Goal: Task Accomplishment & Management: Manage account settings

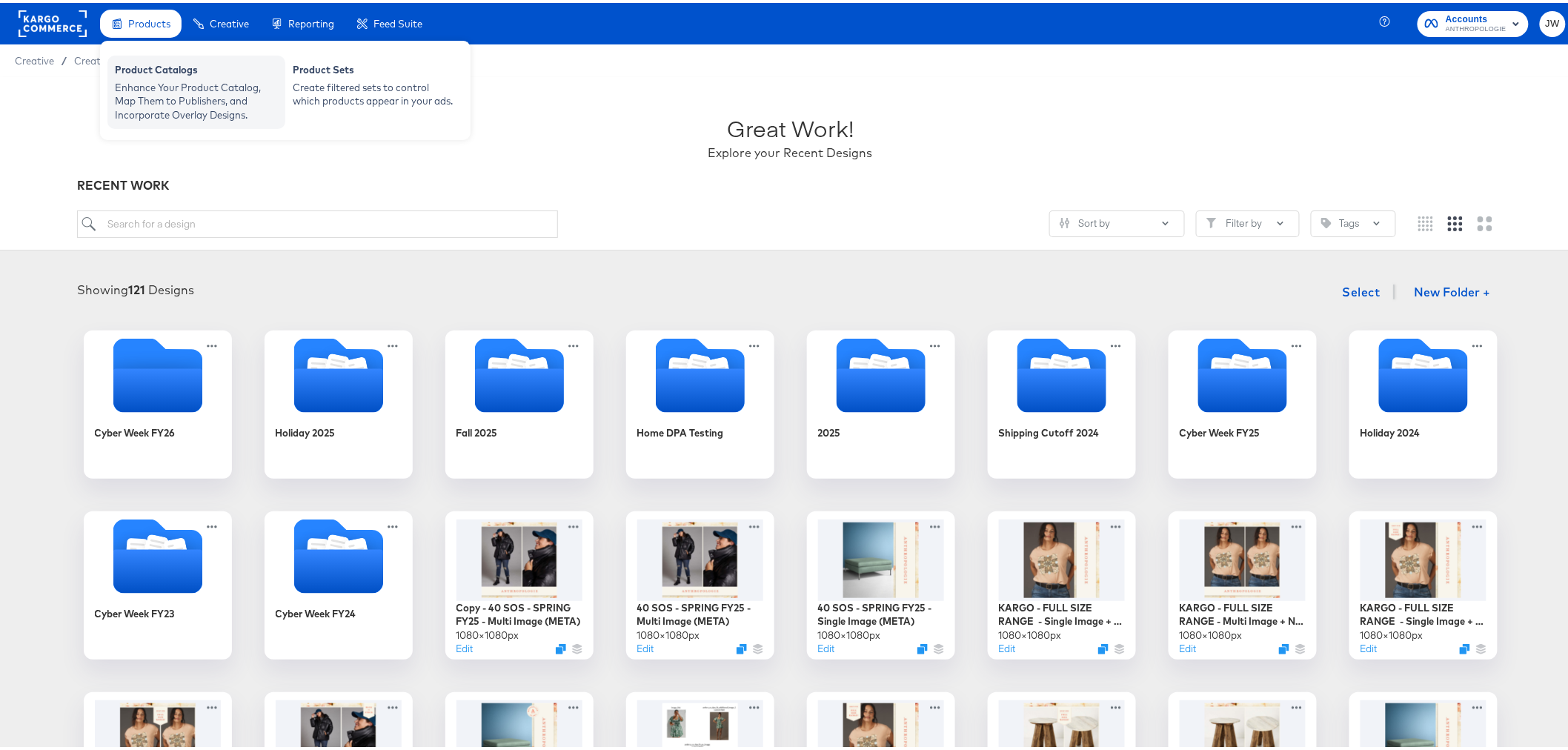
click at [159, 82] on div "Enhance Your Product Catalog, Map Them to Publishers, and Incorporate Overlay D…" at bounding box center [196, 98] width 163 height 41
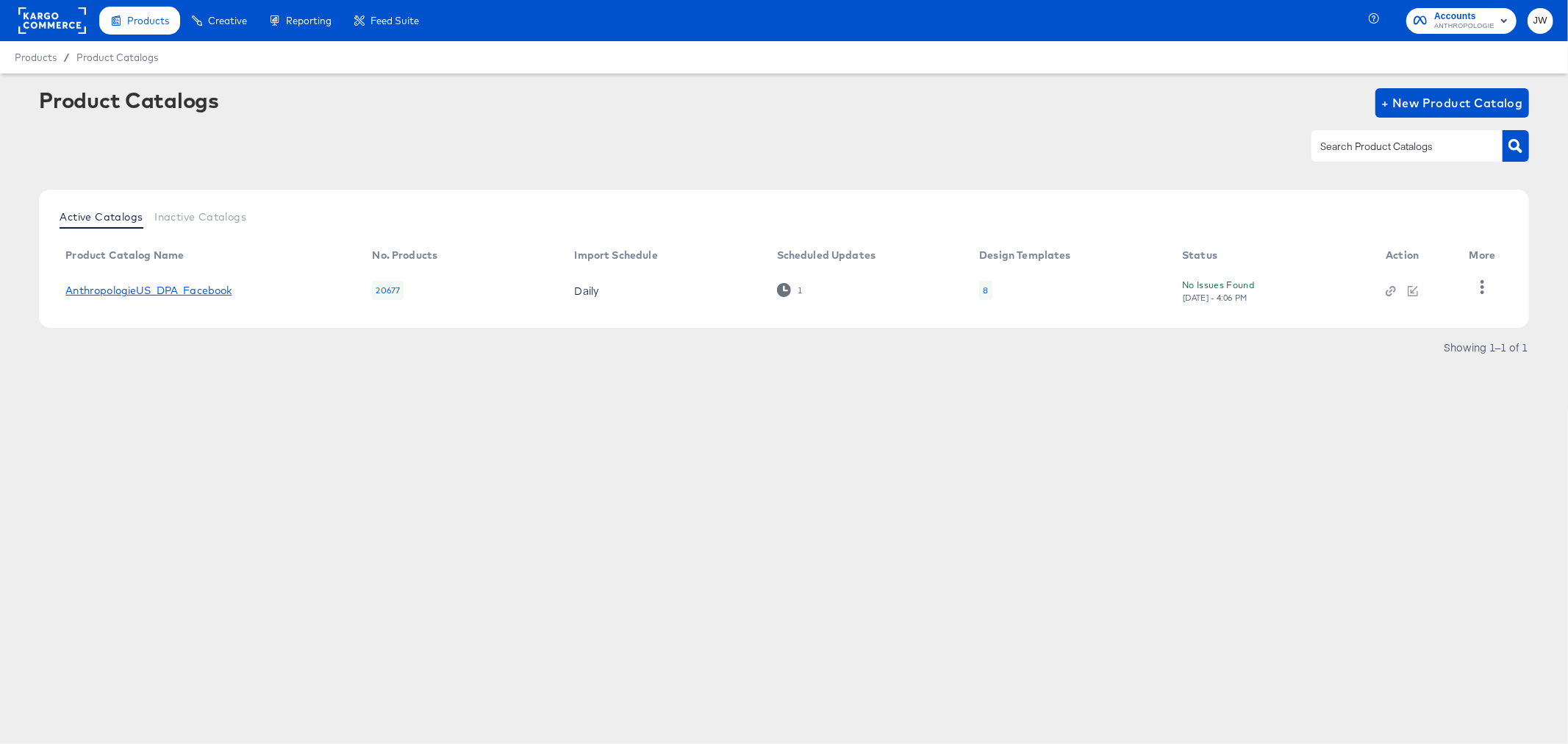
click at [196, 287] on link "AnthropologieUS_DPA_Facebook" at bounding box center [148, 290] width 166 height 12
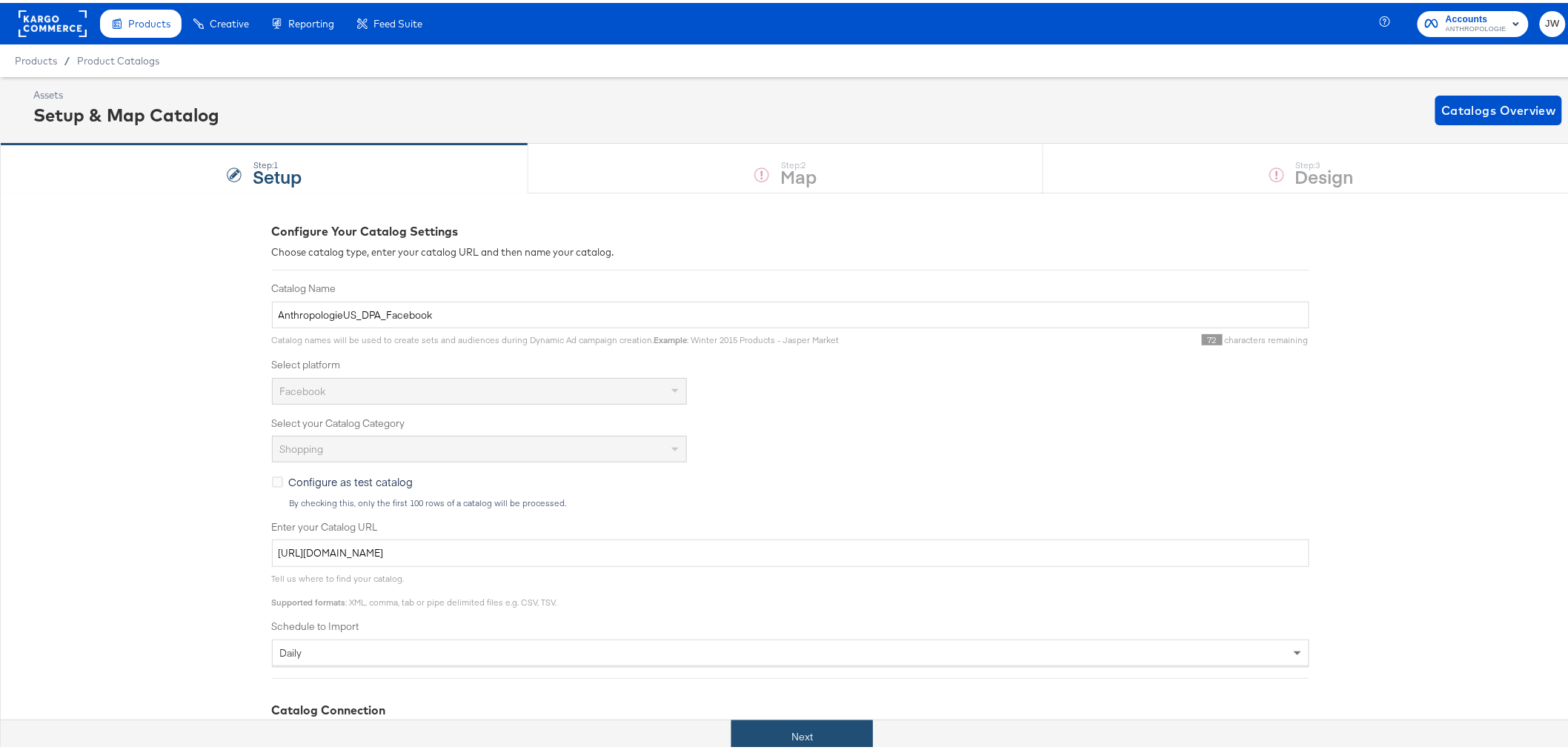
click at [821, 738] on button "Next" at bounding box center [803, 734] width 142 height 34
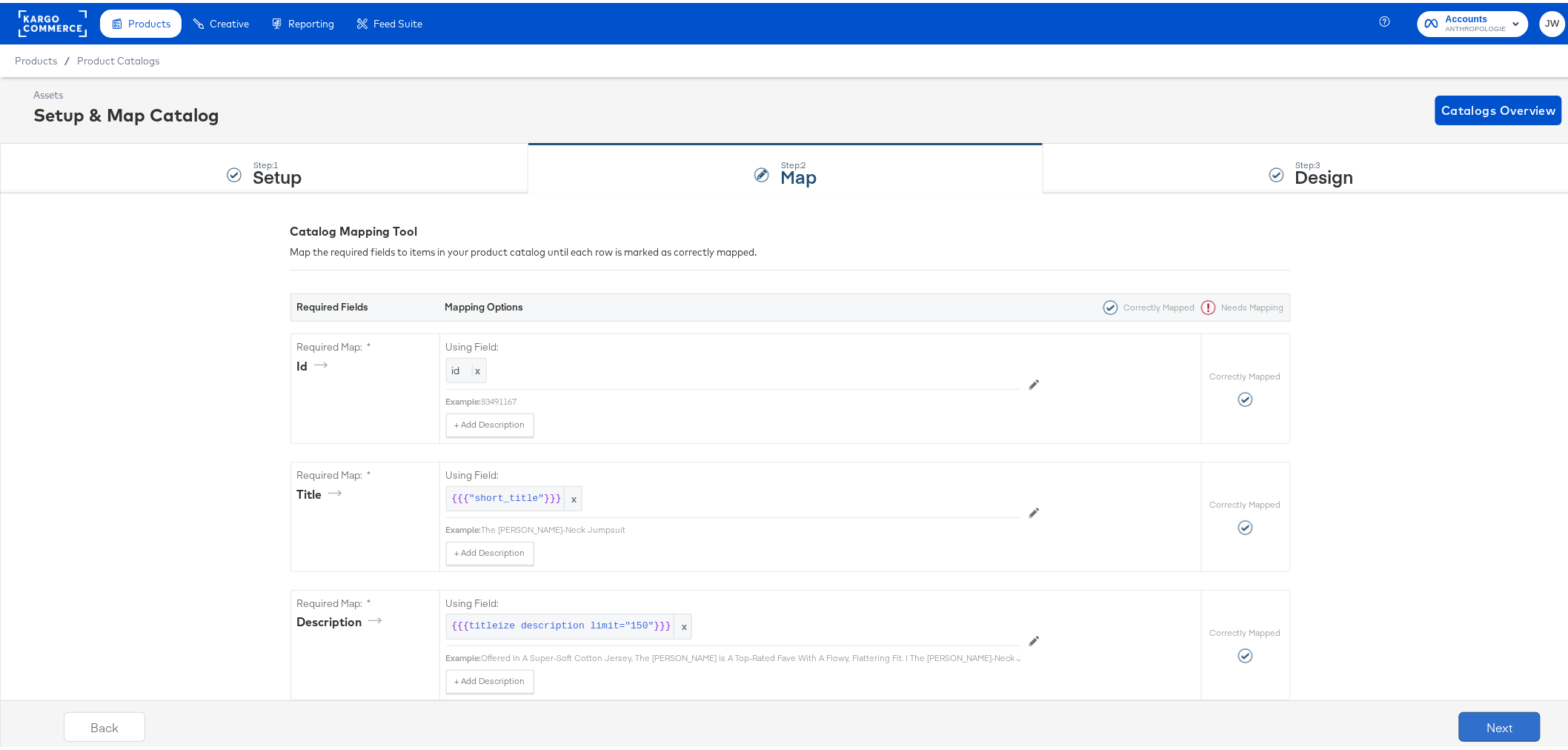
click at [1460, 722] on button "Next" at bounding box center [1500, 724] width 82 height 30
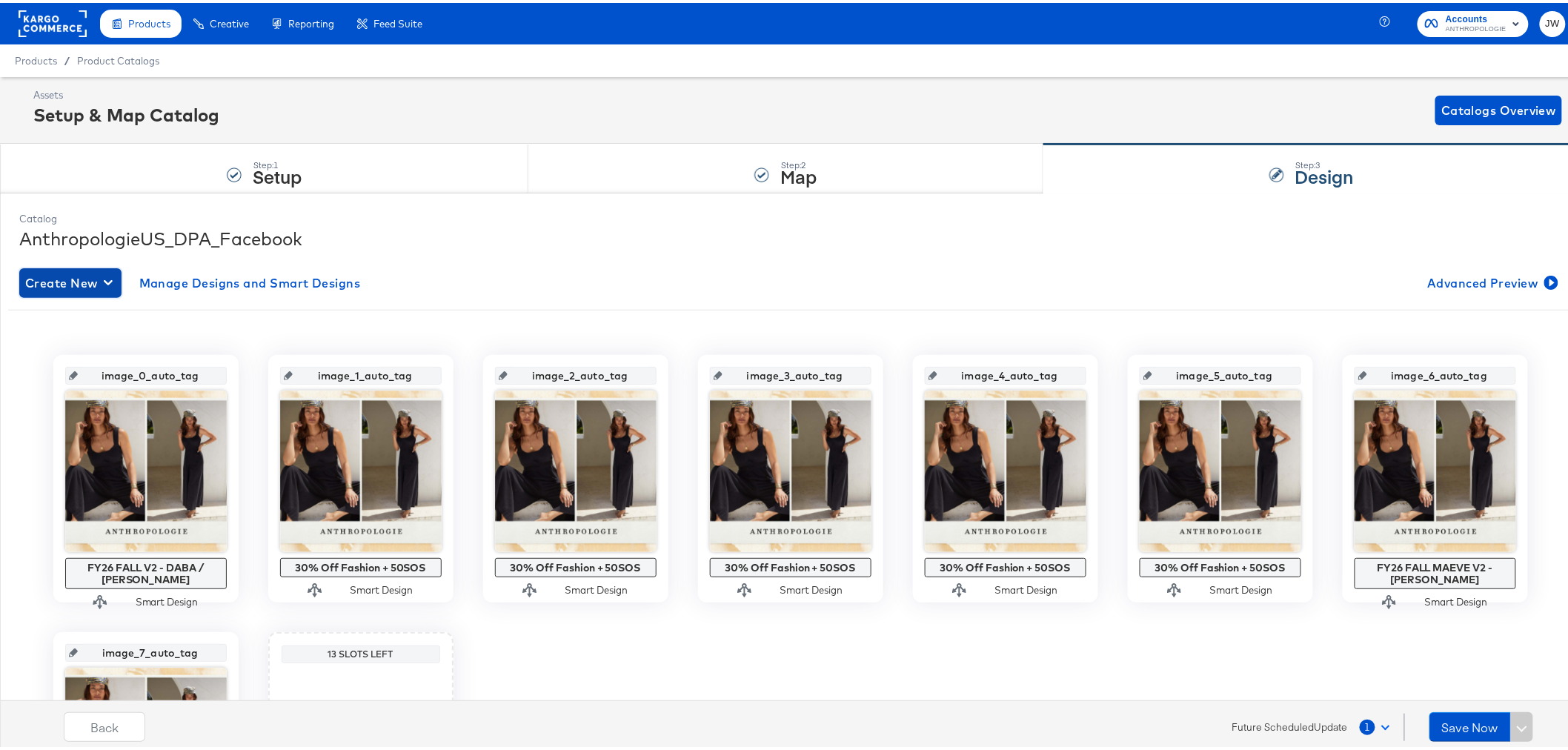
click at [114, 283] on div "button" at bounding box center [111, 280] width 15 height 14
click at [136, 335] on div "Create New Smart Design" at bounding box center [98, 340] width 141 height 12
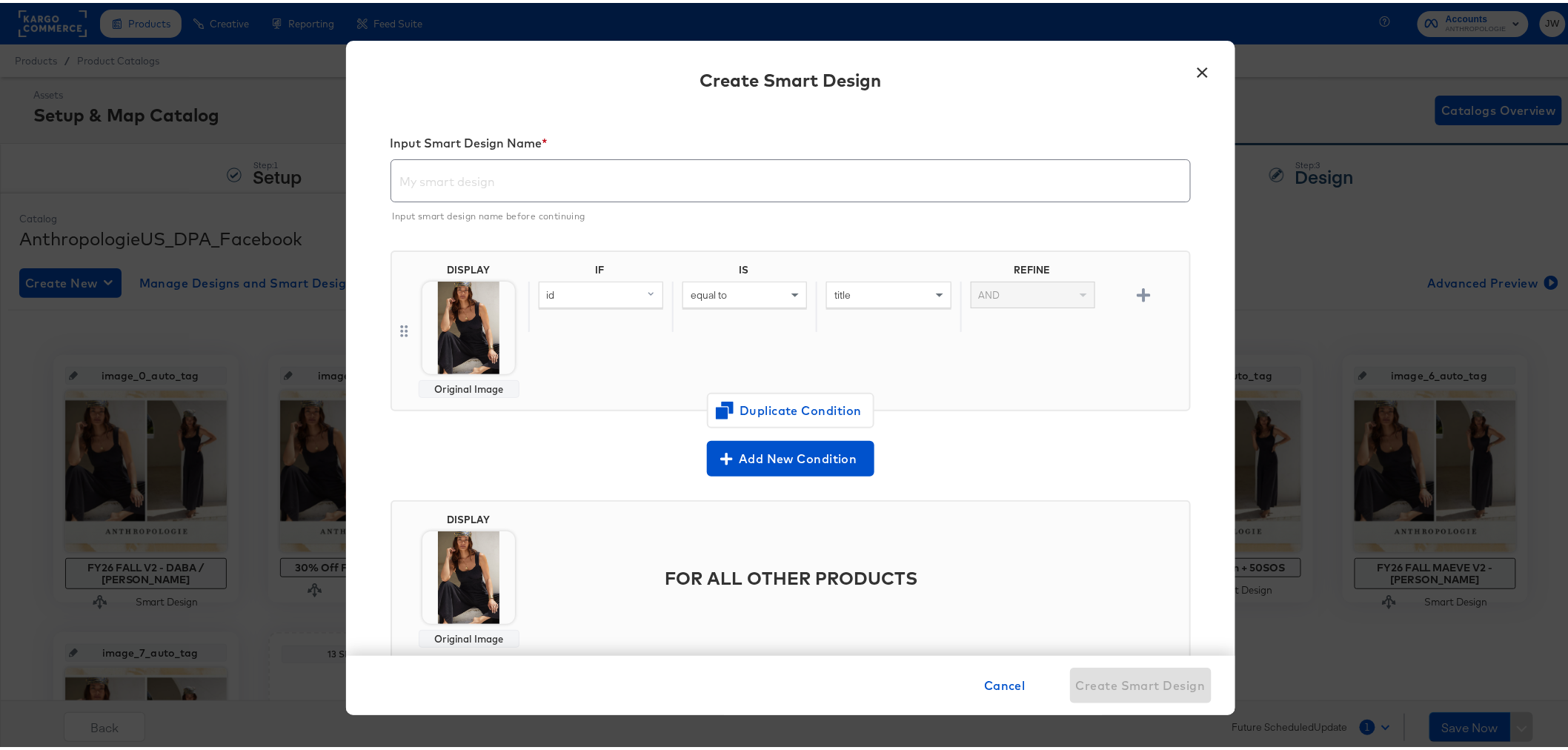
click at [553, 189] on input "text" at bounding box center [790, 172] width 799 height 41
paste input "FY26 Holiday - DABA / [GEOGRAPHIC_DATA]"
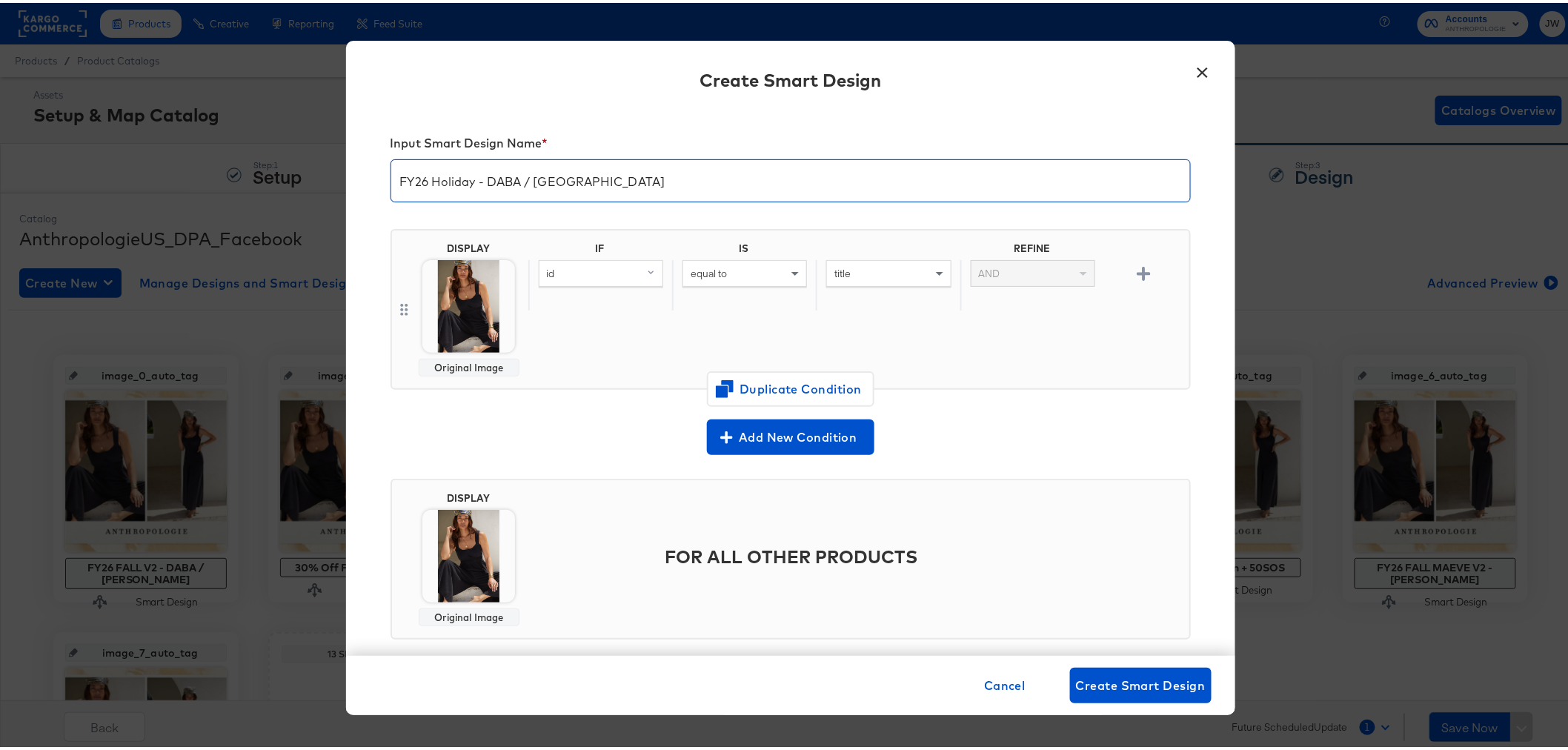
type input "FY26 Holiday - DABA / [GEOGRAPHIC_DATA]"
click at [595, 273] on div "id" at bounding box center [601, 271] width 123 height 25
type input "add"
click at [596, 374] on div "additional_image_link" at bounding box center [600, 374] width 112 height 14
click at [726, 276] on div "equal to" at bounding box center [745, 271] width 123 height 25
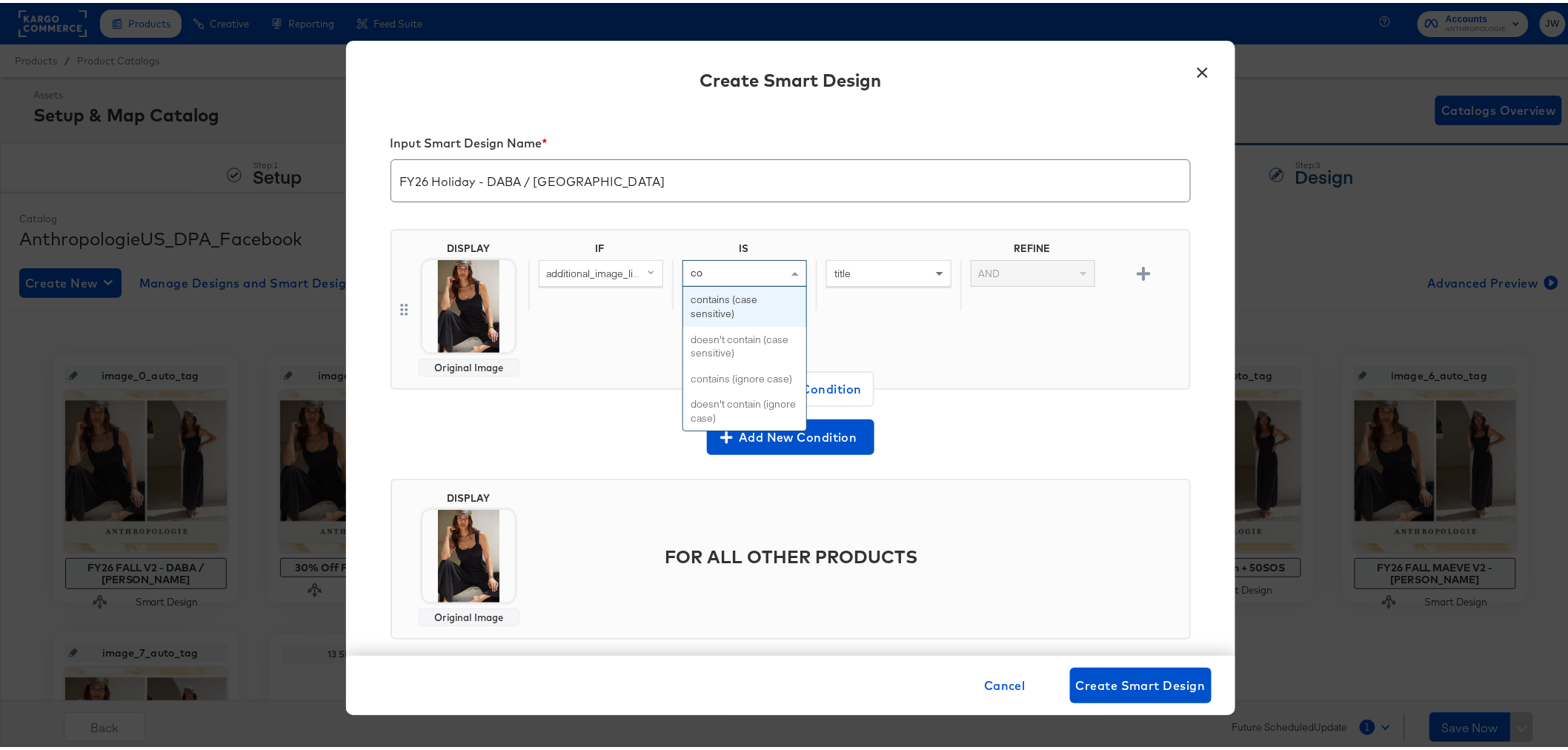
type input "con"
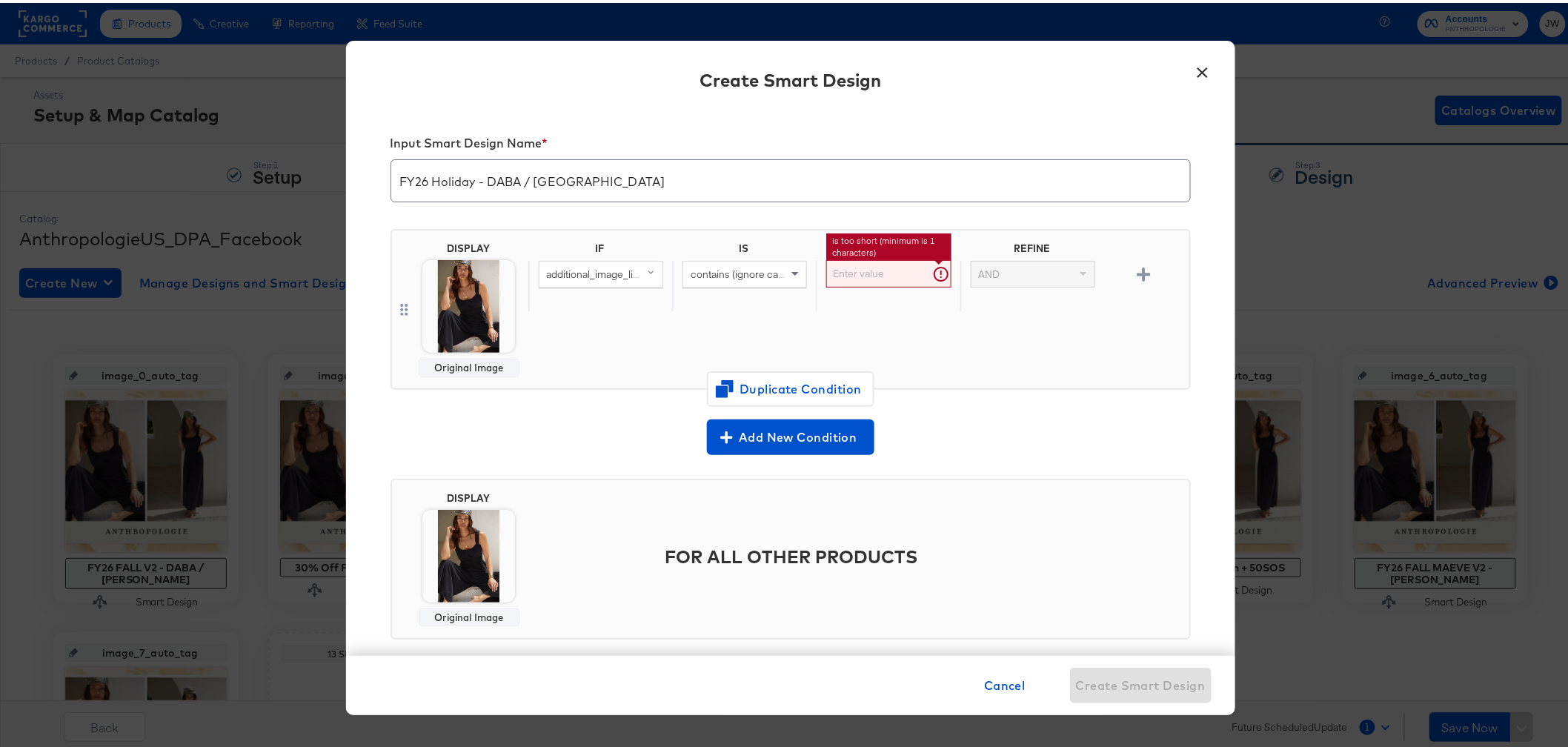
click at [885, 278] on input "text" at bounding box center [888, 271] width 125 height 27
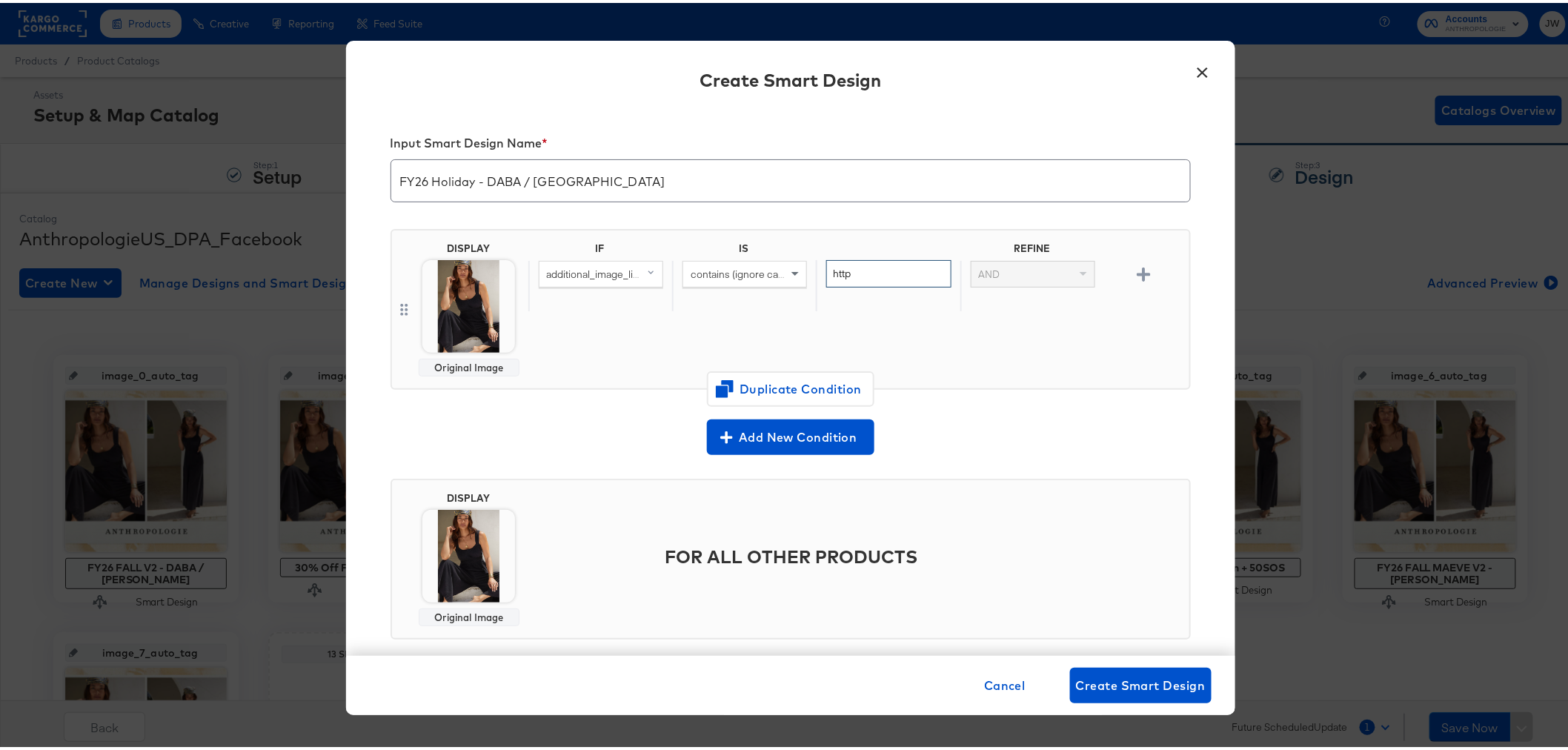
type input "http"
click at [471, 307] on img at bounding box center [468, 303] width 93 height 93
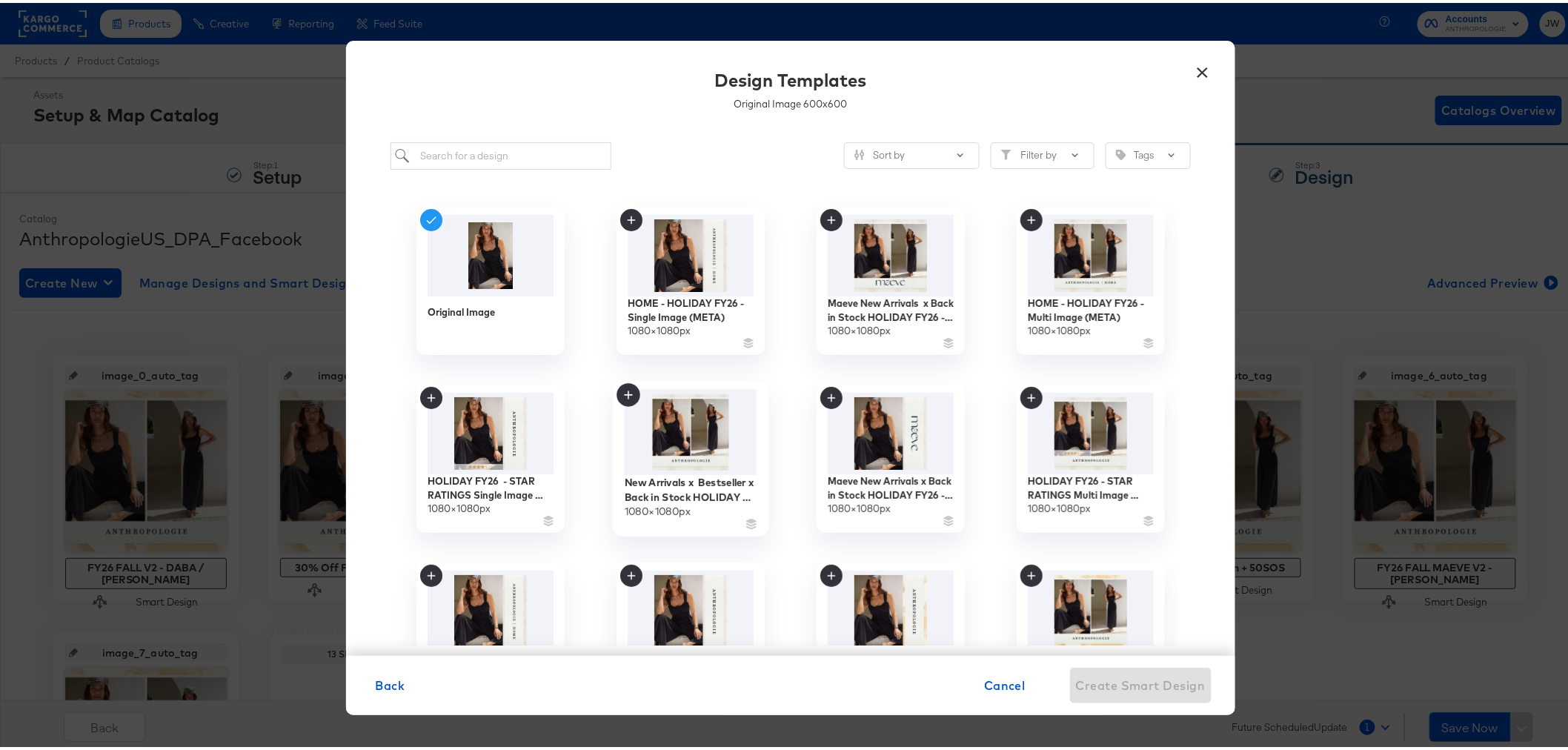
click at [715, 420] on img at bounding box center [690, 430] width 132 height 86
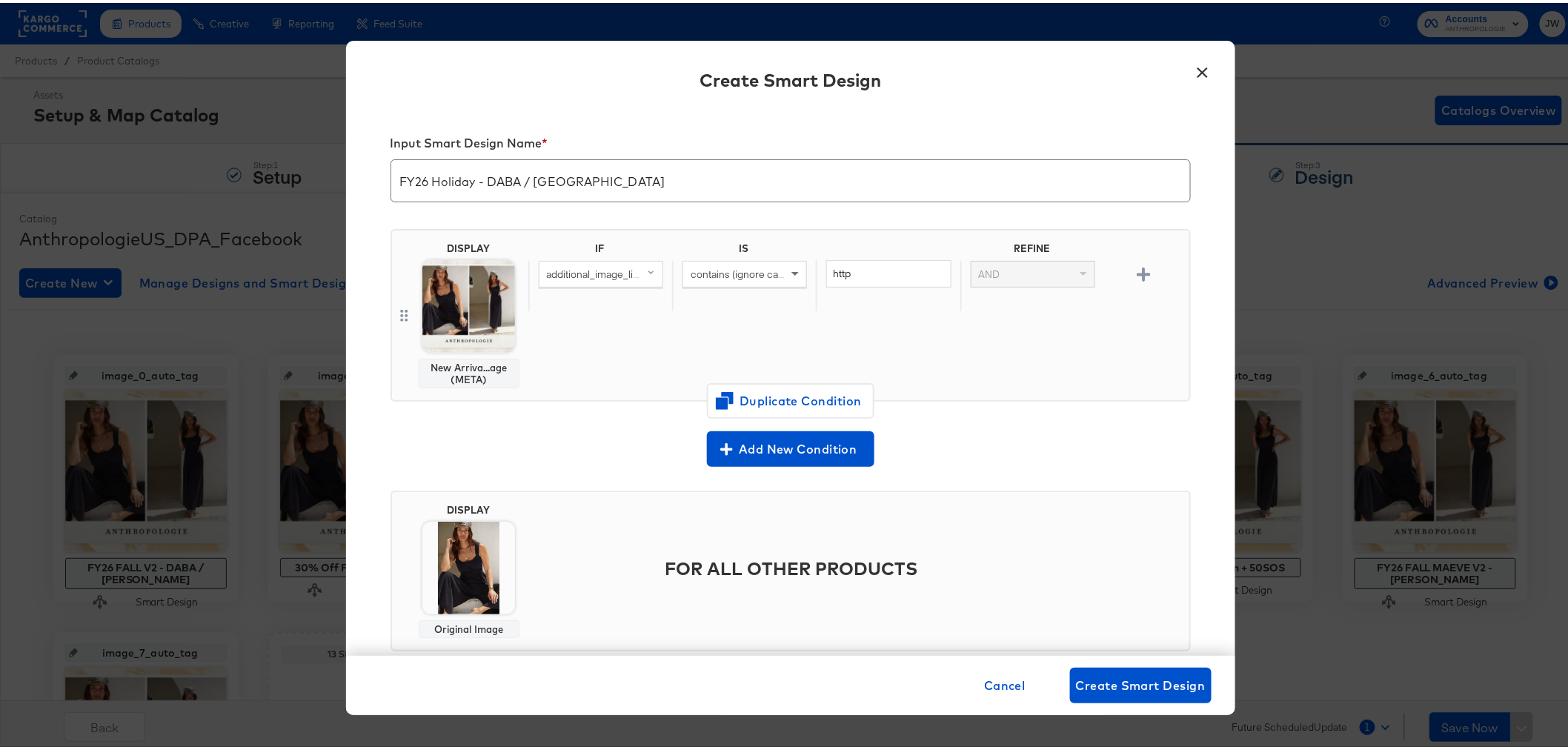
scroll to position [32, 0]
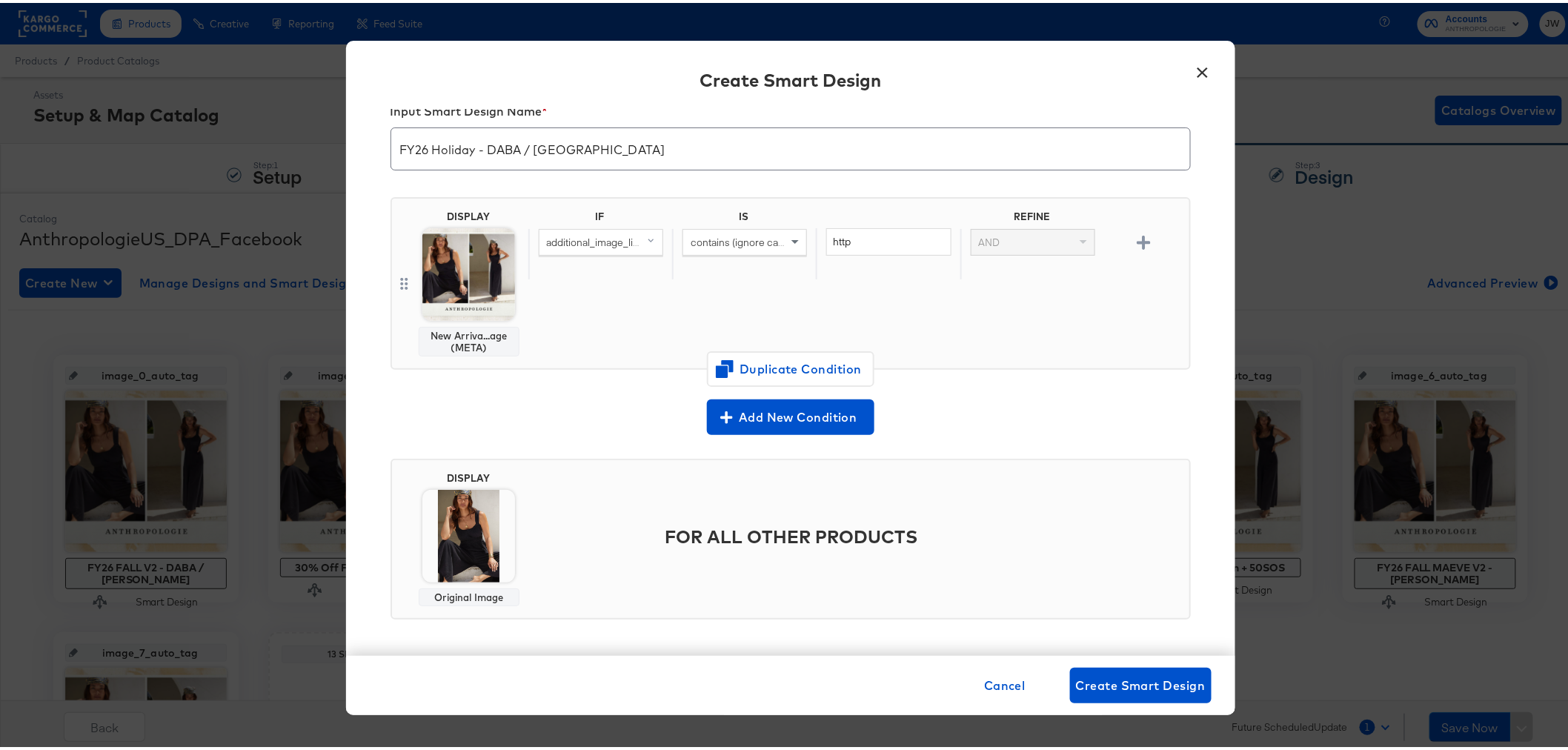
click at [461, 520] on body "Products Creative Reporting Feed Suite Accounts ANTHROPOLOGIE JW Products / Pro…" at bounding box center [790, 492] width 1580 height 985
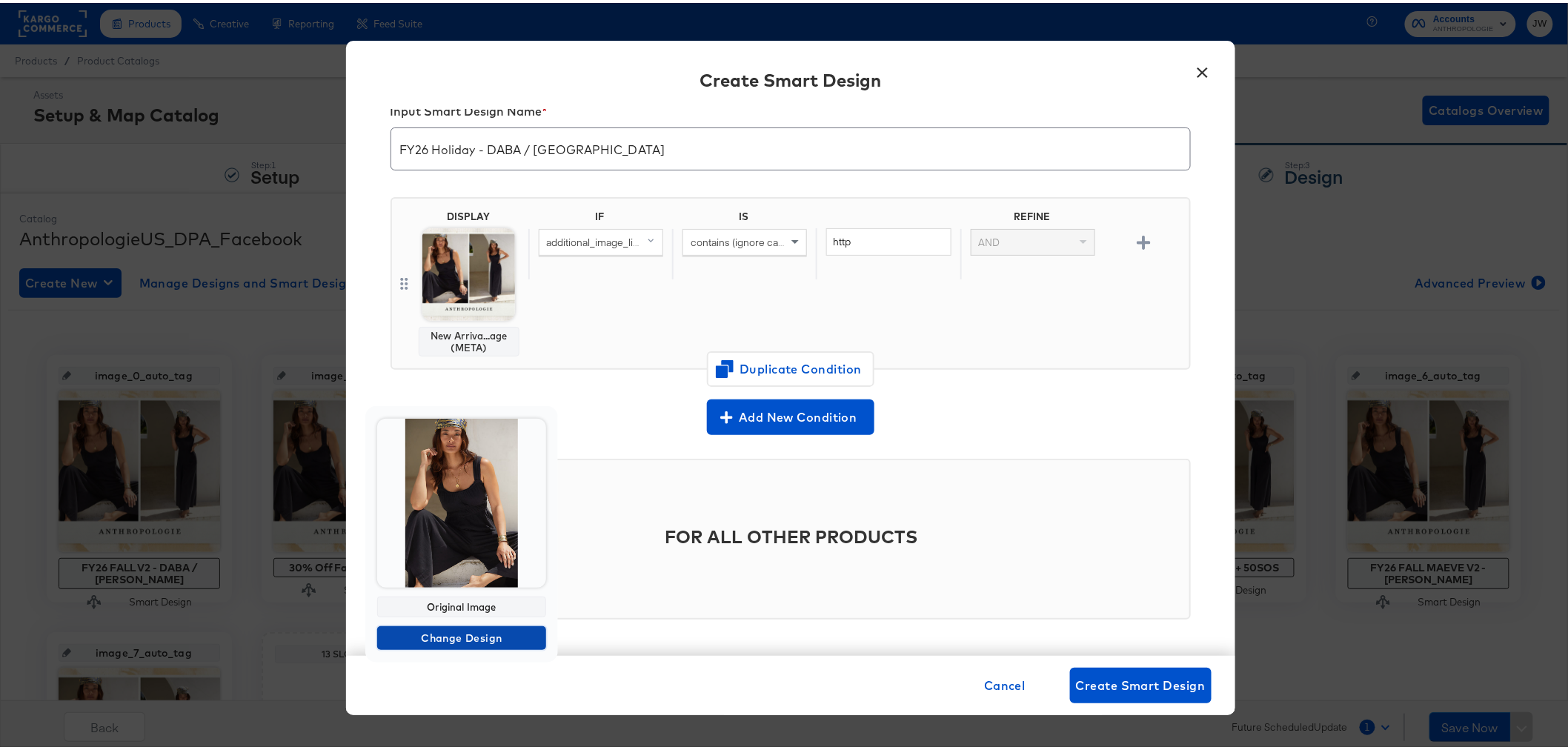
click at [479, 642] on span "Change Design" at bounding box center [462, 636] width 157 height 19
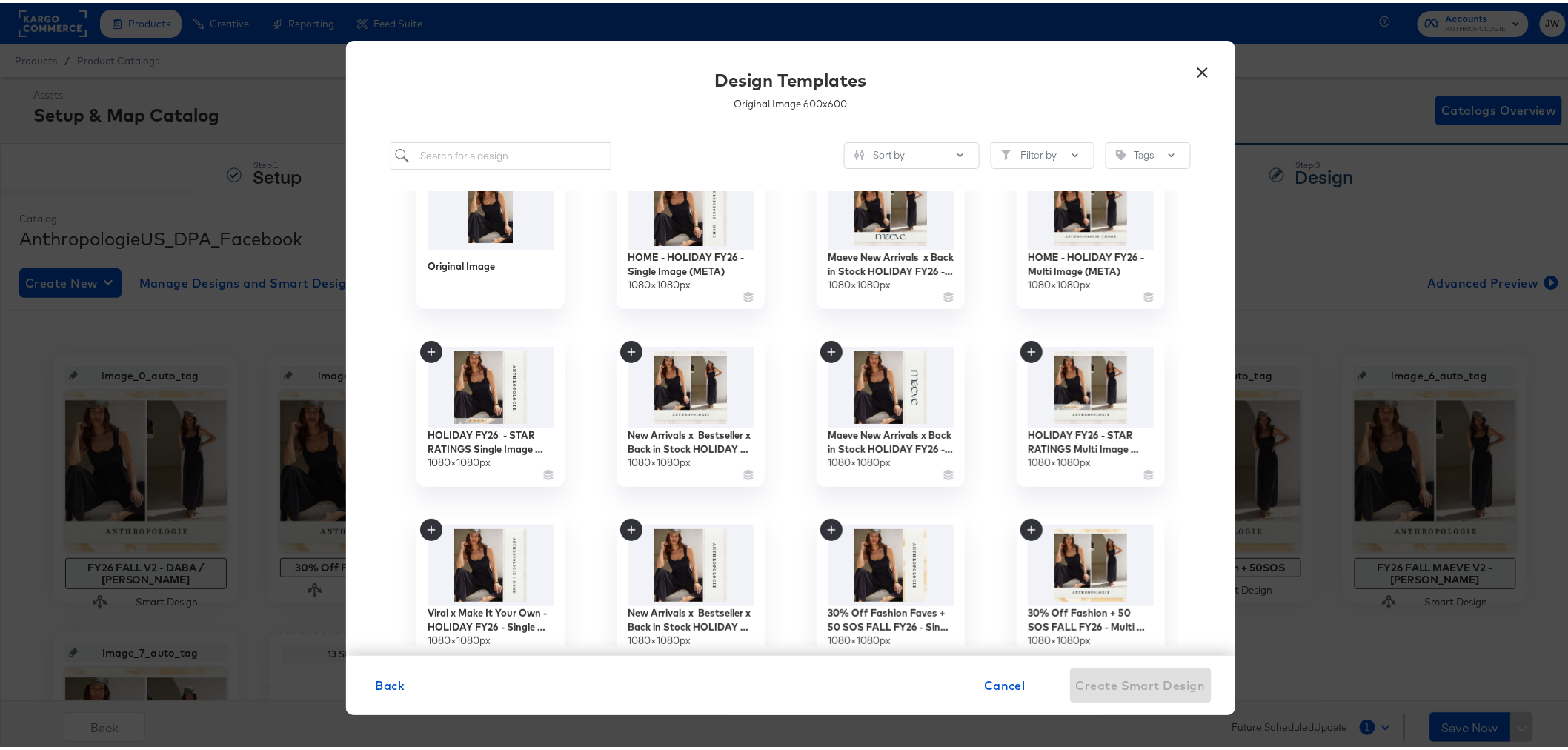
scroll to position [83, 0]
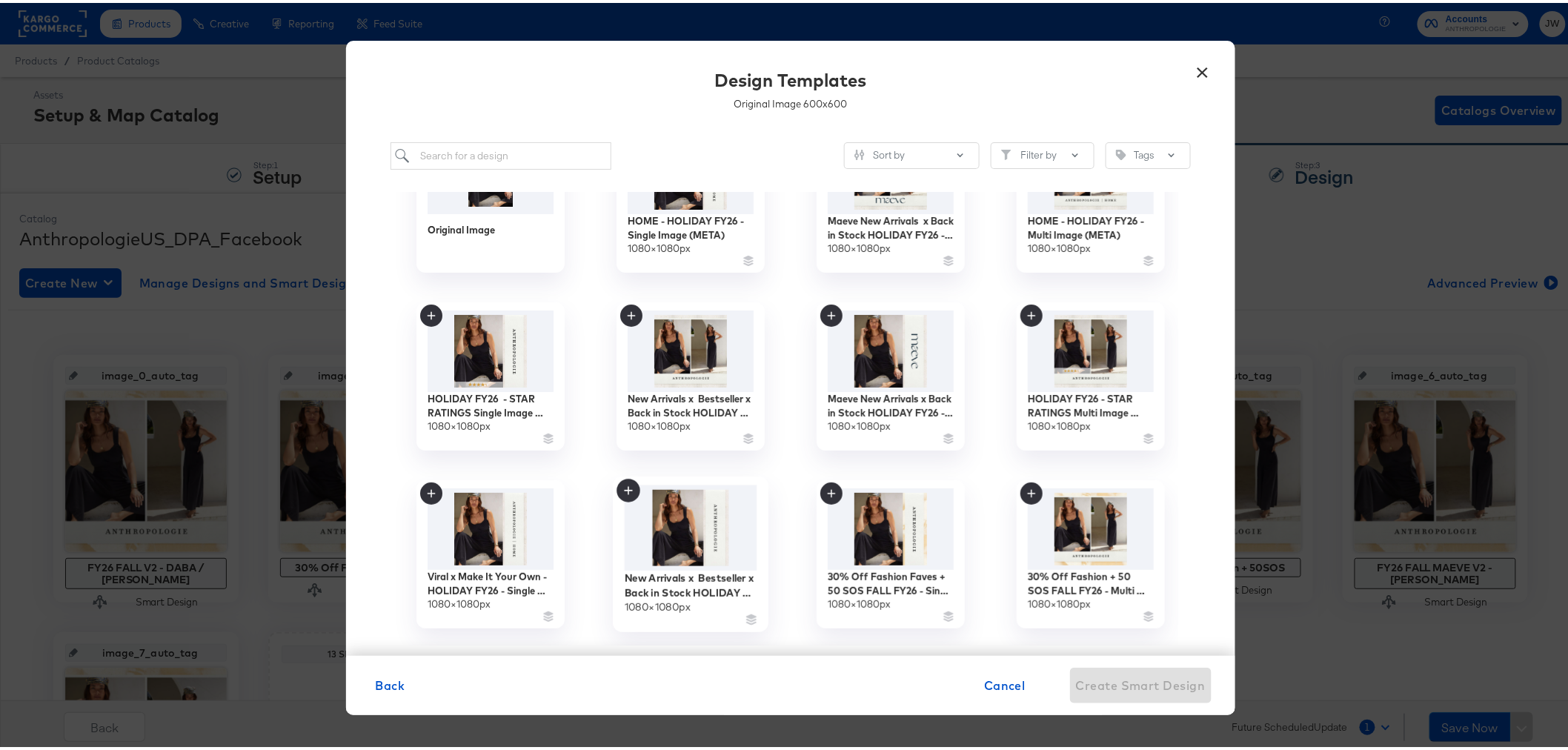
click at [701, 545] on img at bounding box center [690, 525] width 132 height 86
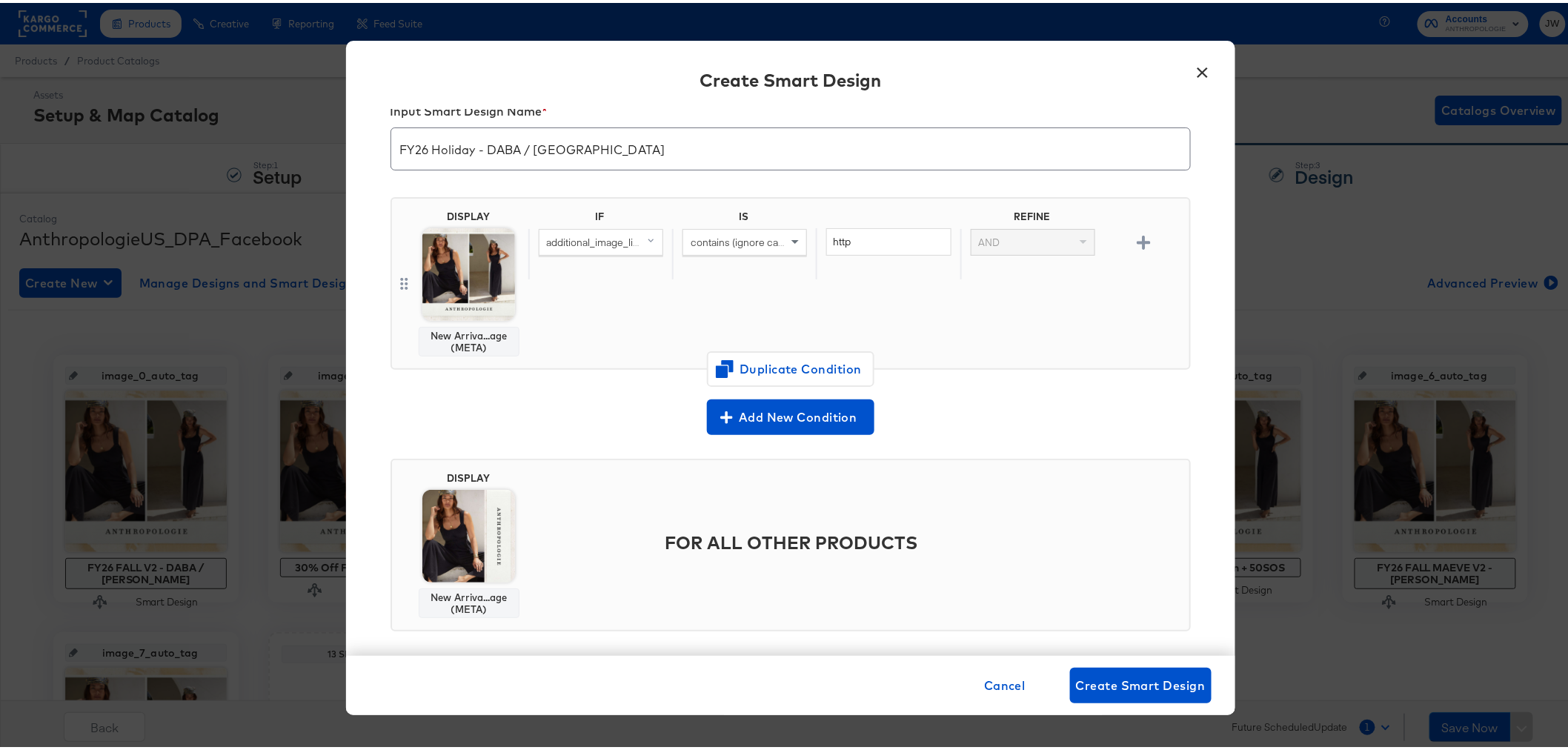
scroll to position [43, 0]
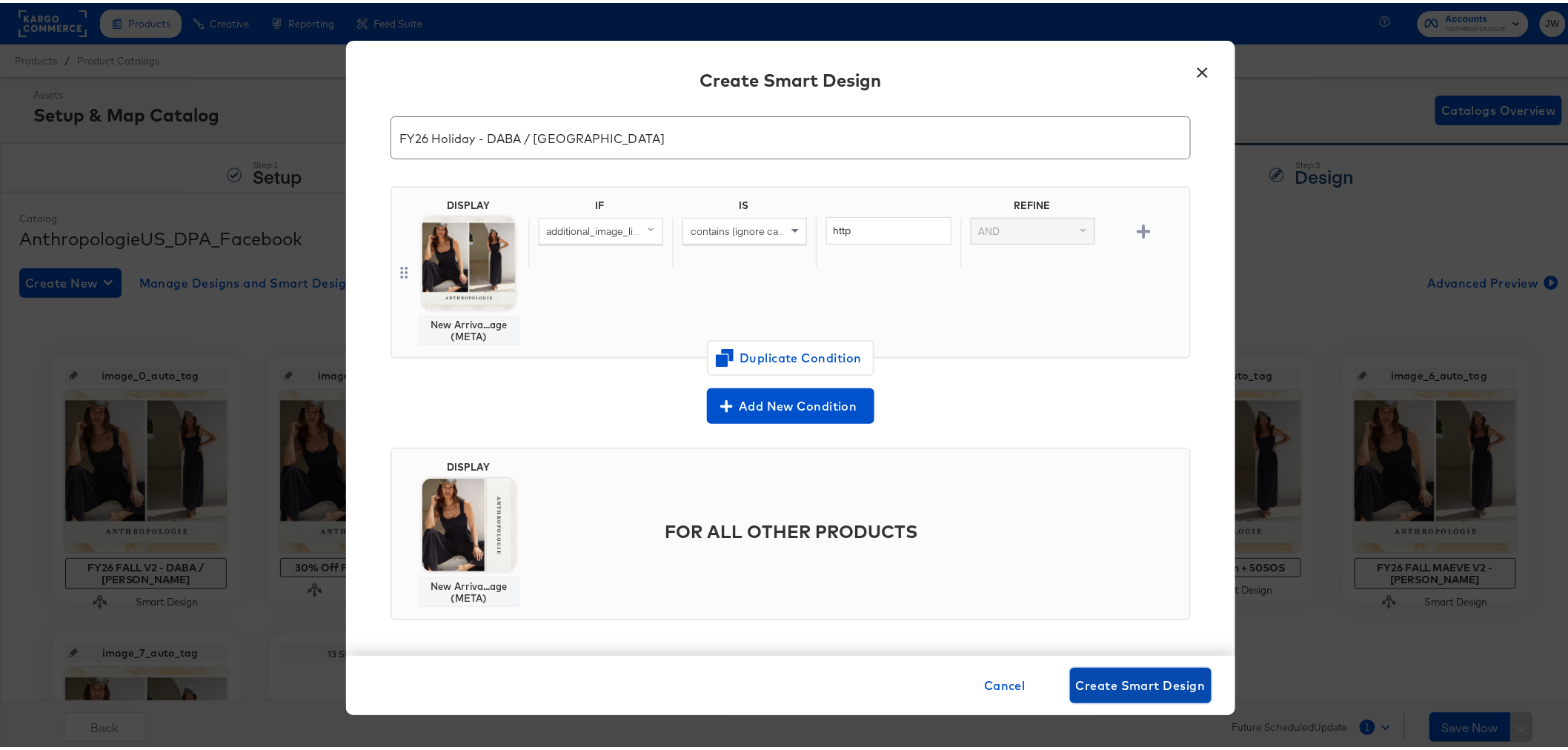
click at [1136, 690] on span "Create Smart Design" at bounding box center [1141, 683] width 129 height 21
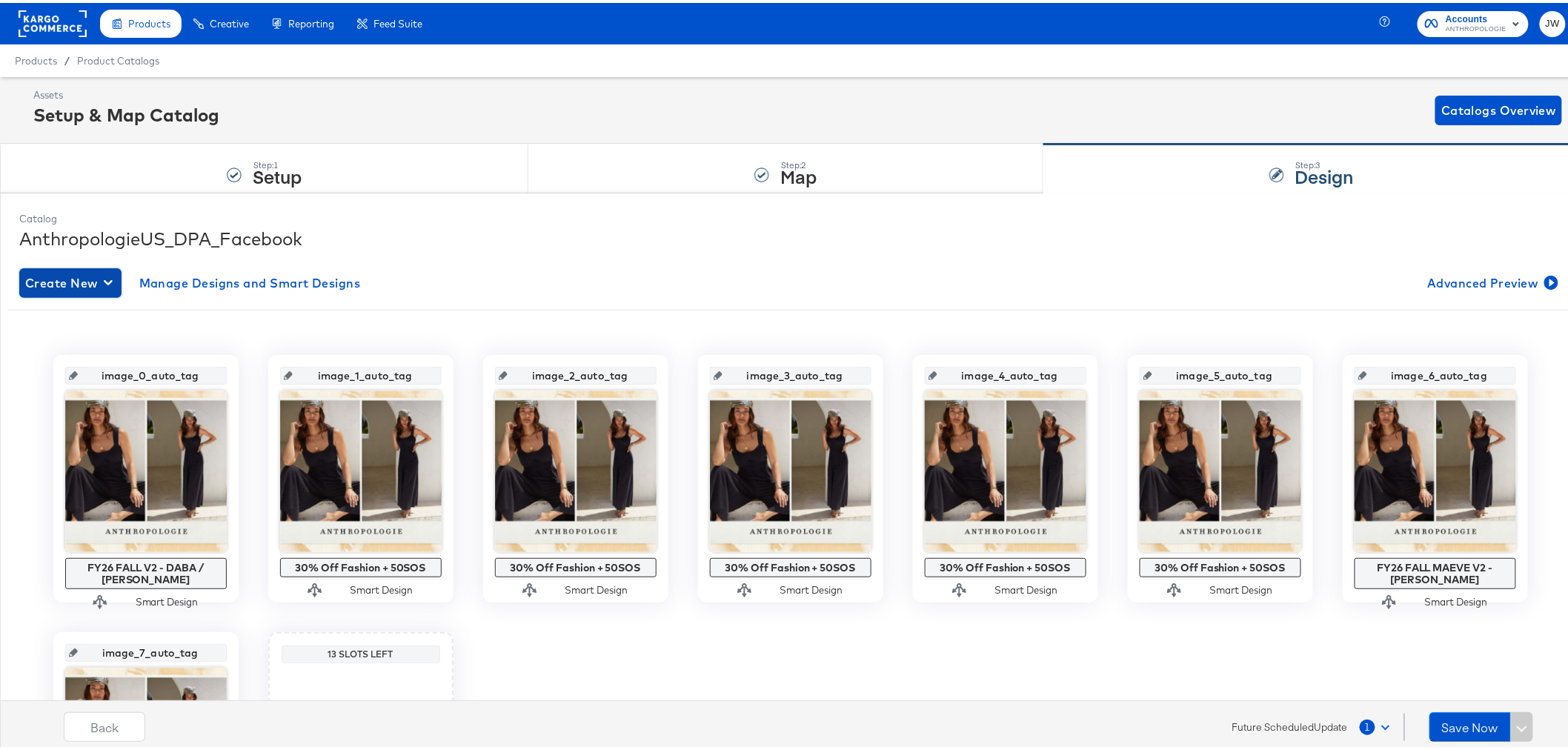
click at [98, 280] on span "Create New" at bounding box center [70, 280] width 90 height 21
click at [123, 338] on div "Create New Smart Design" at bounding box center [98, 340] width 141 height 12
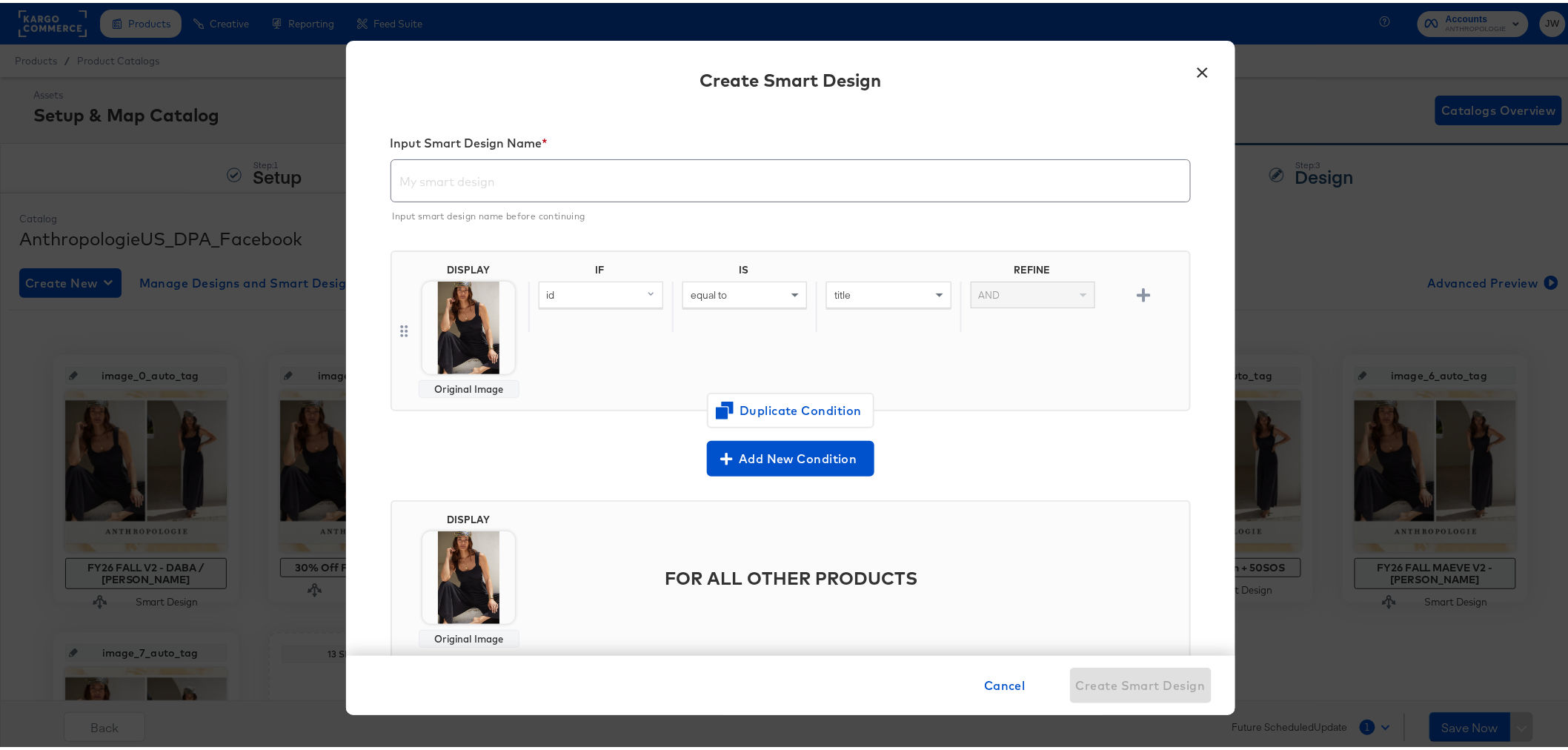
click at [521, 164] on input "text" at bounding box center [790, 172] width 799 height 41
paste input "FY26 Holiday - Remarketing"
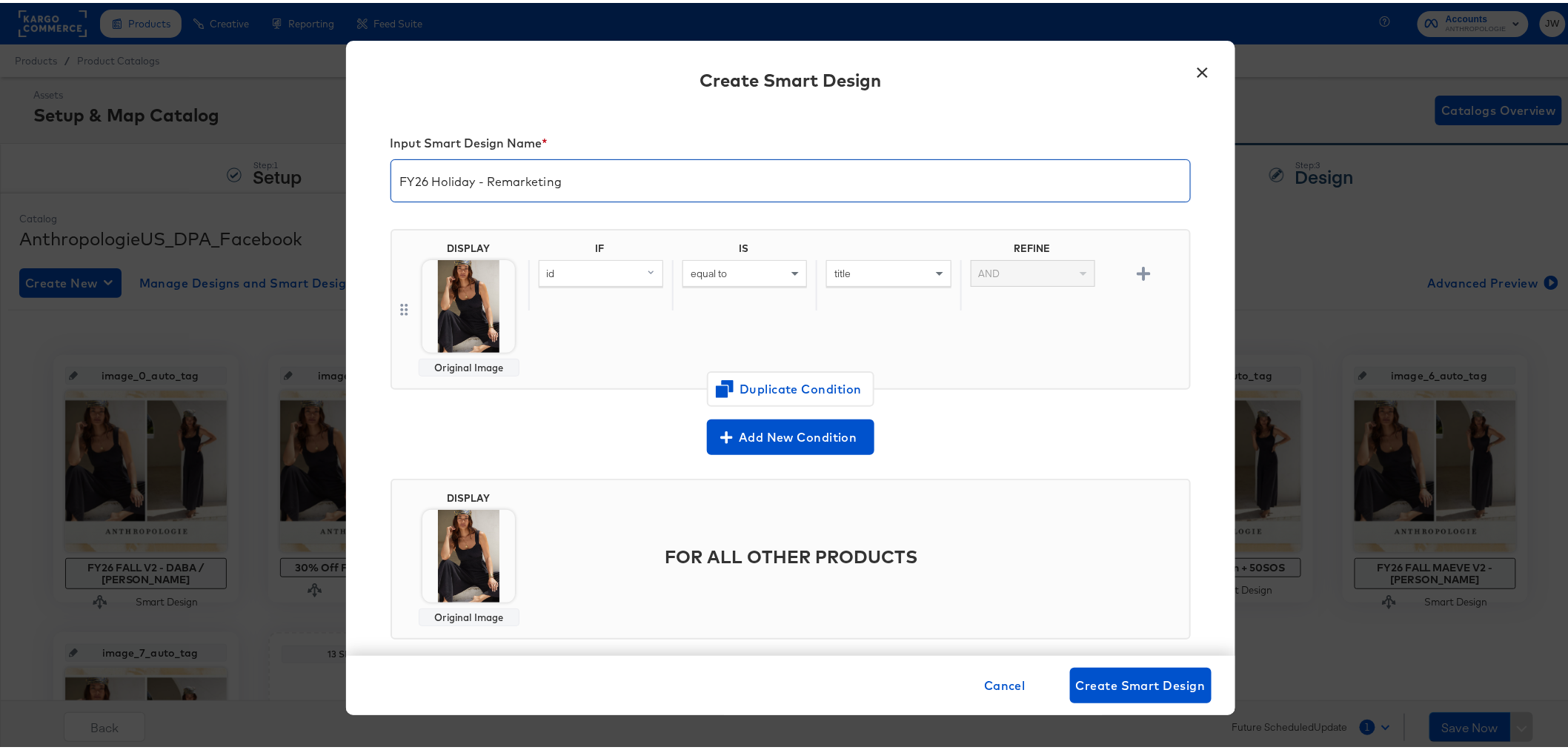
type input "FY26 Holiday - Remarketing"
click at [573, 280] on div "id" at bounding box center [601, 271] width 123 height 25
type input "addi"
click at [602, 378] on div "additional_image_link" at bounding box center [600, 374] width 112 height 14
click at [724, 278] on div "equal to" at bounding box center [745, 271] width 123 height 25
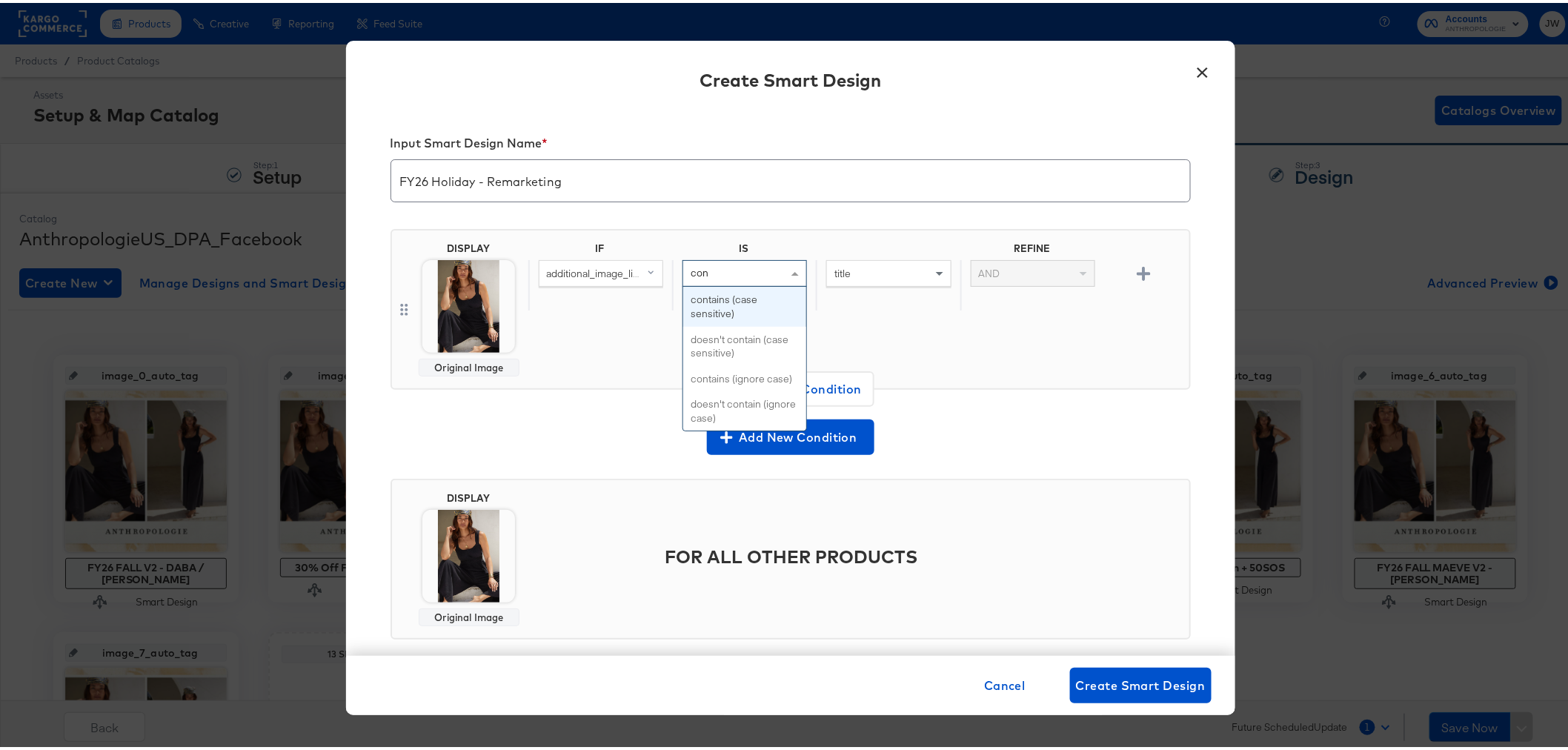
type input "cont"
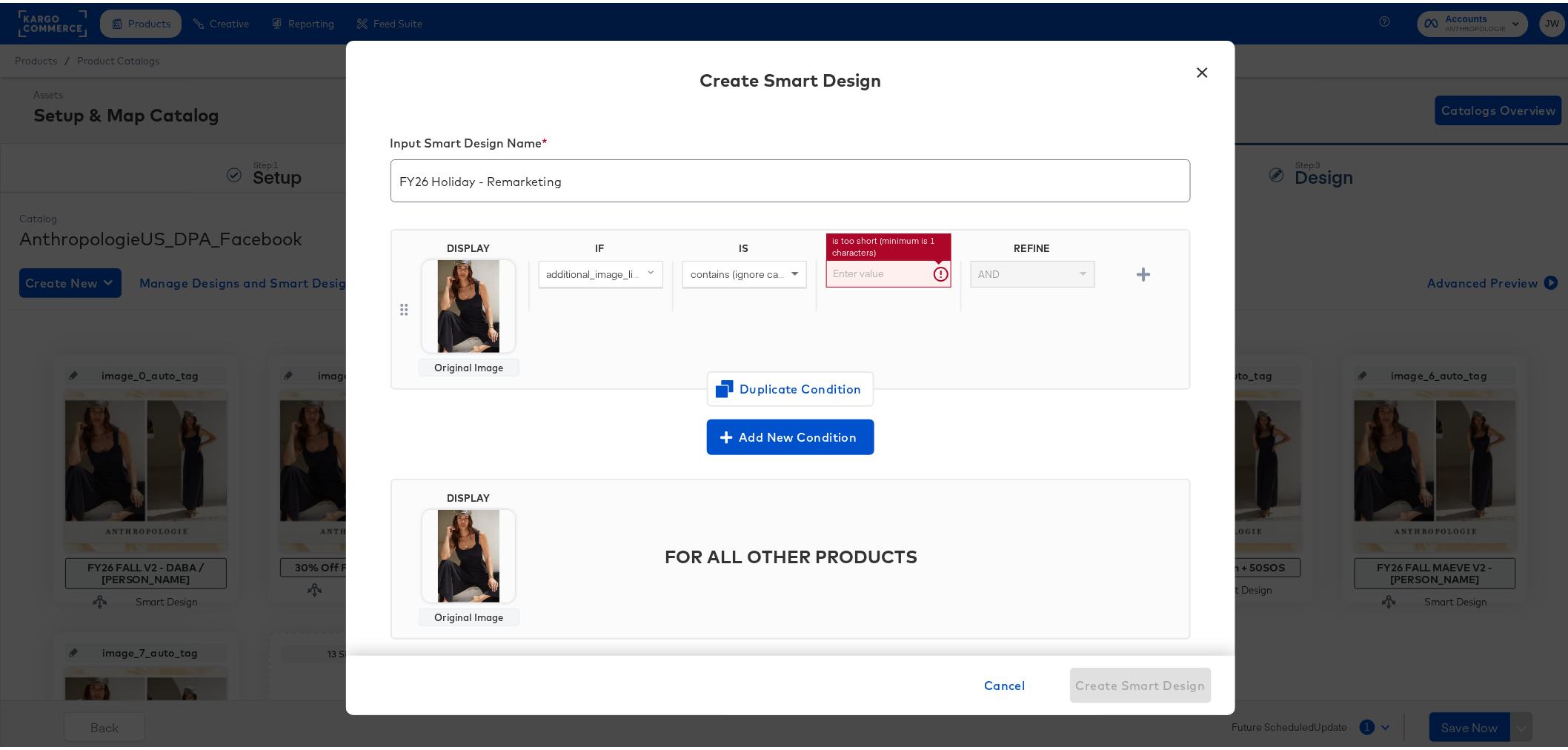
click at [889, 274] on input "text" at bounding box center [888, 271] width 125 height 27
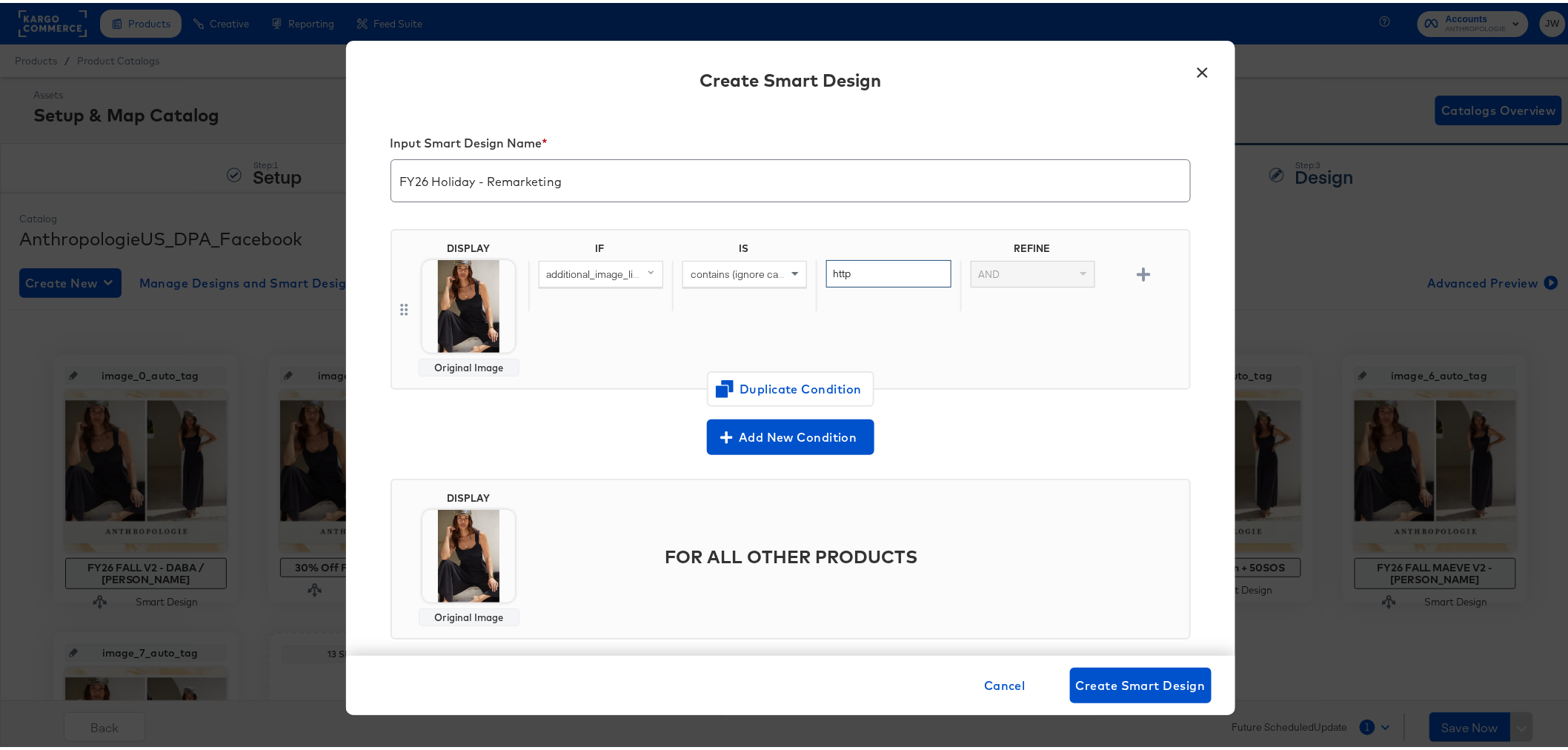
type input "http"
click at [450, 316] on img at bounding box center [468, 303] width 93 height 93
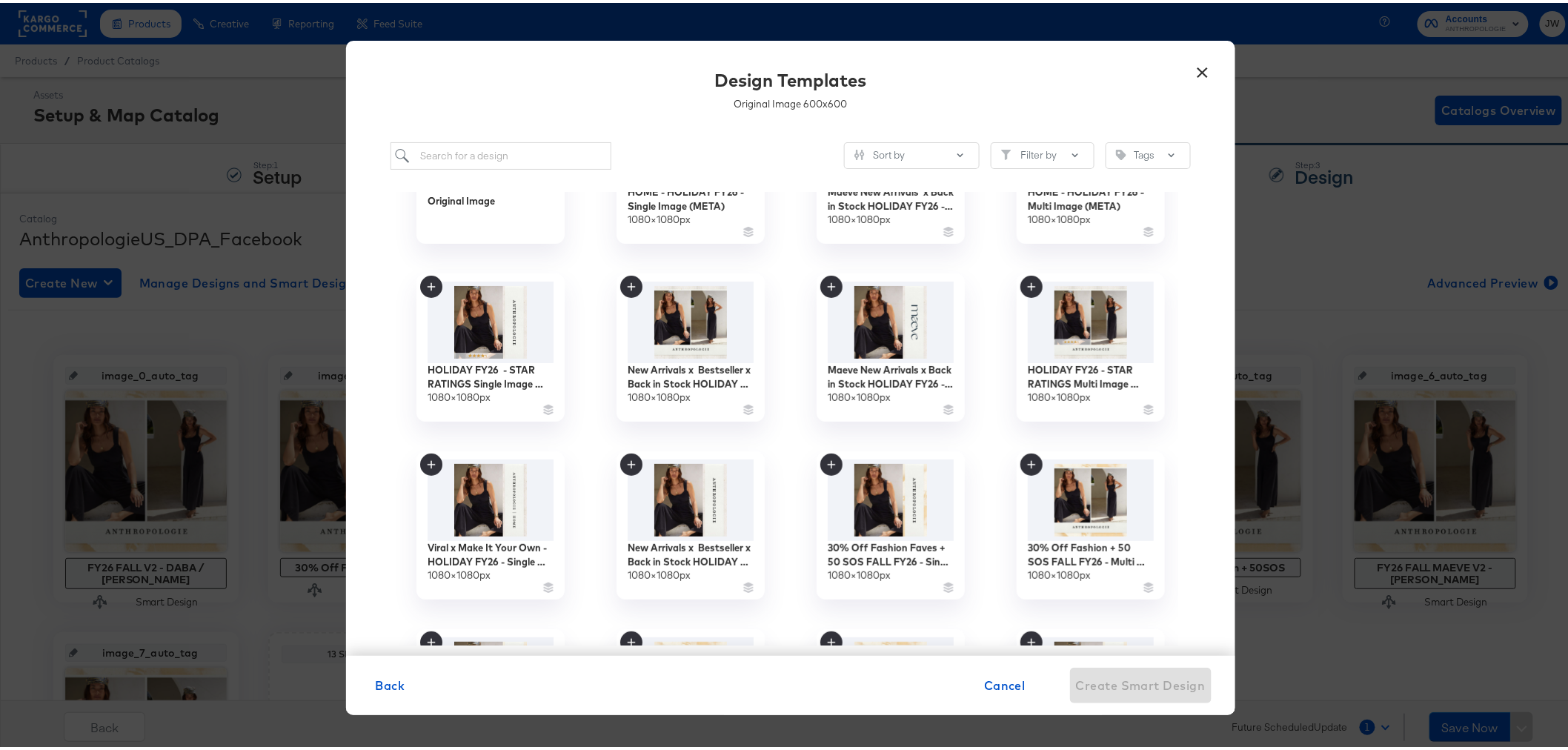
scroll to position [83, 0]
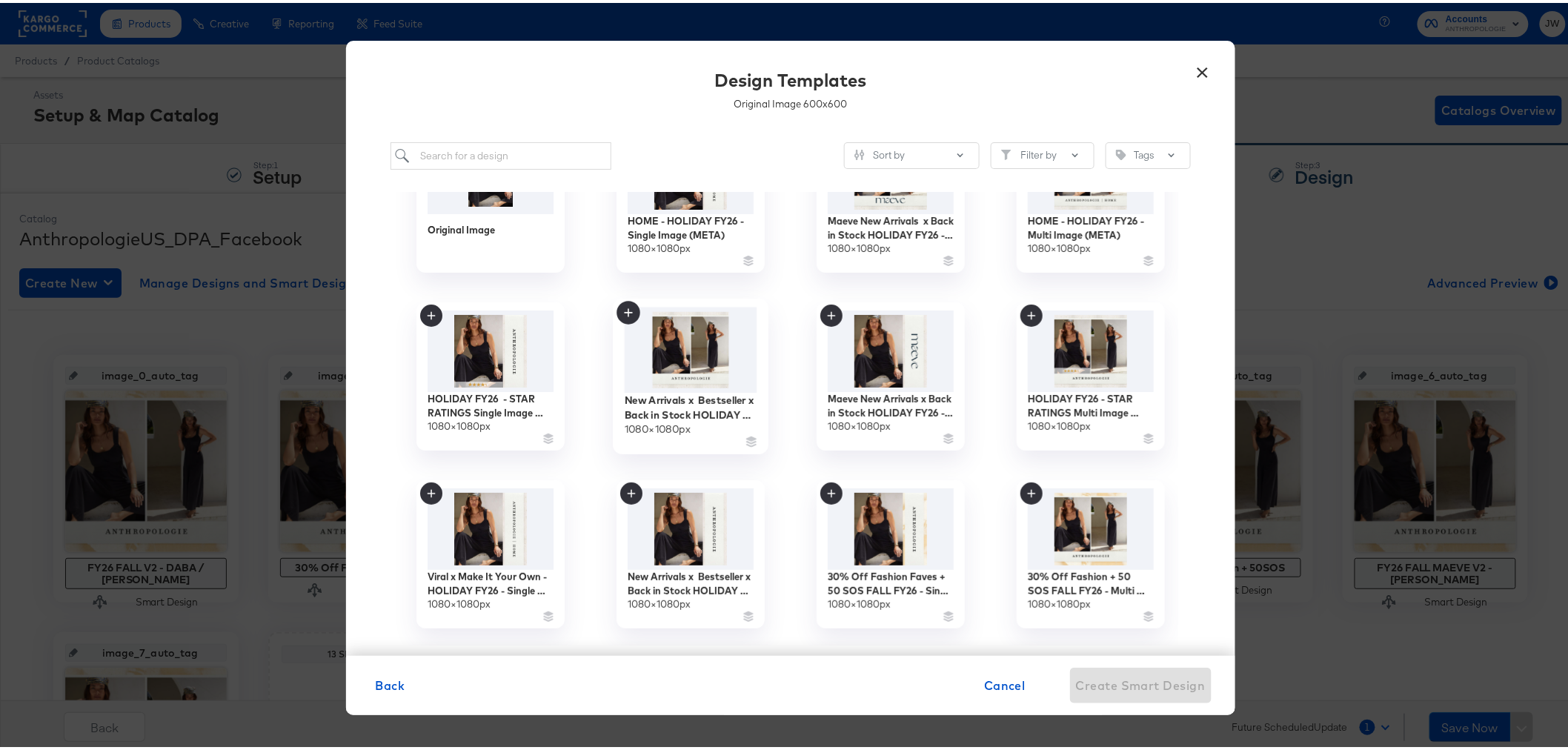
click at [704, 354] on img at bounding box center [690, 347] width 132 height 85
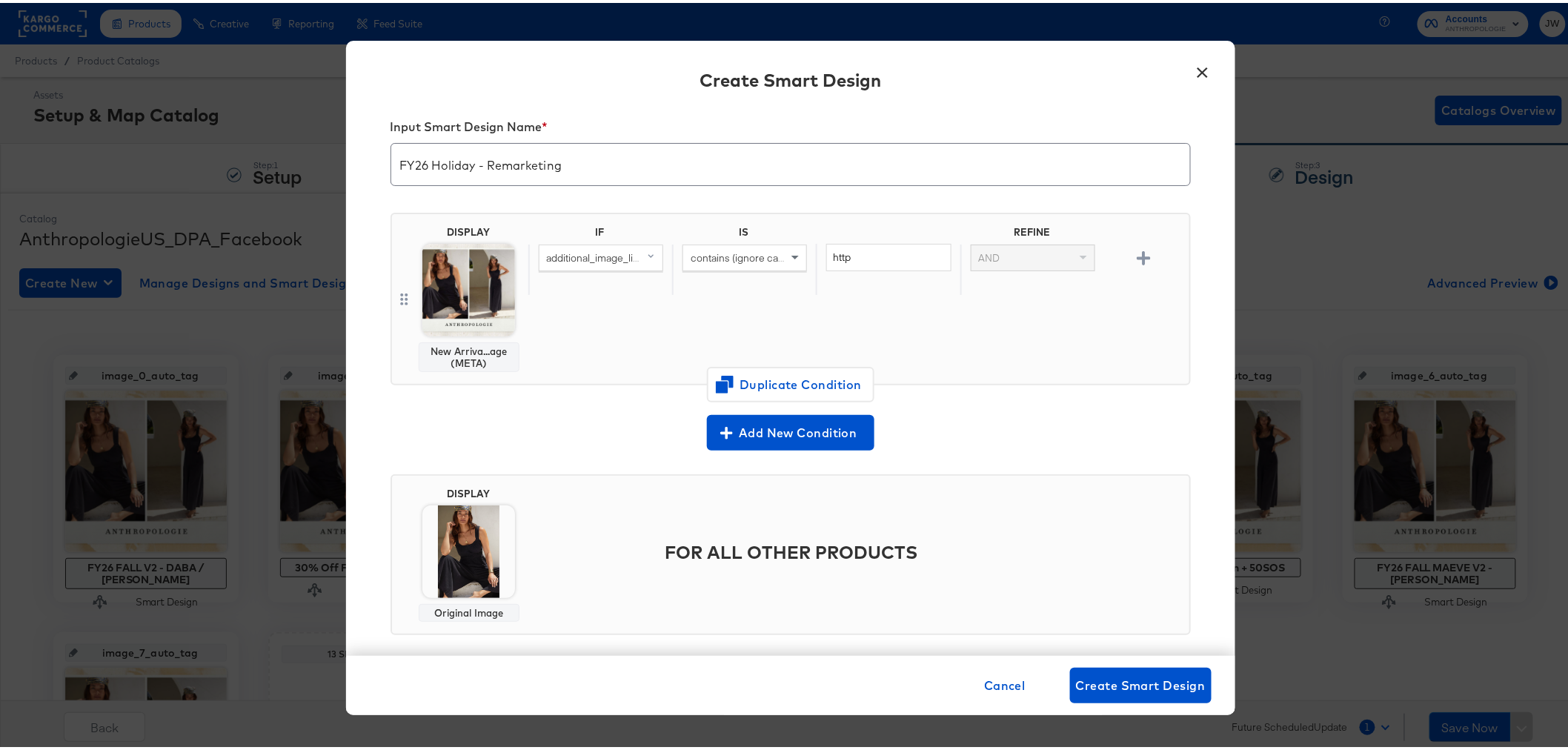
scroll to position [32, 0]
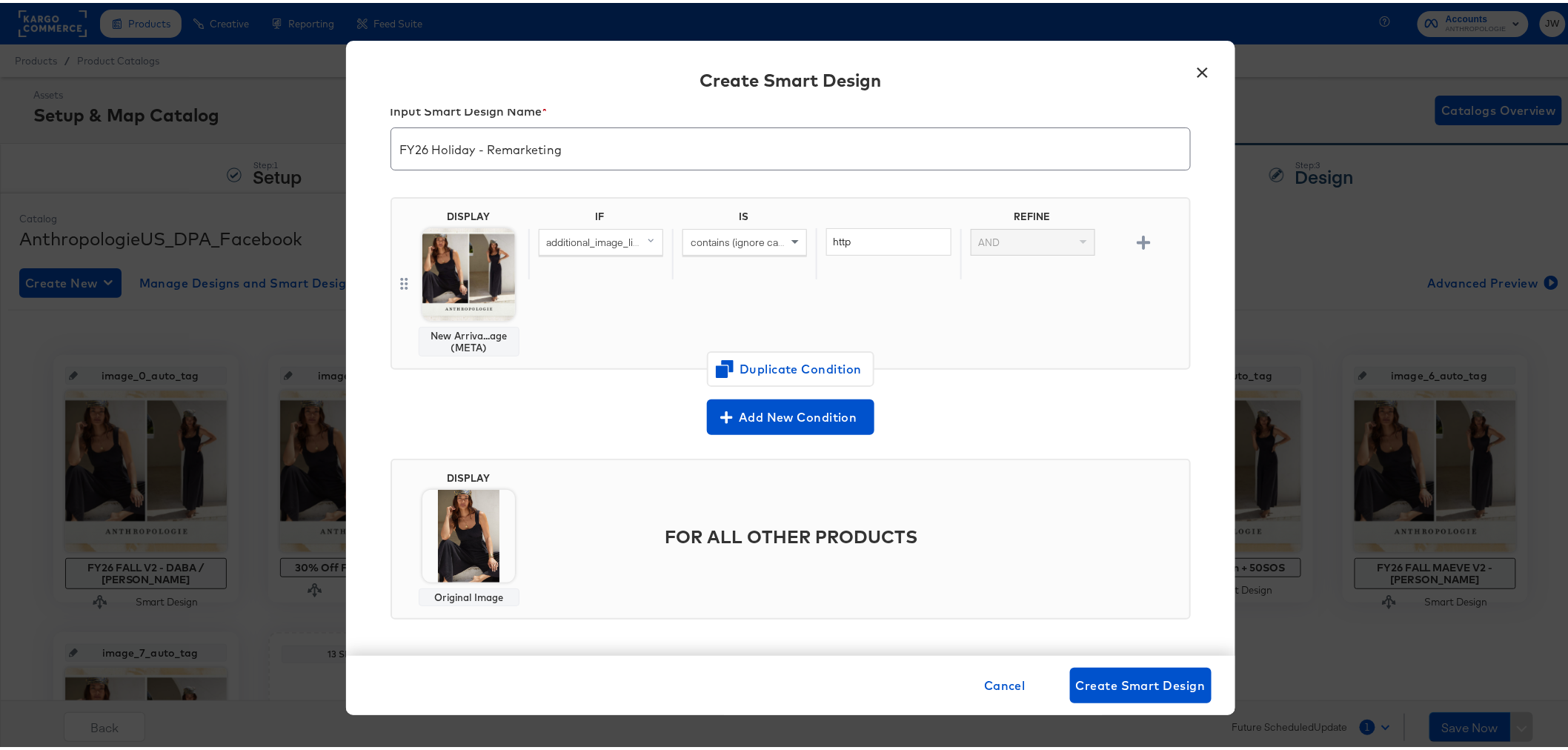
click at [471, 547] on img at bounding box center [468, 533] width 93 height 93
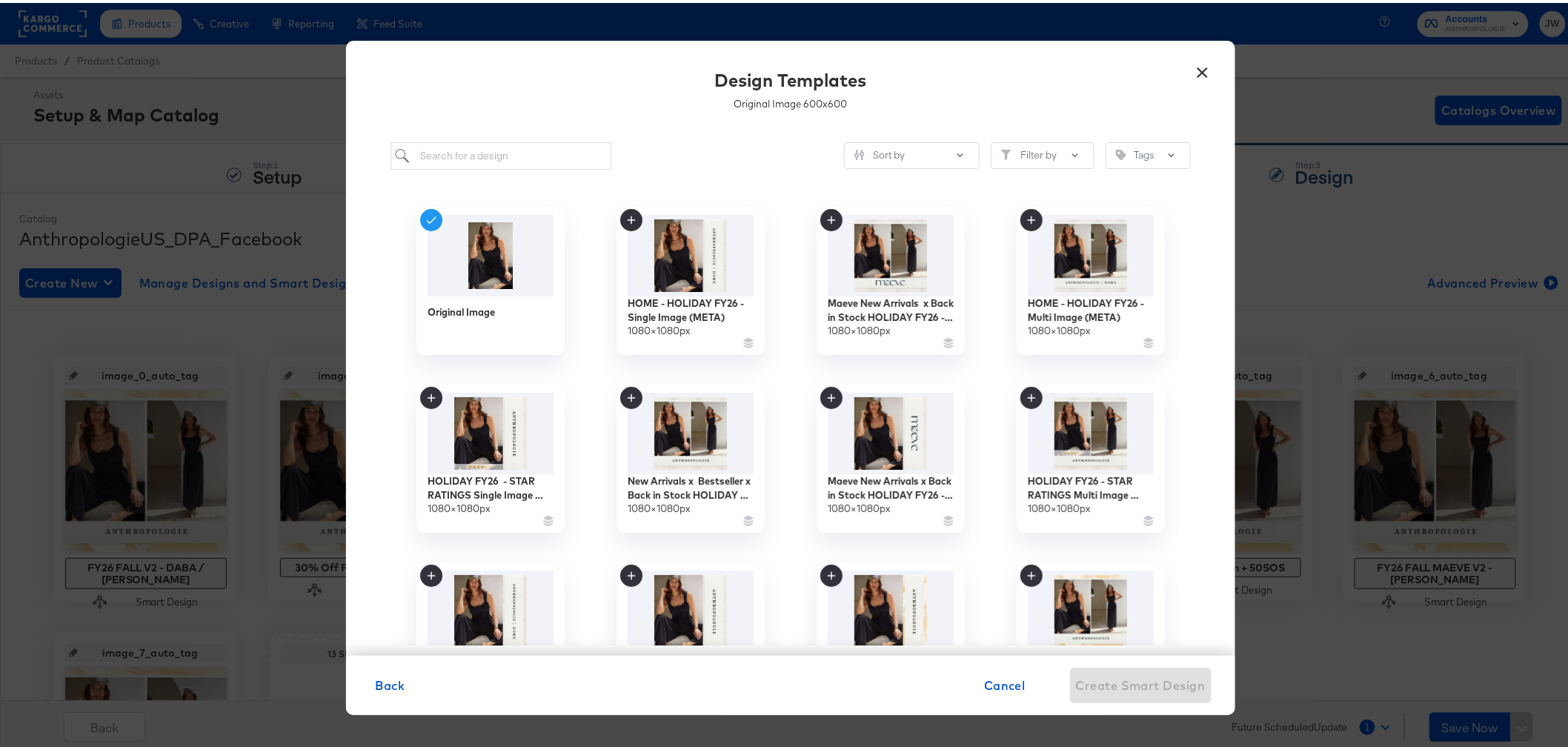
scroll to position [165, 0]
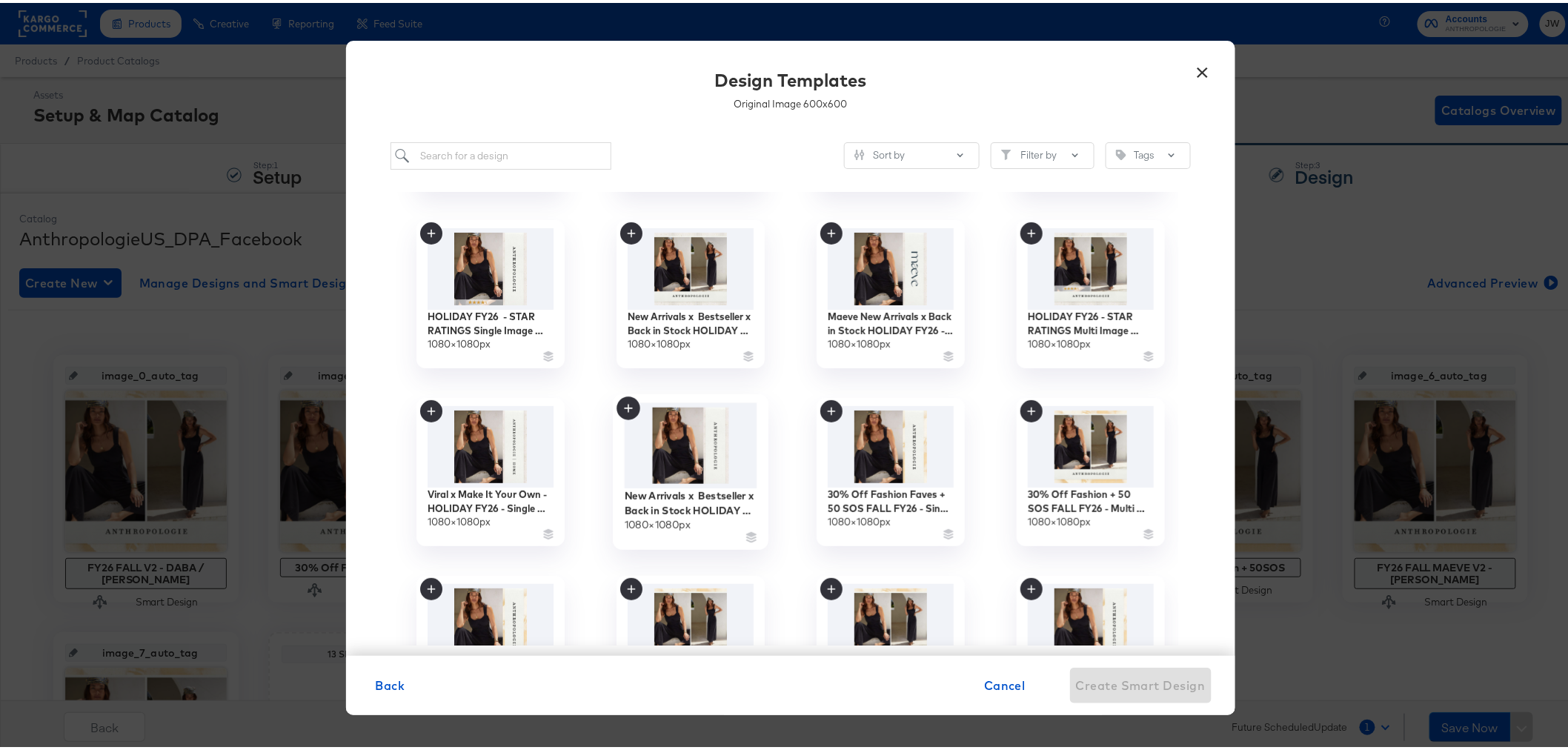
click at [718, 439] on img at bounding box center [690, 444] width 132 height 86
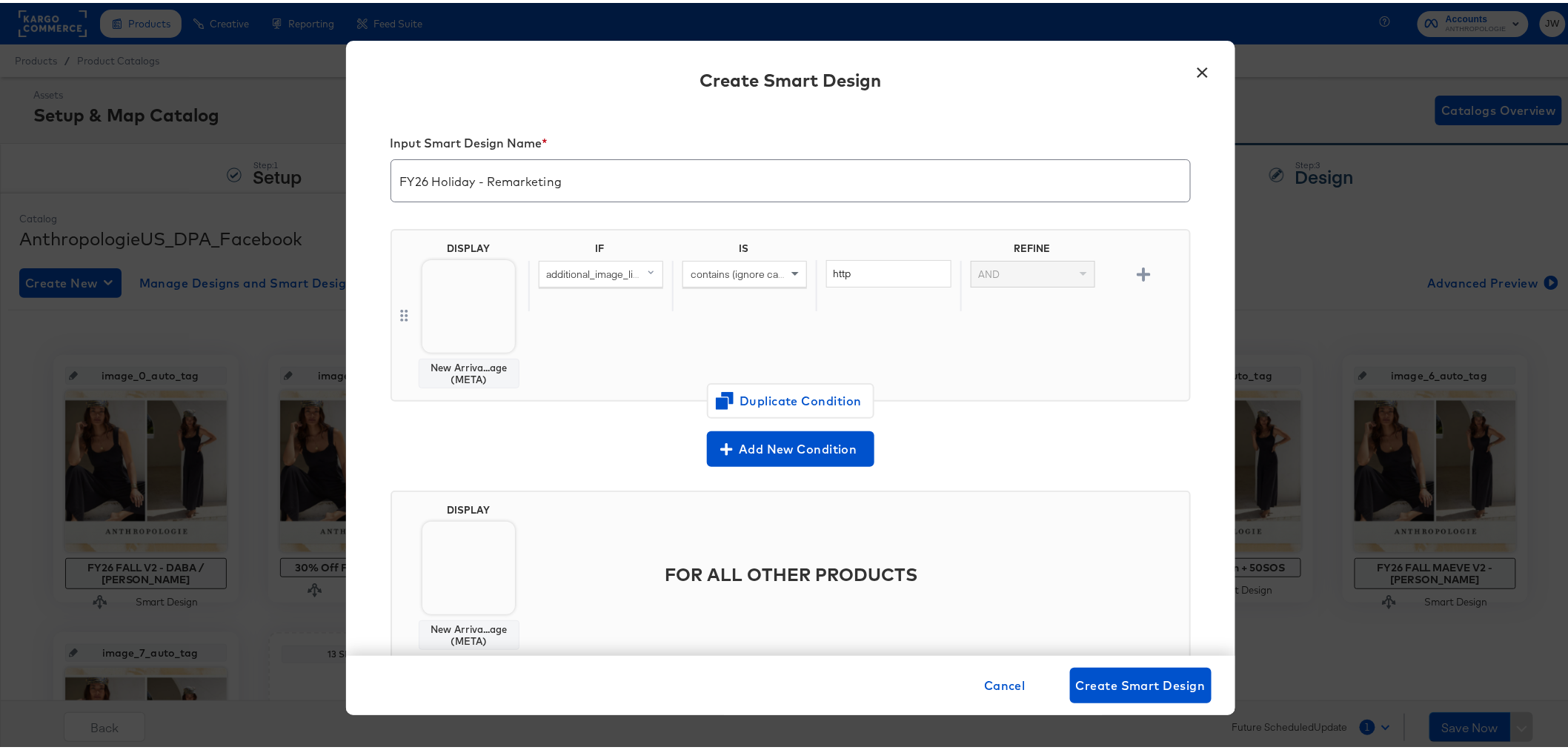
scroll to position [32, 0]
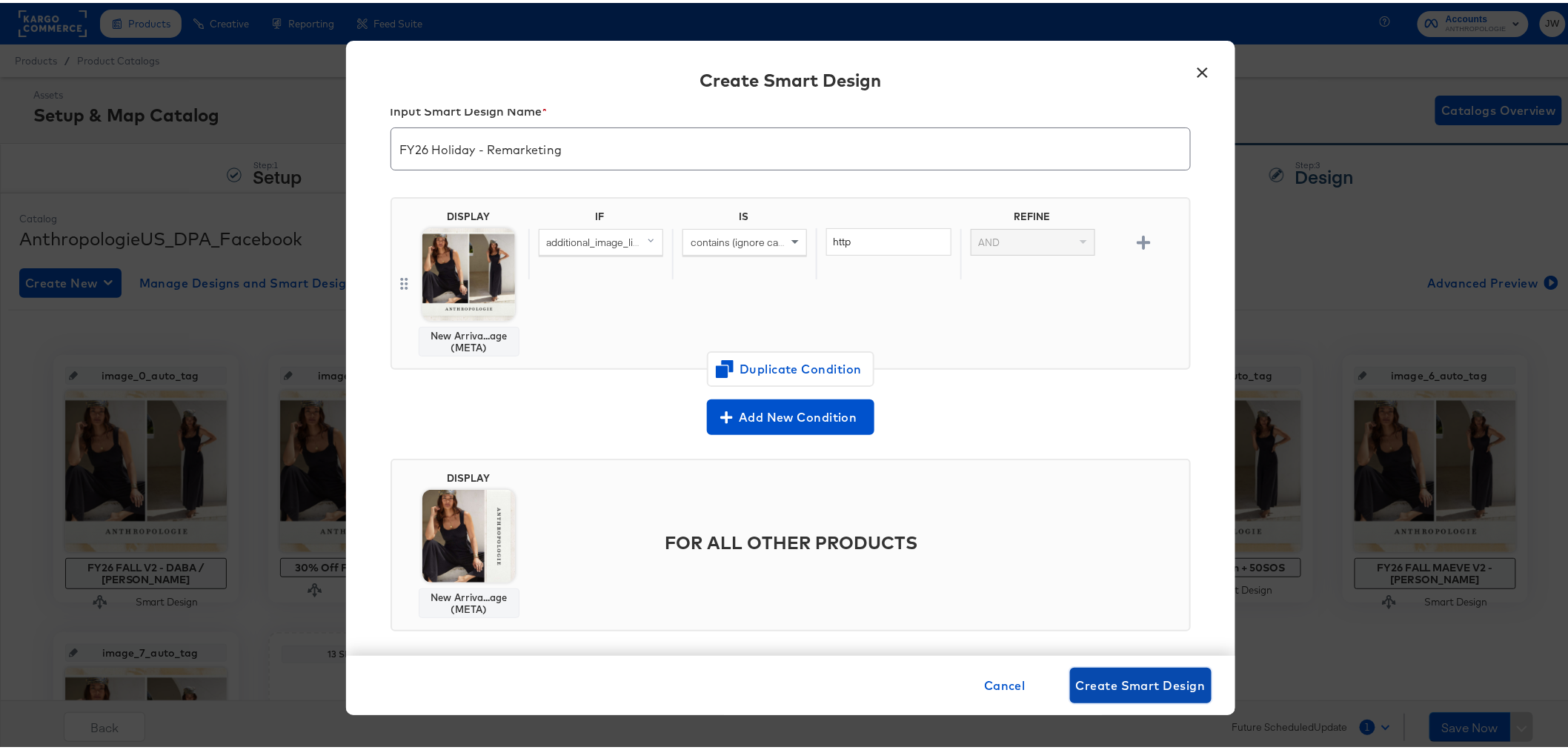
click at [1097, 686] on span "Create Smart Design" at bounding box center [1141, 683] width 129 height 21
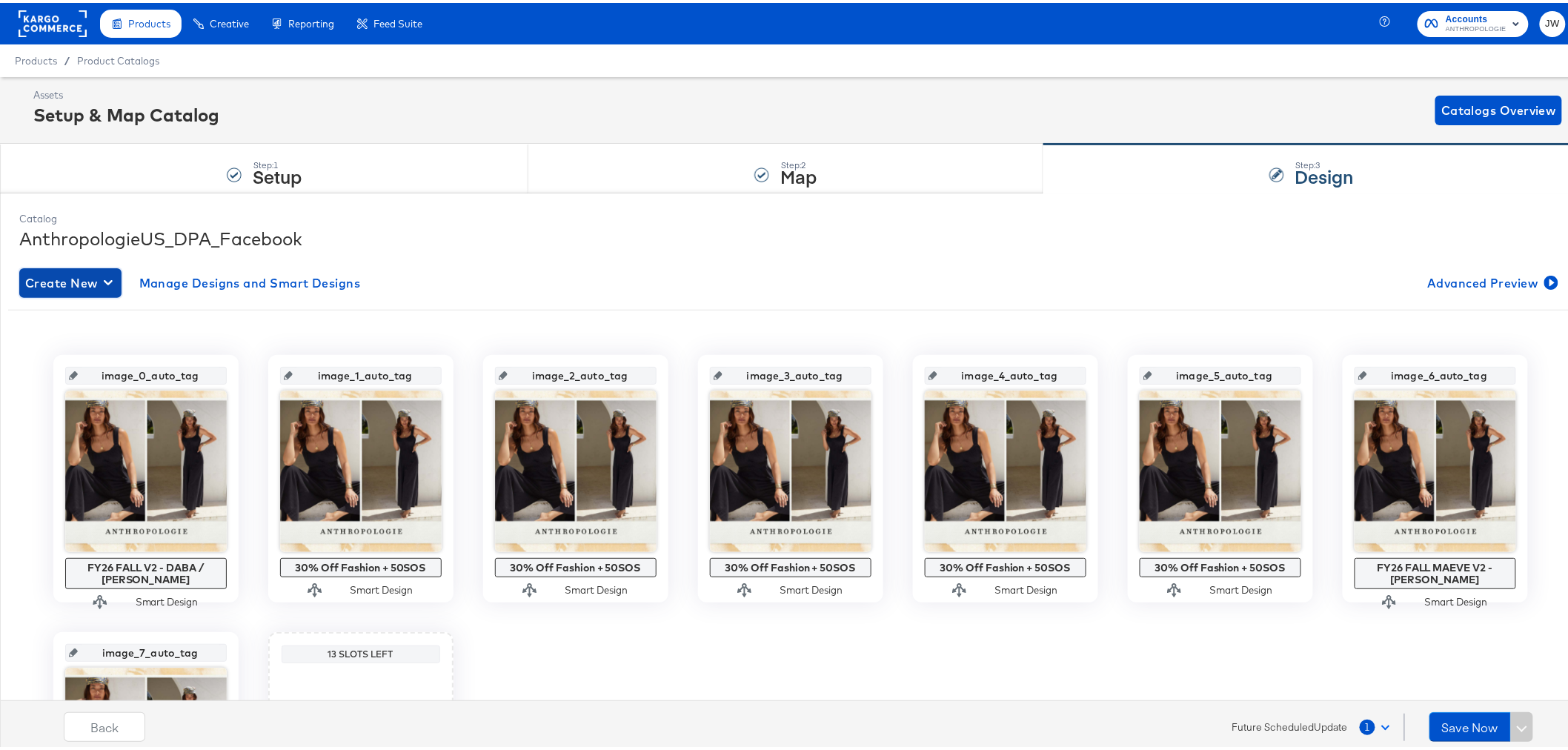
click at [115, 277] on div "button" at bounding box center [111, 280] width 15 height 14
click at [144, 340] on div "Create New Smart Design" at bounding box center [98, 340] width 141 height 12
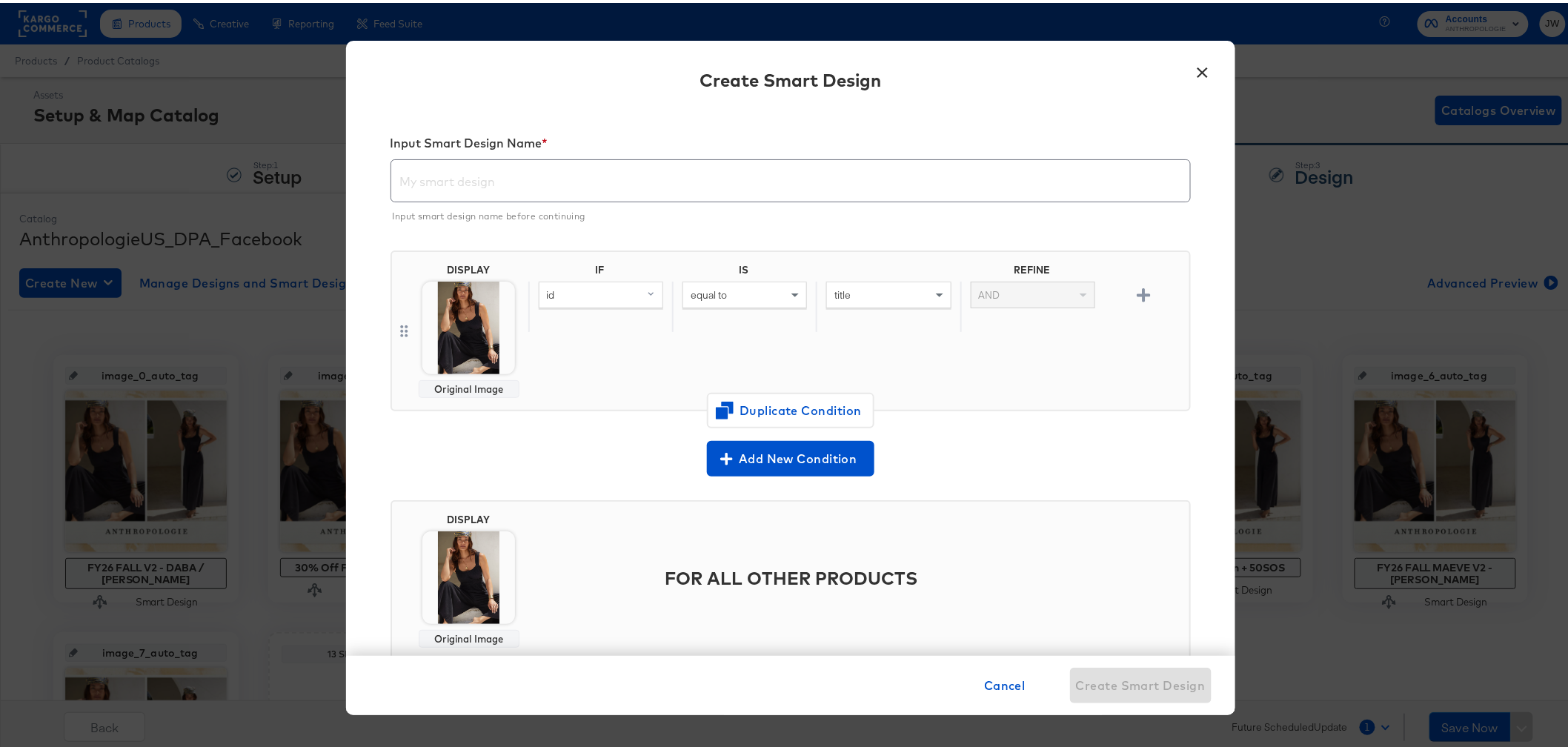
click at [579, 167] on input "text" at bounding box center [790, 172] width 799 height 41
paste input "FY26 Holiday - Home DABA / [GEOGRAPHIC_DATA]"
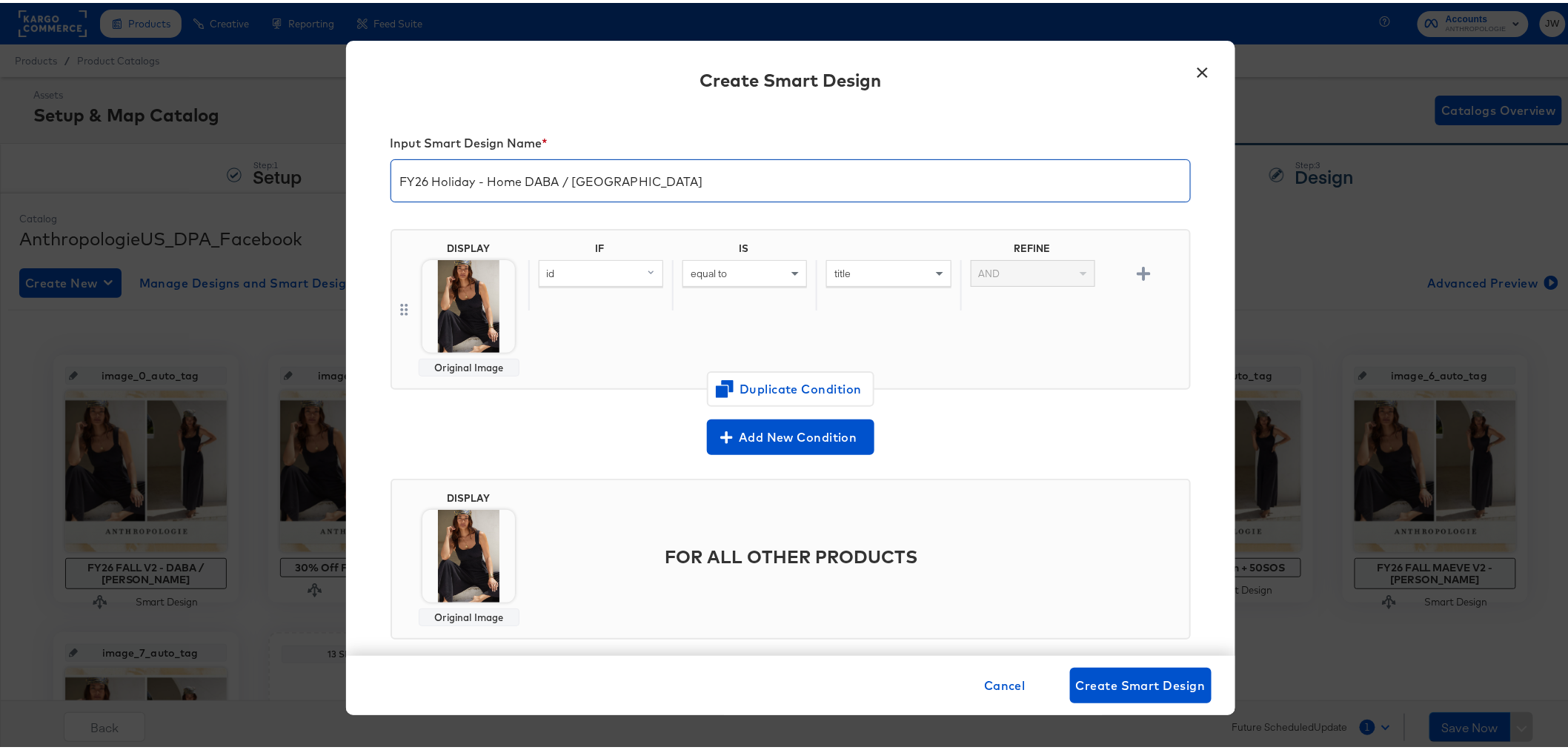
type input "FY26 Holiday - Home DABA / [GEOGRAPHIC_DATA]"
click at [592, 282] on div "id" at bounding box center [601, 271] width 125 height 27
type input "addi"
click at [566, 366] on button "additional_image_link mapped" at bounding box center [625, 373] width 174 height 24
click at [725, 267] on div "equal to" at bounding box center [745, 271] width 123 height 25
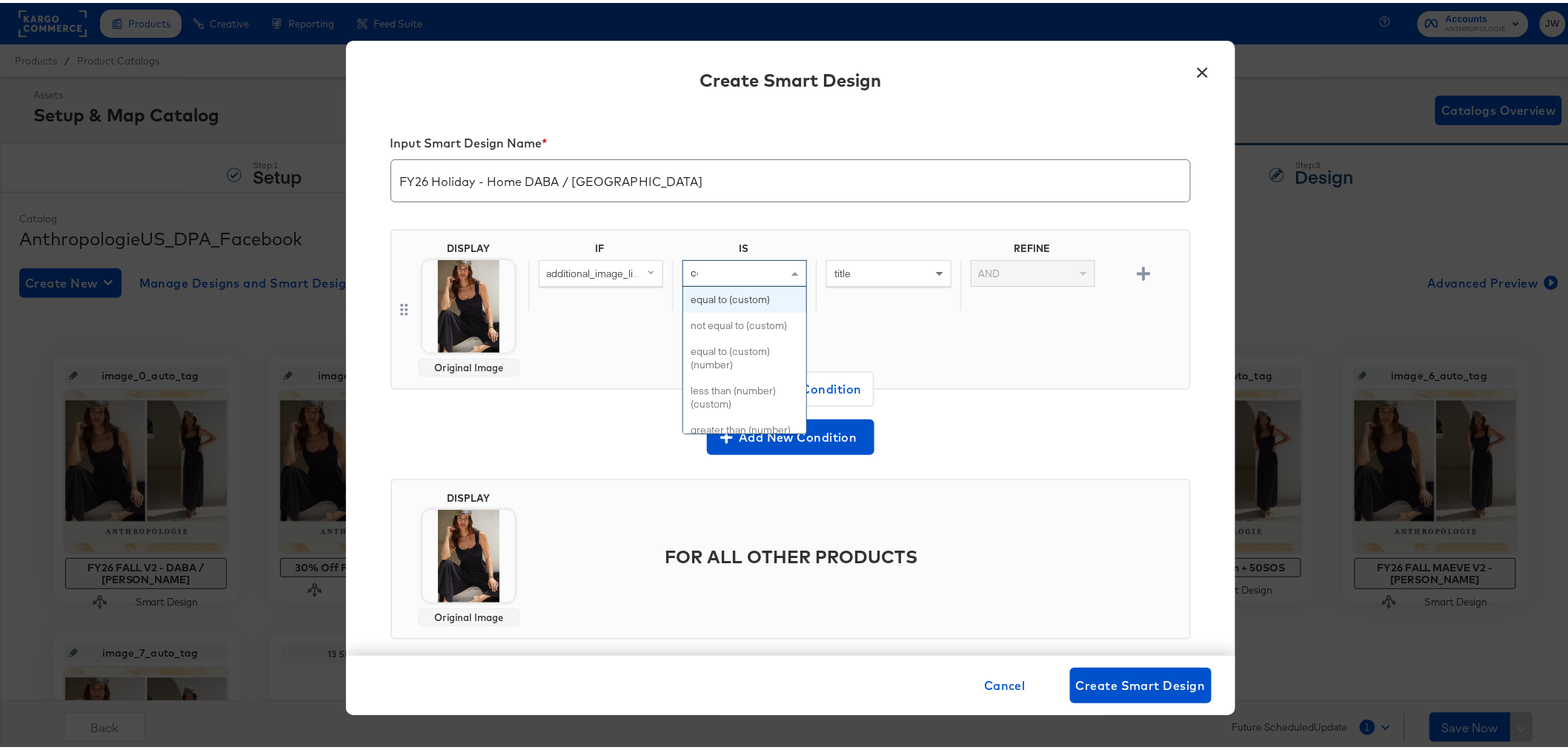
type input "con"
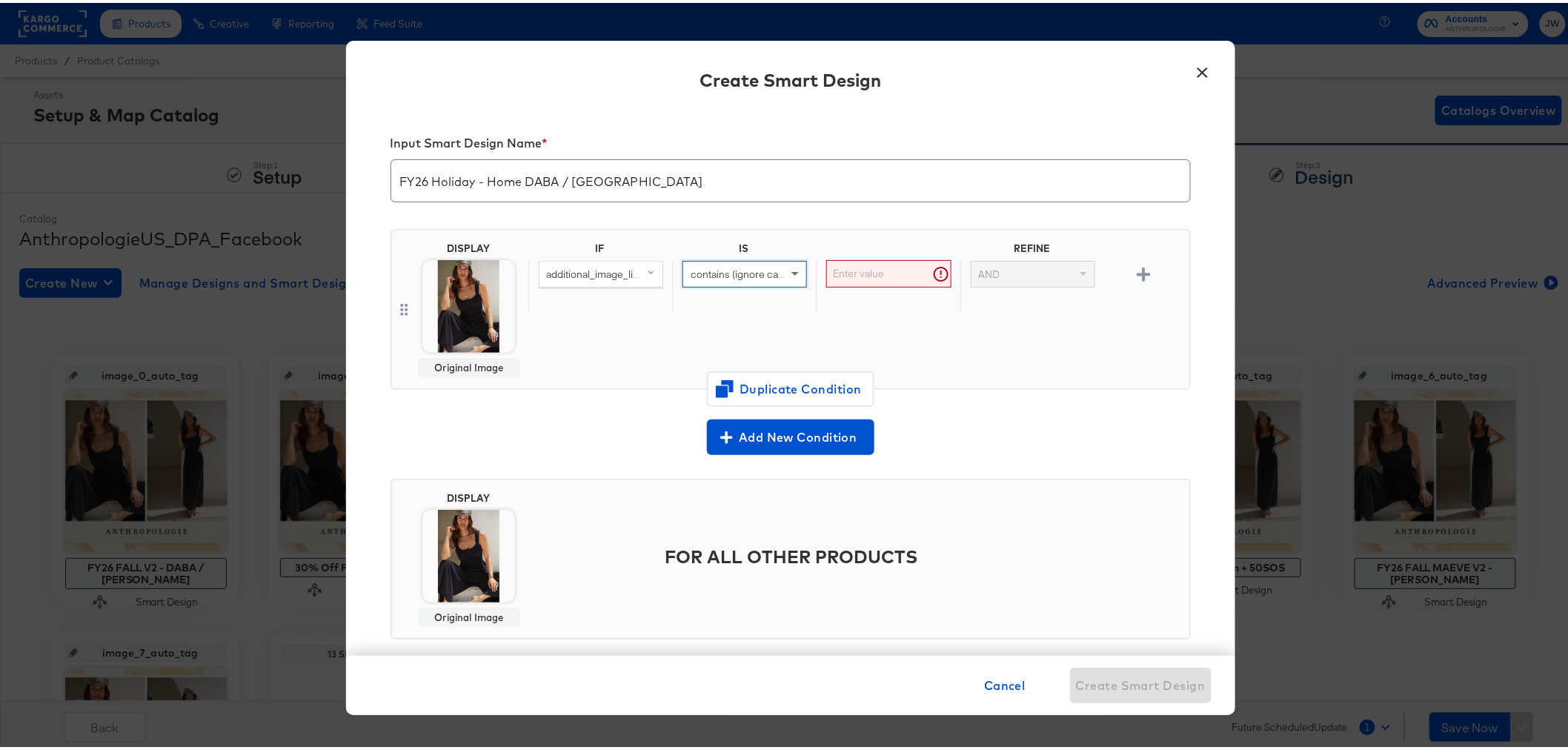
click at [876, 268] on input "text" at bounding box center [888, 271] width 125 height 27
type input "http"
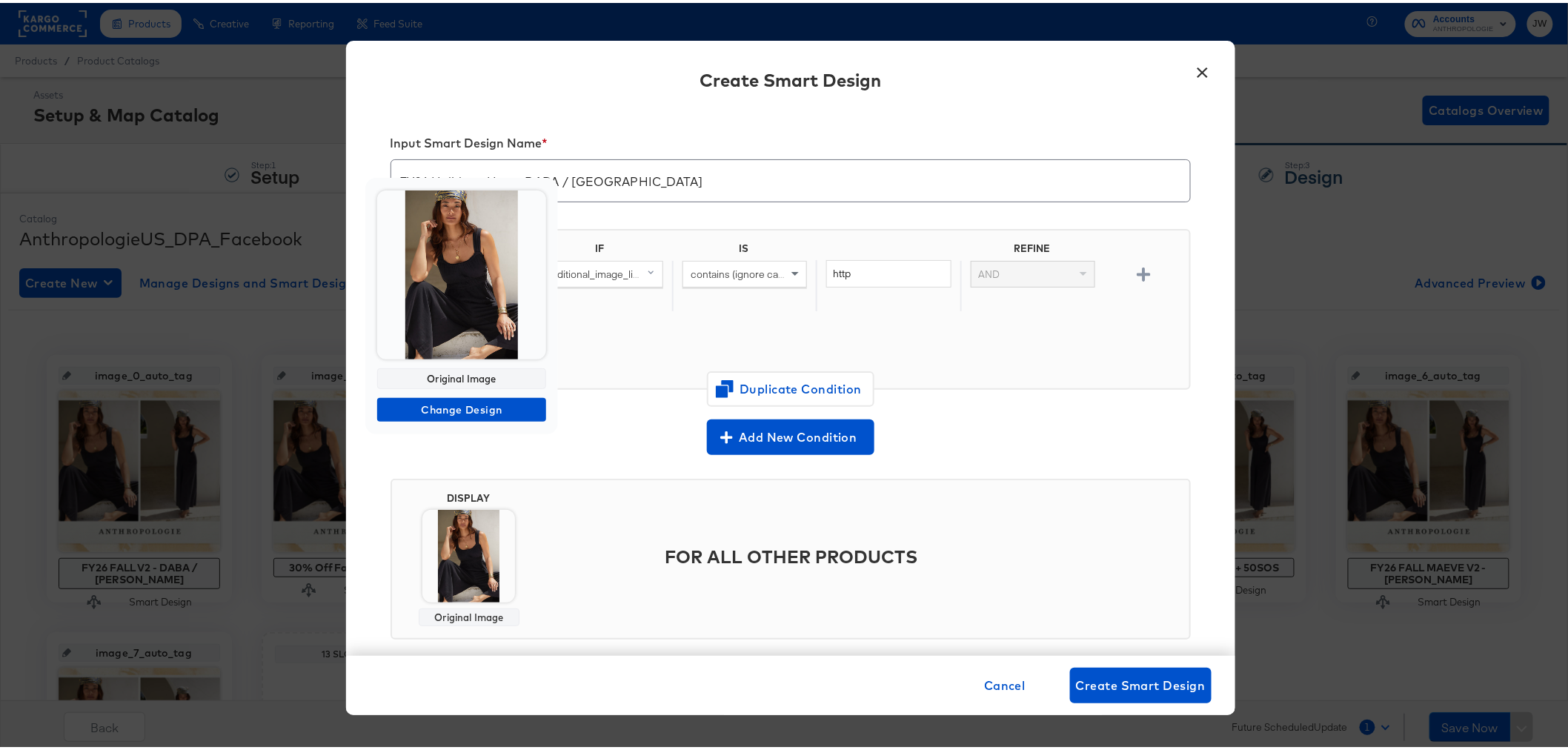
click at [472, 295] on div at bounding box center [461, 272] width 169 height 169
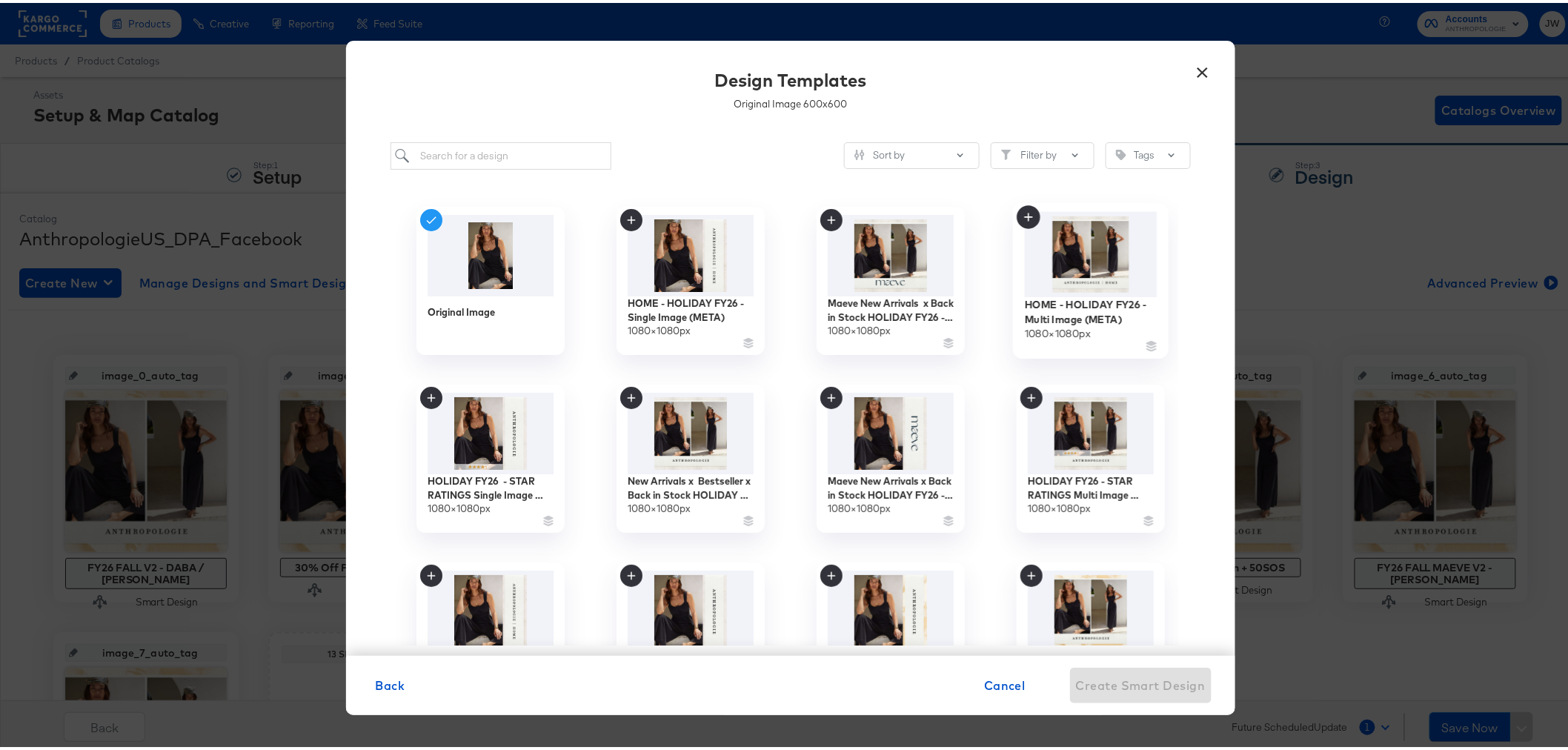
click at [1046, 264] on img at bounding box center [1090, 251] width 132 height 85
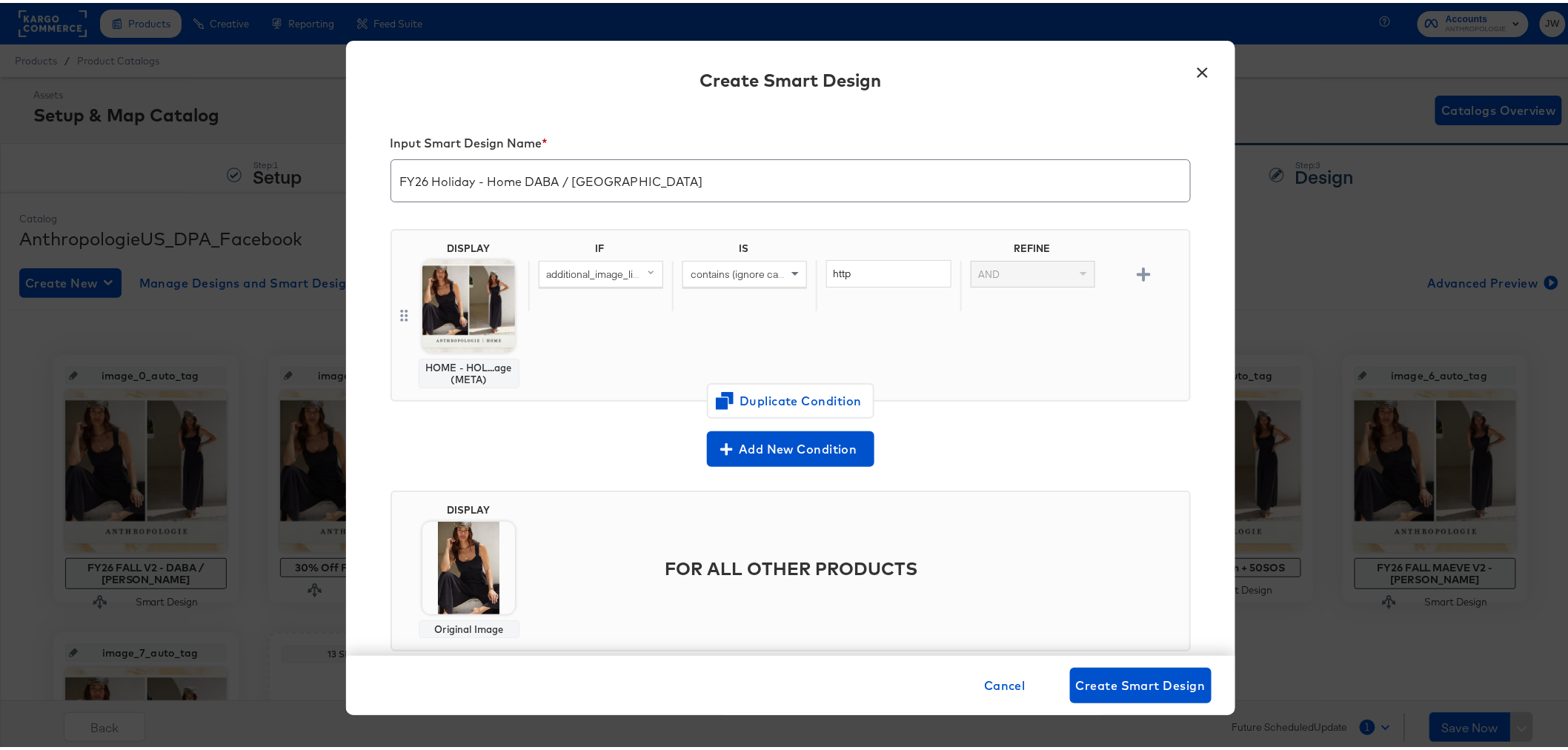
click at [469, 578] on body "Products Creative Reporting Feed Suite Accounts ANTHROPOLOGIE JW Products / Pro…" at bounding box center [790, 492] width 1580 height 985
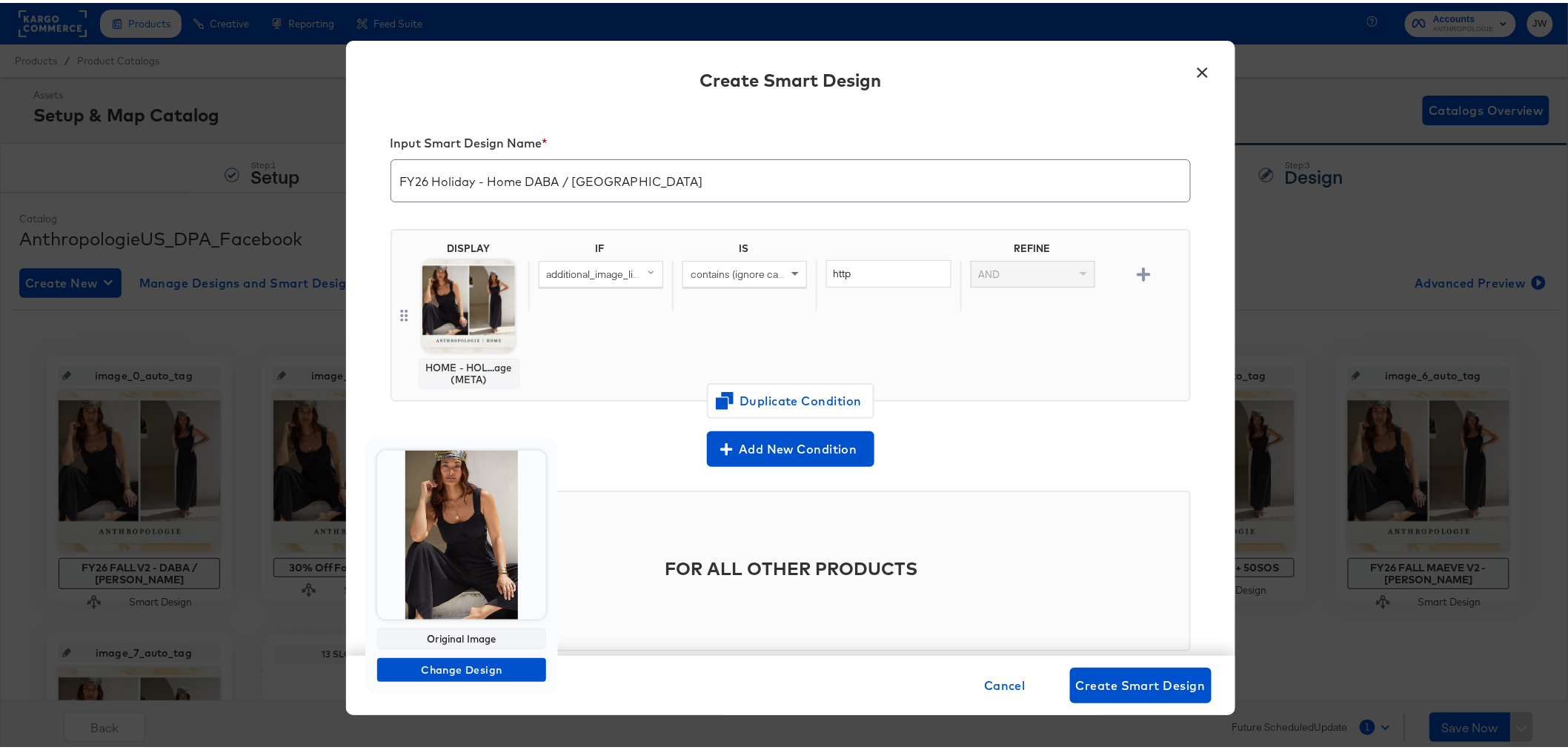
click at [499, 522] on img at bounding box center [461, 532] width 169 height 169
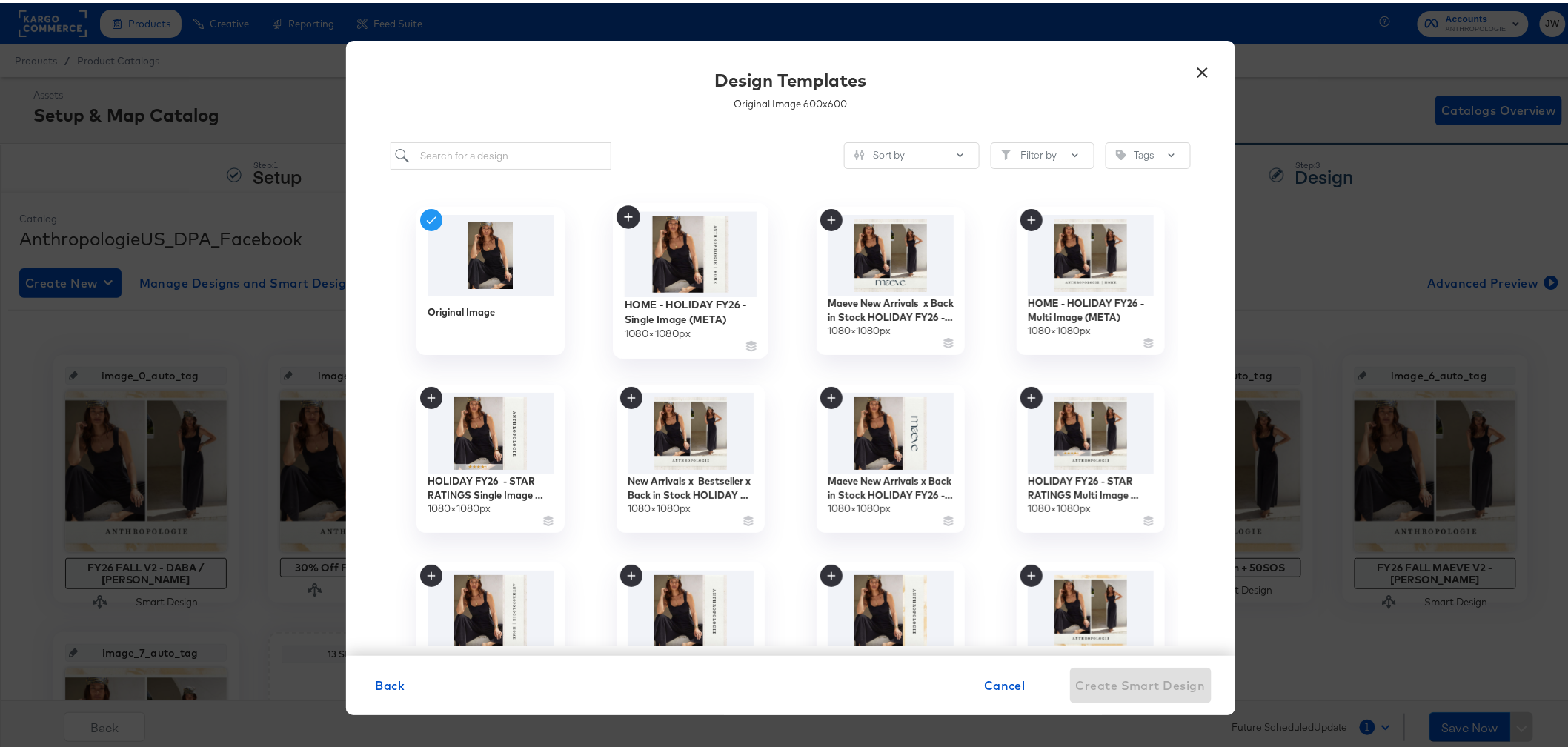
click at [708, 278] on img at bounding box center [690, 251] width 132 height 85
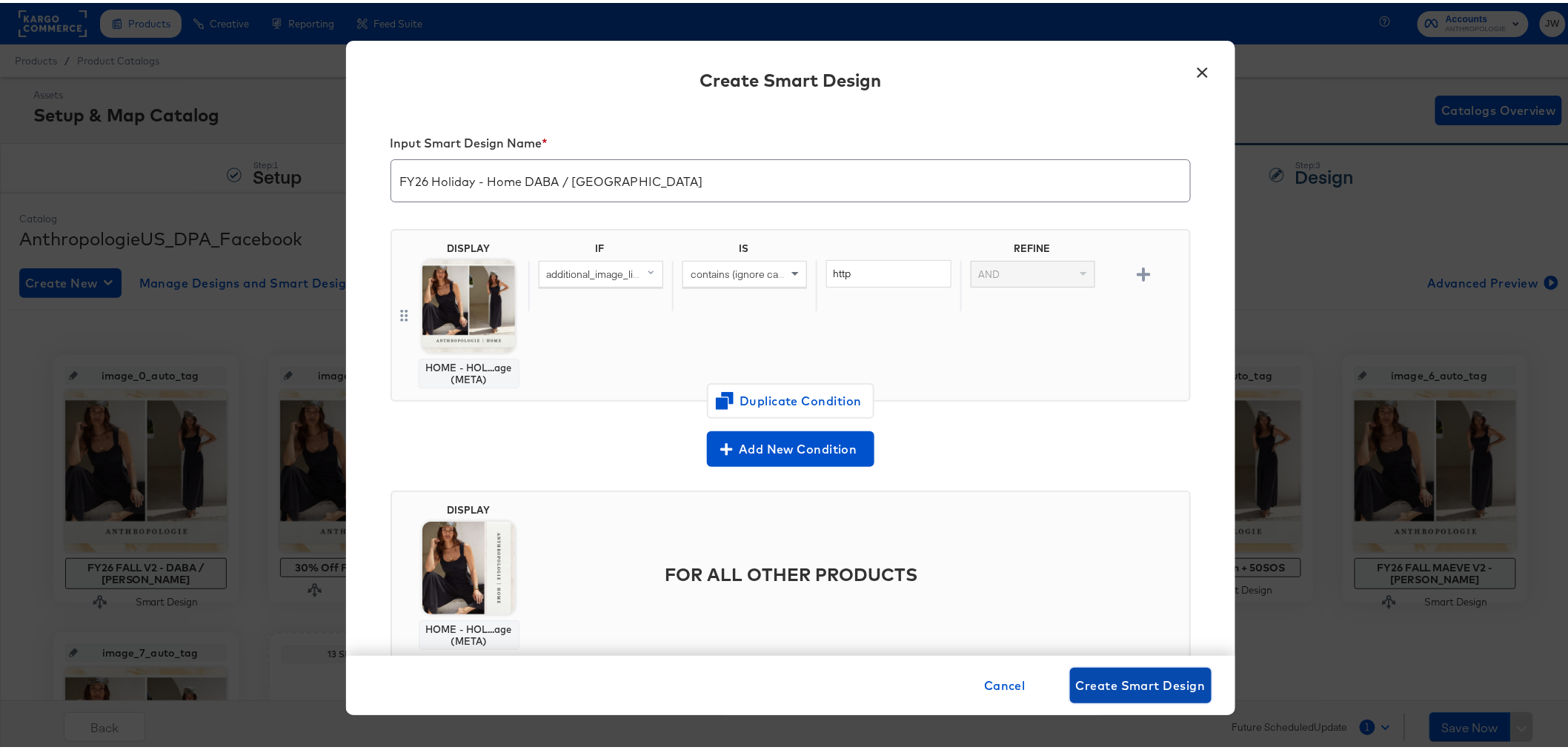
click at [1098, 682] on span "Create Smart Design" at bounding box center [1141, 683] width 129 height 21
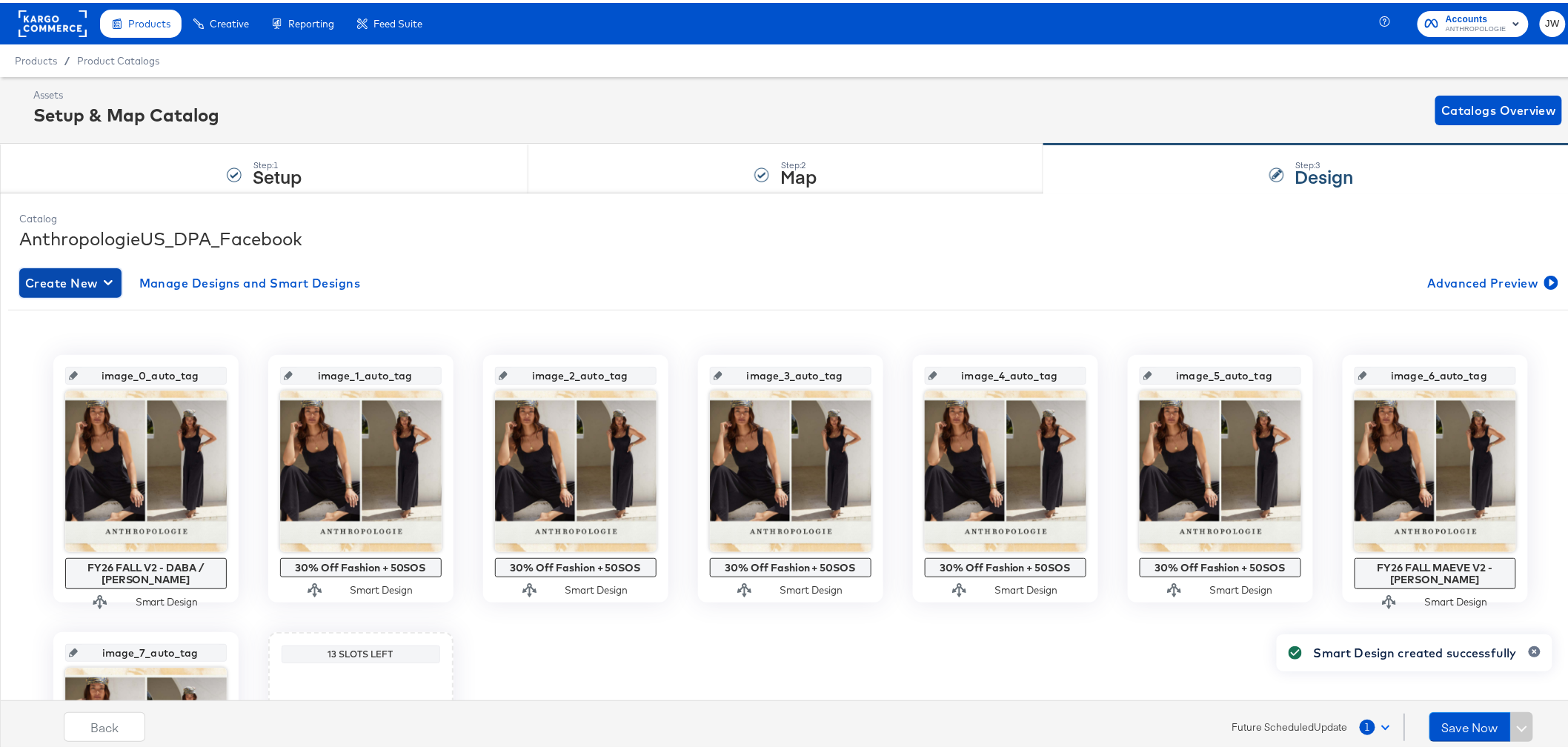
click at [108, 276] on icon "button" at bounding box center [108, 280] width 9 height 14
click at [138, 338] on div "Create New Smart Design" at bounding box center [98, 340] width 141 height 12
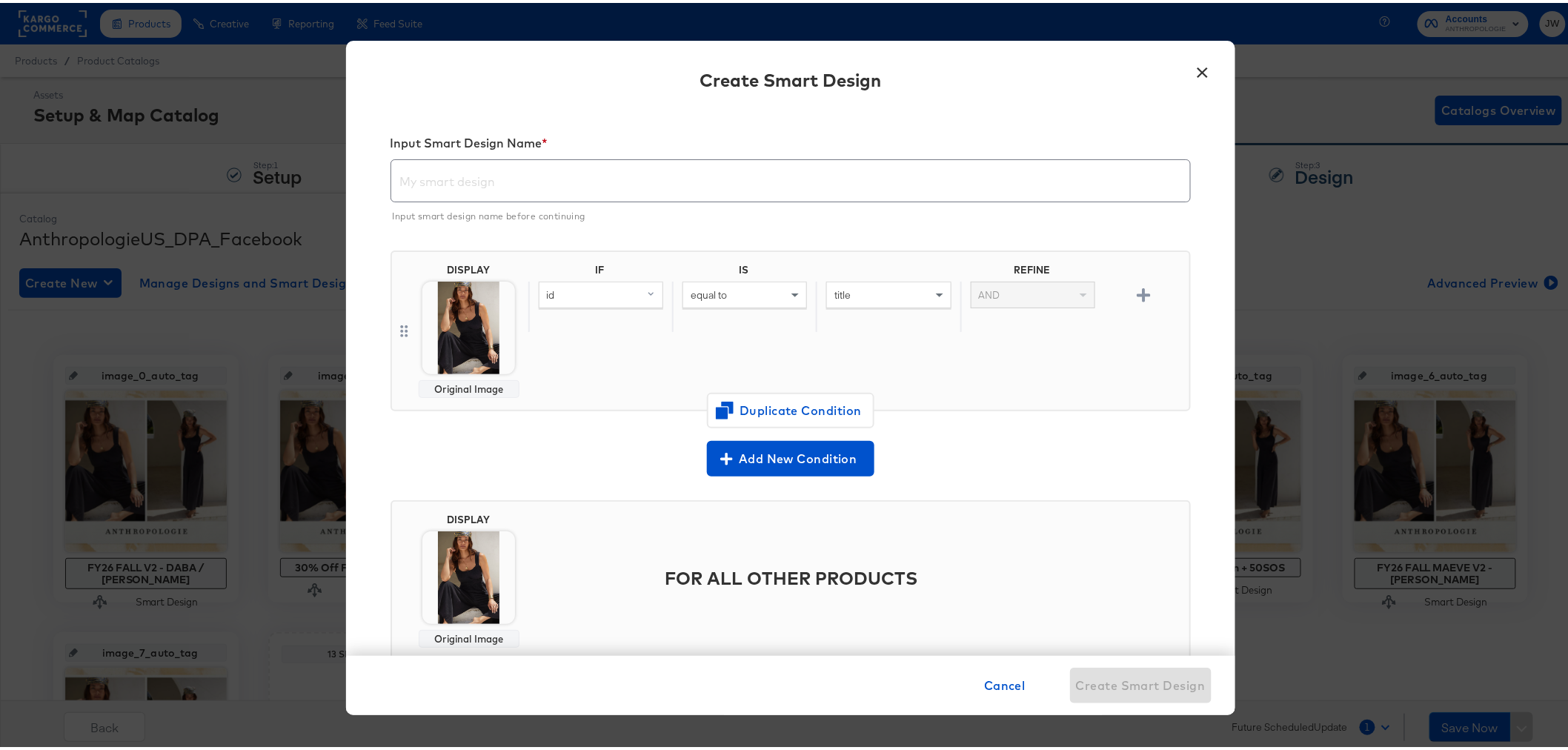
click at [571, 179] on input "text" at bounding box center [790, 172] width 799 height 41
paste input "FY26 Holiday - Maeve"
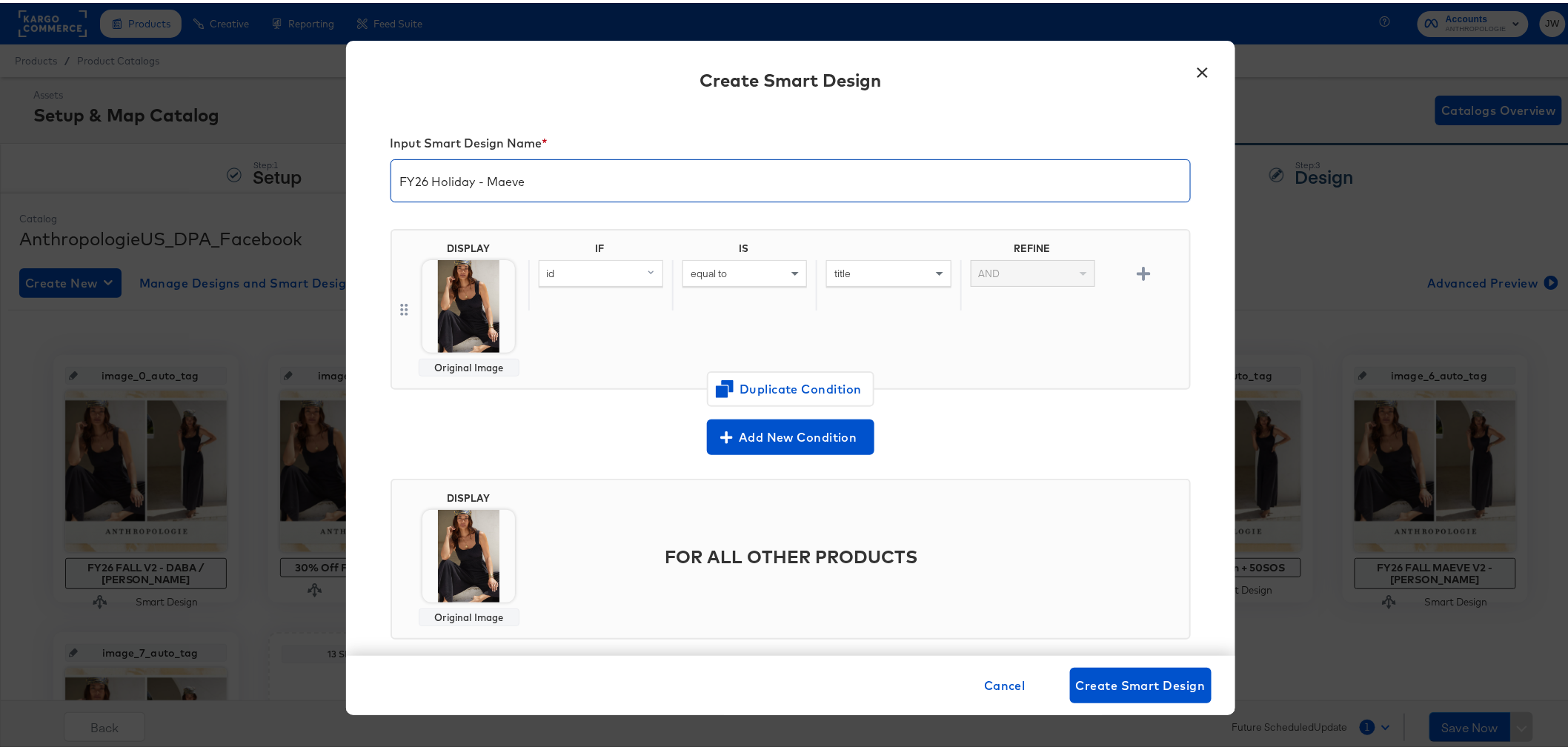
type input "FY26 Holiday - Maeve"
click at [588, 265] on div "id" at bounding box center [601, 271] width 123 height 25
type input "addi"
click at [597, 377] on div "additional_image_link" at bounding box center [600, 374] width 112 height 14
click at [721, 271] on div "equal to" at bounding box center [745, 271] width 123 height 25
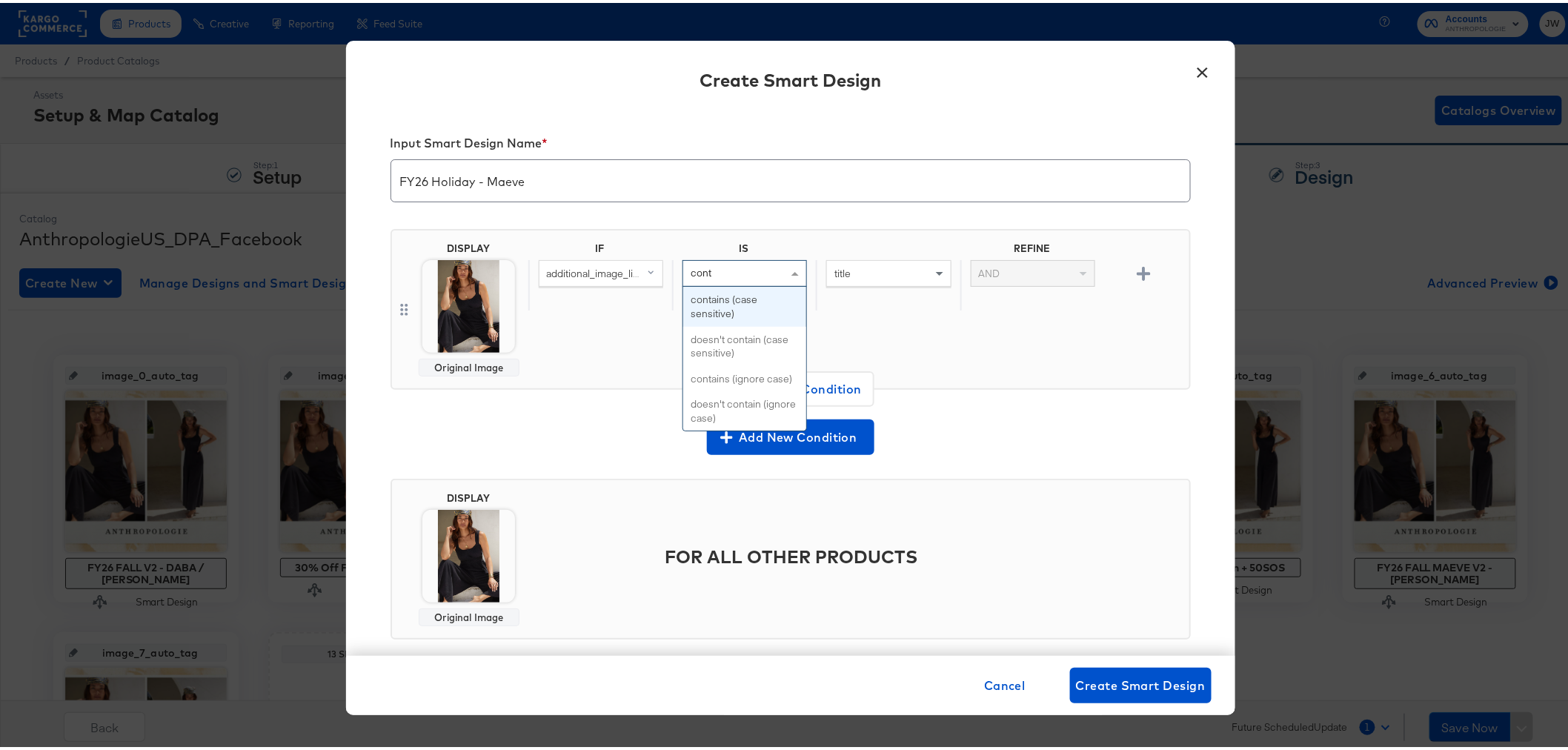
type input "conta"
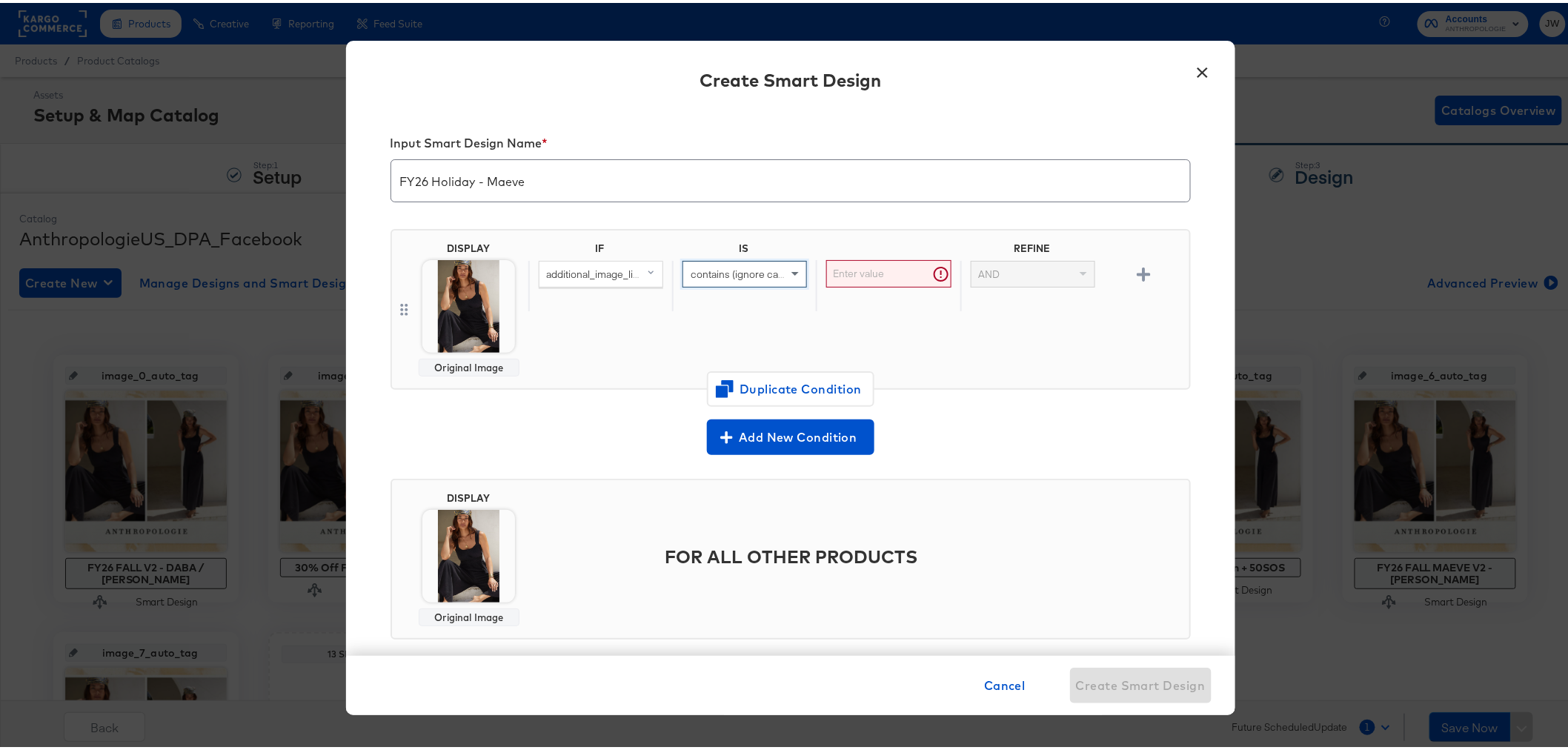
click at [885, 271] on input "text" at bounding box center [888, 271] width 125 height 27
type input "http"
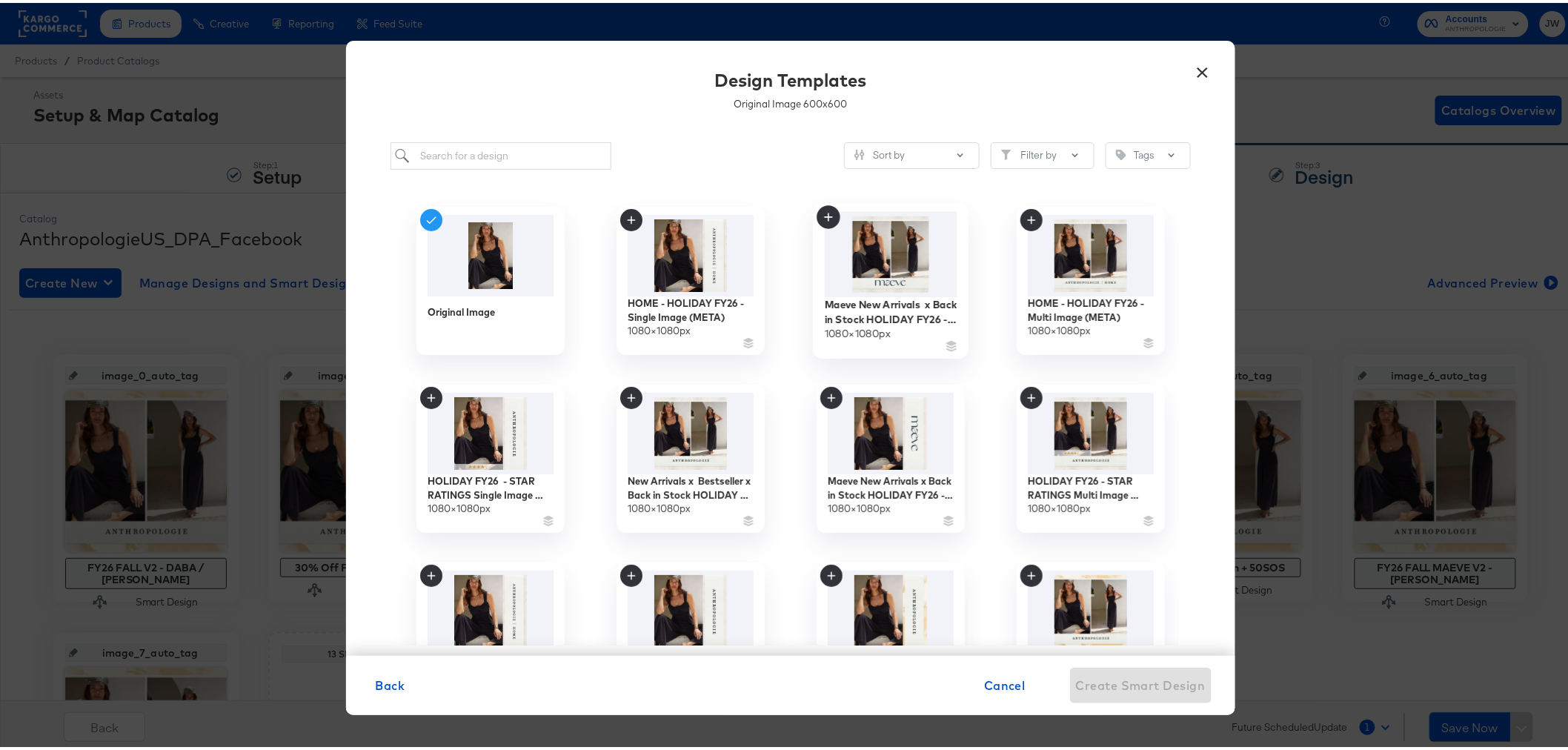
click at [885, 252] on img at bounding box center [891, 251] width 132 height 85
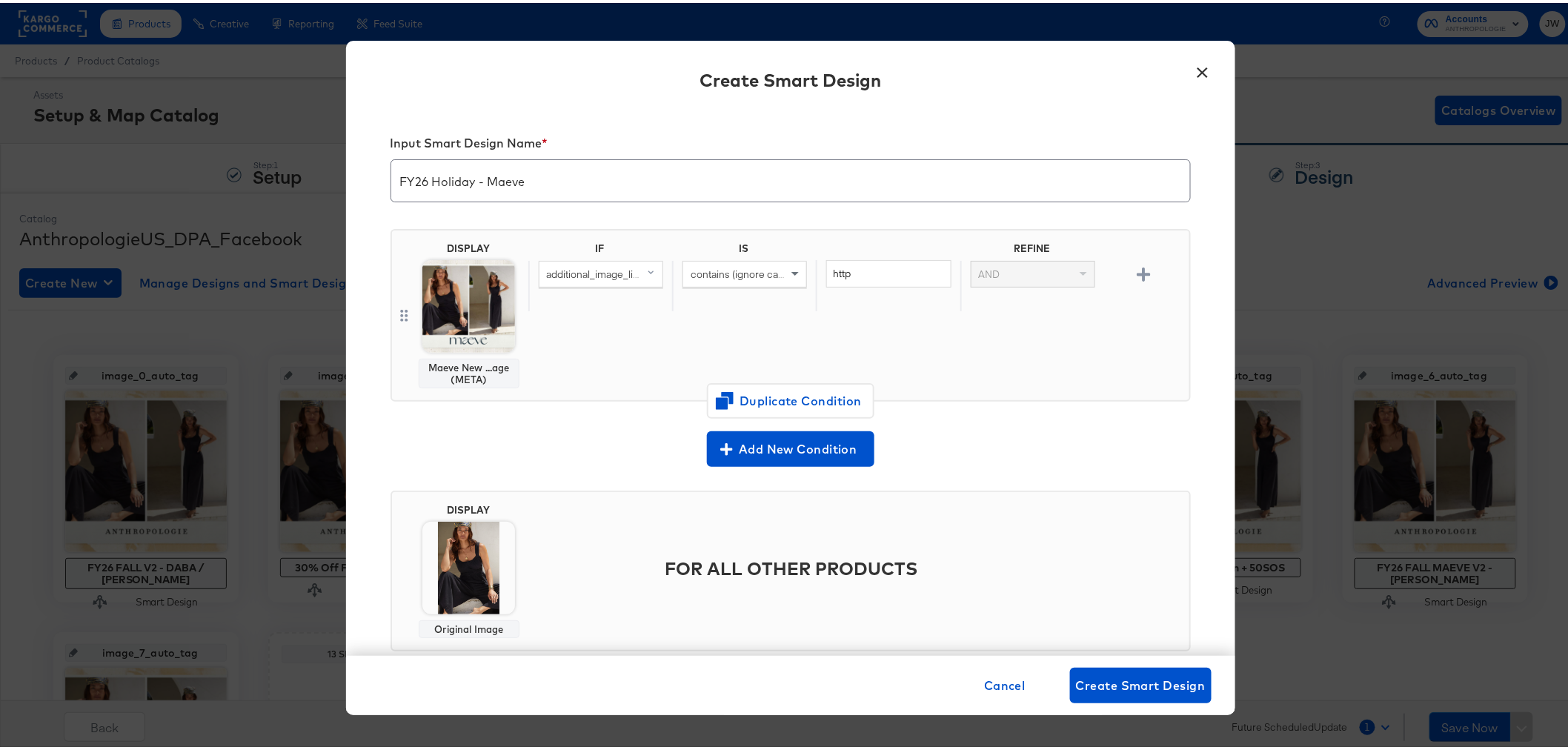
click at [487, 564] on img at bounding box center [468, 565] width 93 height 93
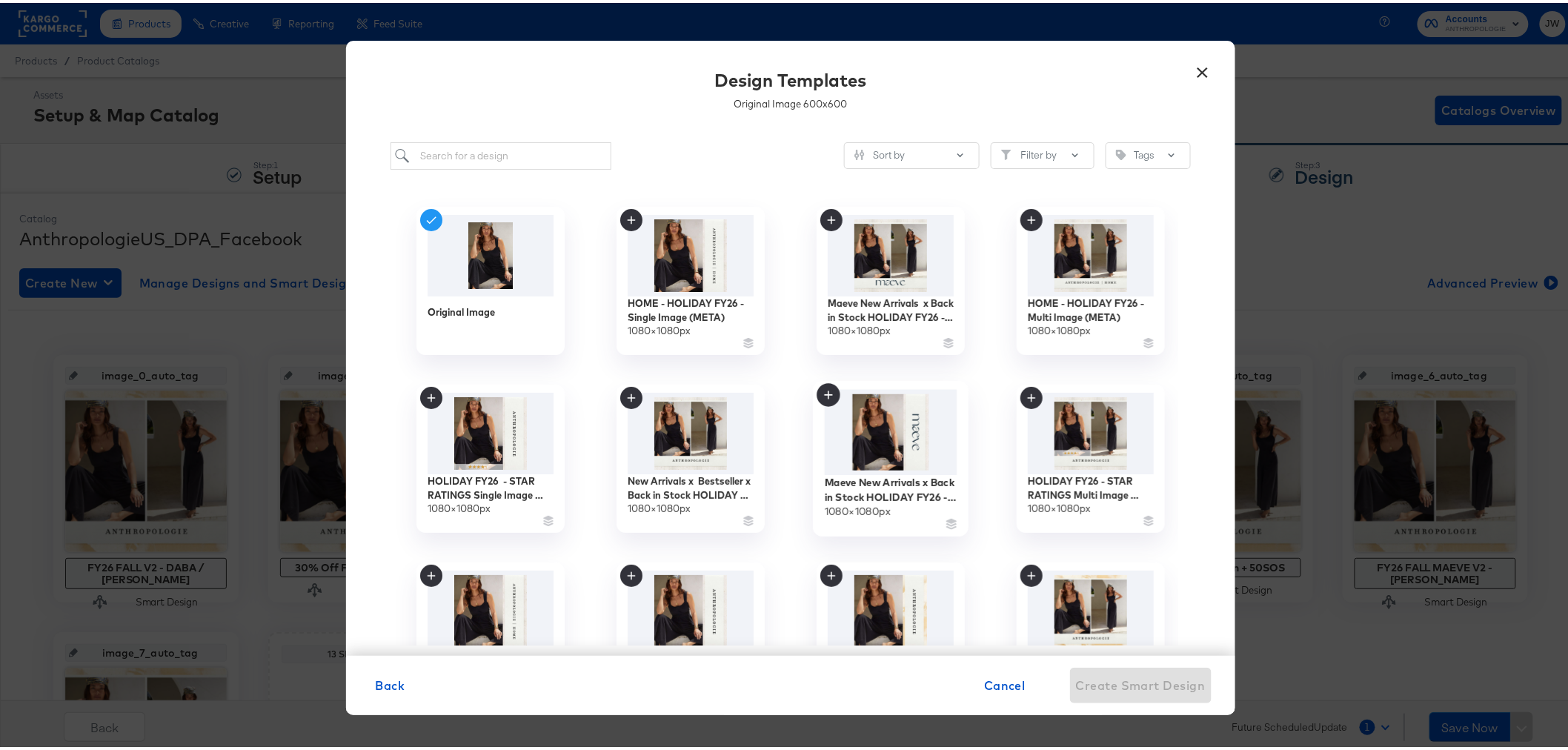
click at [922, 433] on img at bounding box center [891, 430] width 132 height 86
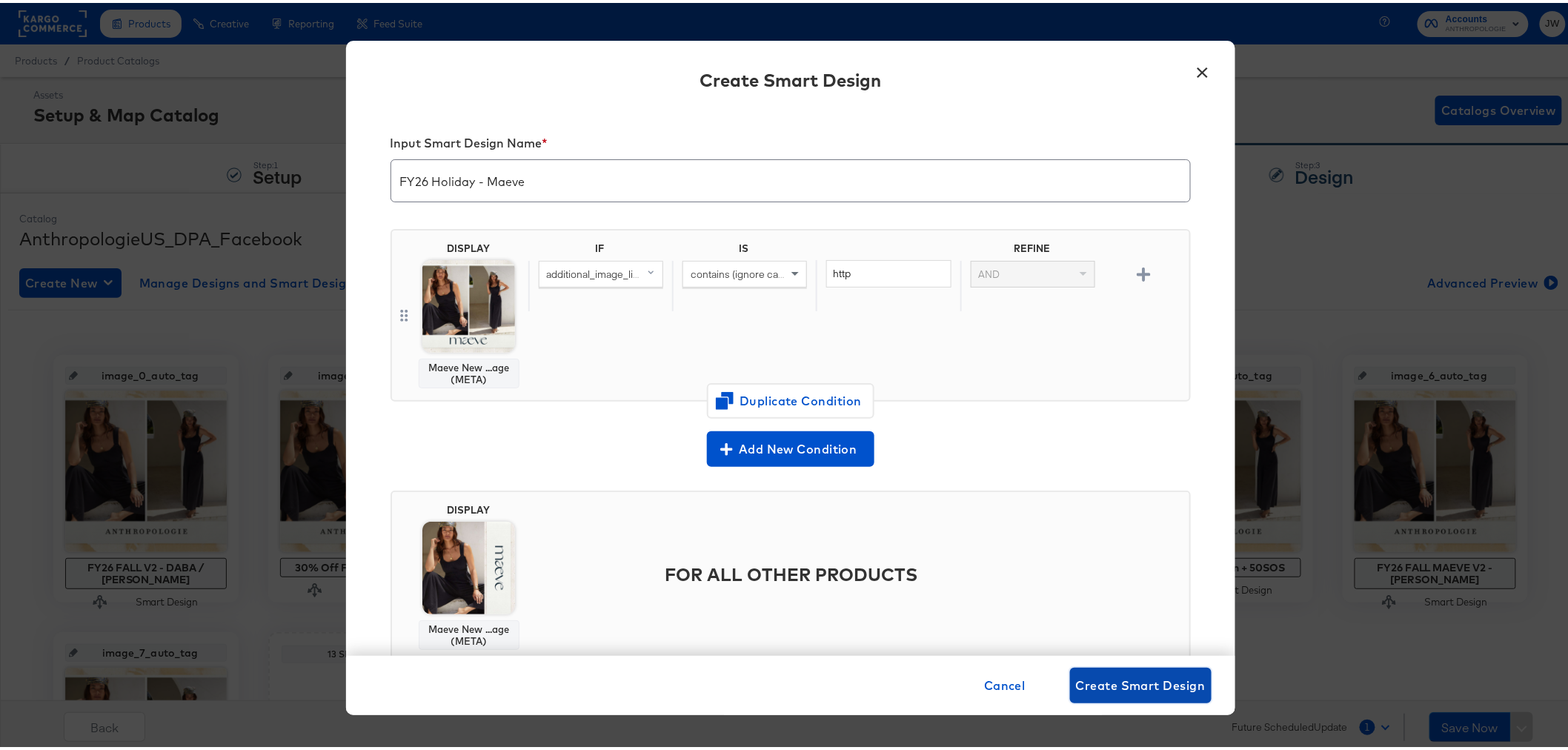
click at [1129, 677] on span "Create Smart Design" at bounding box center [1141, 683] width 129 height 21
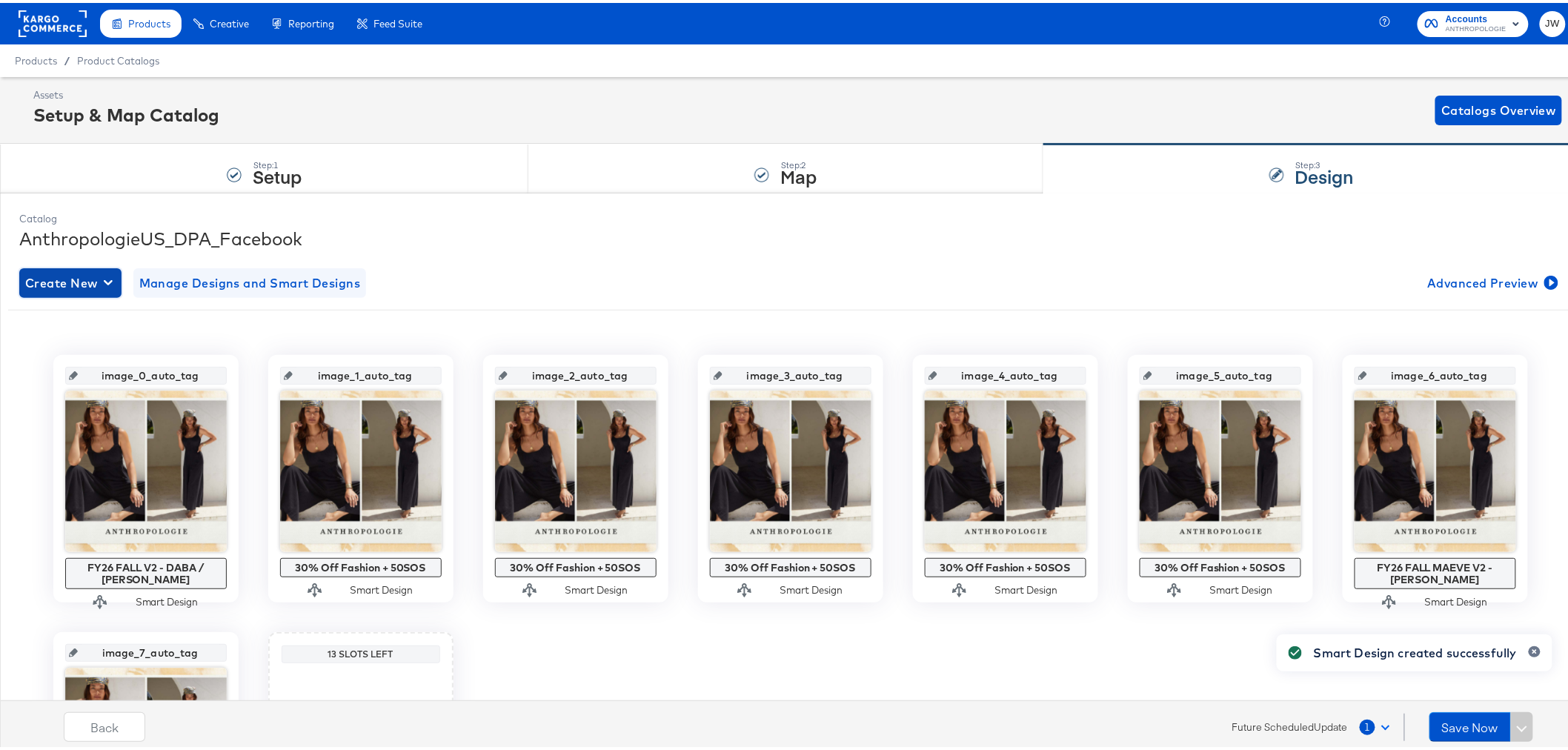
drag, startPoint x: 113, startPoint y: 274, endPoint x: 136, endPoint y: 285, distance: 25.5
click at [113, 274] on div "button" at bounding box center [111, 280] width 15 height 14
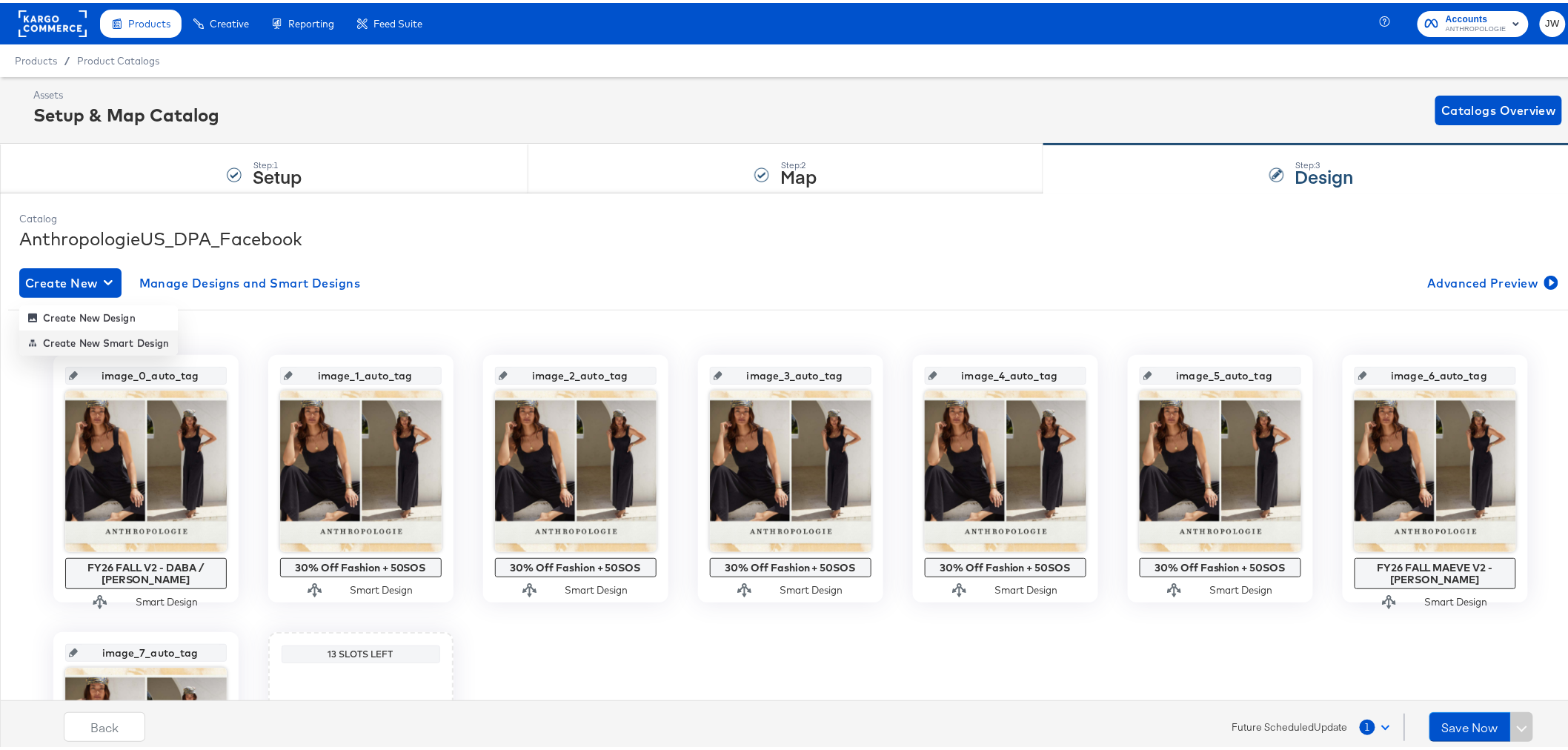
click at [128, 346] on li "Create New Smart Design" at bounding box center [99, 340] width 159 height 25
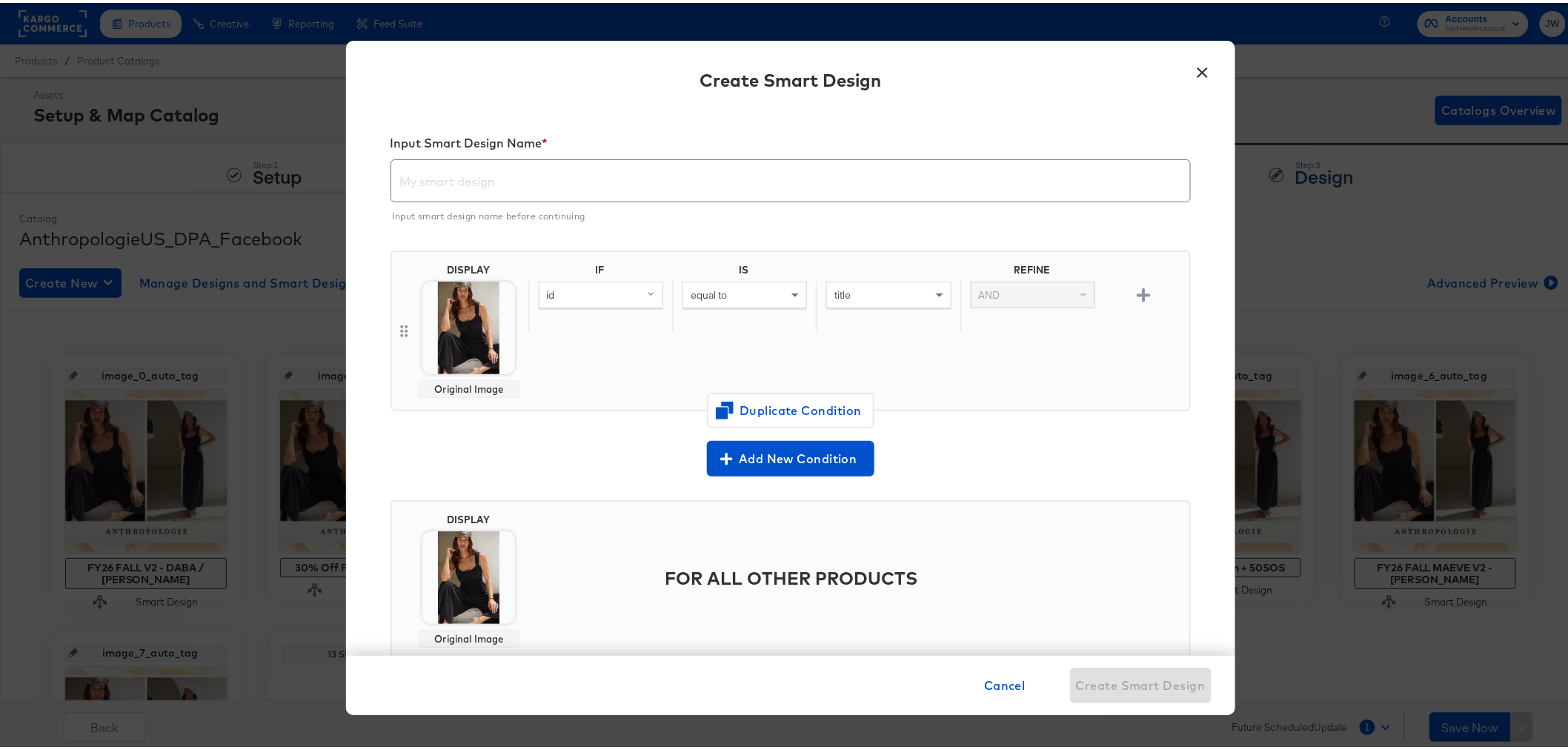
click at [409, 181] on input "text" at bounding box center [790, 172] width 799 height 41
paste input "FY26 Holiday - Home Remarketing"
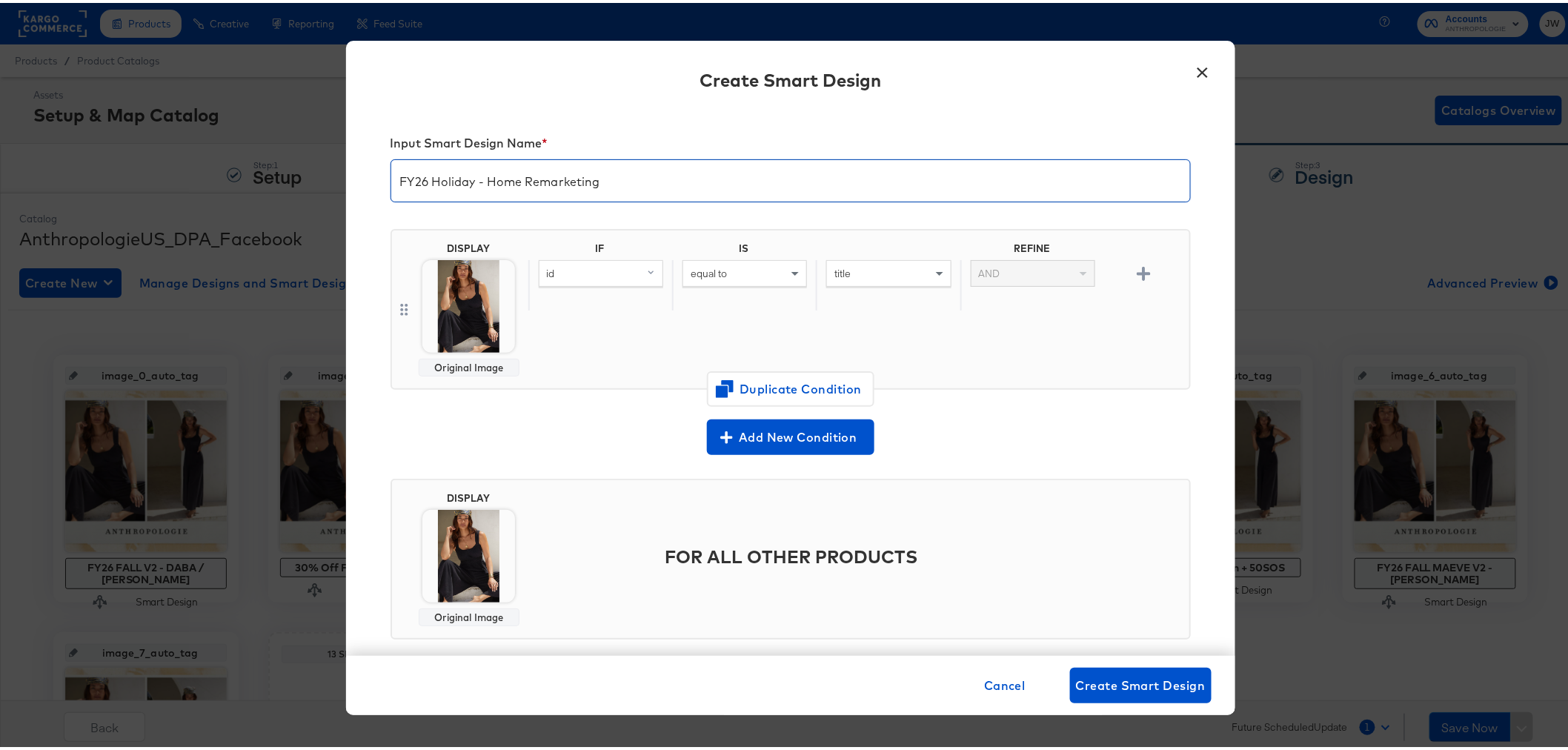
type input "FY26 Holiday - Home Remarketing"
click at [479, 308] on img at bounding box center [468, 303] width 93 height 93
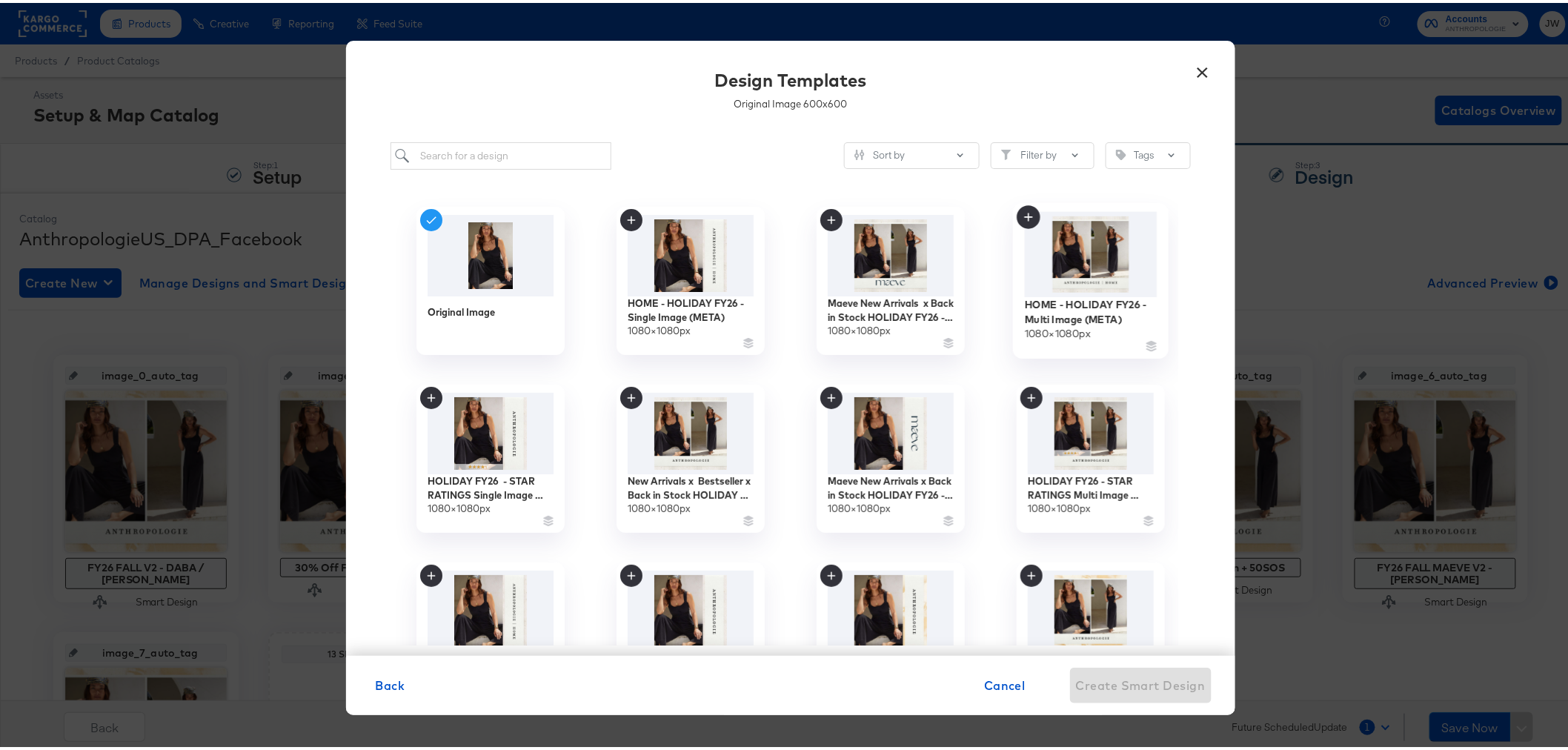
click at [1098, 277] on img at bounding box center [1090, 251] width 132 height 85
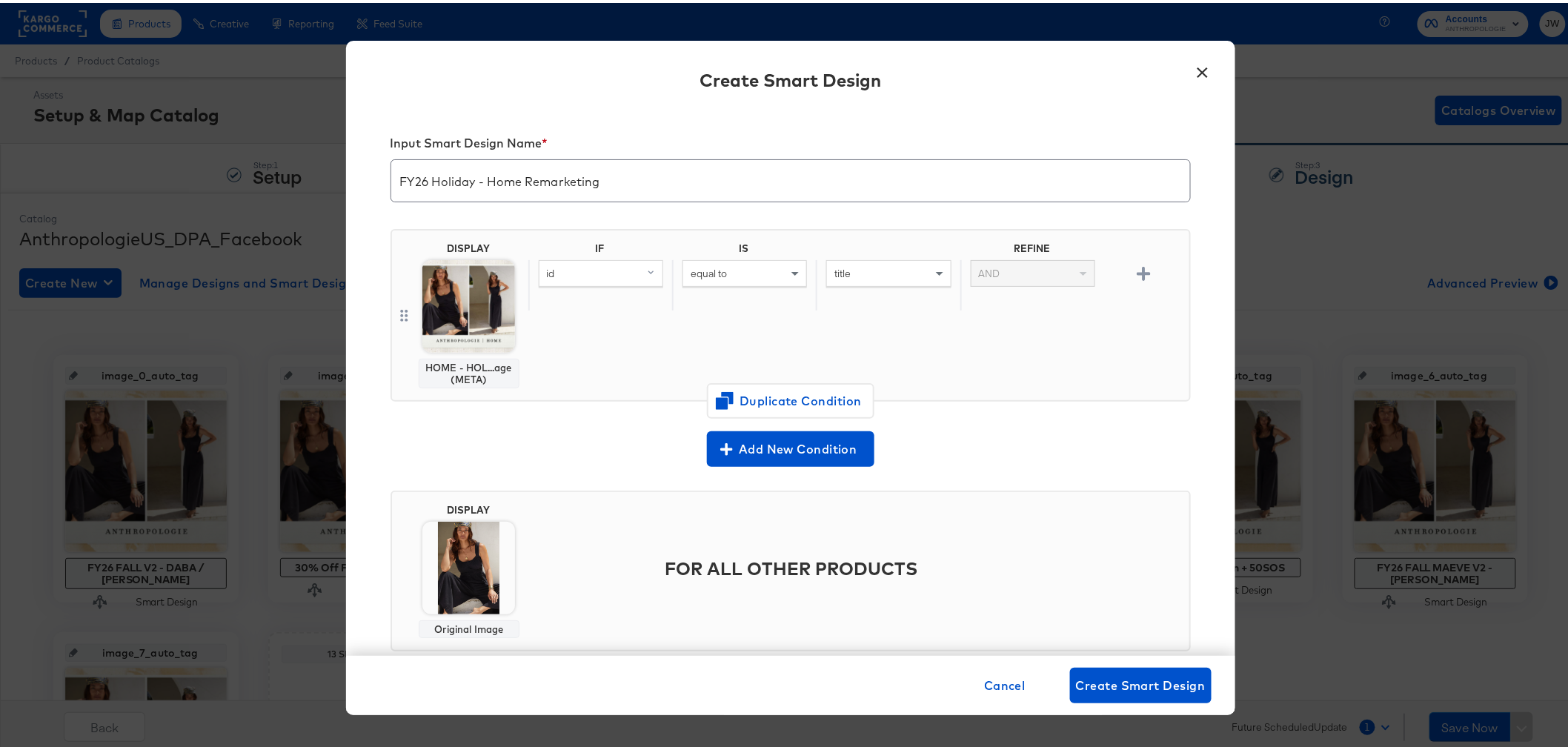
click at [593, 271] on div "id" at bounding box center [601, 271] width 123 height 25
type input "add"
click at [587, 370] on div "additional_image_link" at bounding box center [600, 374] width 112 height 14
click at [724, 267] on div "equal to" at bounding box center [745, 271] width 123 height 25
type input "con"
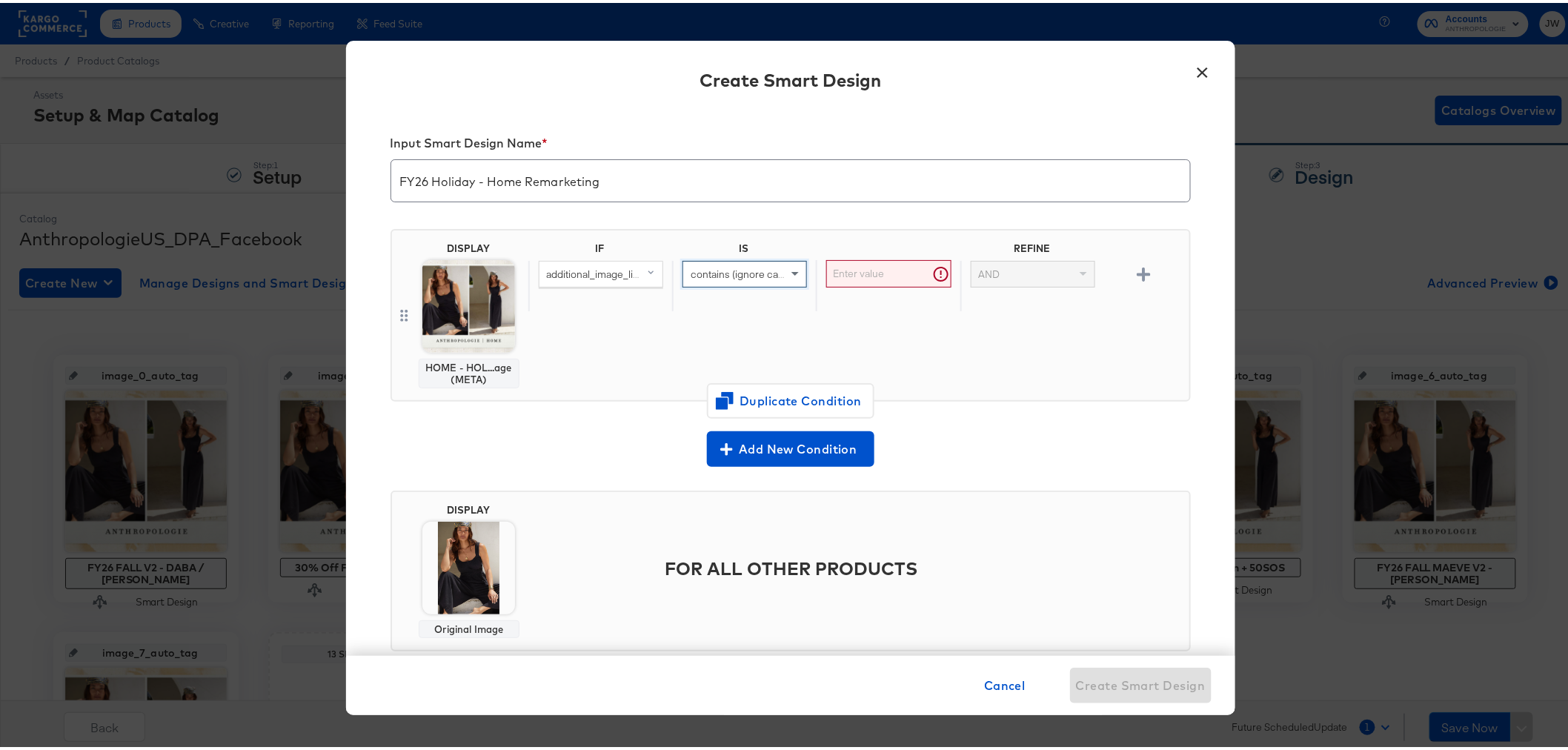
click at [870, 270] on input "text" at bounding box center [888, 271] width 125 height 27
type input "http"
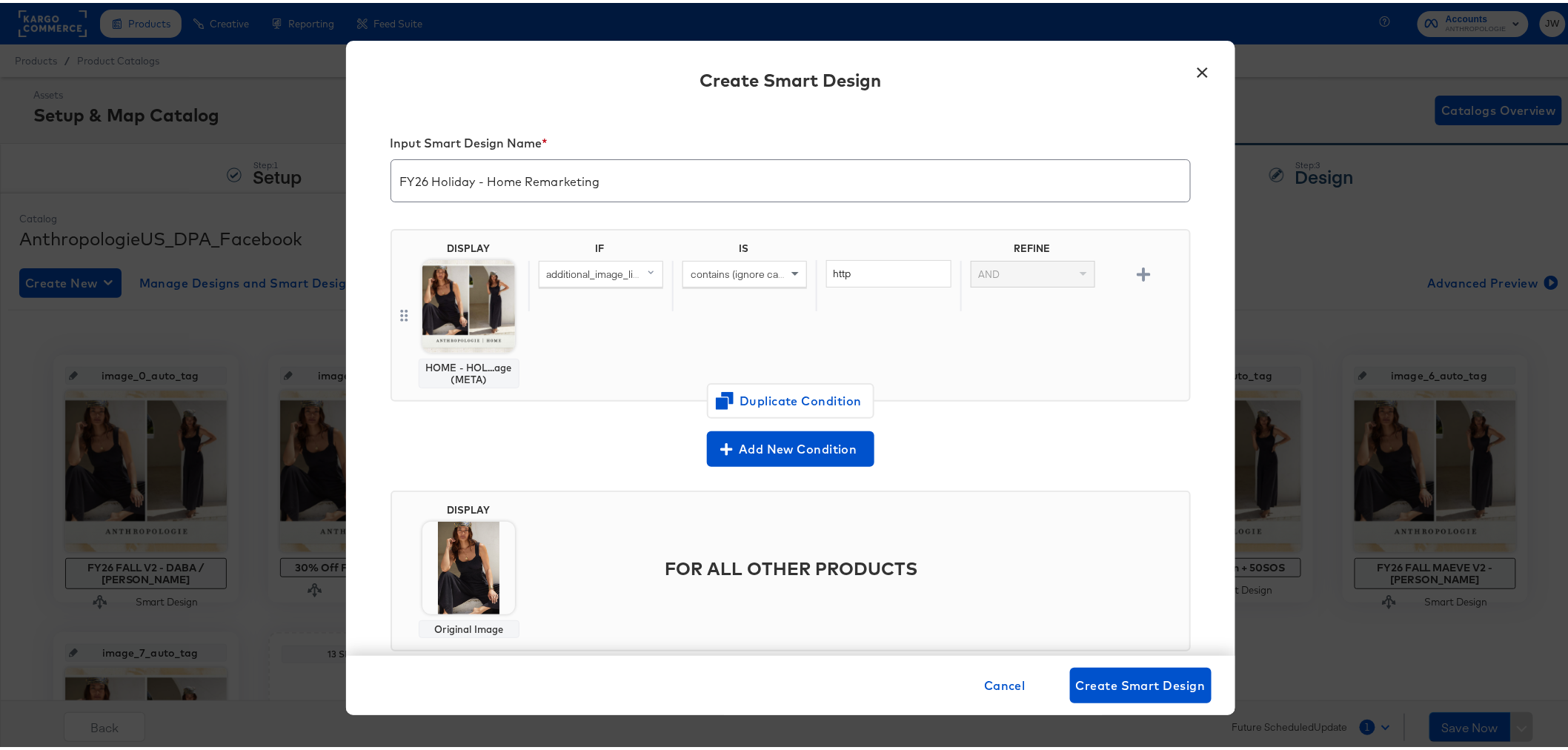
click at [485, 588] on img at bounding box center [468, 565] width 93 height 93
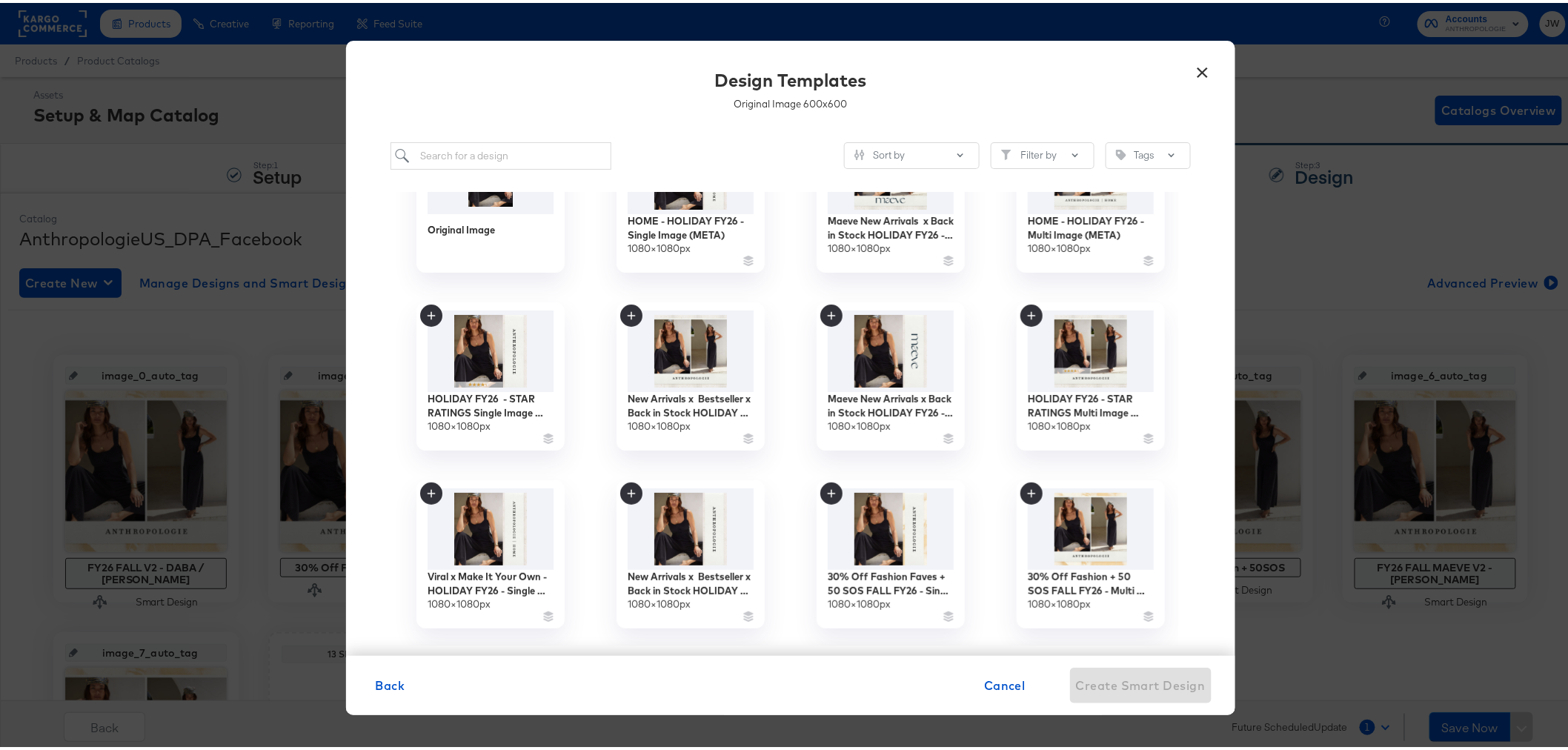
scroll to position [0, 0]
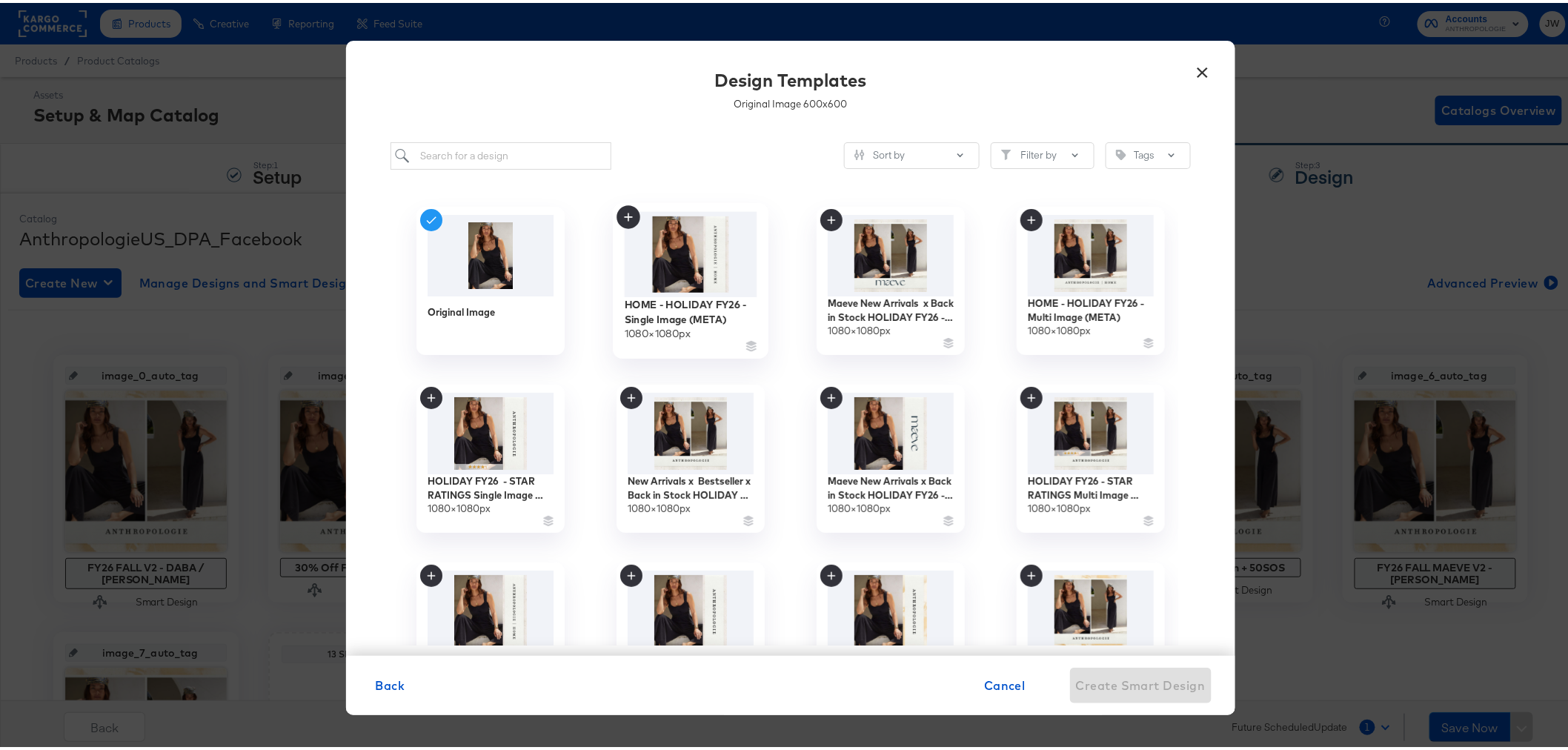
click at [718, 276] on img at bounding box center [690, 251] width 132 height 85
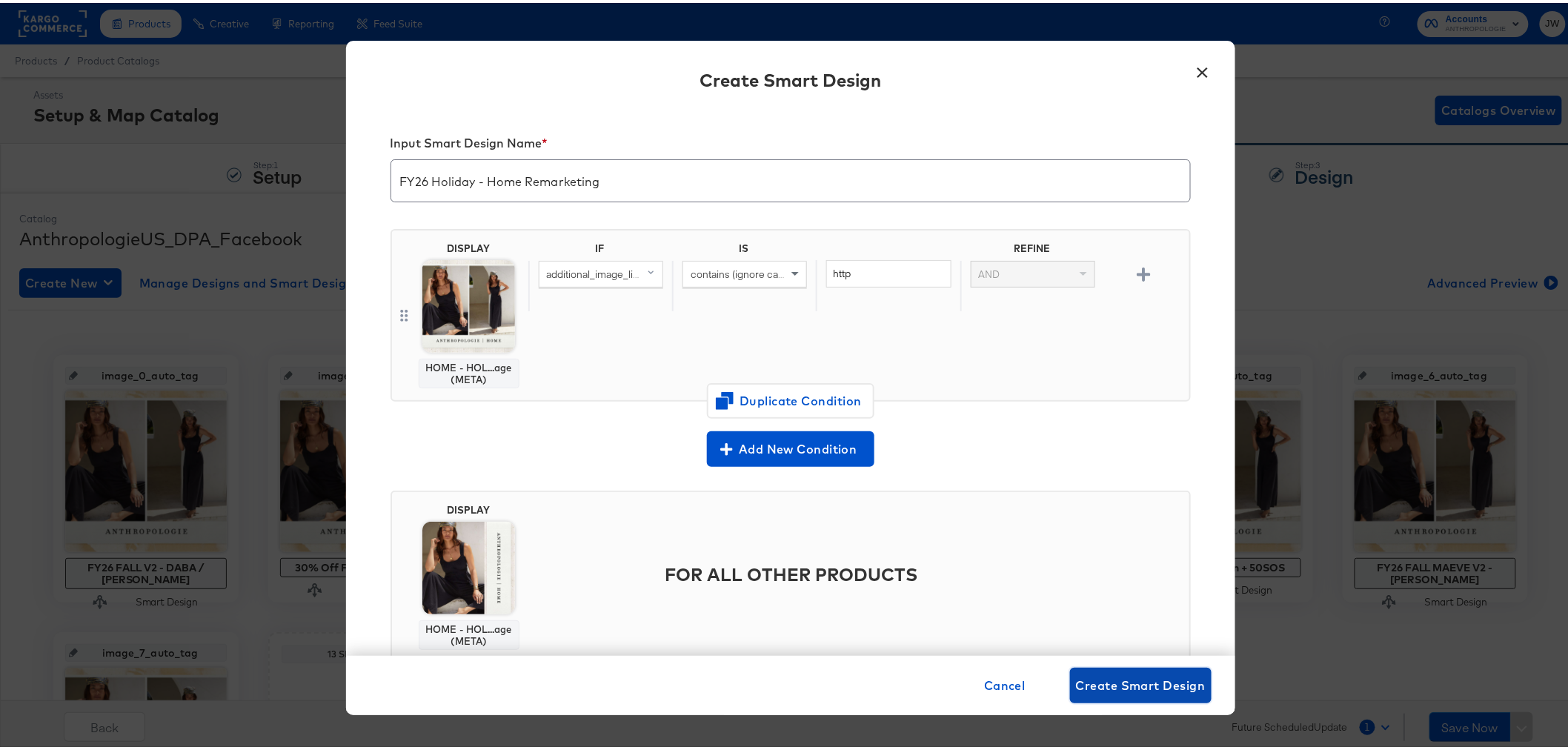
click at [1105, 674] on span "Create Smart Design" at bounding box center [1141, 683] width 129 height 21
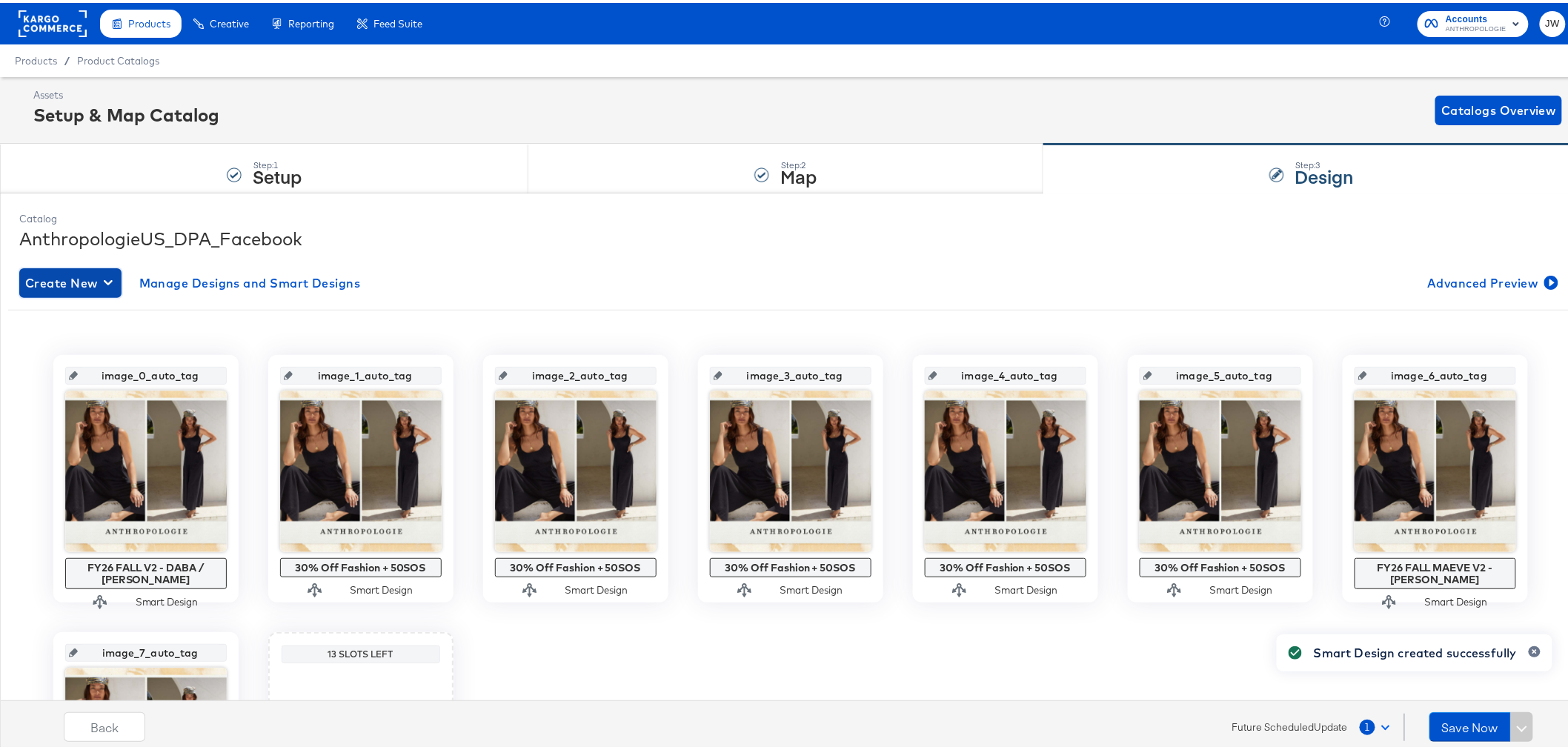
click at [114, 288] on span "Create New" at bounding box center [70, 280] width 90 height 21
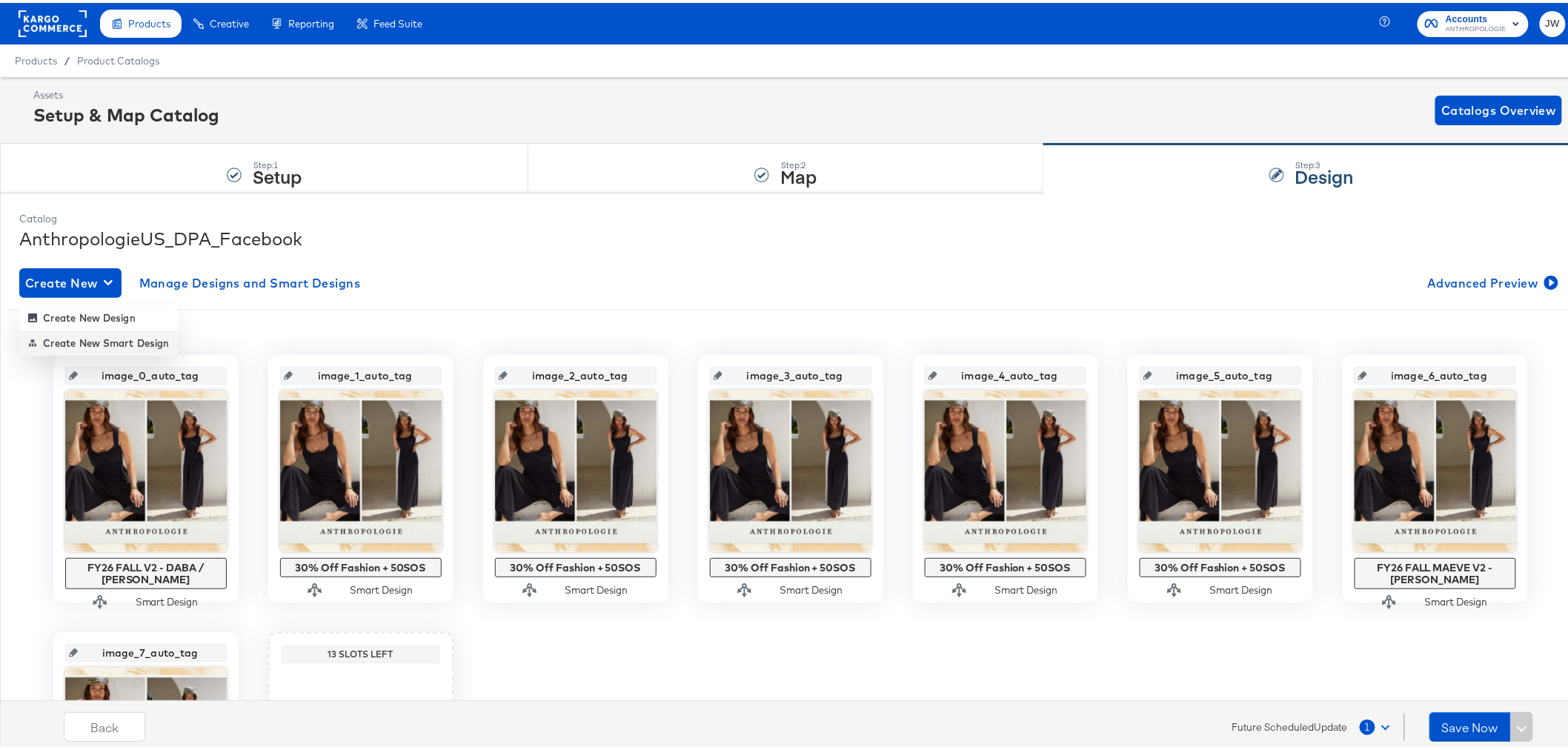
click at [144, 334] on div "Create New Smart Design" at bounding box center [98, 340] width 141 height 12
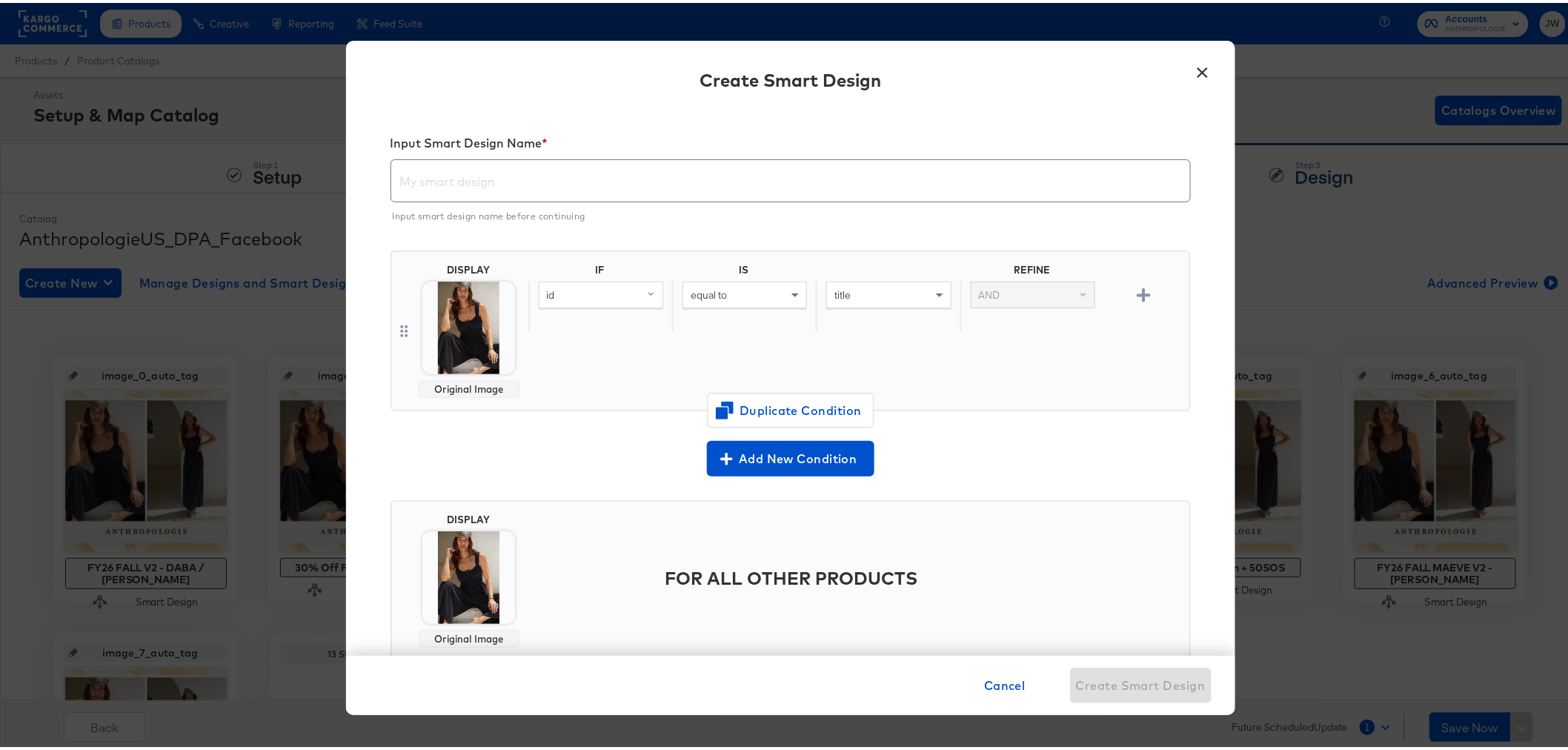
click at [479, 179] on input "text" at bounding box center [790, 172] width 799 height 41
paste input "FY26 Holiday - Star Ratings ([PERSON_NAME])"
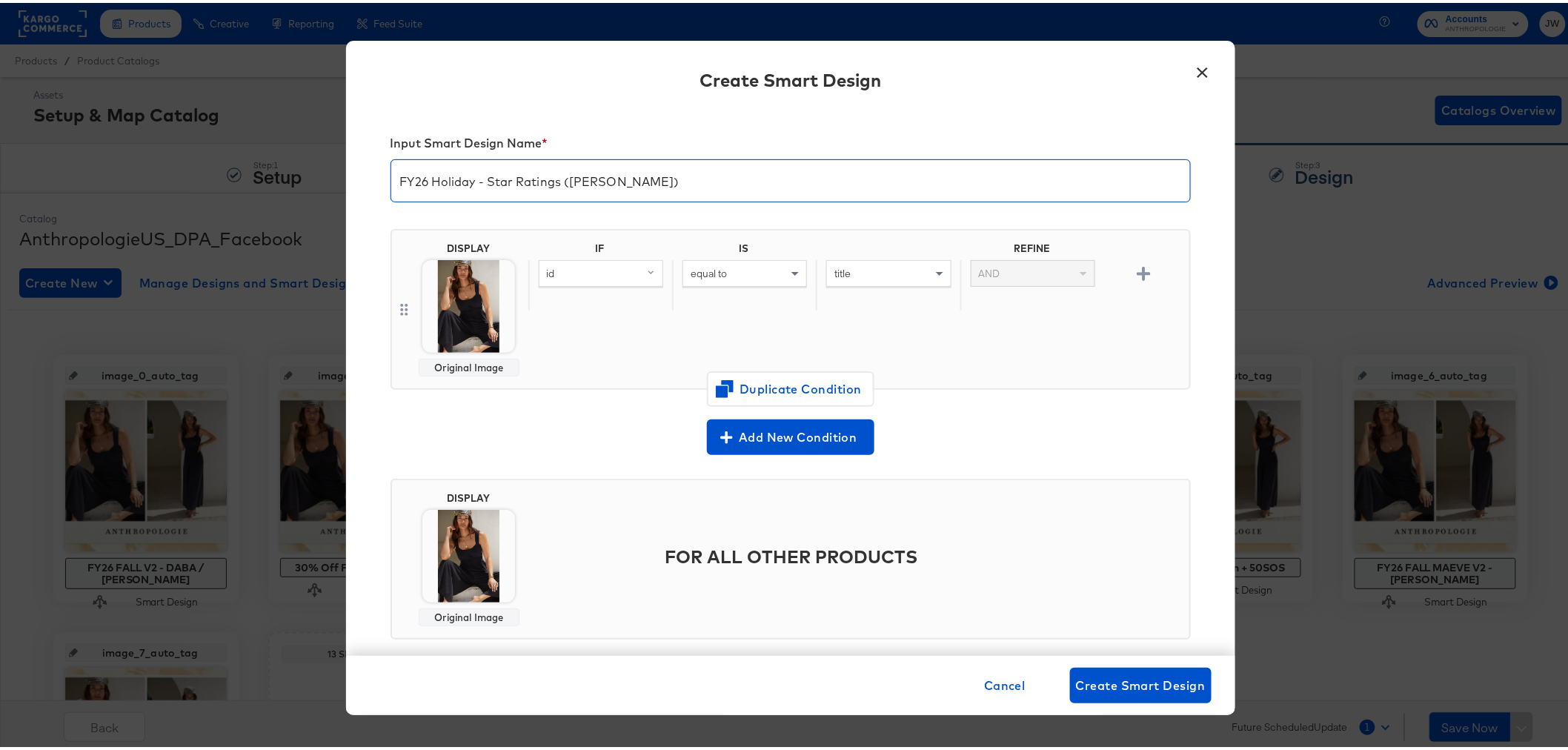
type input "FY26 Holiday - Star Ratings ([PERSON_NAME])"
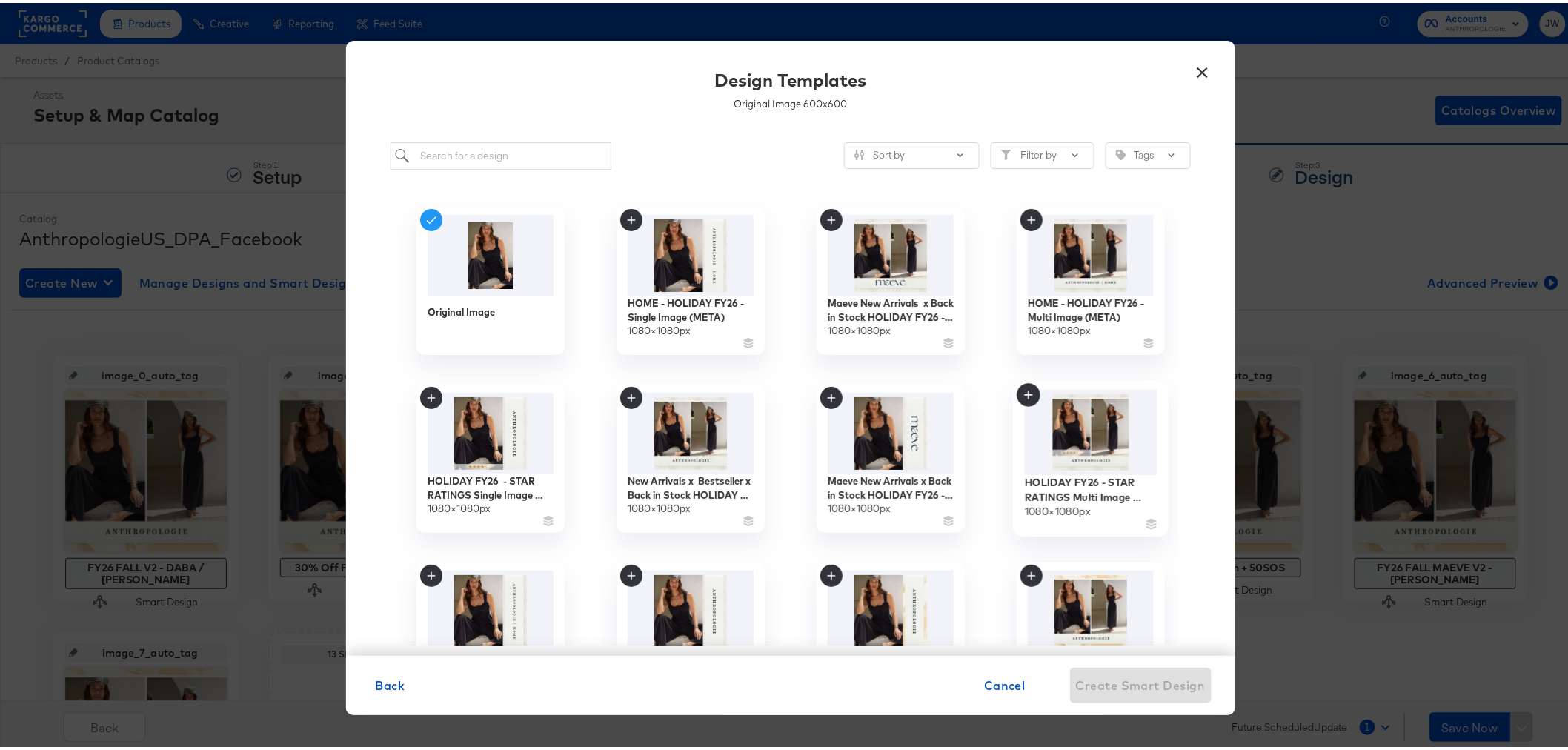
click at [1075, 428] on img at bounding box center [1090, 430] width 132 height 86
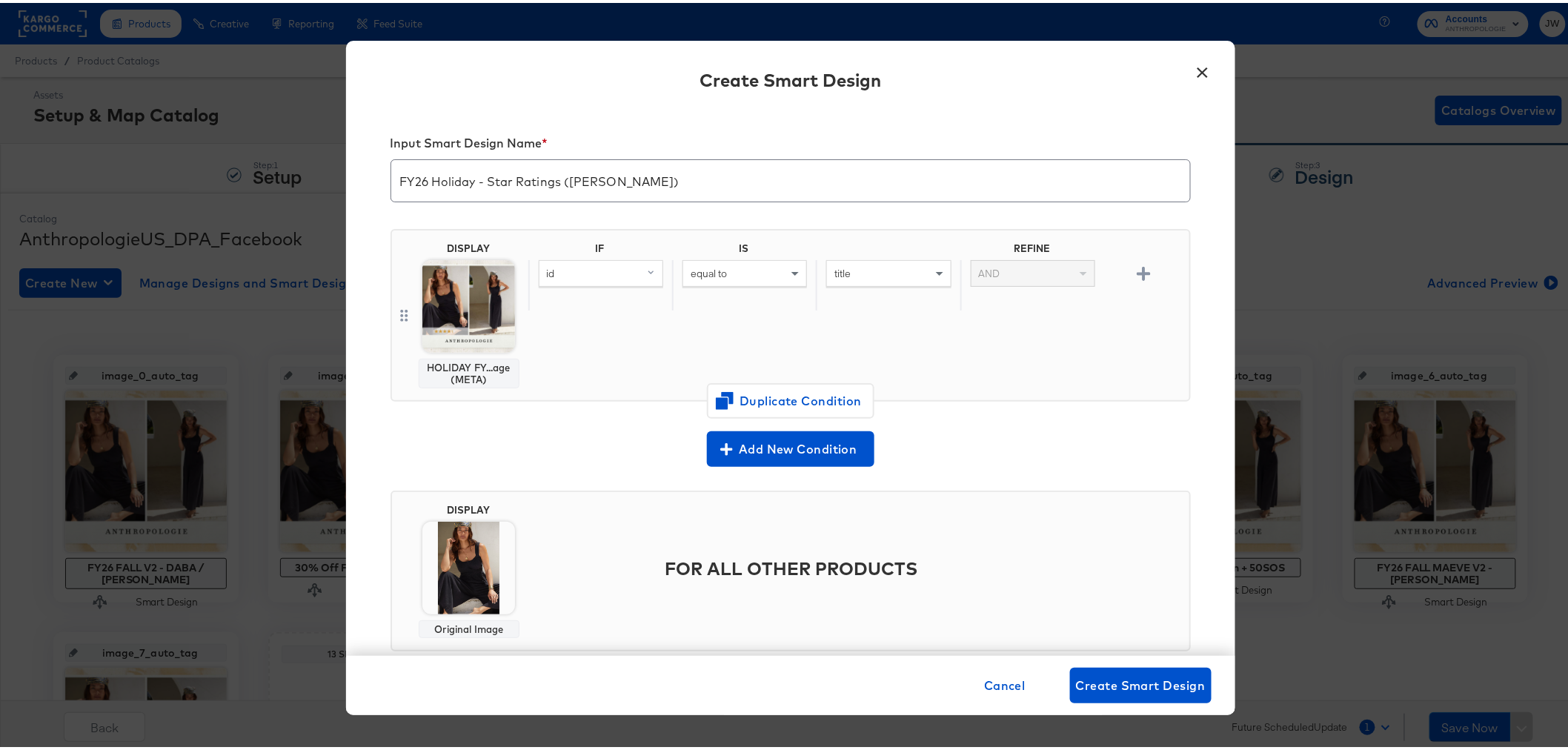
click at [544, 257] on div "id equal to title AND" at bounding box center [856, 282] width 655 height 51
click at [564, 270] on div "id" at bounding box center [601, 271] width 123 height 25
type input "add"
click at [602, 372] on div "additional_image_link" at bounding box center [600, 374] width 112 height 14
click at [724, 269] on div "equal to" at bounding box center [745, 271] width 123 height 25
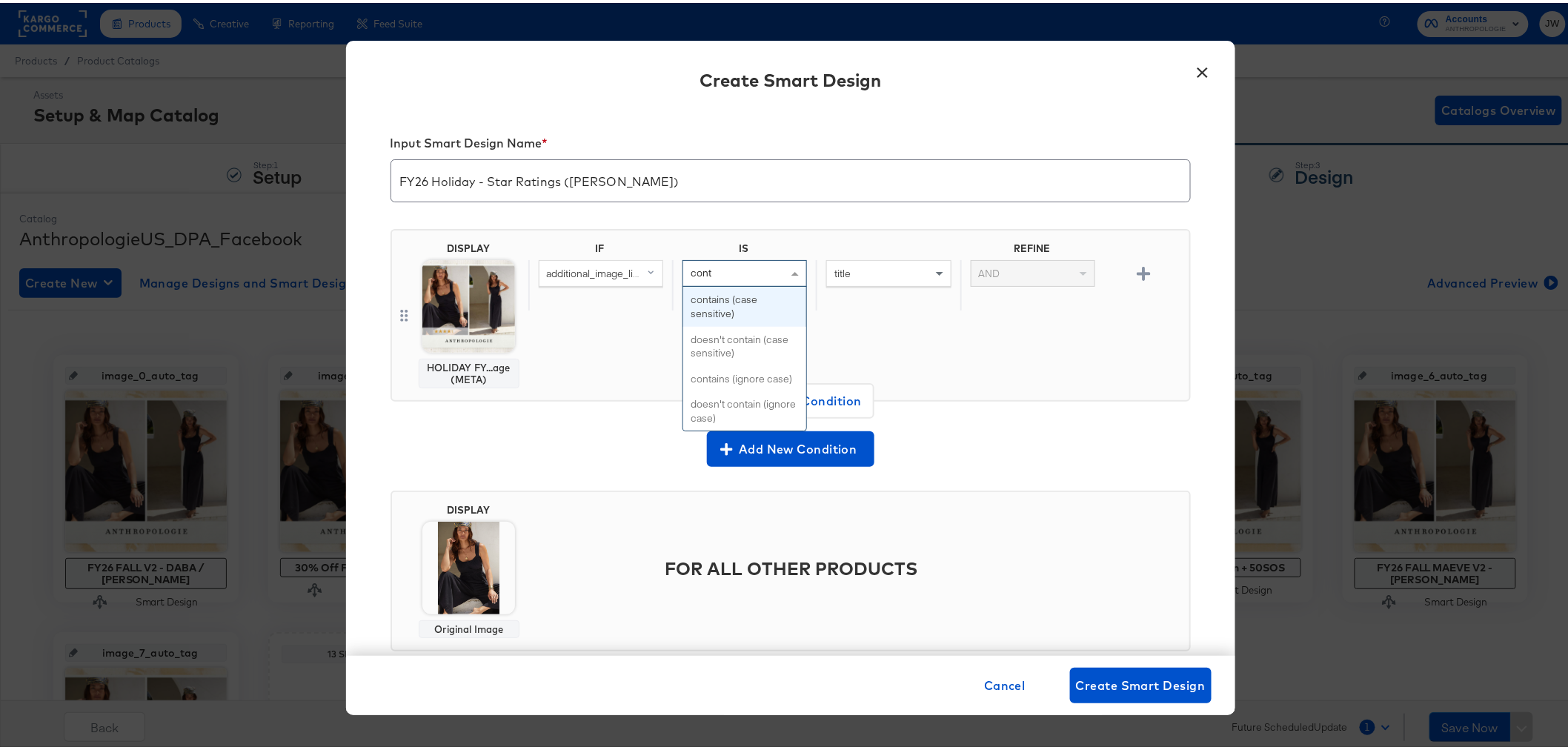
type input "conta"
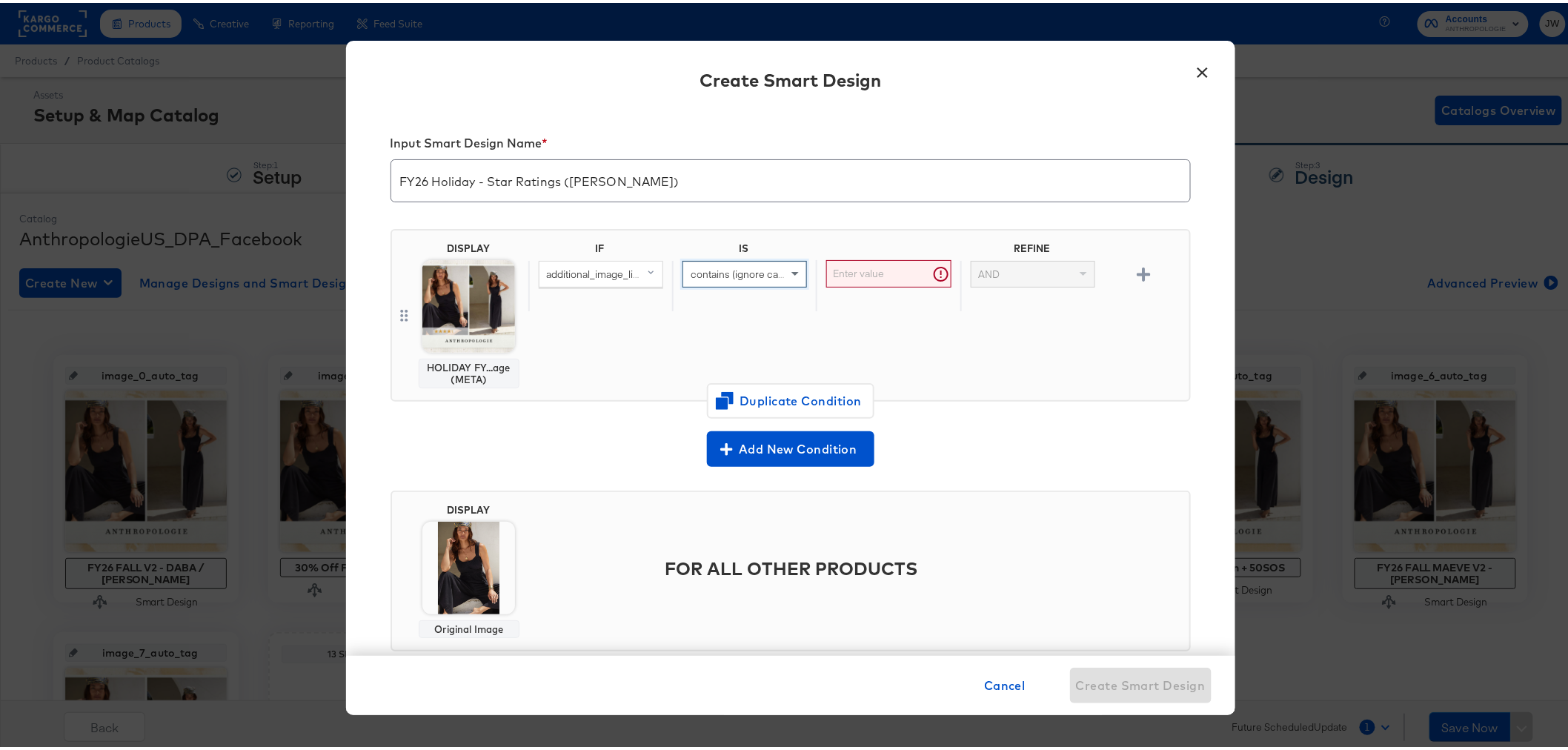
click at [880, 274] on input "text" at bounding box center [888, 271] width 125 height 27
type input "http"
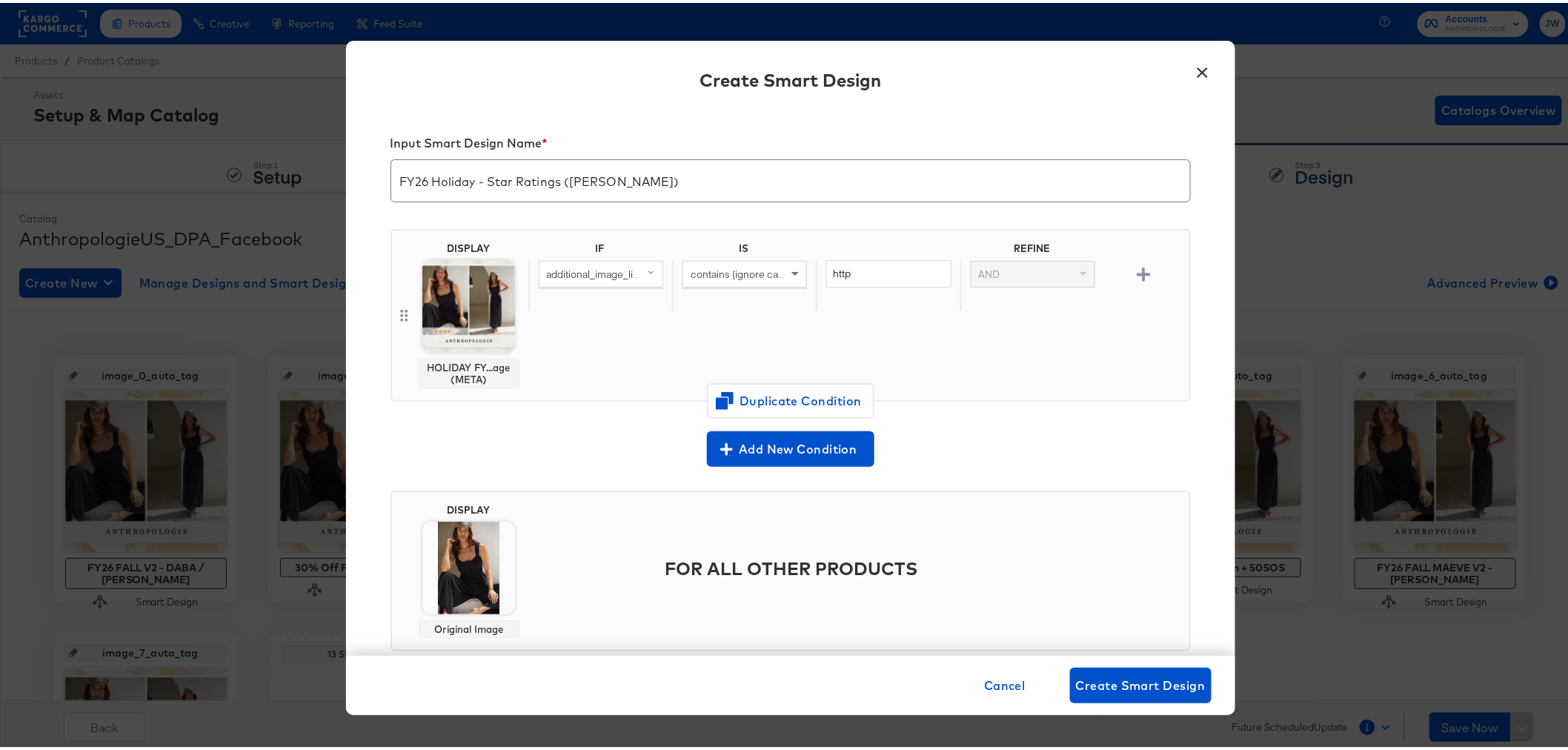
click at [454, 572] on img at bounding box center [468, 565] width 93 height 93
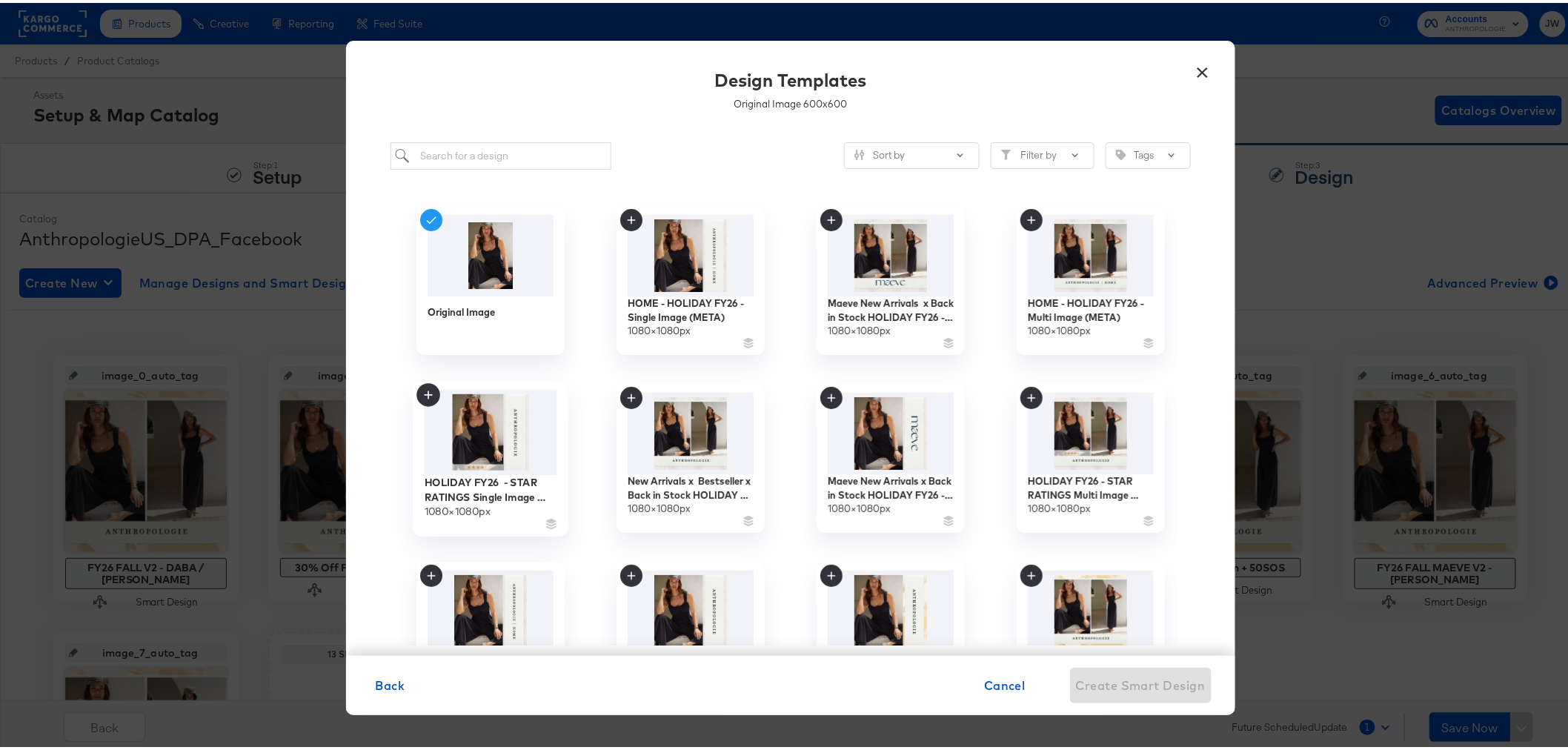
click at [512, 444] on img at bounding box center [490, 430] width 132 height 86
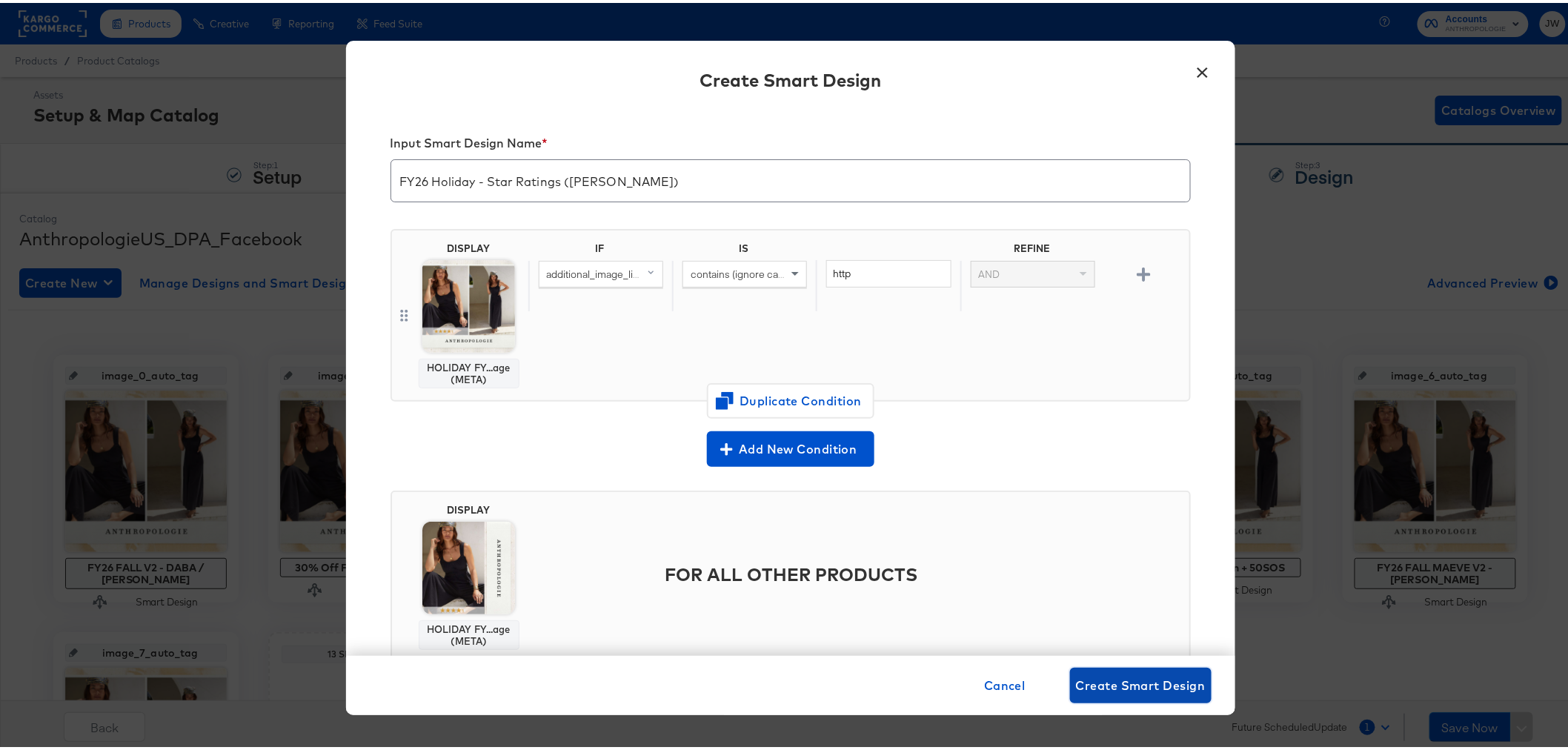
click at [1118, 684] on span "Create Smart Design" at bounding box center [1141, 683] width 129 height 21
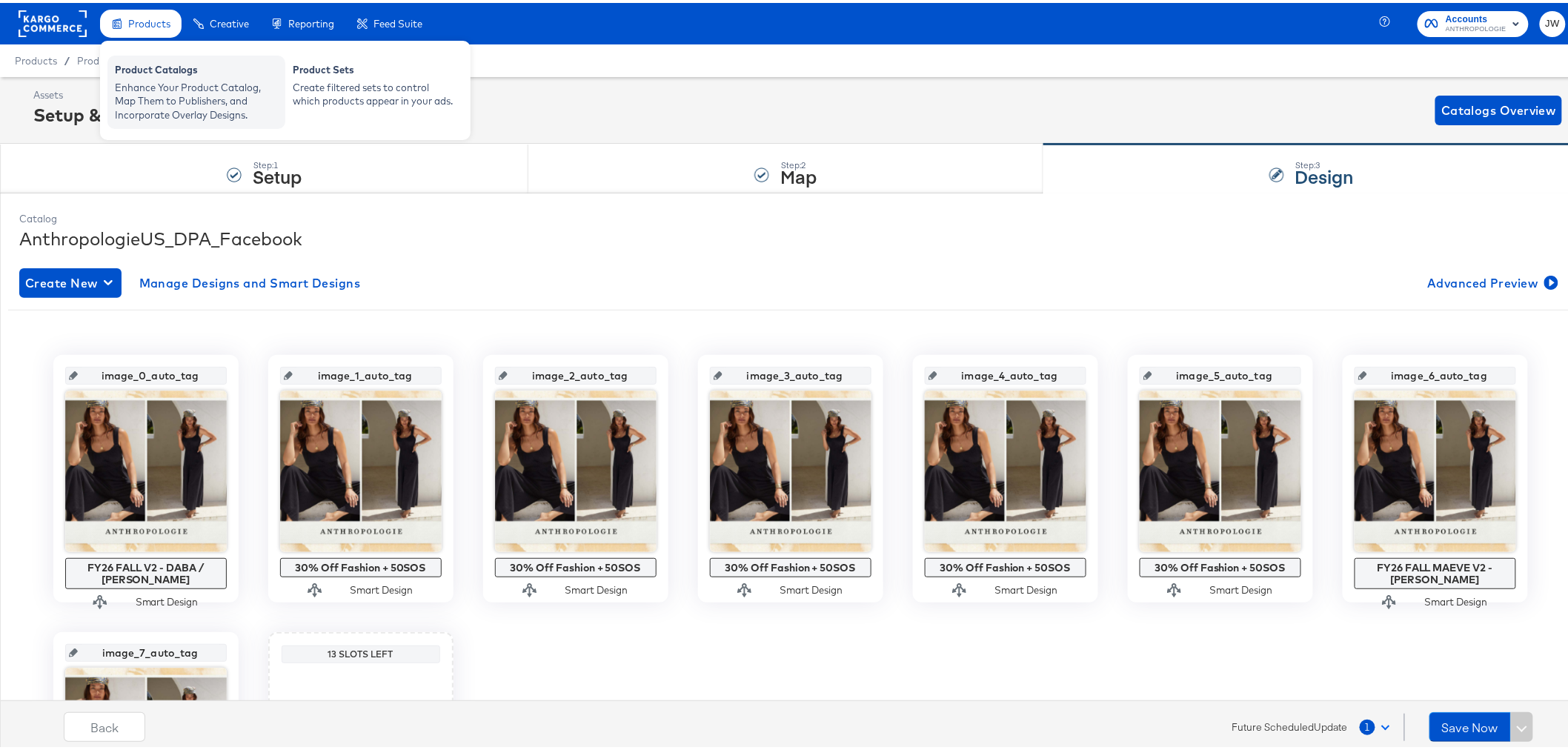
click at [168, 74] on div "Product Catalogs" at bounding box center [196, 69] width 163 height 18
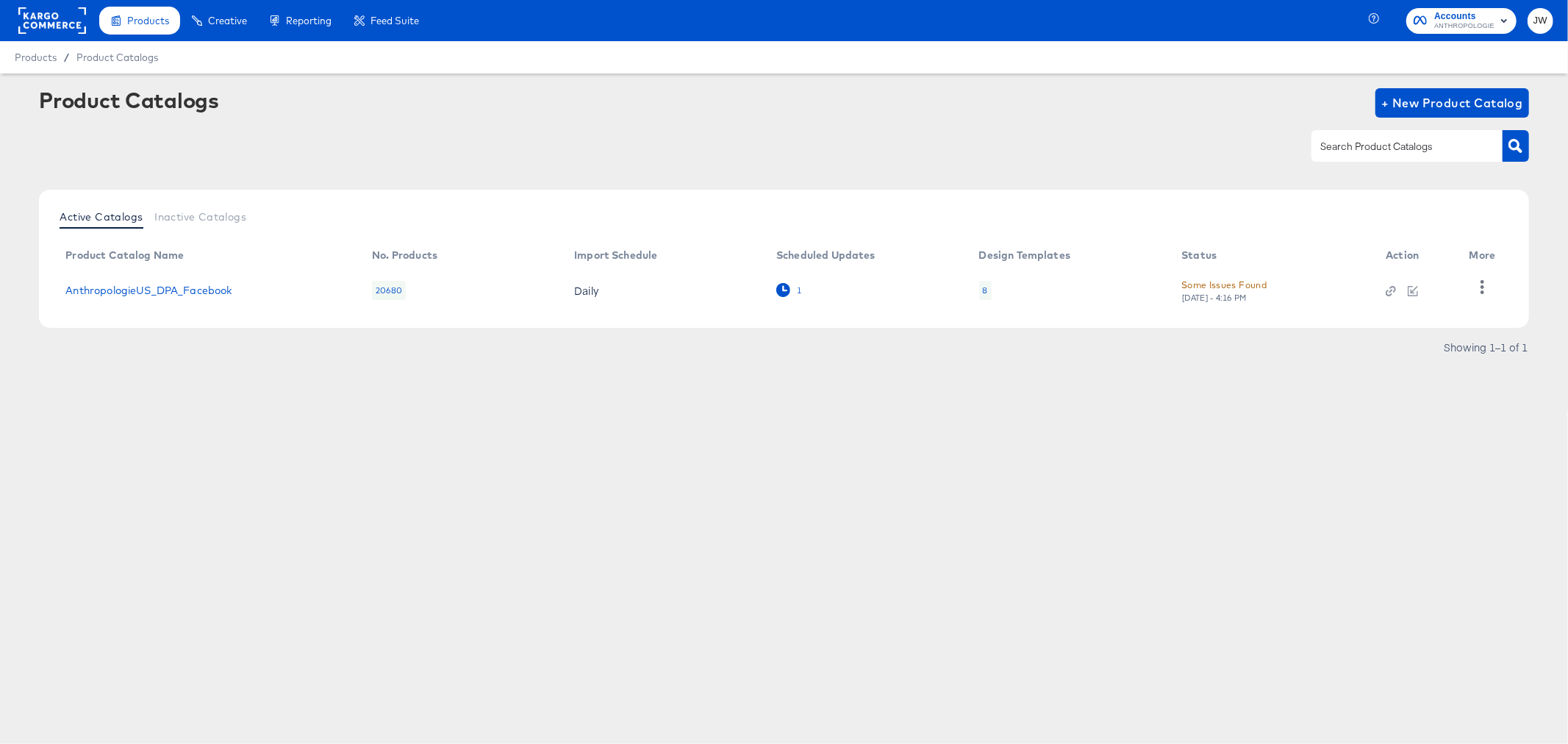
click at [789, 287] on icon at bounding box center [783, 290] width 14 height 14
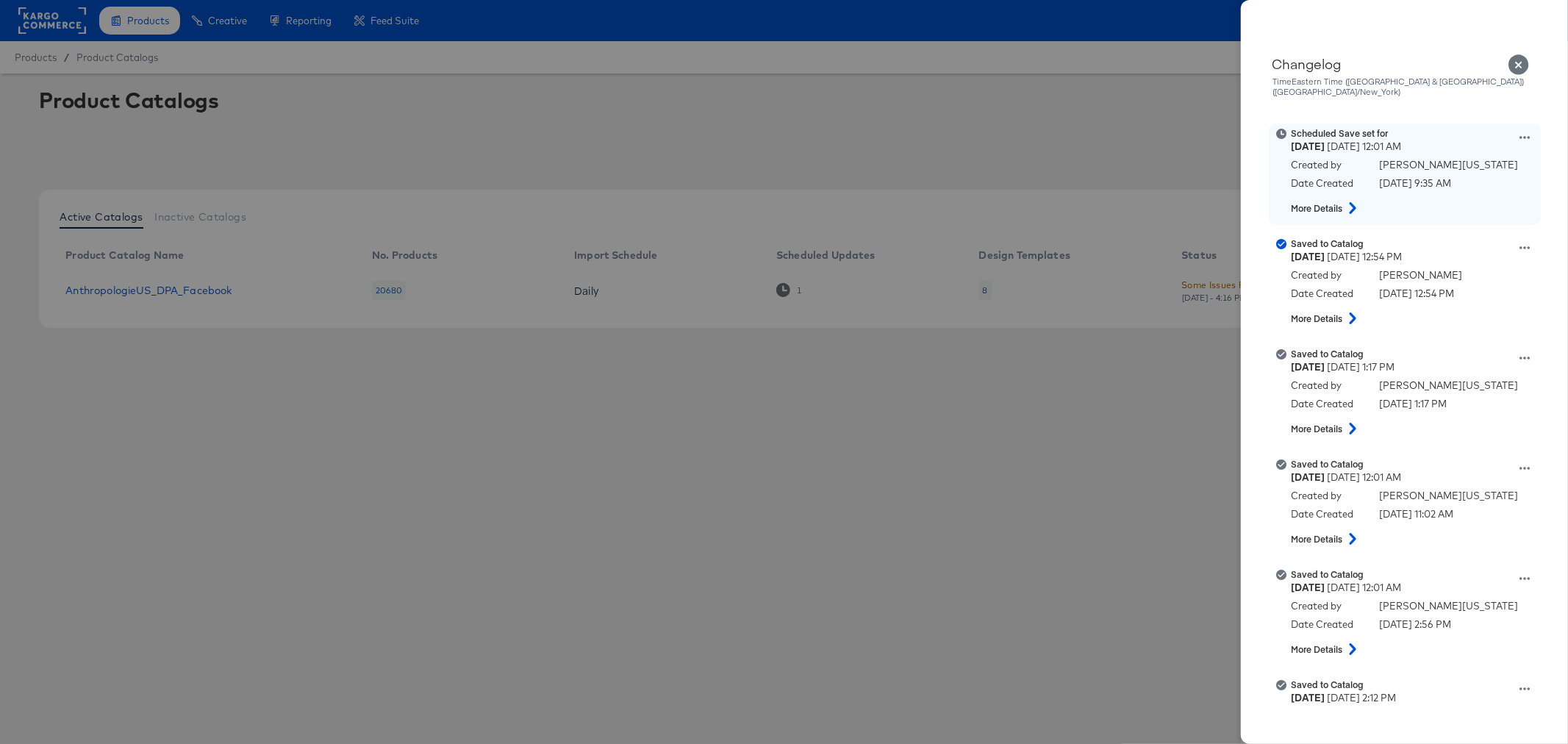
click at [1520, 136] on icon at bounding box center [1525, 138] width 10 height 3
click at [1467, 188] on button "Remove schedule" at bounding box center [1457, 196] width 147 height 22
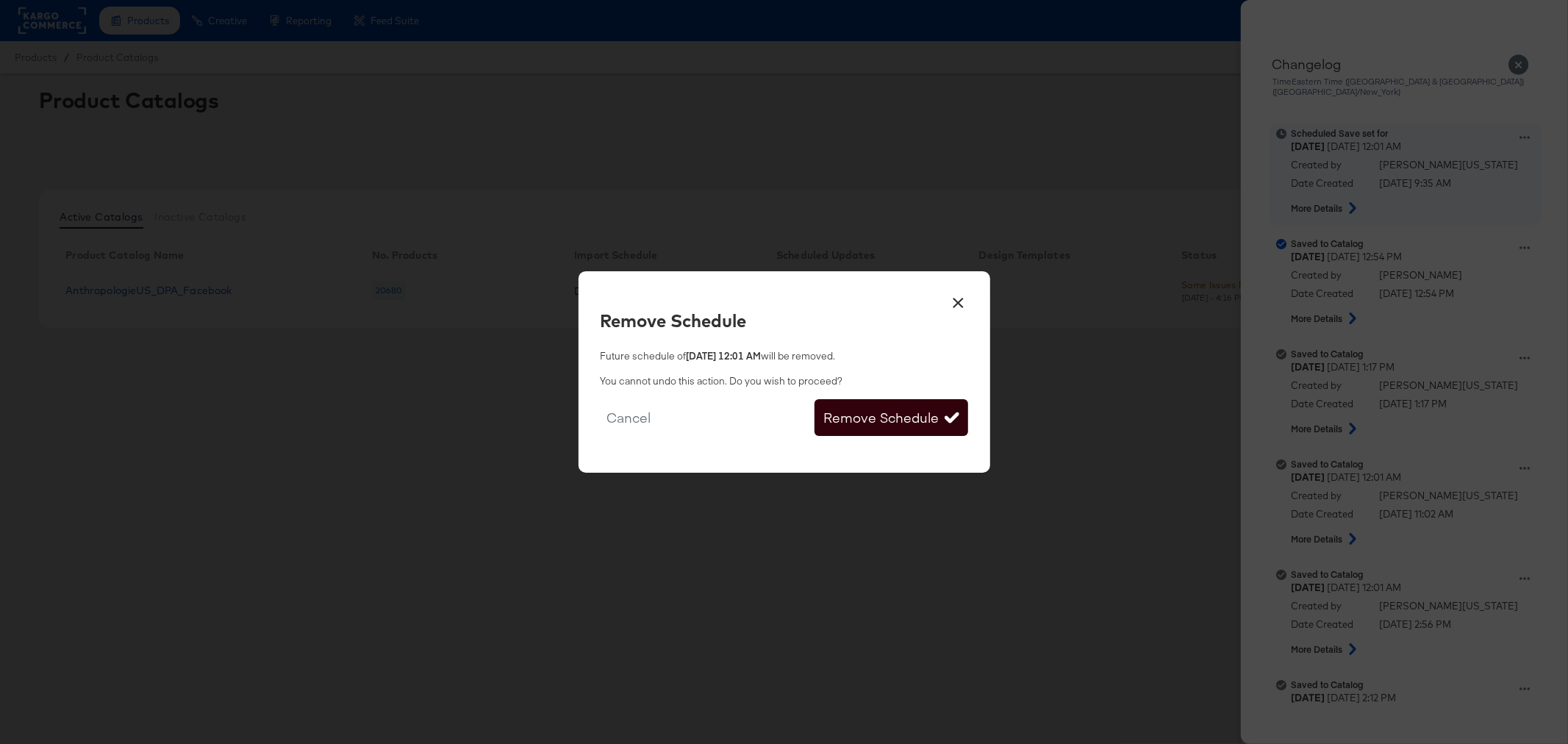
click at [898, 421] on button "Remove Schedule" at bounding box center [891, 418] width 153 height 37
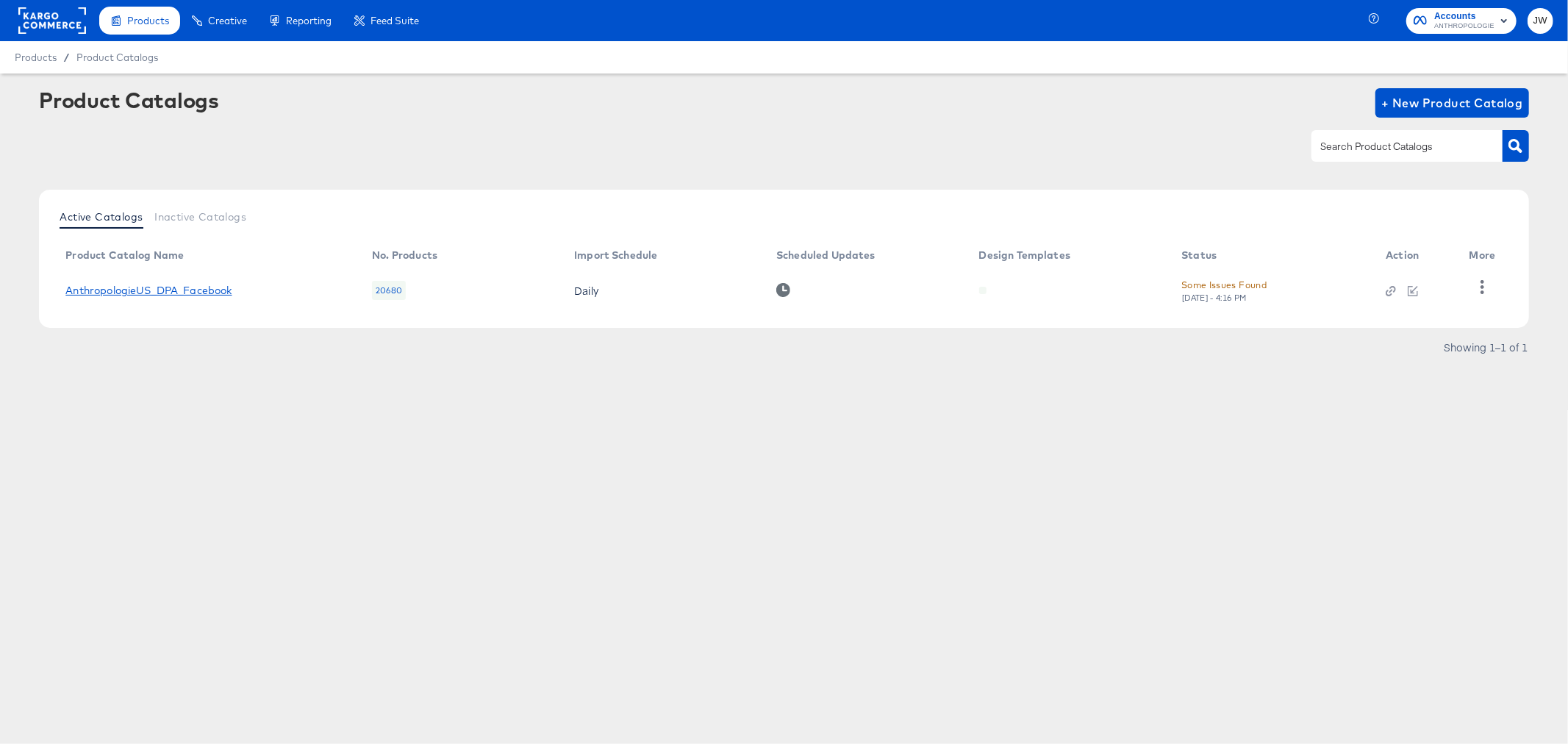
click at [203, 289] on link "AnthropologieUS_DPA_Facebook" at bounding box center [148, 290] width 166 height 12
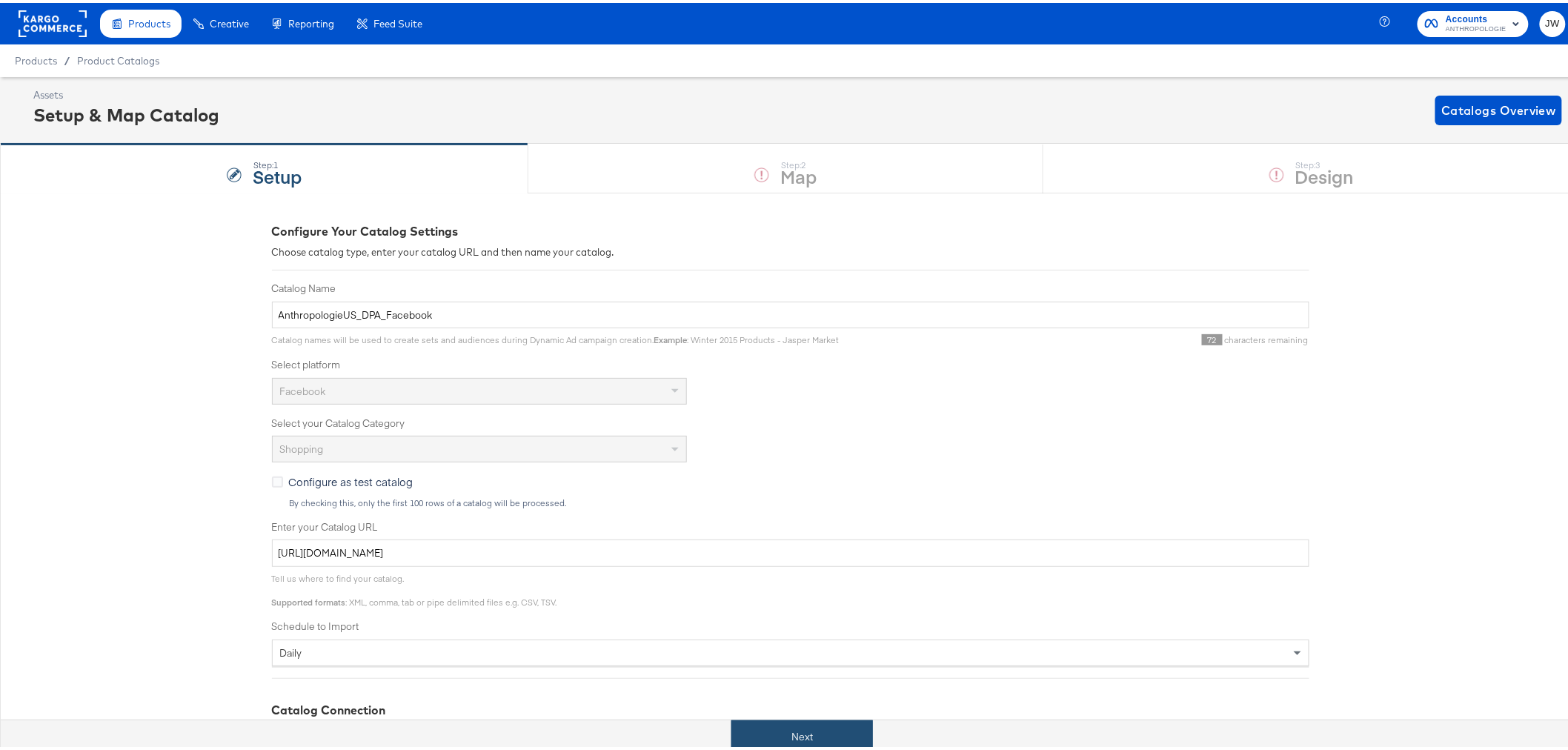
click at [810, 722] on button "Next" at bounding box center [803, 734] width 142 height 34
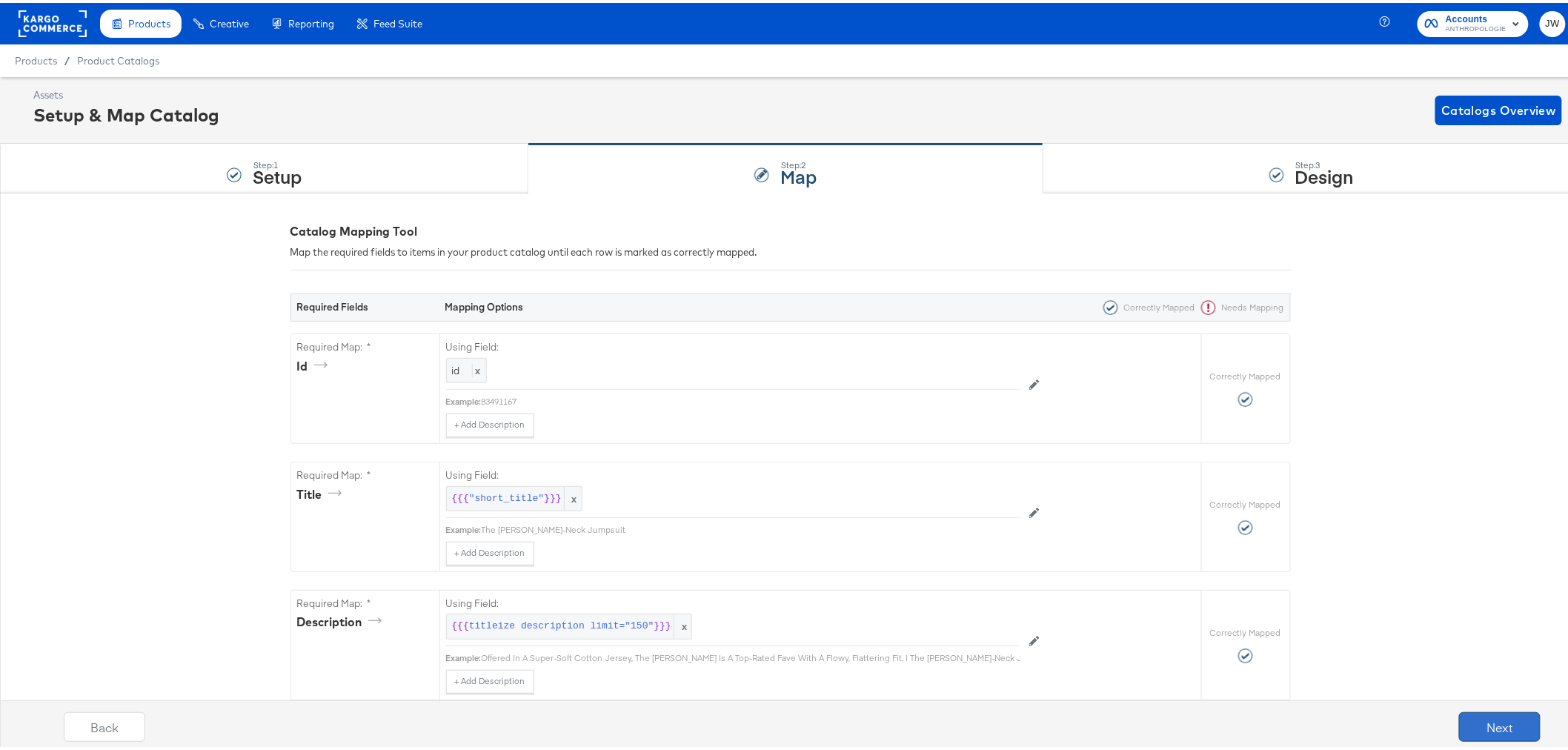
click at [1476, 721] on button "Next" at bounding box center [1500, 724] width 82 height 30
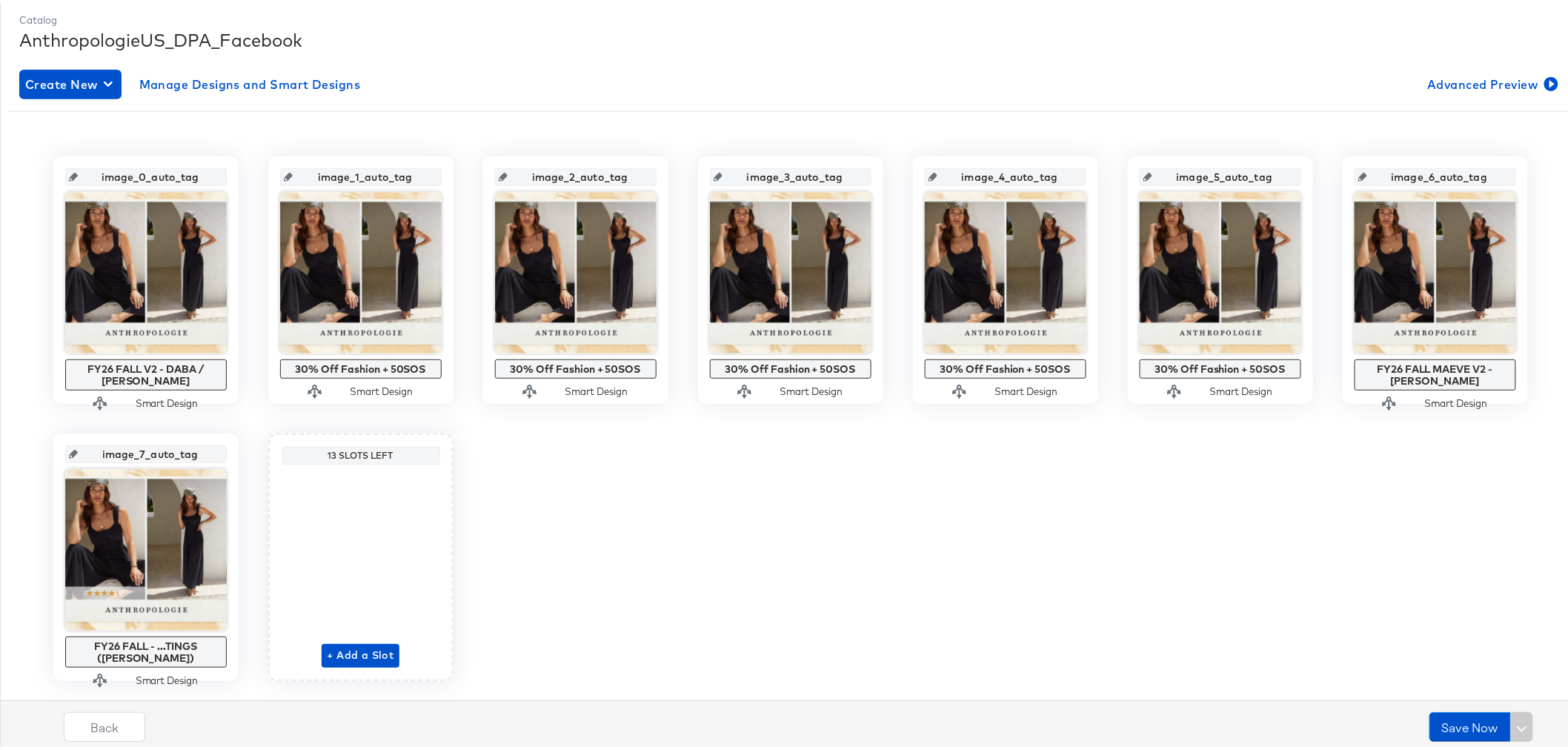
scroll to position [234, 0]
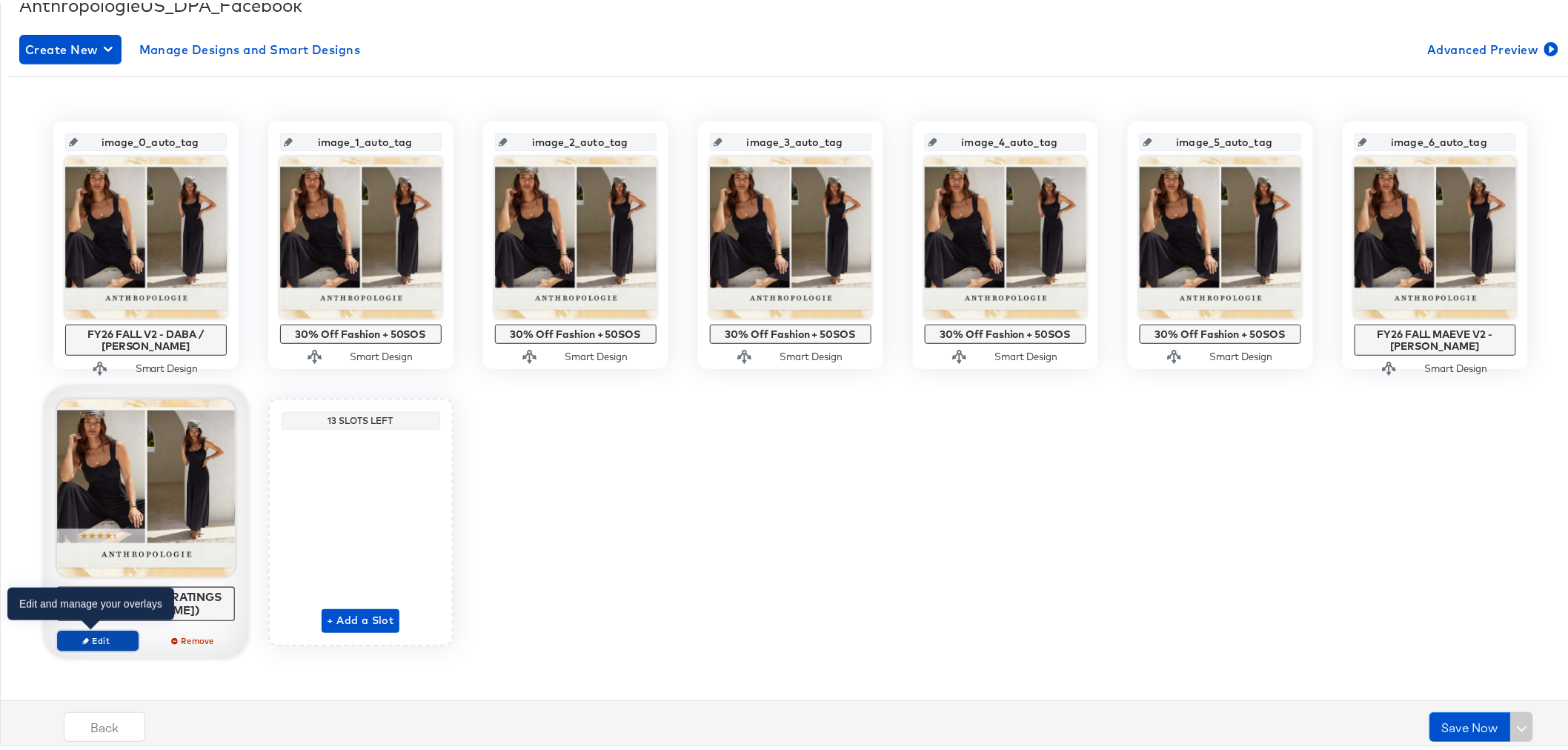
click at [108, 641] on span "Edit" at bounding box center [97, 638] width 68 height 11
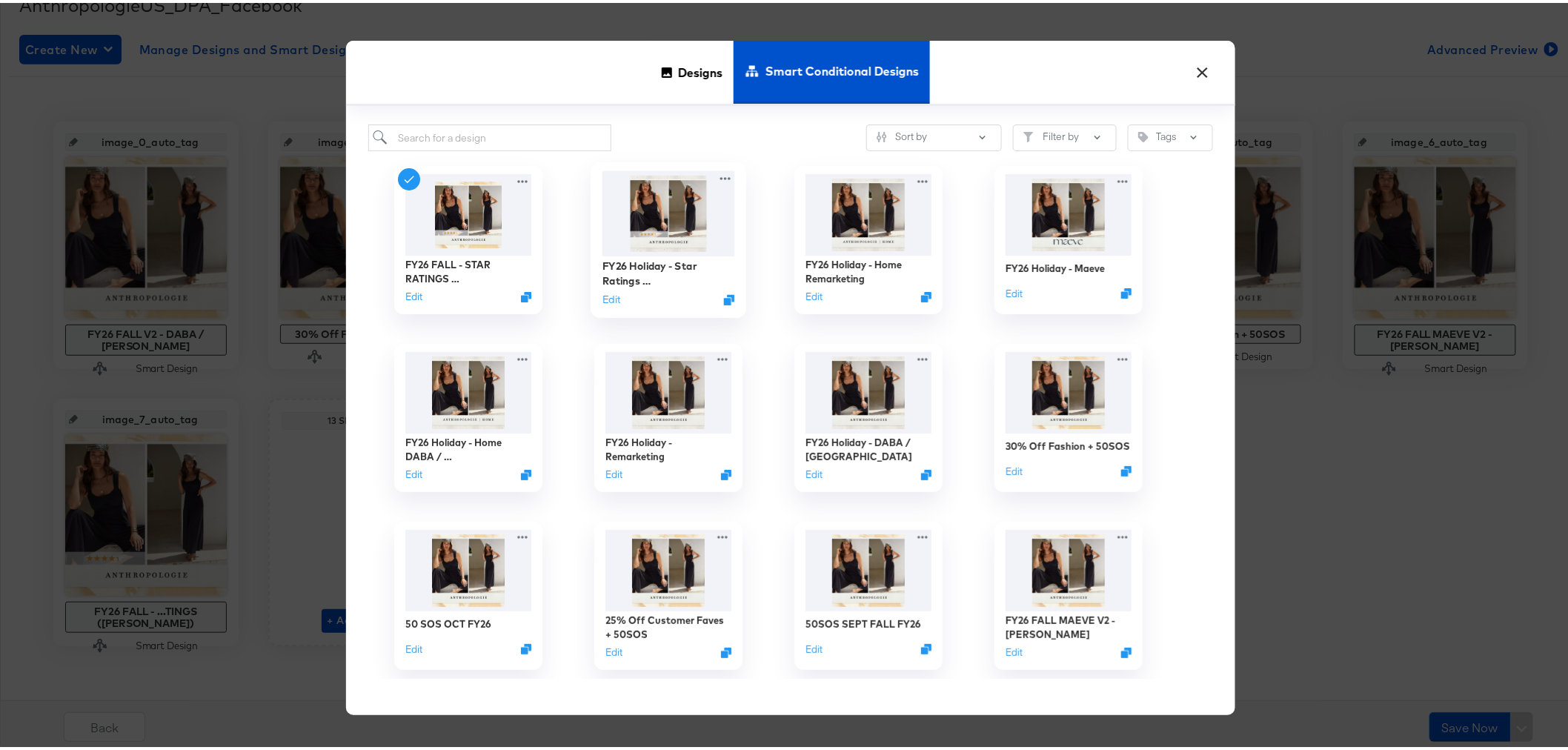
click at [661, 212] on img at bounding box center [668, 210] width 132 height 85
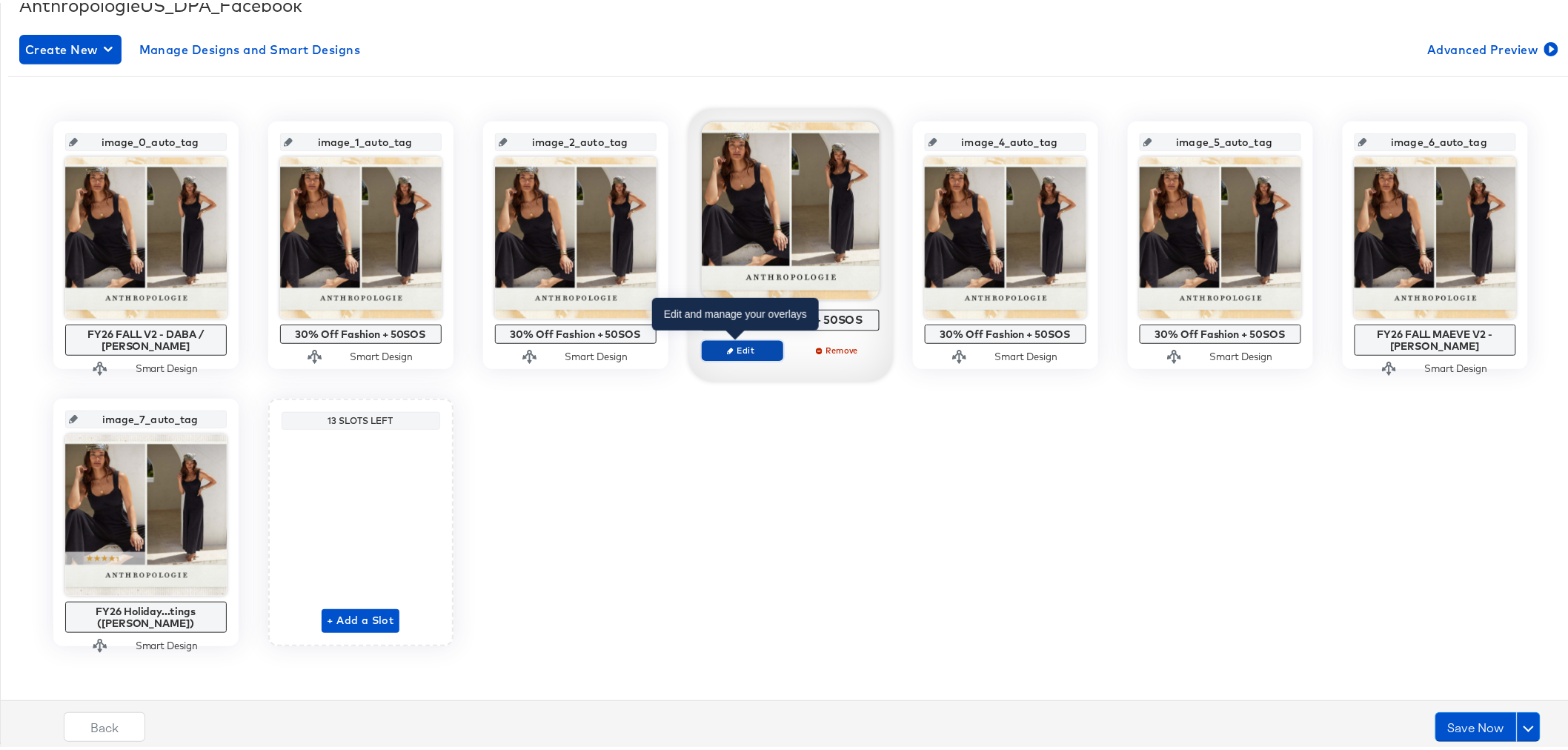
click at [734, 349] on span "Edit" at bounding box center [741, 347] width 68 height 11
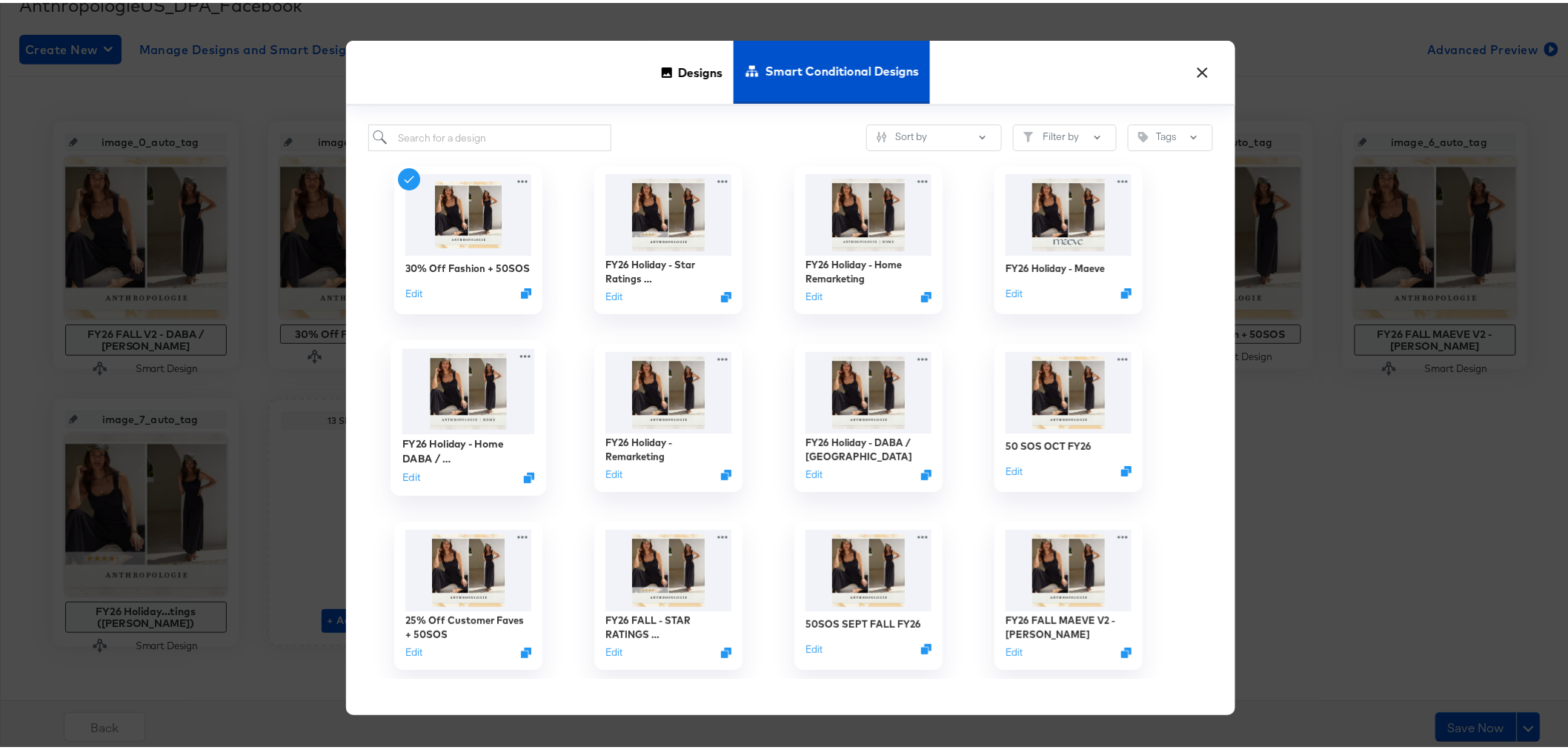
click at [468, 393] on img at bounding box center [468, 388] width 132 height 85
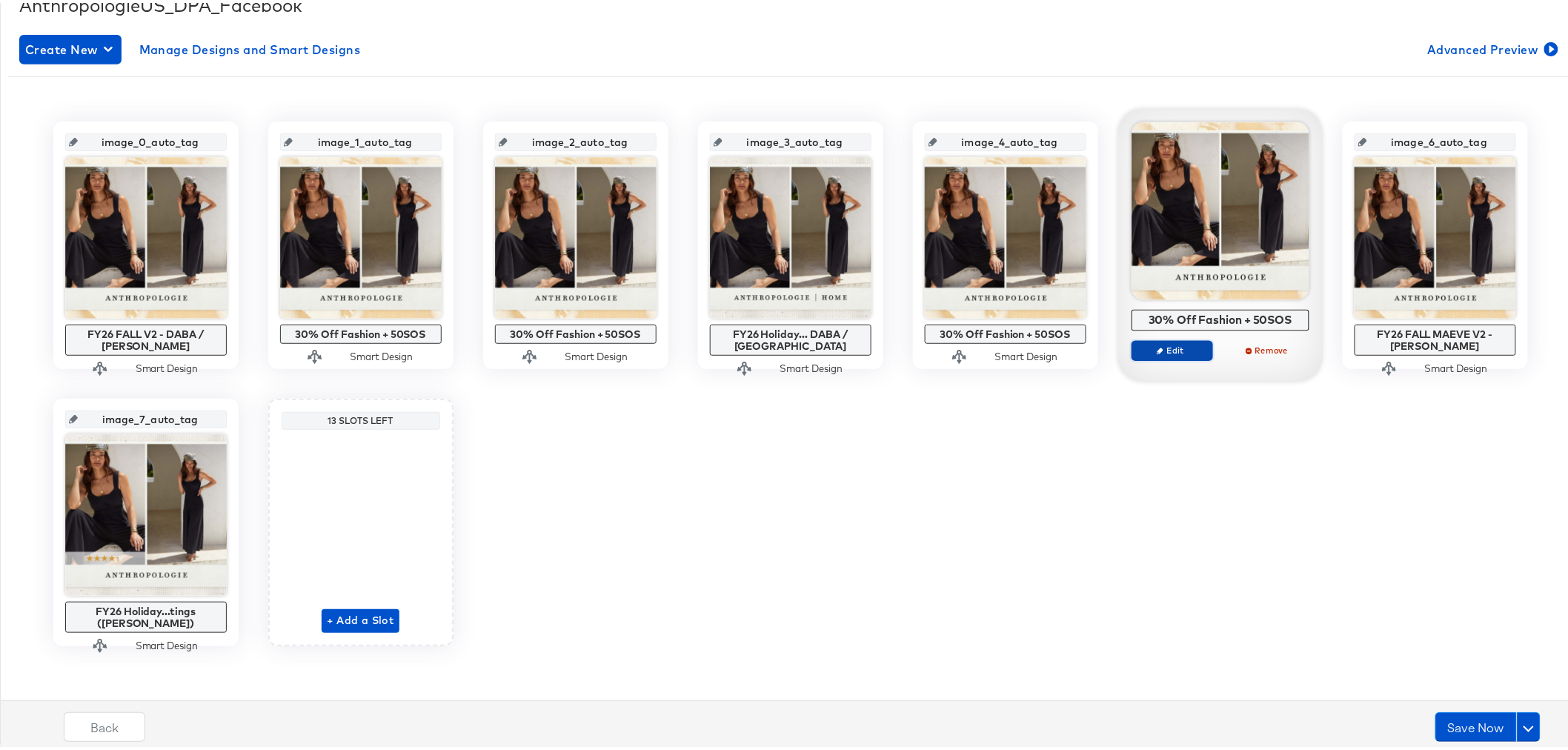
click at [1162, 351] on span "Edit" at bounding box center [1171, 347] width 68 height 11
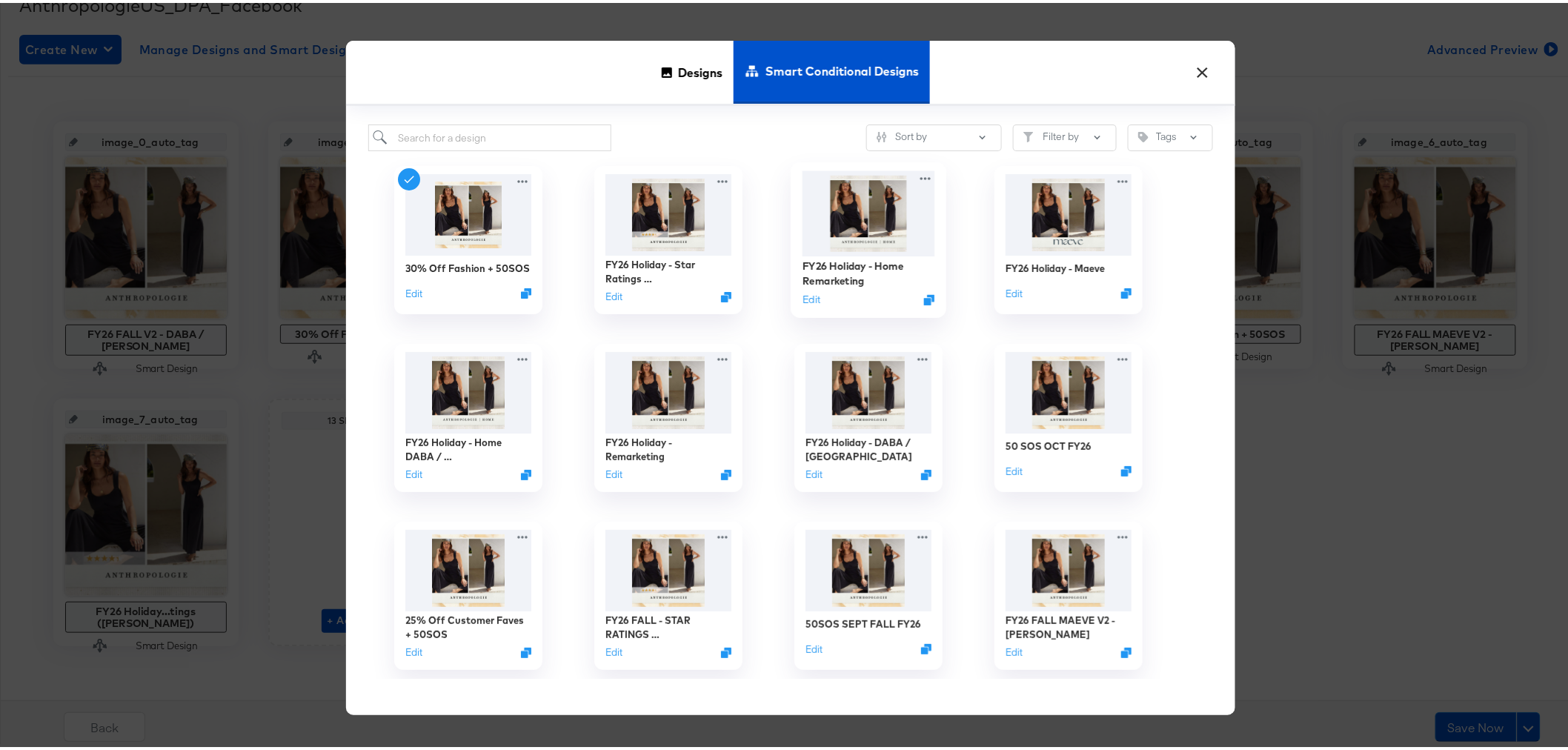
click at [861, 203] on img at bounding box center [868, 210] width 132 height 85
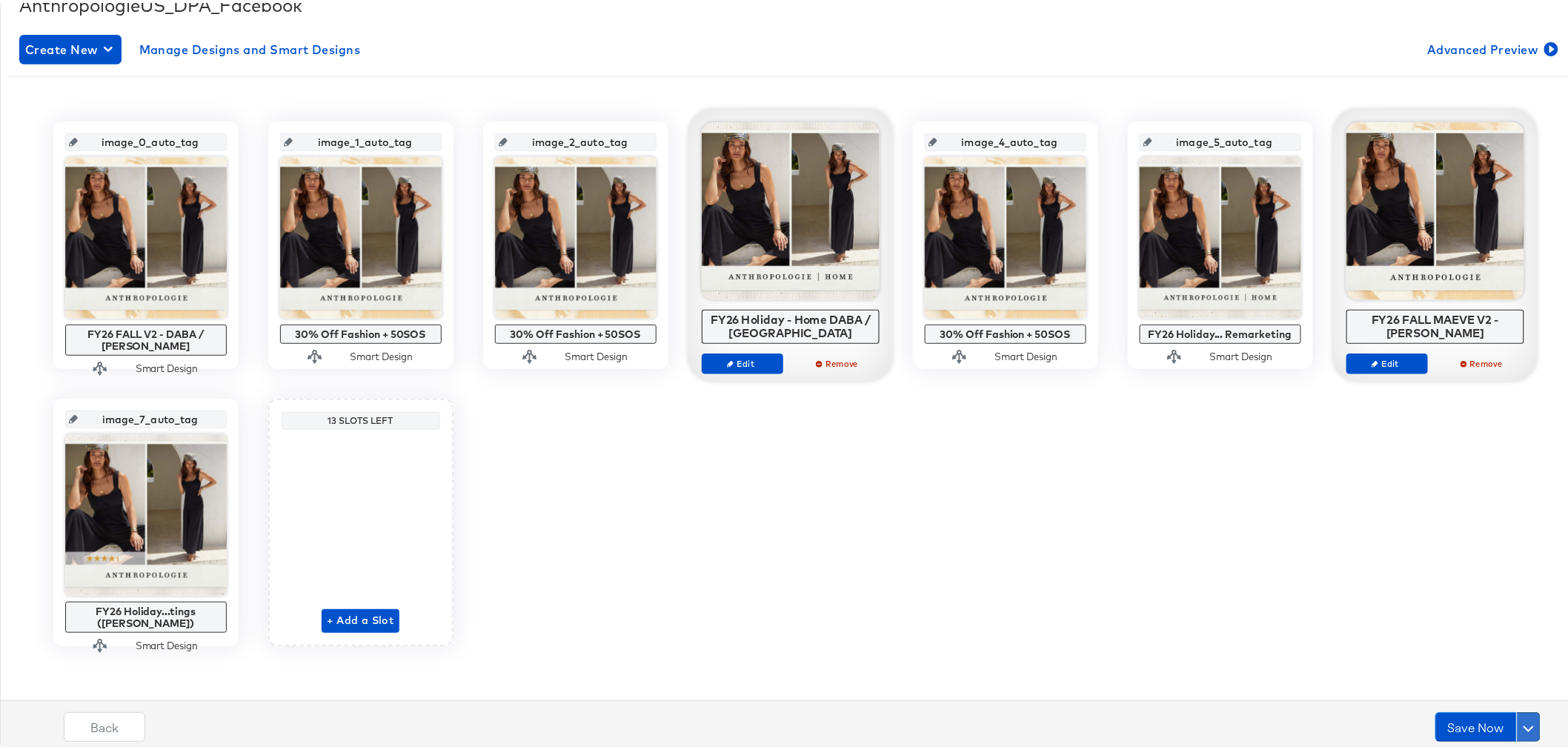
click at [1522, 731] on button at bounding box center [1529, 724] width 23 height 30
click at [1492, 691] on div "Schedule Save" at bounding box center [1493, 695] width 68 height 14
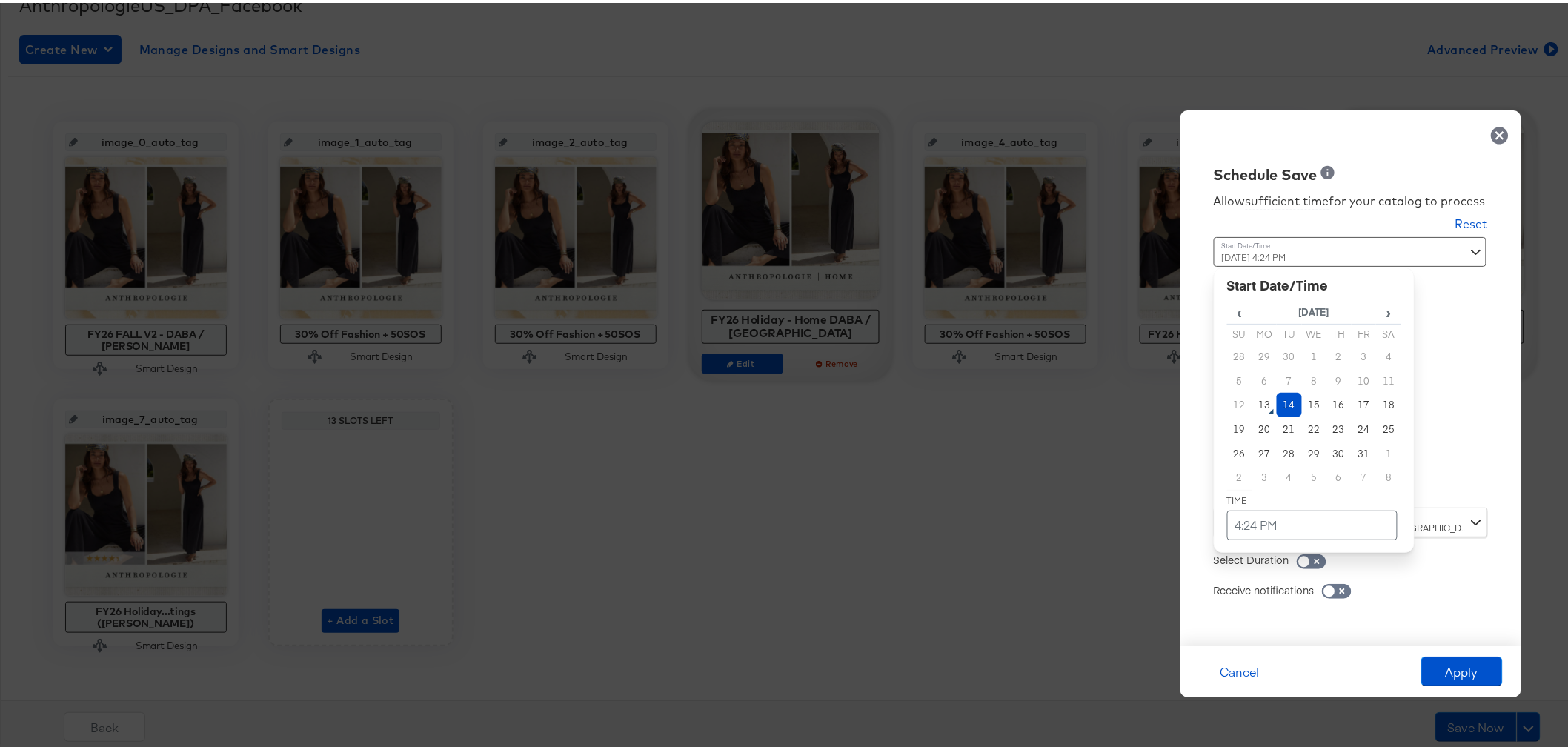
click at [1464, 483] on div "Time : [DATE] 4:24 PM ‹ [DATE] › Su Mo Tu We Th Fr Sa 28 29 30 1 2 3 4 5 6 7 8 …" at bounding box center [1351, 370] width 274 height 271
click at [1277, 405] on td "14" at bounding box center [1290, 402] width 25 height 24
click at [1227, 520] on td "4:24 PM" at bounding box center [1312, 522] width 171 height 30
click at [1276, 370] on span "▲" at bounding box center [1284, 367] width 30 height 30
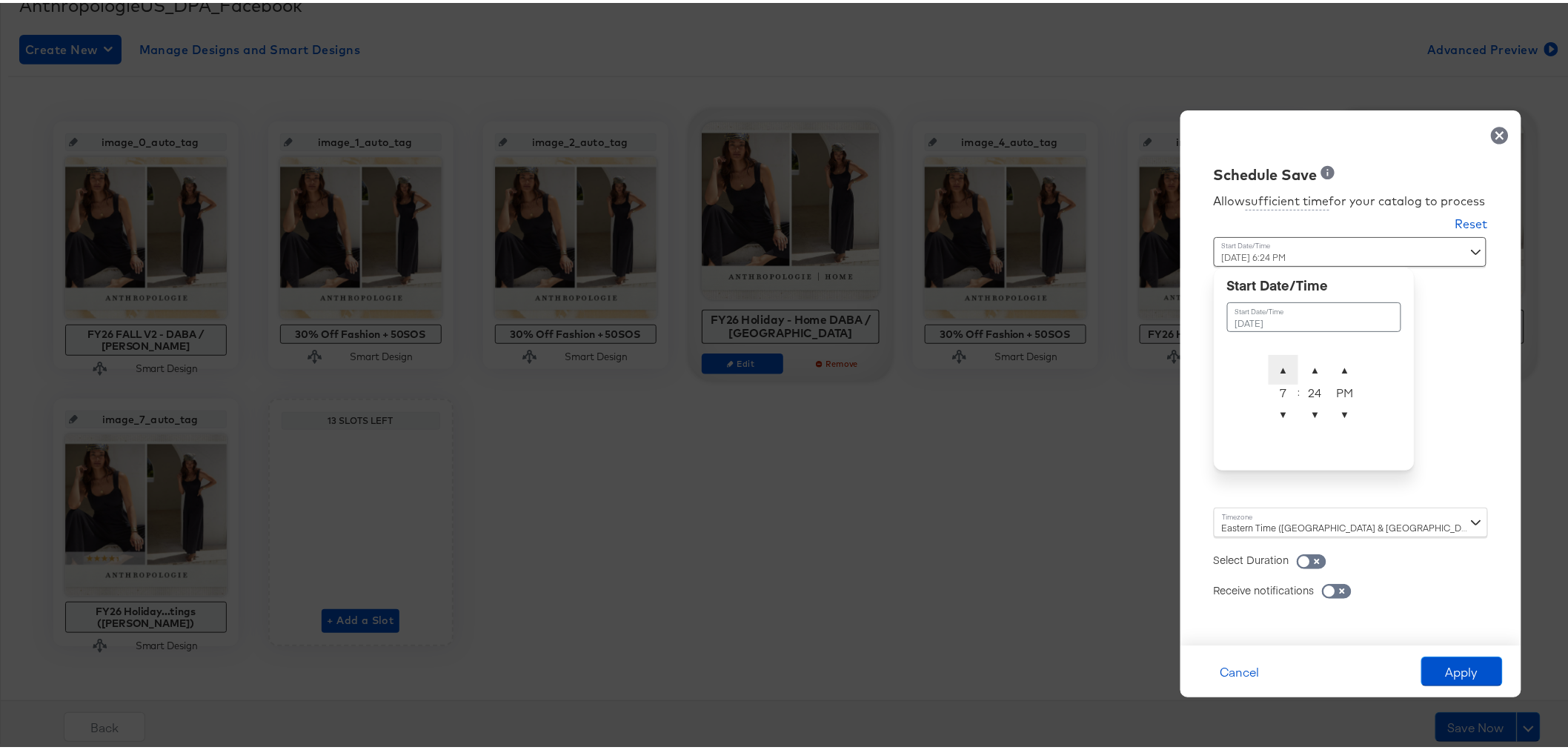
click at [1276, 370] on span "▲" at bounding box center [1284, 367] width 30 height 30
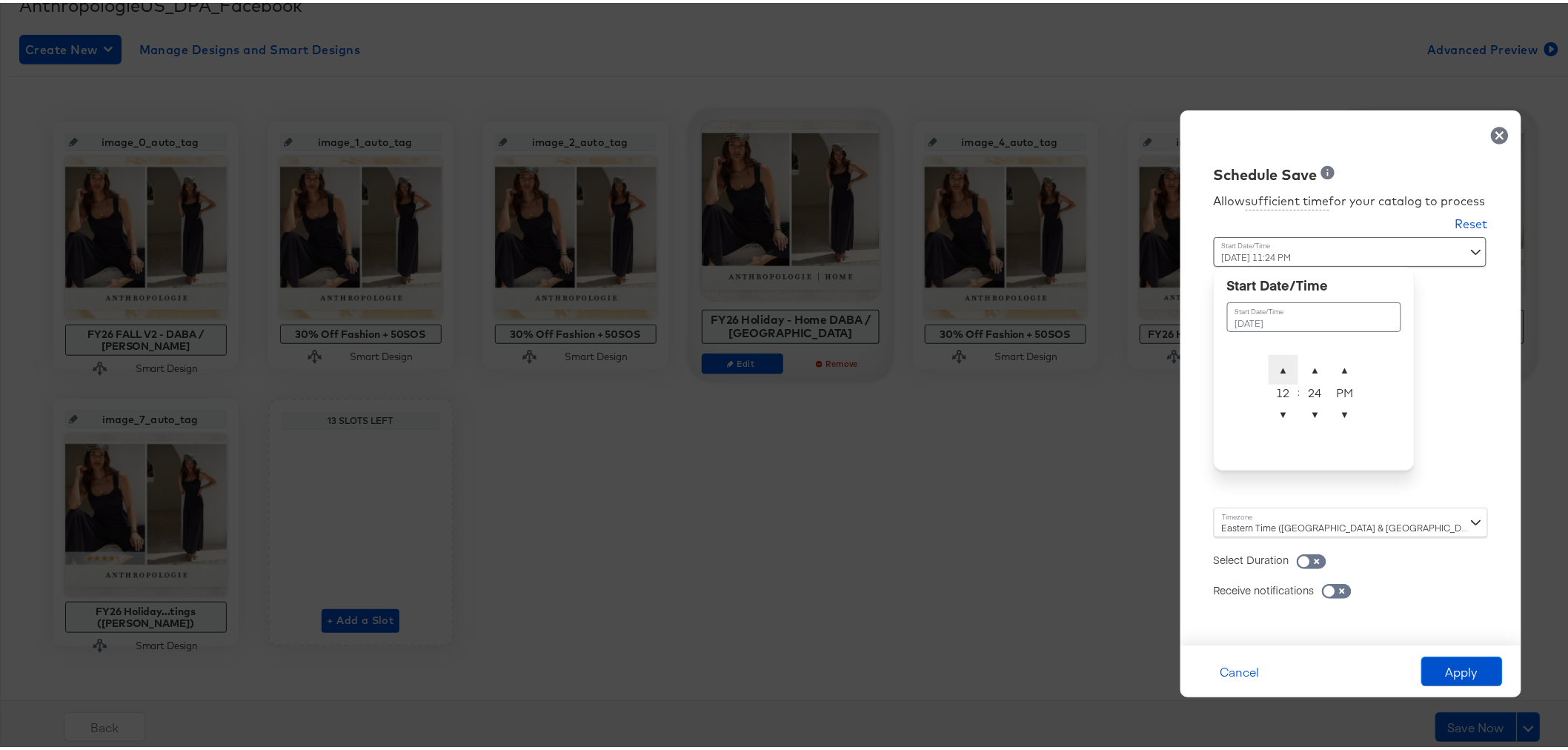
click at [1270, 363] on span "▲" at bounding box center [1284, 367] width 30 height 30
click at [1301, 360] on span "▲" at bounding box center [1315, 367] width 30 height 30
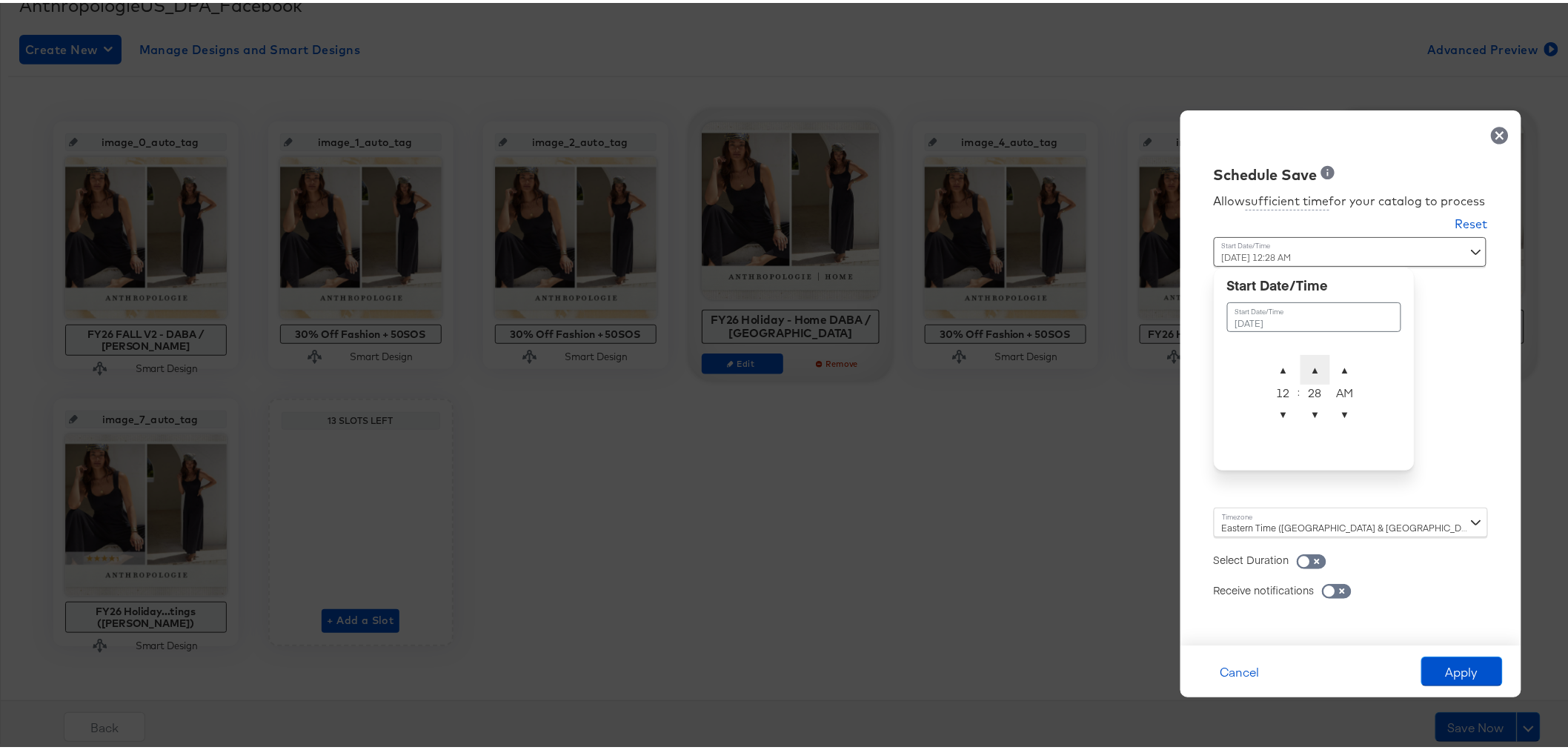
click at [1301, 360] on span "▲" at bounding box center [1315, 367] width 30 height 30
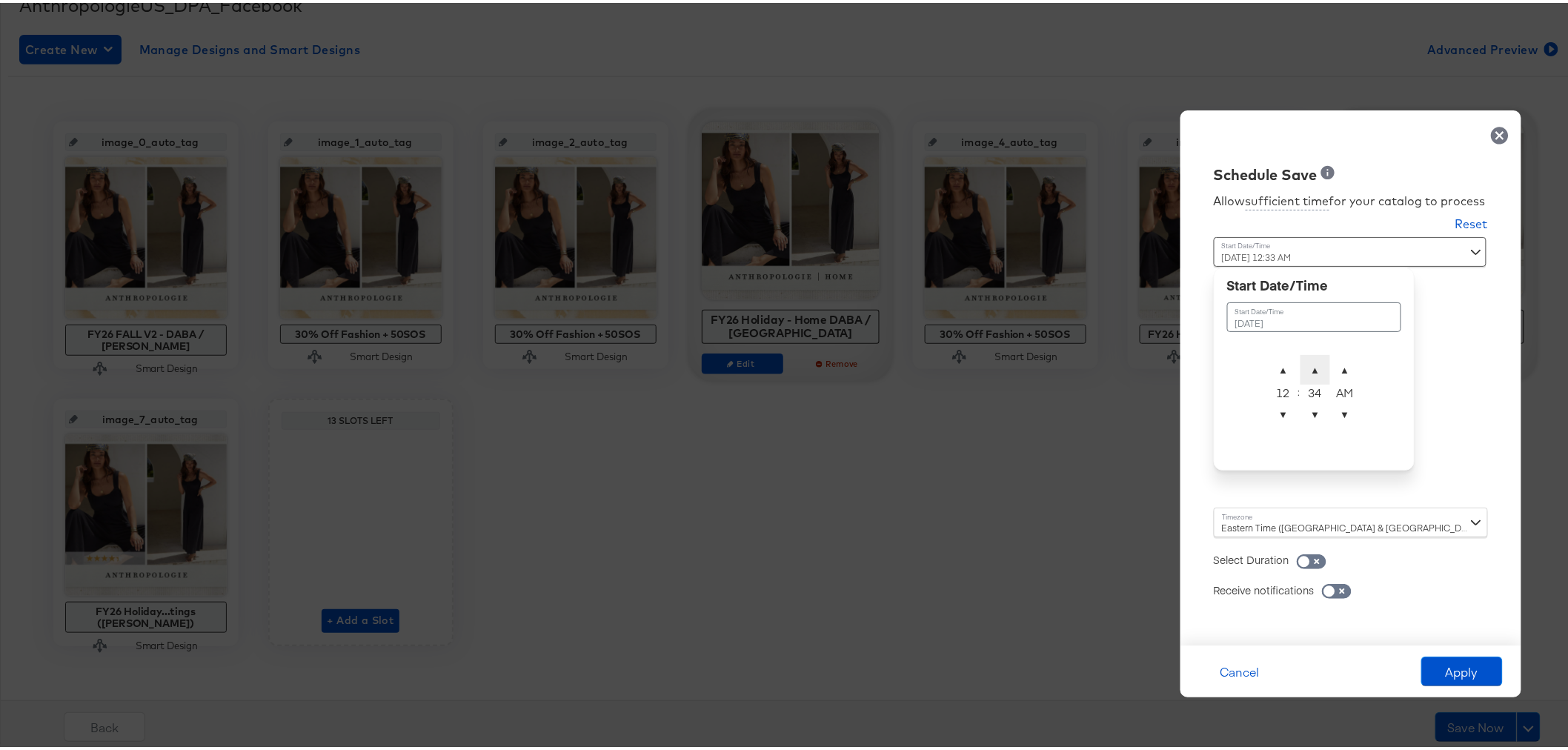
click at [1301, 360] on span "▲" at bounding box center [1315, 367] width 30 height 30
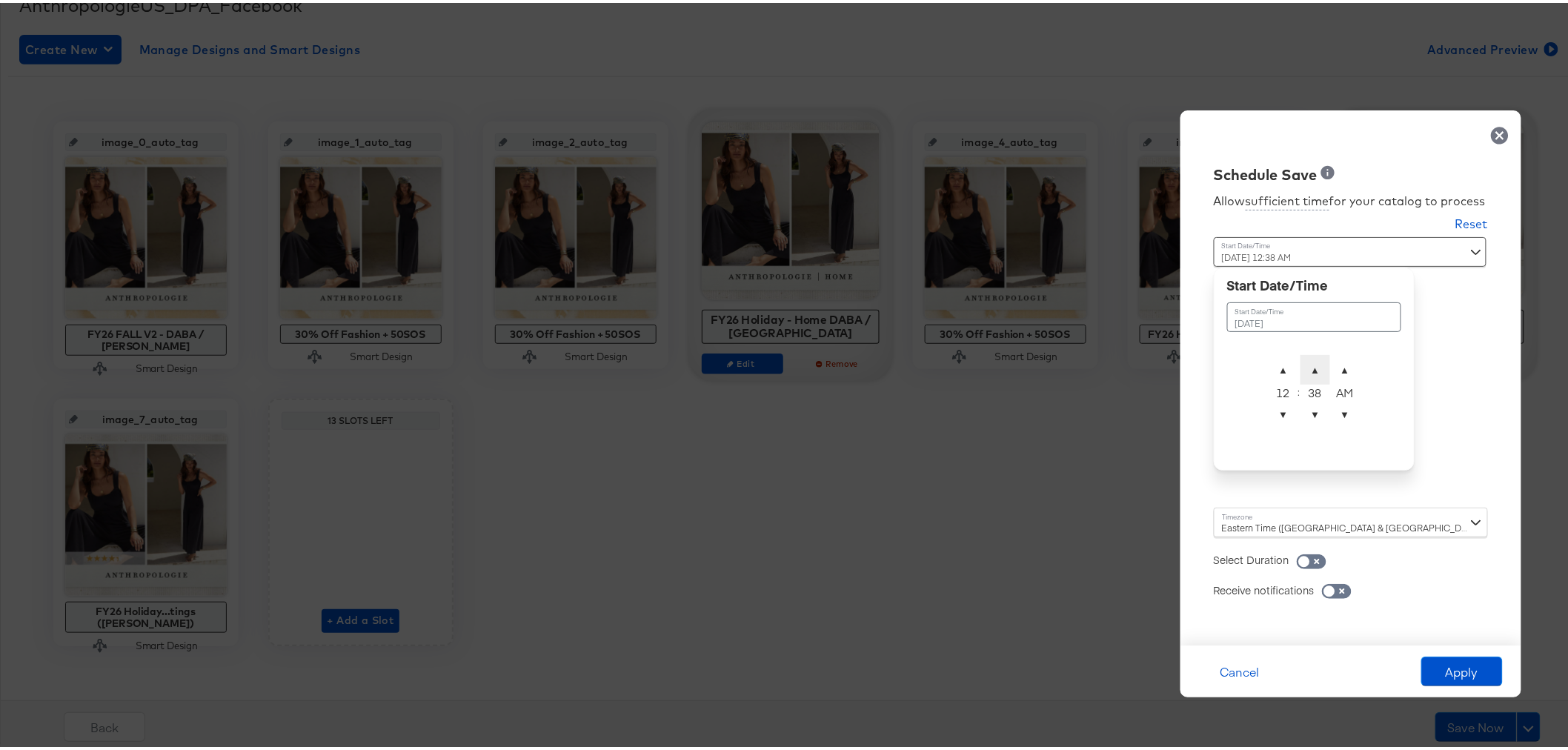
click at [1301, 360] on span "▲" at bounding box center [1315, 367] width 30 height 30
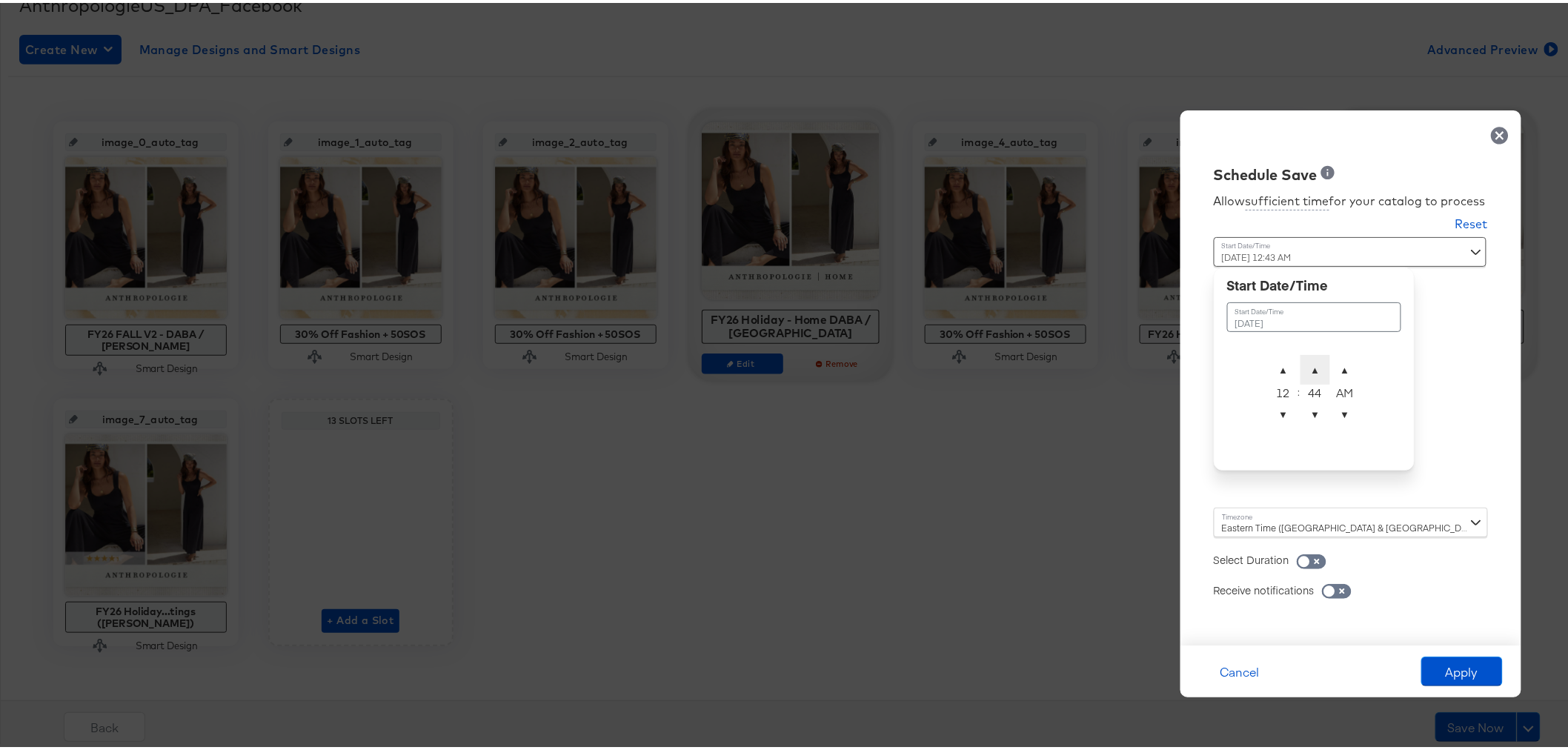
click at [1301, 360] on span "▲" at bounding box center [1315, 367] width 30 height 30
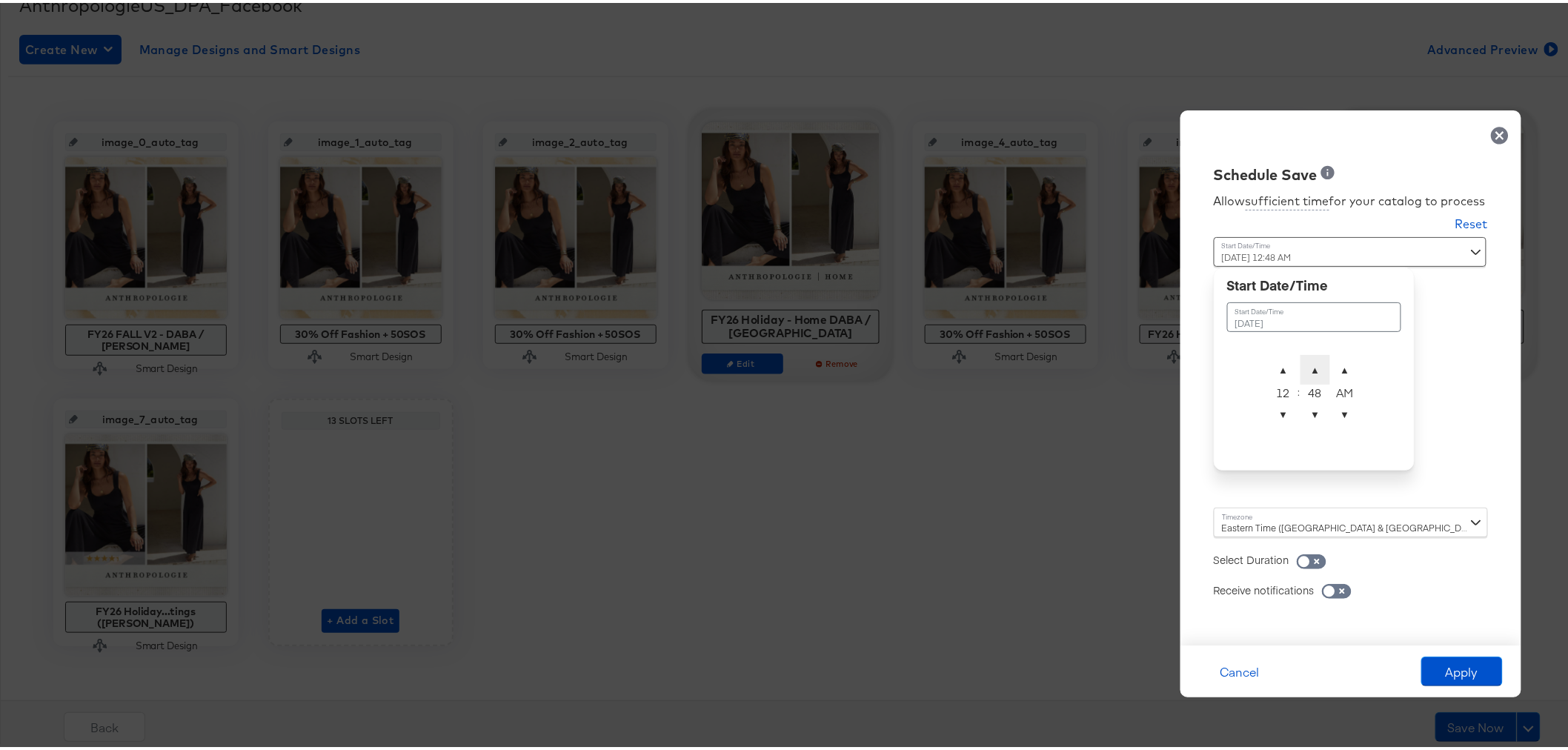
click at [1301, 360] on span "▲" at bounding box center [1315, 367] width 30 height 30
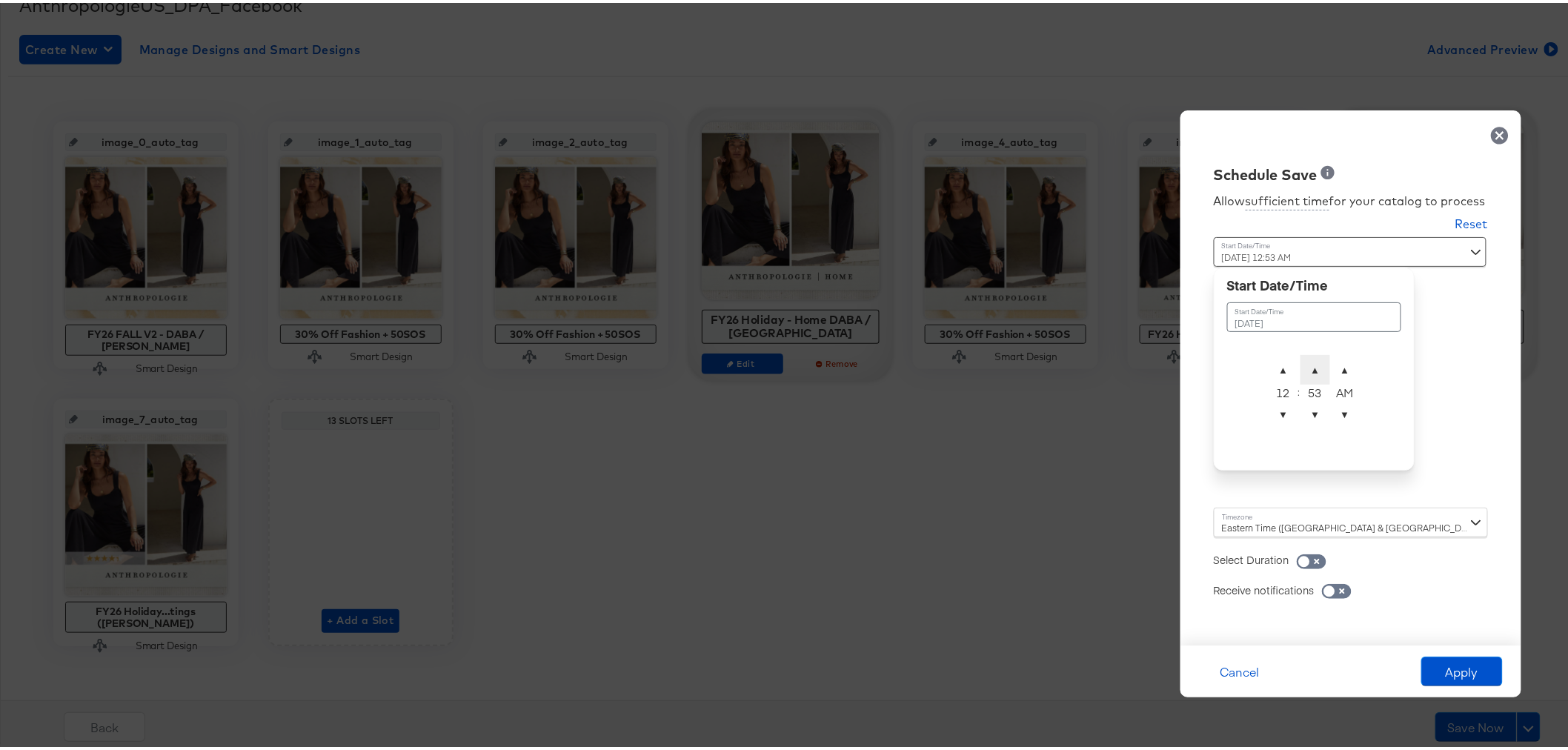
click at [1301, 360] on span "▲" at bounding box center [1315, 367] width 30 height 30
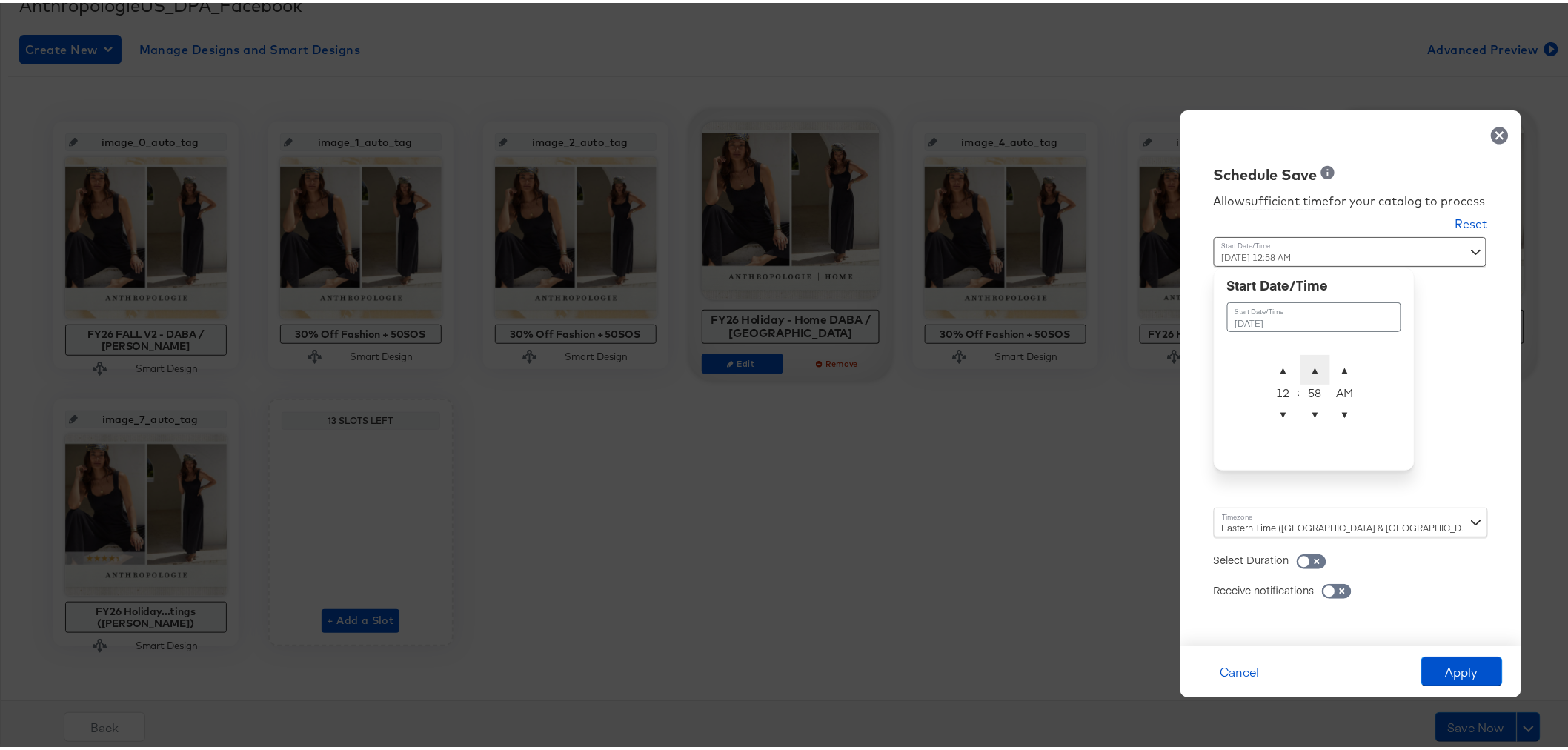
click at [1301, 360] on span "▲" at bounding box center [1315, 367] width 30 height 30
type input "[DATE] 12:01 AM"
click at [1446, 668] on button "Apply" at bounding box center [1462, 669] width 82 height 30
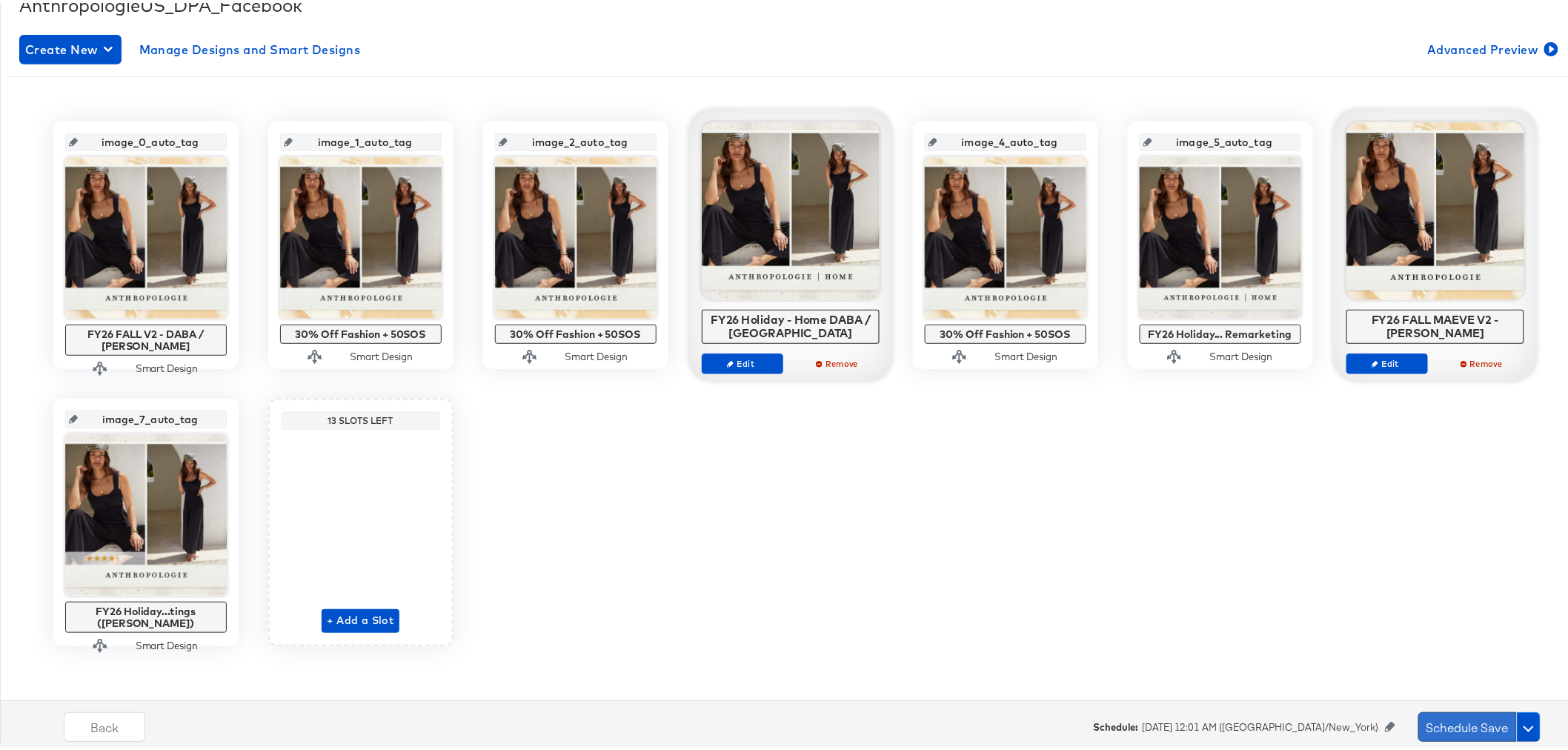
click at [1450, 728] on button "Schedule Save" at bounding box center [1467, 724] width 98 height 30
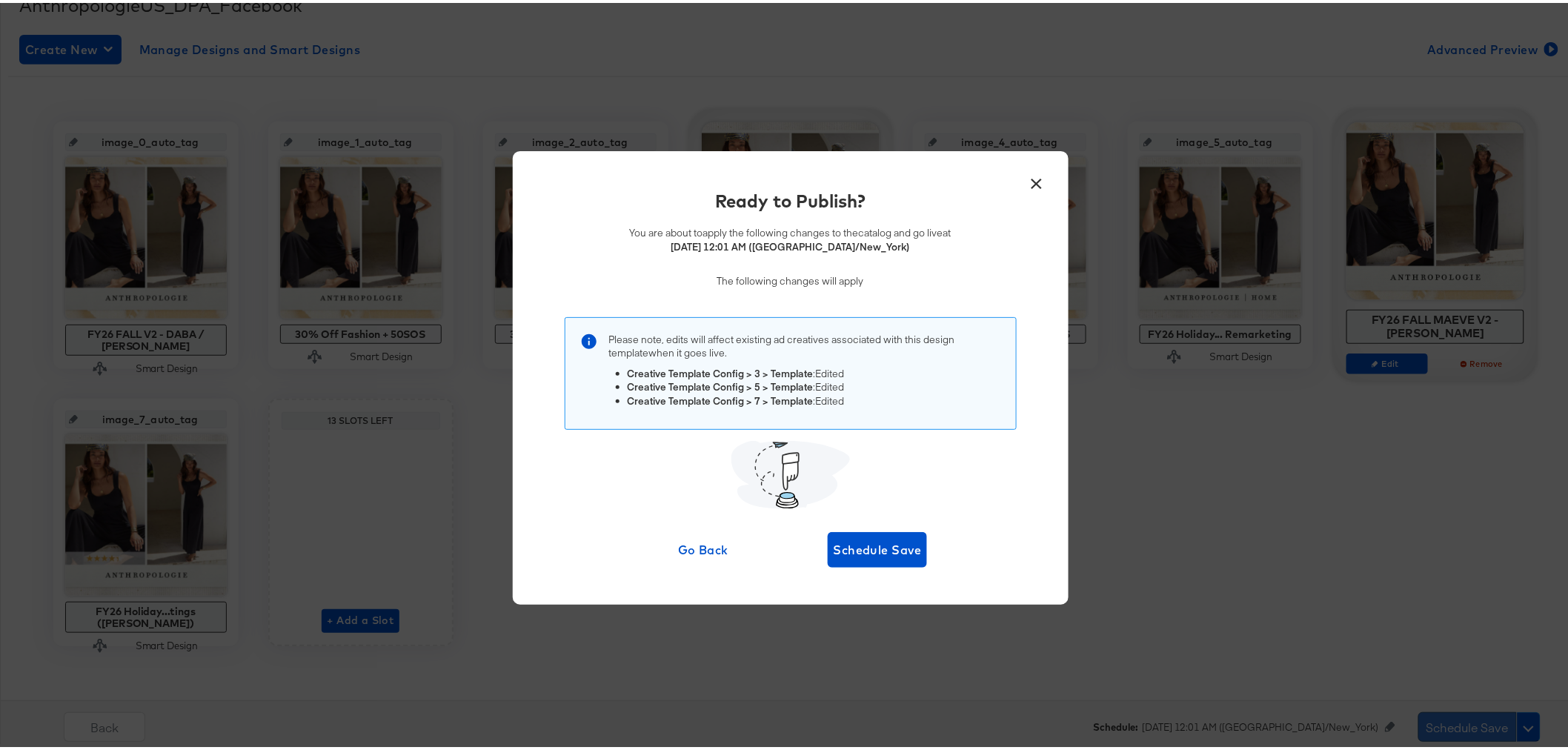
scroll to position [0, 0]
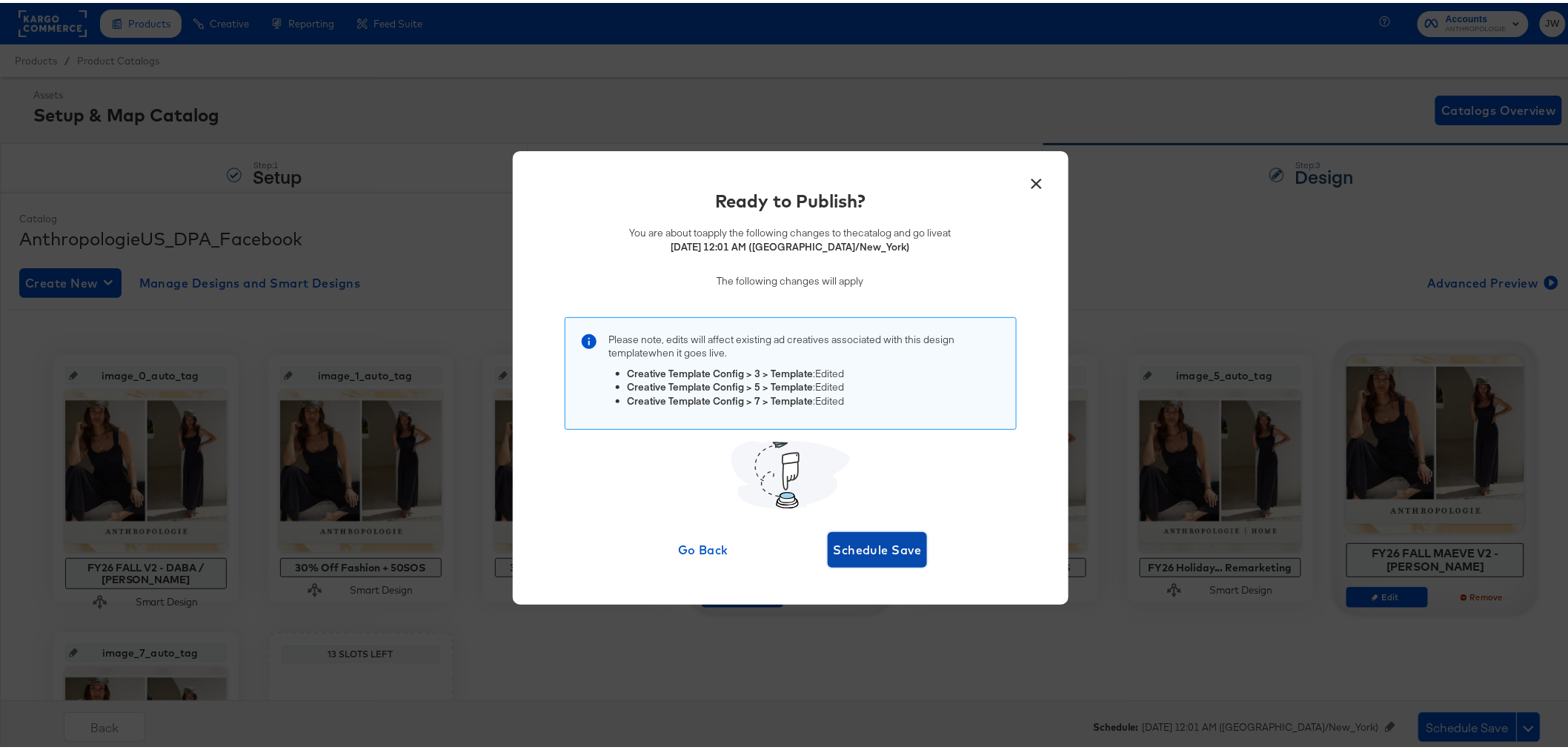
click at [902, 557] on button "Schedule Save" at bounding box center [878, 547] width 100 height 36
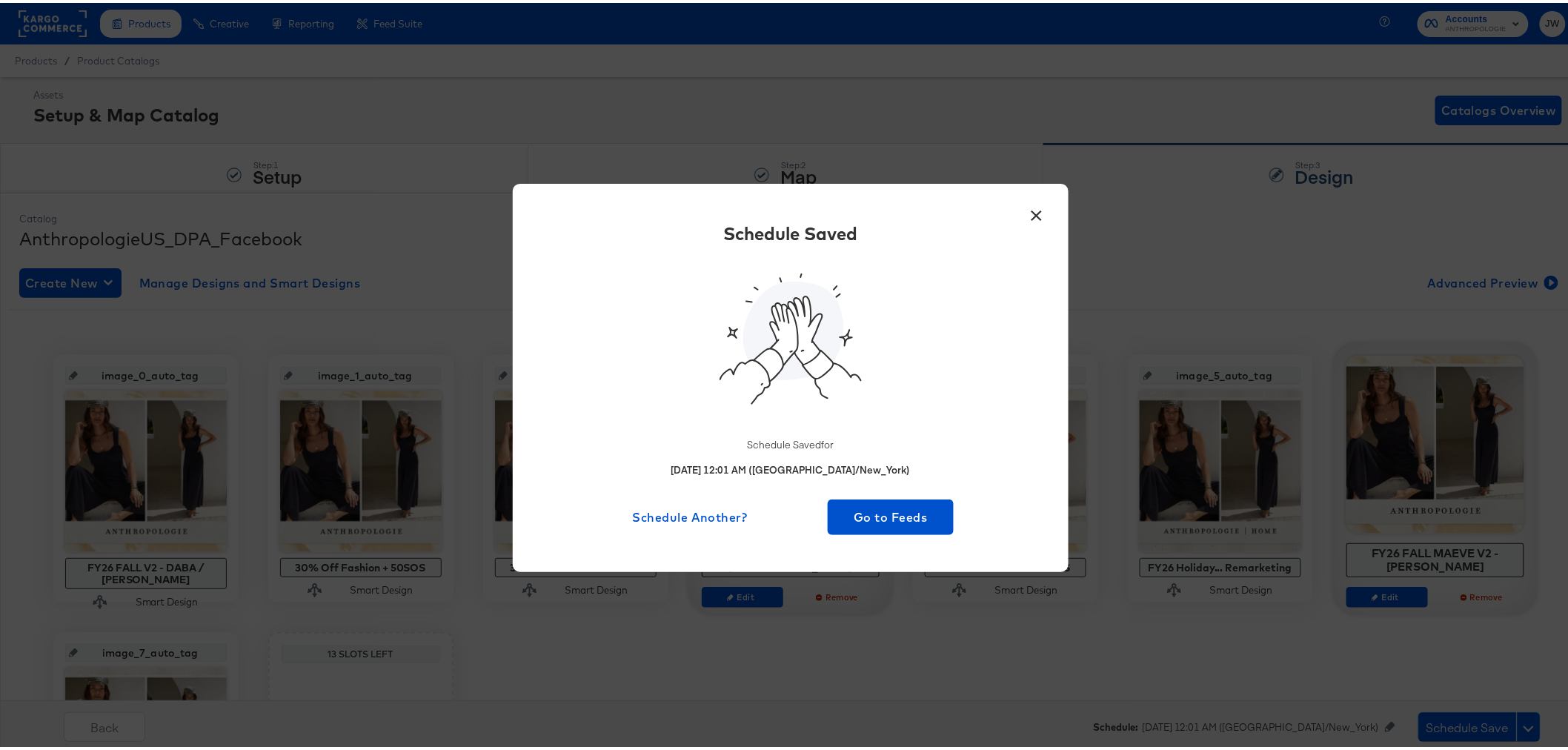
click at [1031, 212] on button "×" at bounding box center [1037, 209] width 26 height 27
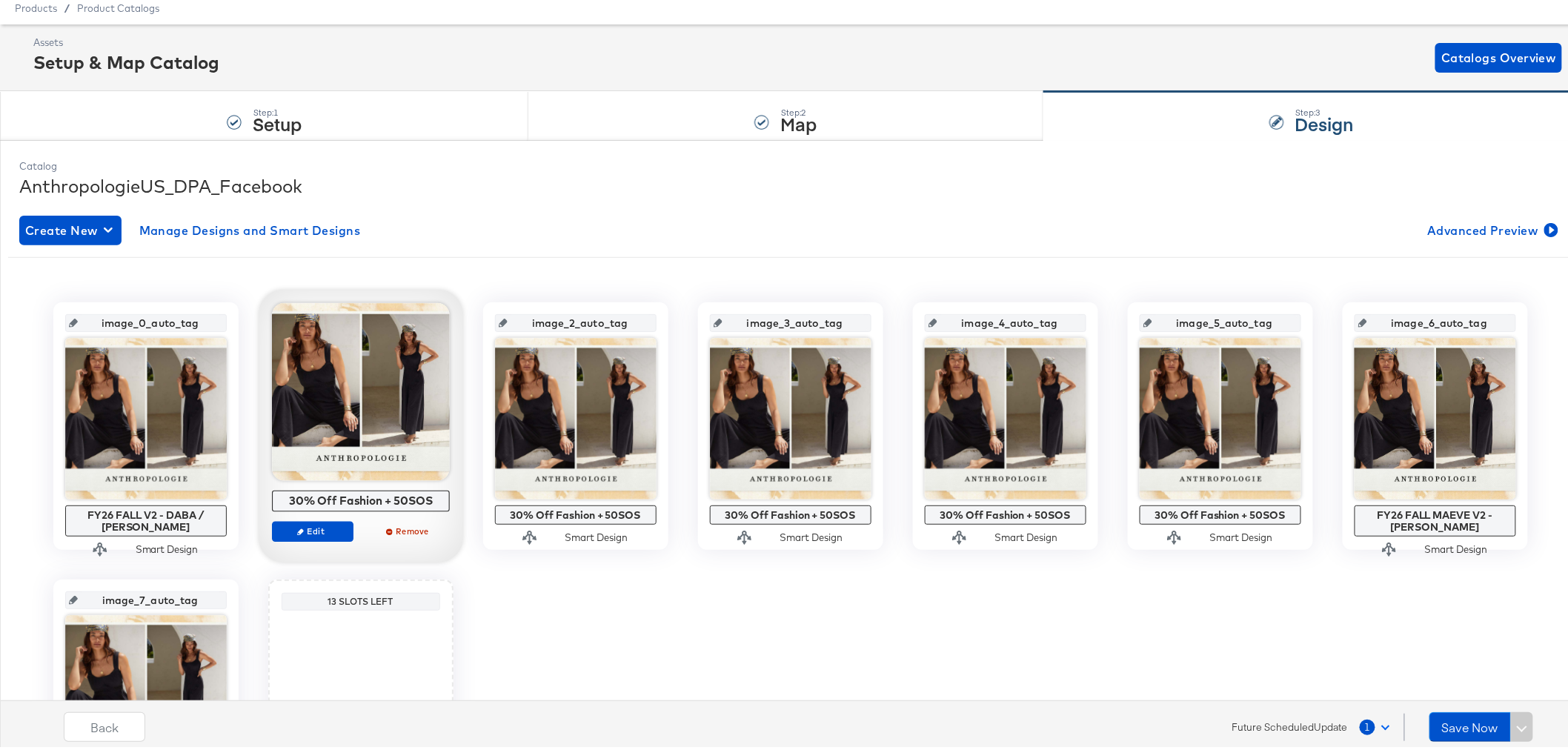
scroll to position [83, 0]
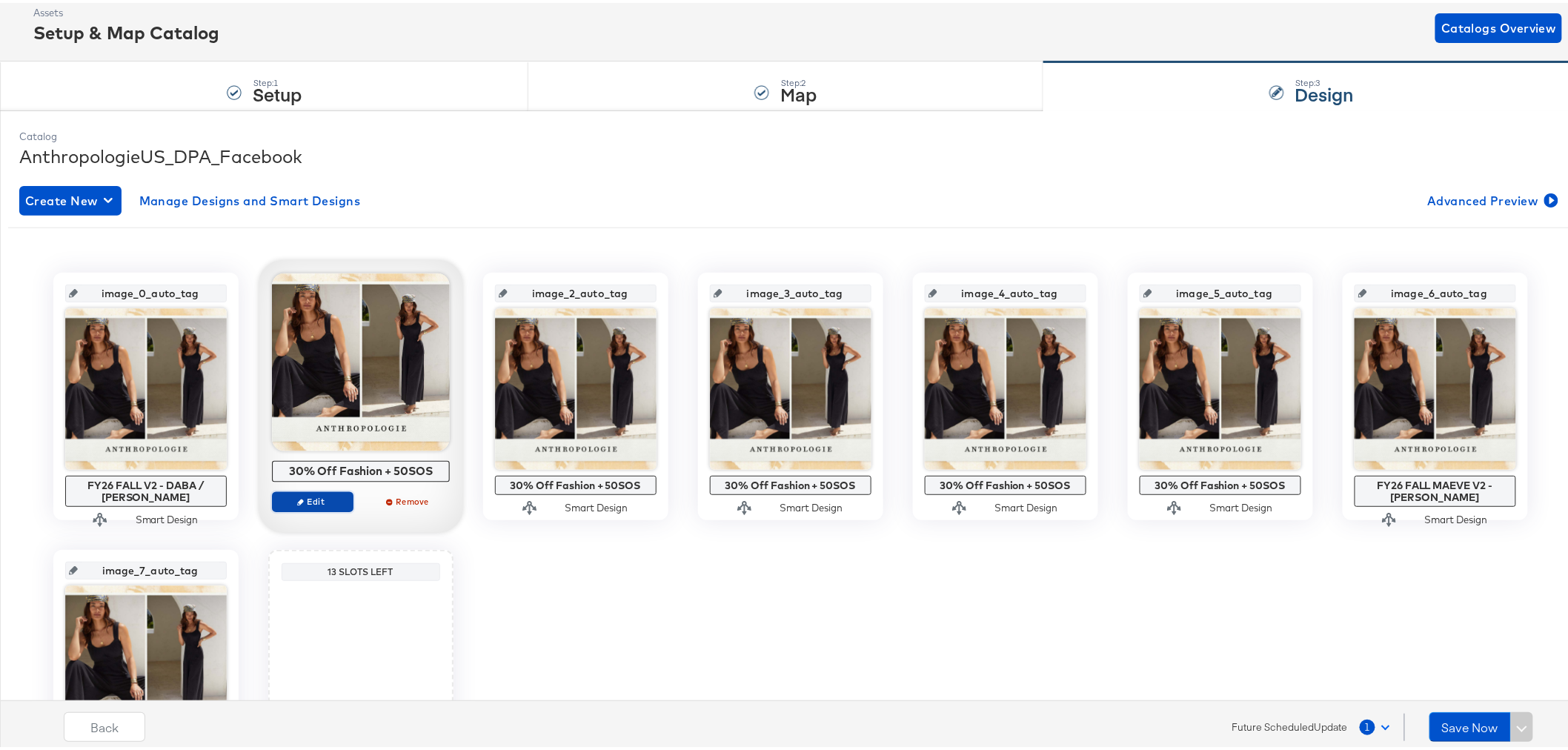
click at [320, 501] on span "Edit" at bounding box center [312, 498] width 68 height 11
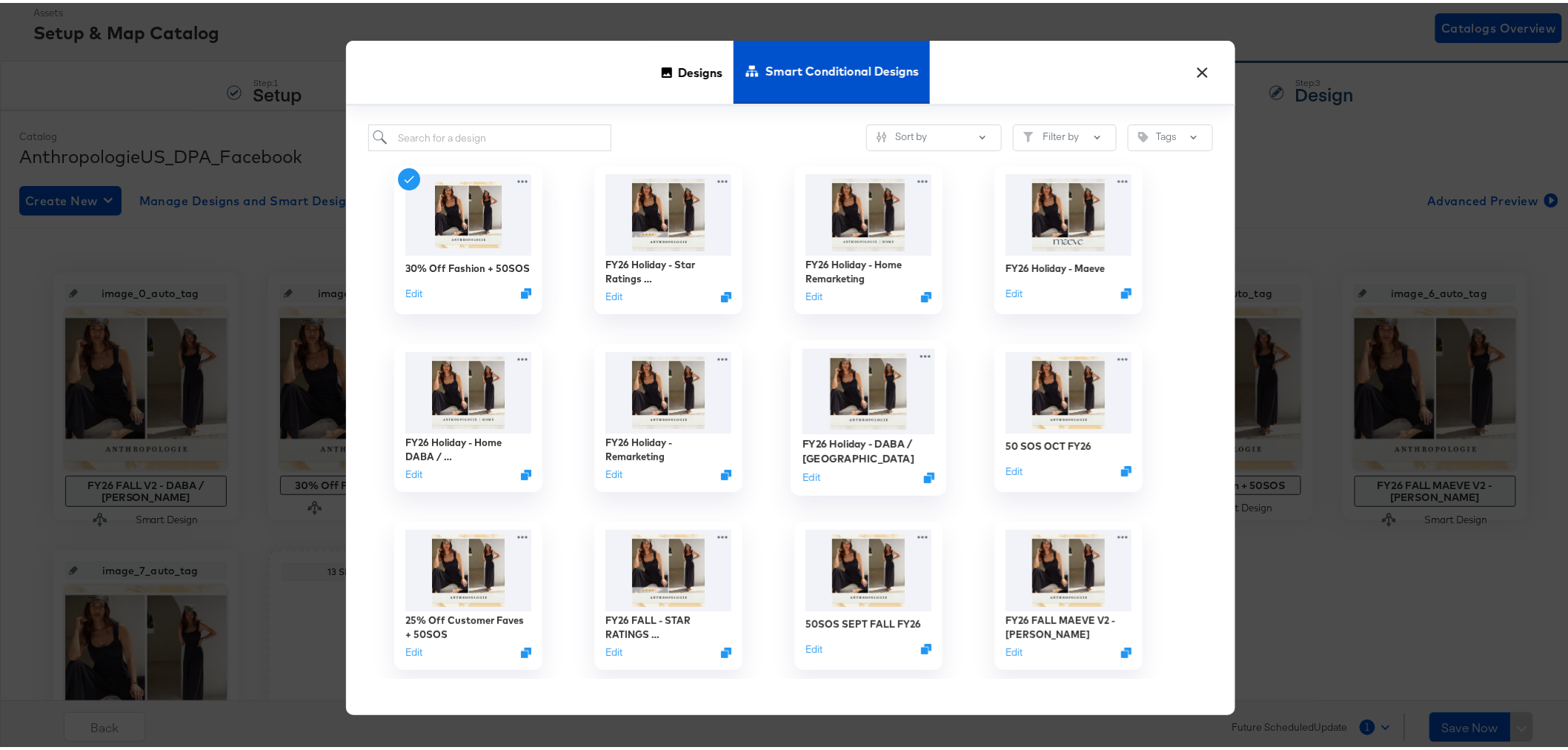
click at [865, 388] on img at bounding box center [868, 388] width 132 height 85
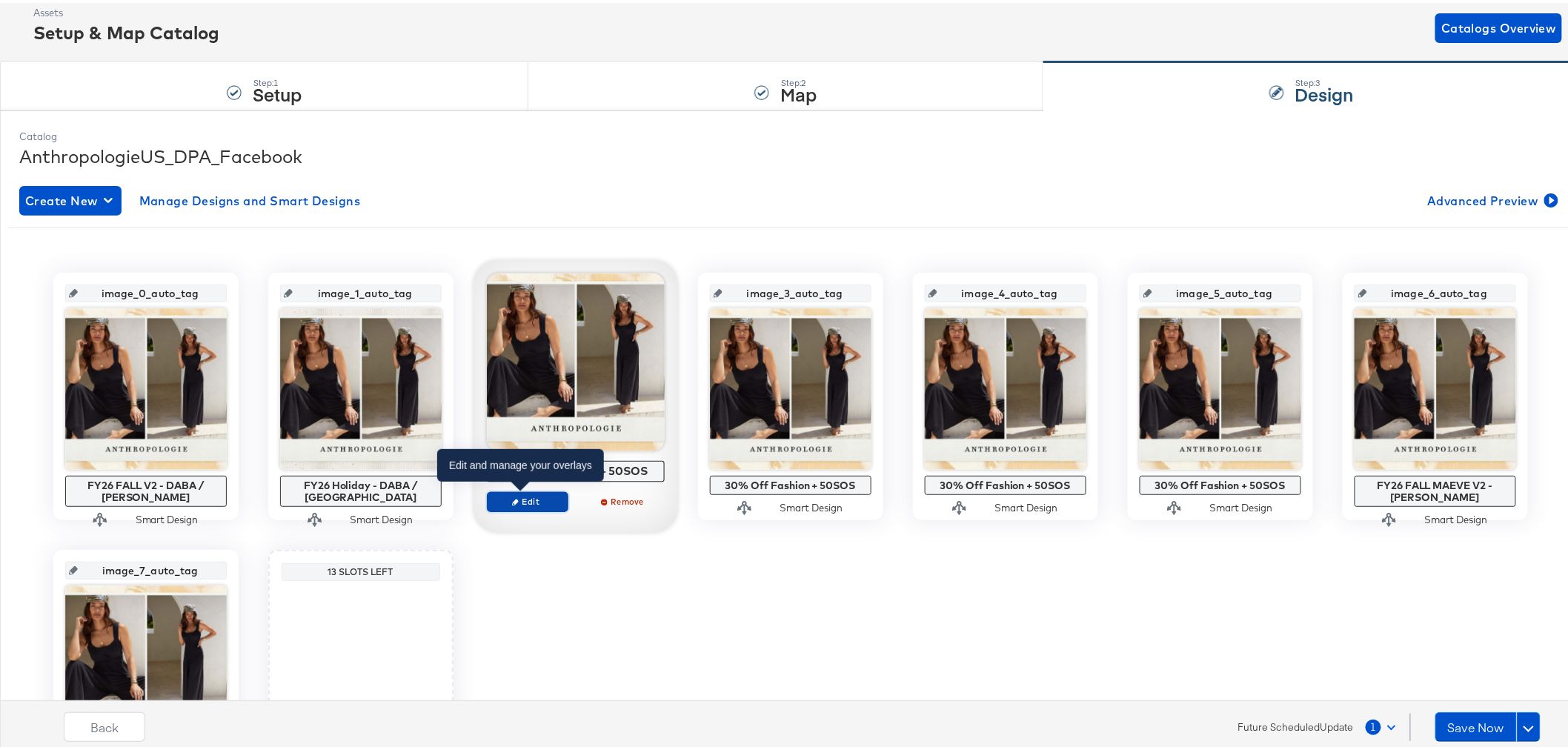
click at [527, 504] on span "Edit" at bounding box center [526, 498] width 68 height 11
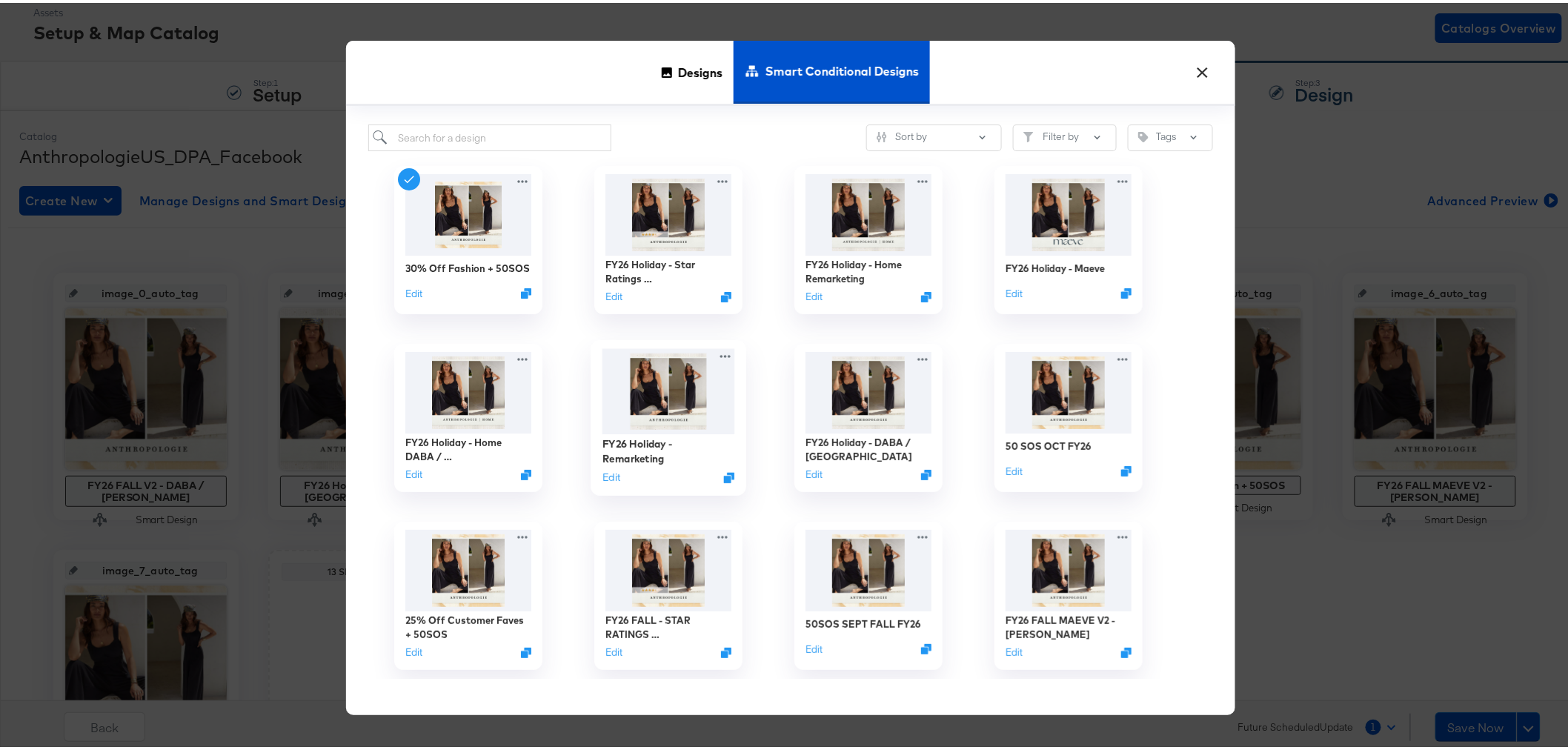
click at [662, 398] on img at bounding box center [668, 388] width 132 height 85
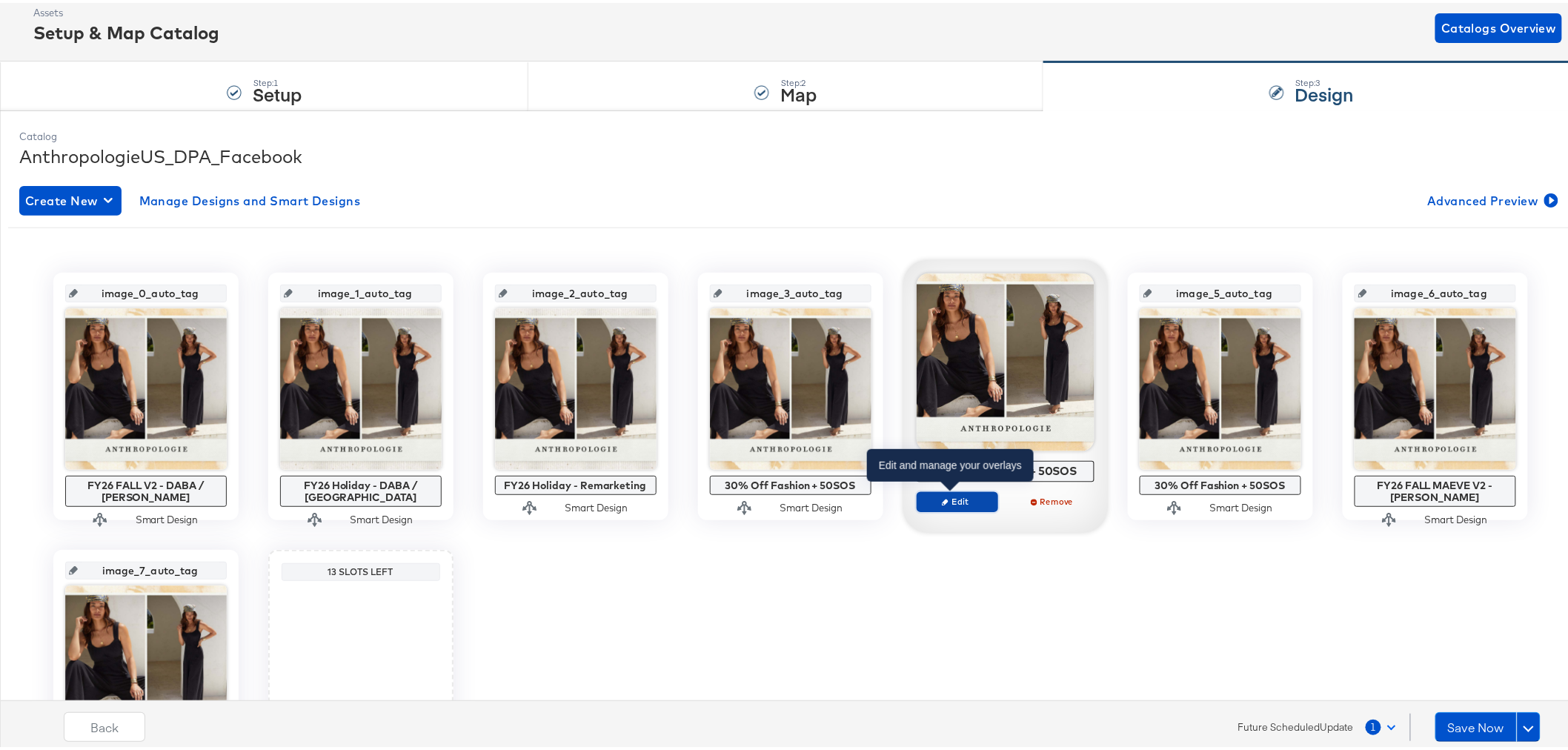
click at [945, 499] on span "Edit" at bounding box center [956, 498] width 68 height 11
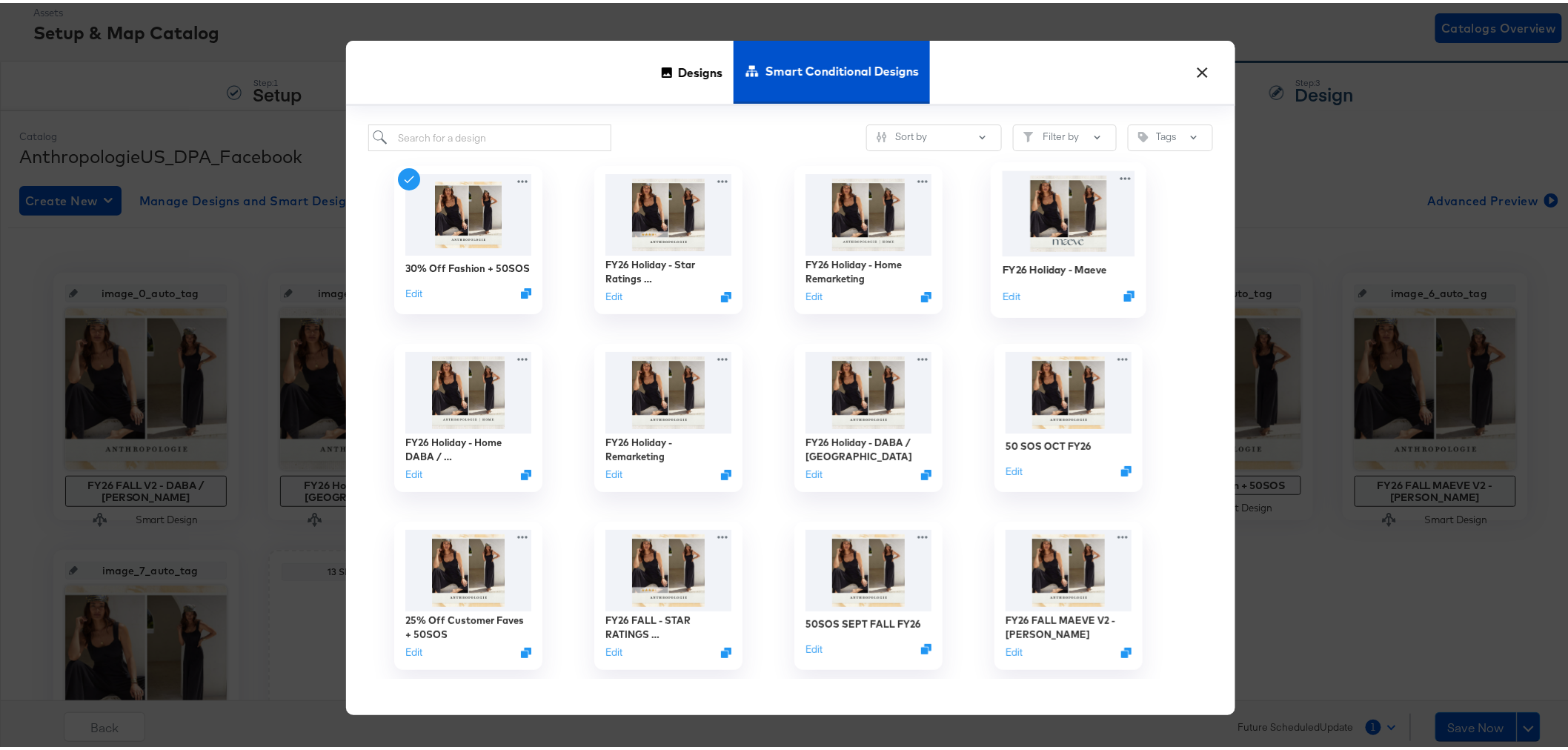
click at [1077, 228] on img at bounding box center [1068, 210] width 132 height 85
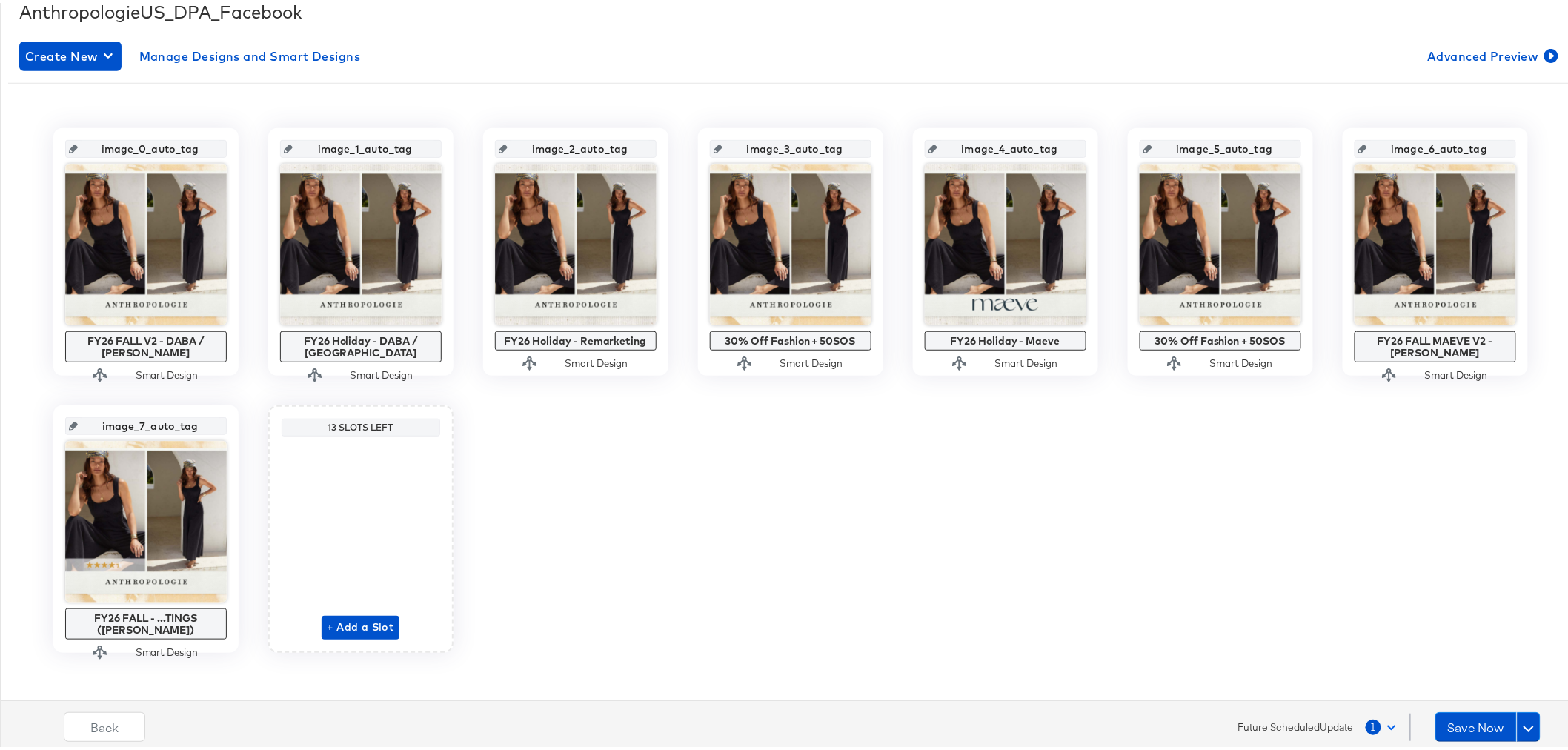
scroll to position [234, 0]
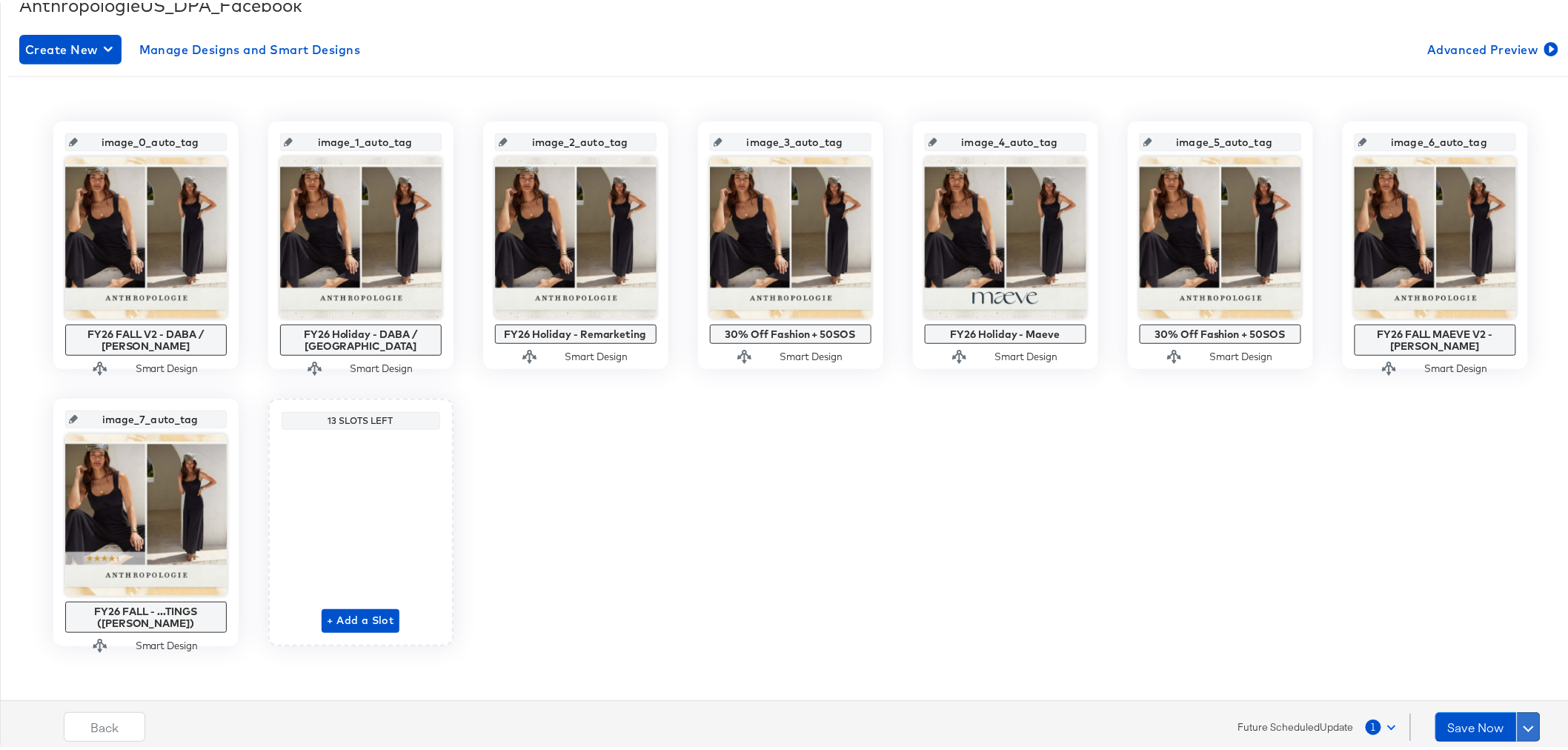
click at [1522, 727] on button at bounding box center [1529, 724] width 23 height 30
click at [1493, 693] on div "Schedule Save" at bounding box center [1493, 695] width 68 height 14
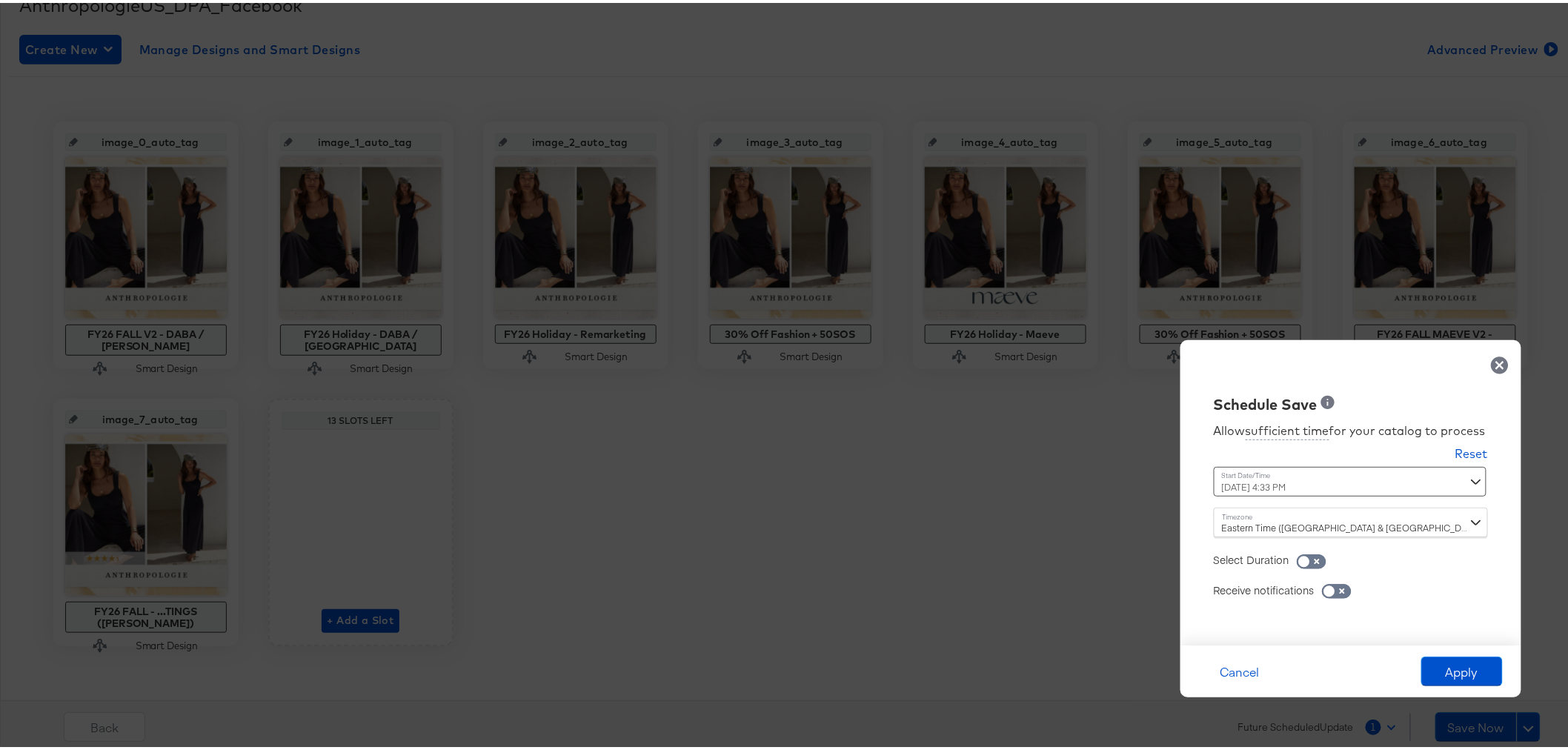
click at [1347, 484] on div "[DATE] 4:33 PM ‹ [DATE] › Su Mo Tu We Th Fr Sa 28 29 30 1 2 3 4 5 6 7 8 9 10 11…" at bounding box center [1315, 479] width 201 height 30
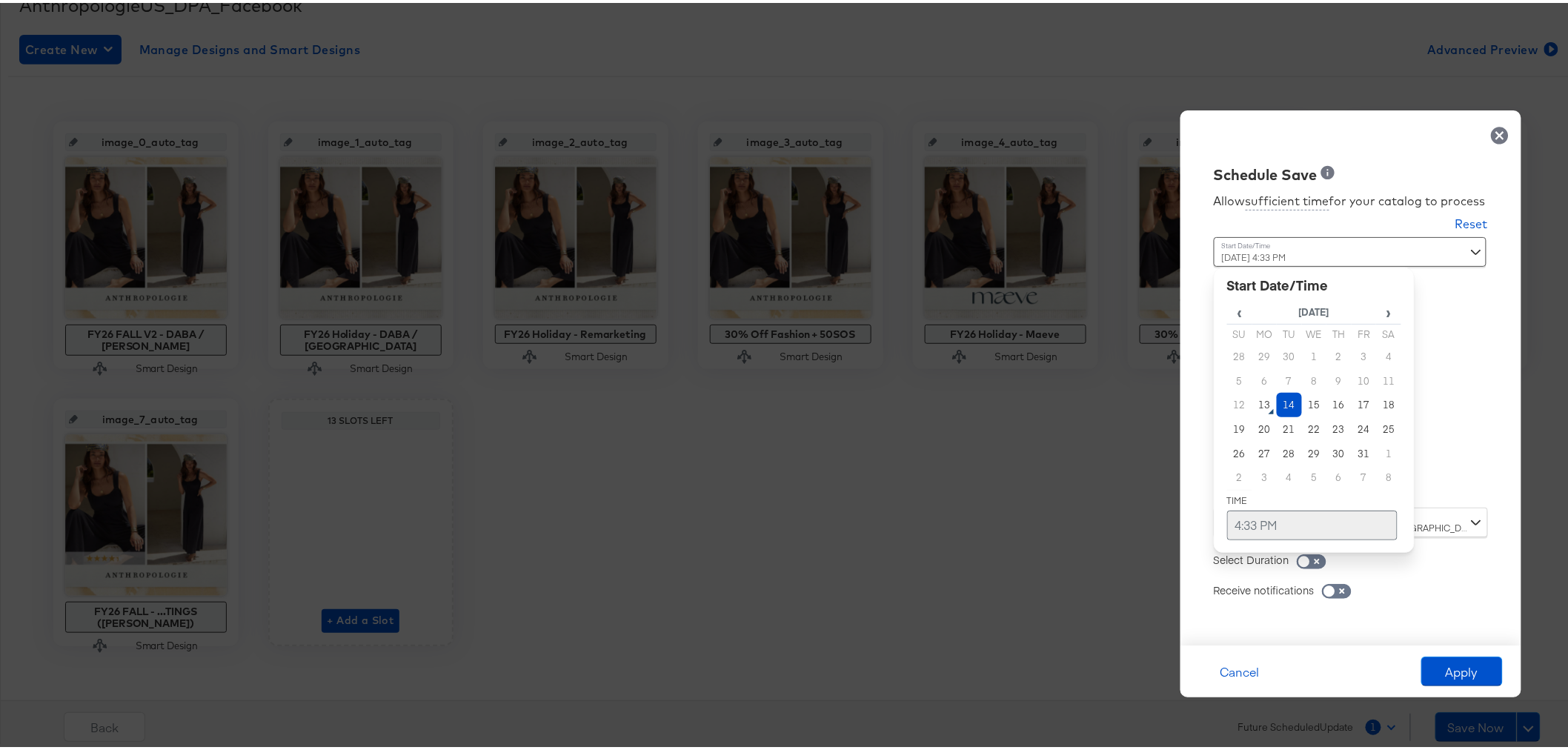
click at [1273, 523] on td "4:33 PM" at bounding box center [1312, 522] width 171 height 30
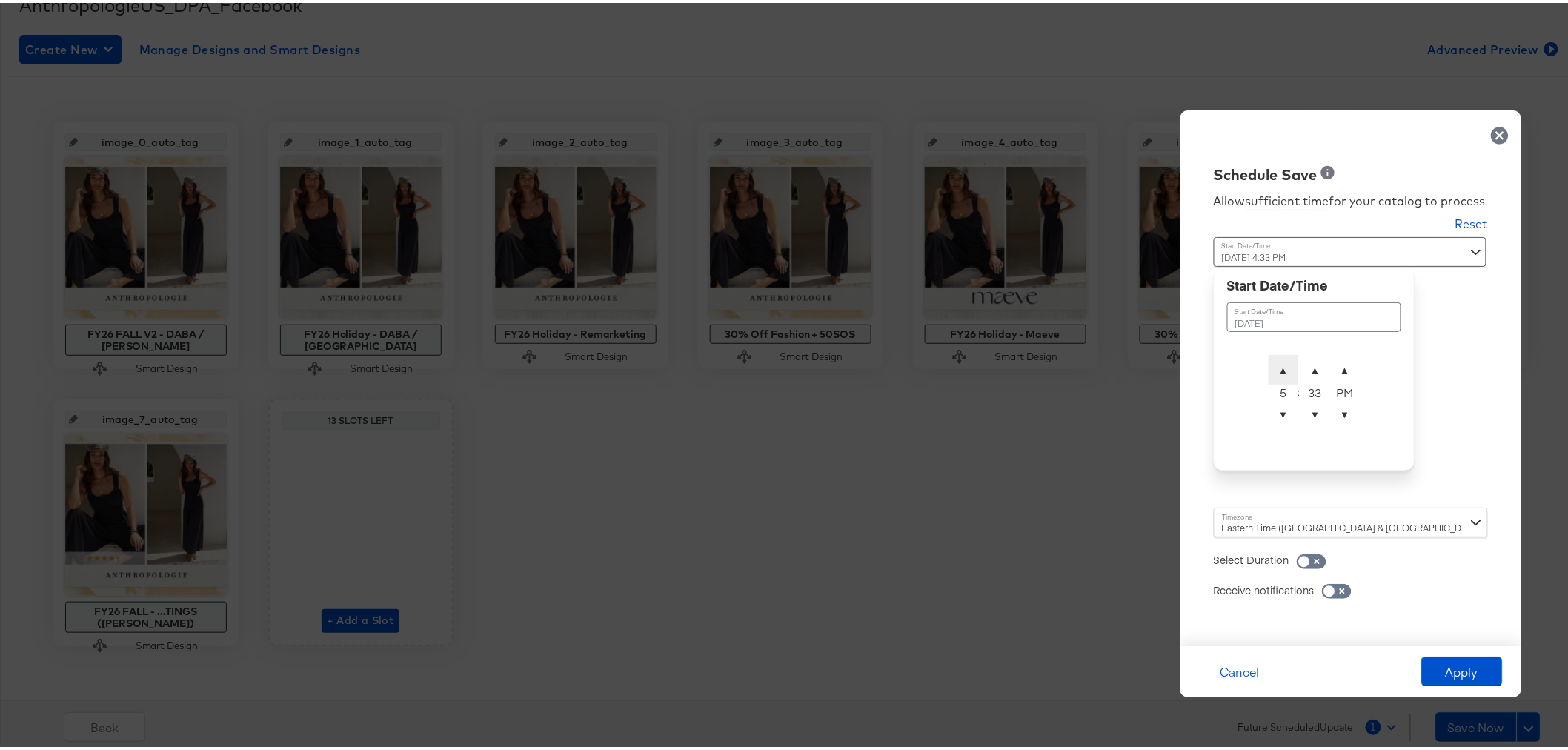
click at [1269, 359] on span "▲" at bounding box center [1284, 367] width 30 height 30
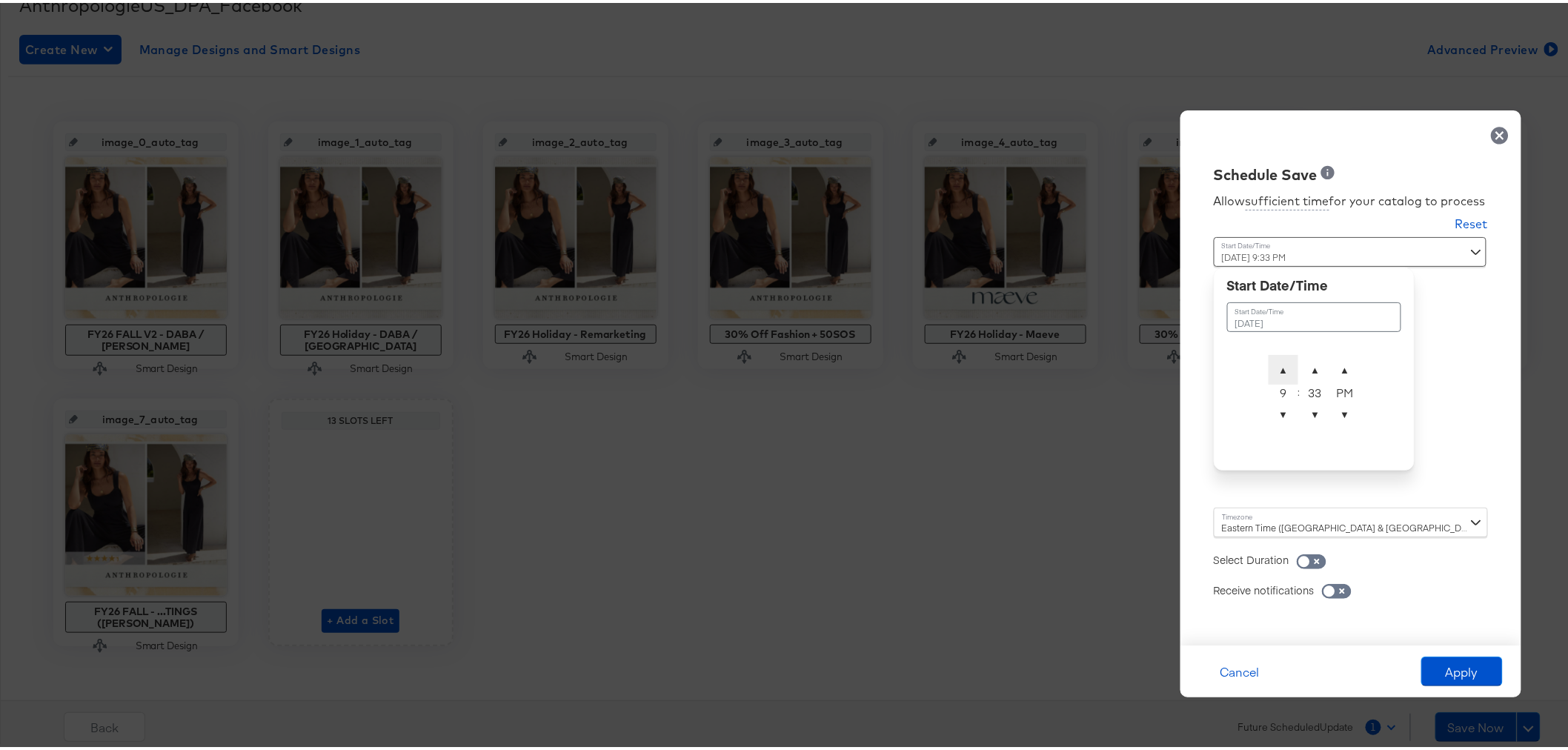
click at [1269, 359] on span "▲" at bounding box center [1284, 367] width 30 height 30
click at [1269, 356] on span "▲" at bounding box center [1284, 367] width 30 height 30
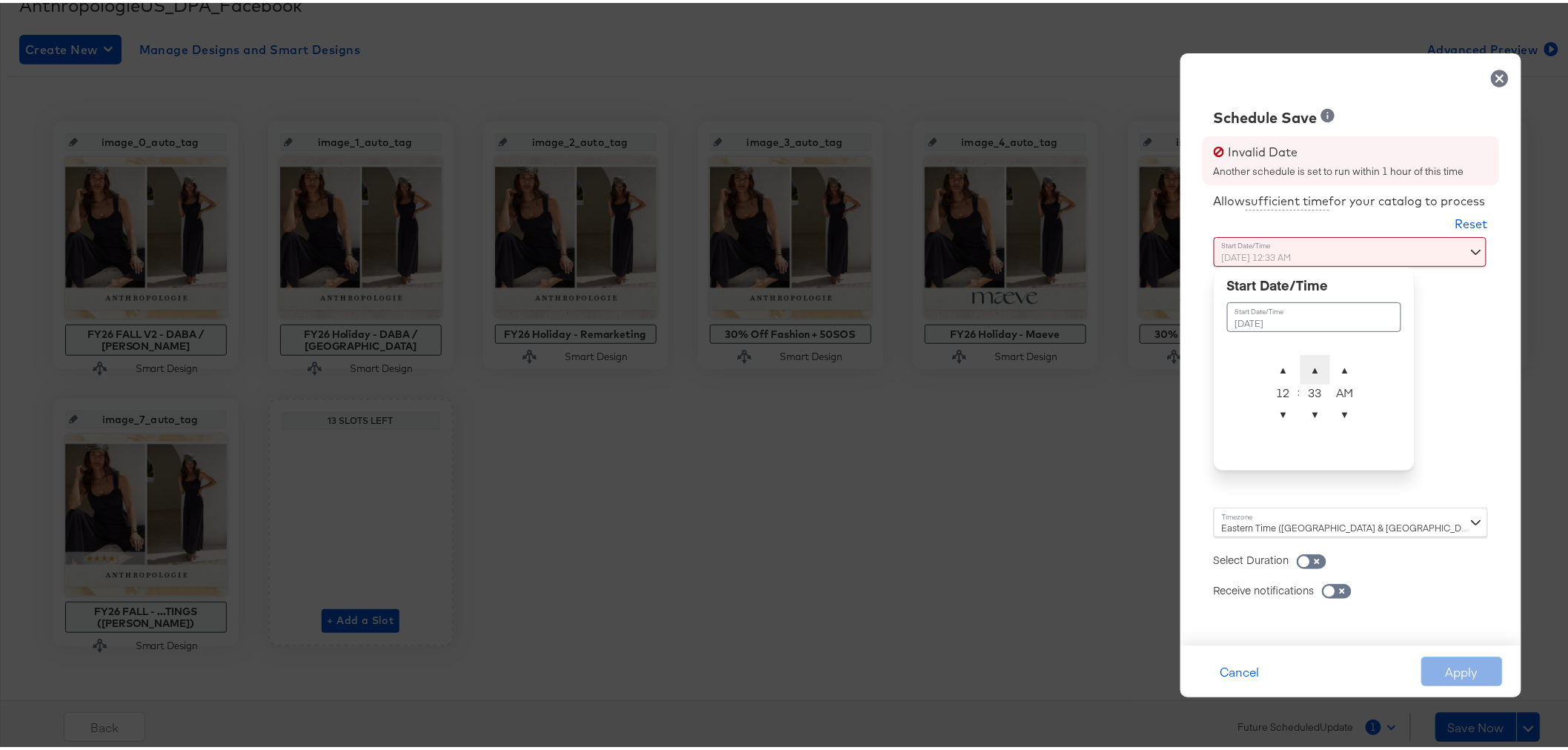
click at [1305, 364] on span "▲" at bounding box center [1315, 367] width 30 height 30
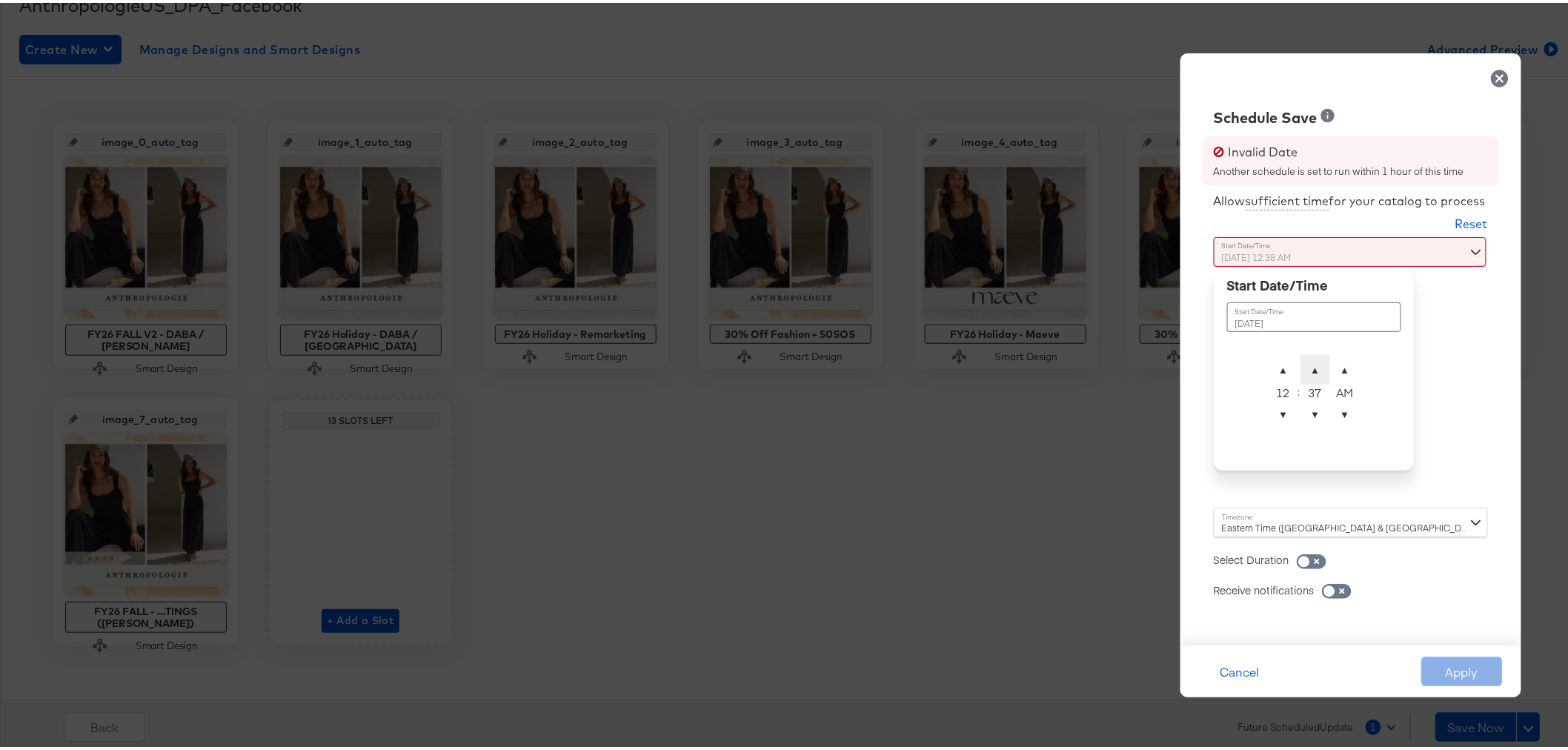
click at [1305, 364] on span "▲" at bounding box center [1315, 367] width 30 height 30
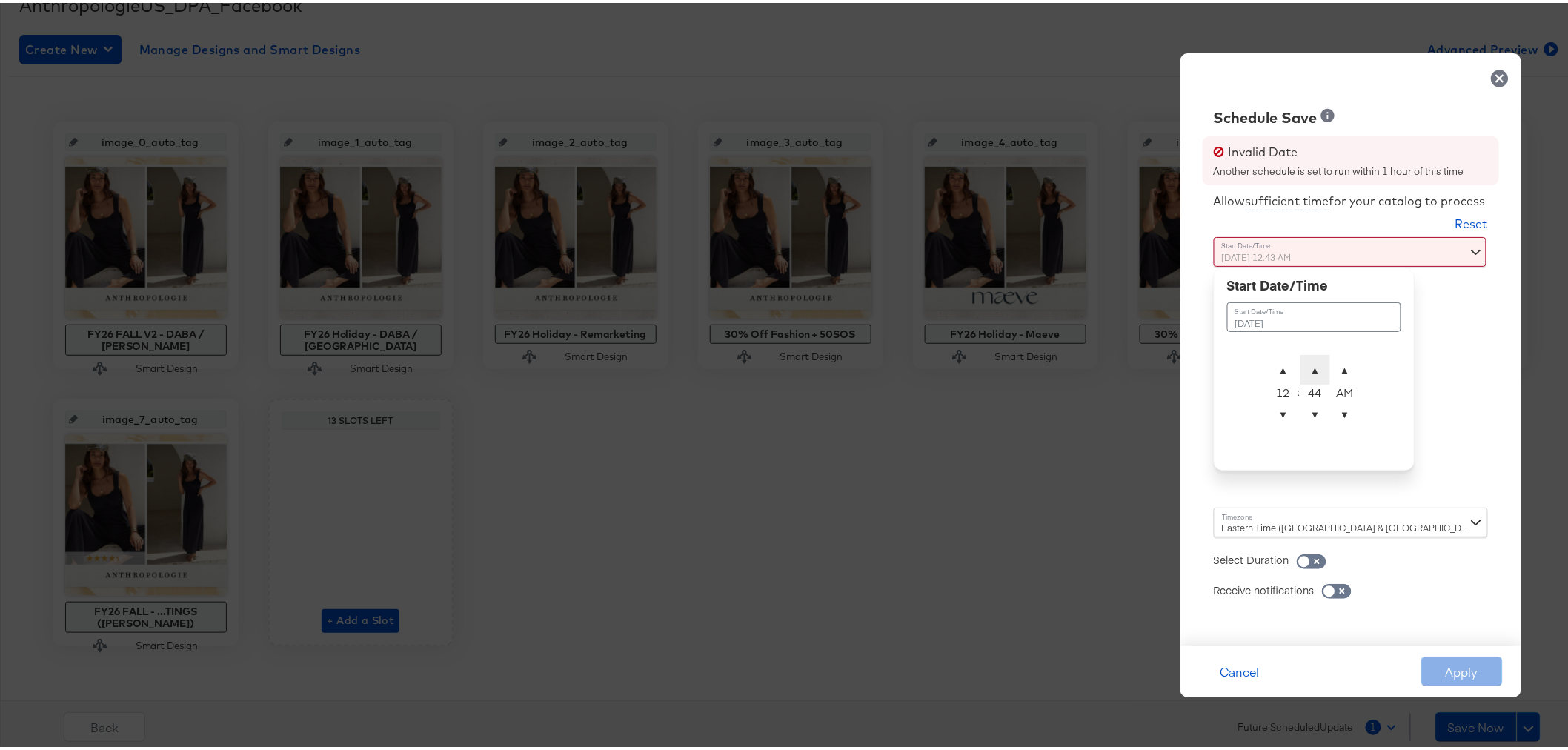
click at [1305, 364] on span "▲" at bounding box center [1315, 367] width 30 height 30
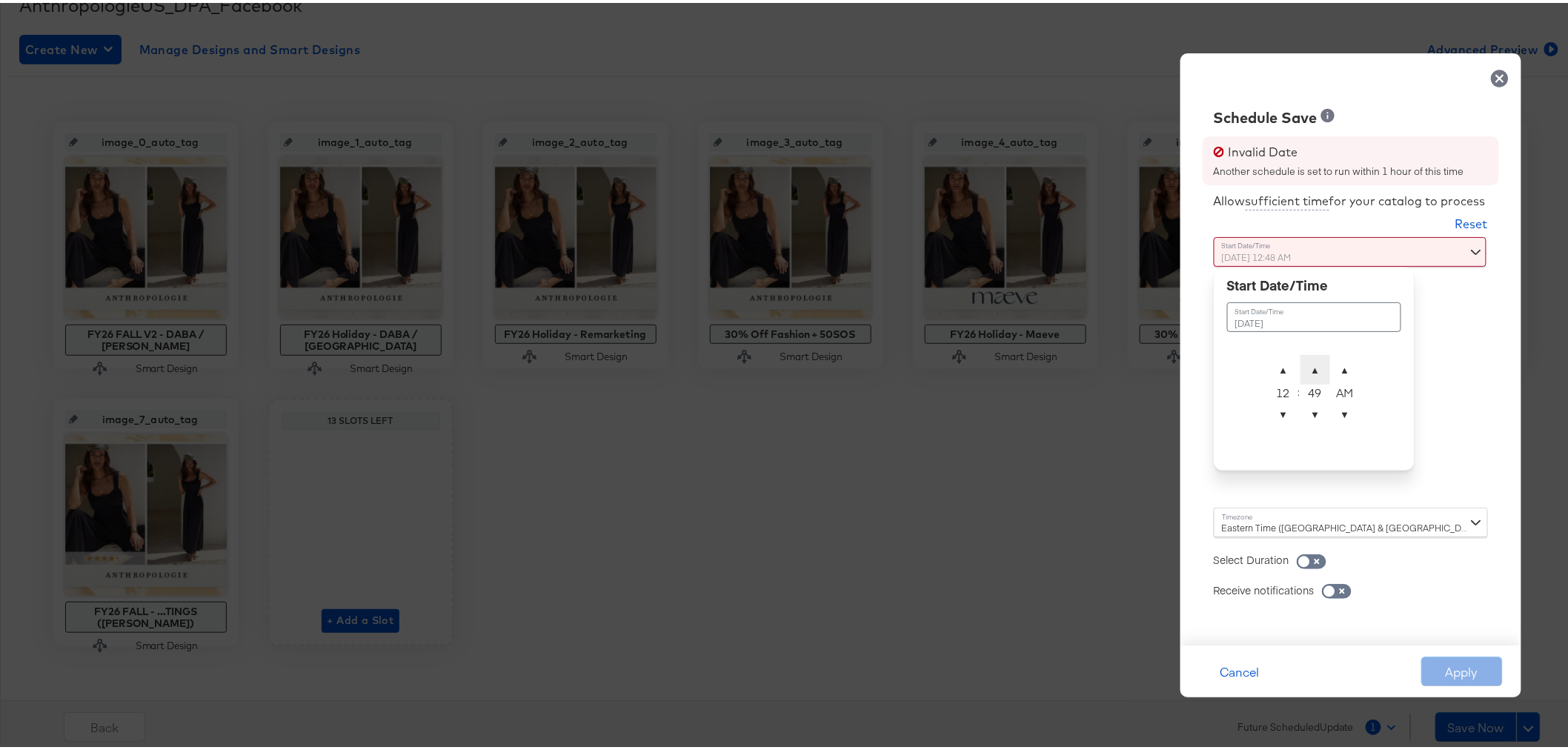
click at [1305, 364] on span "▲" at bounding box center [1315, 367] width 30 height 30
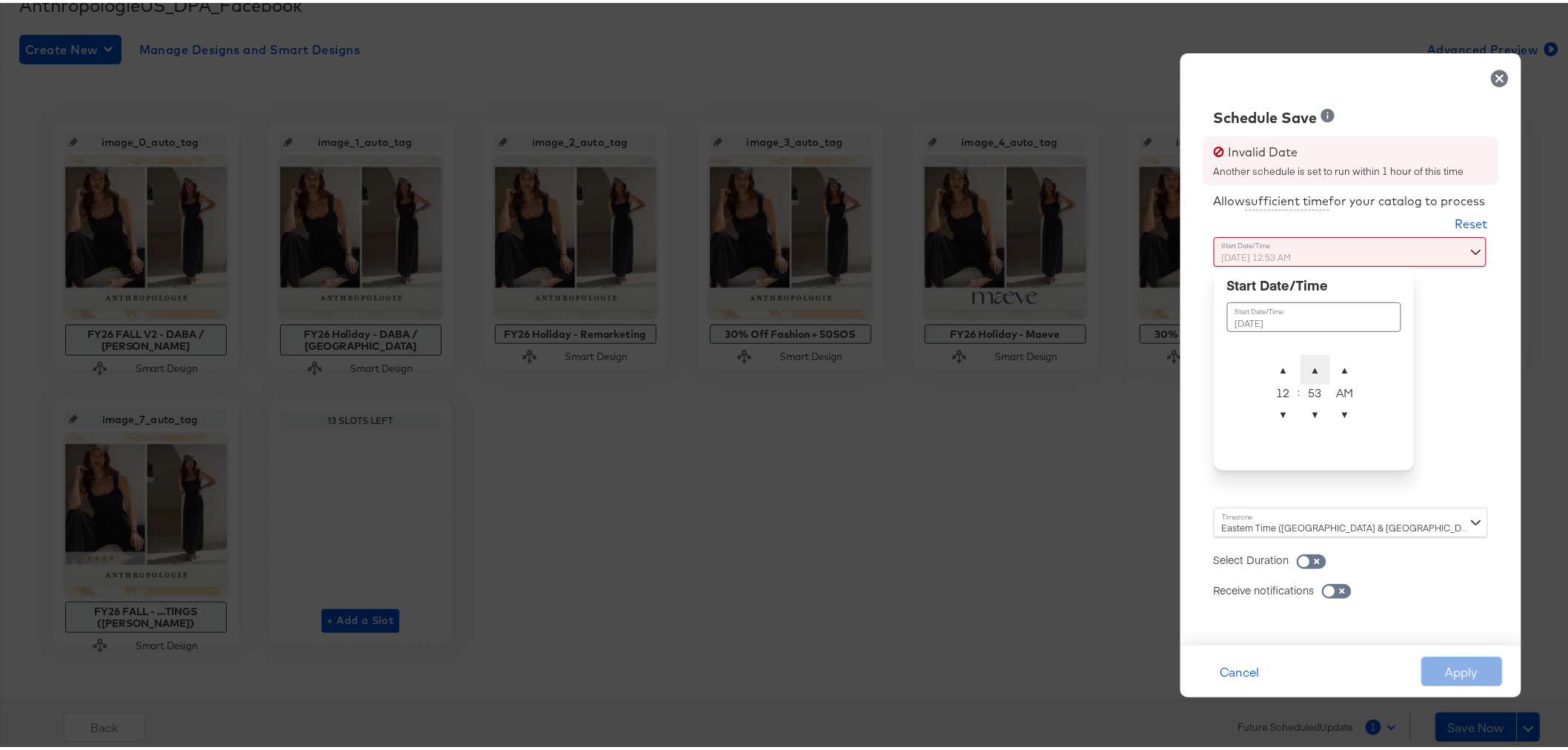
click at [1305, 364] on span "▲" at bounding box center [1315, 367] width 30 height 30
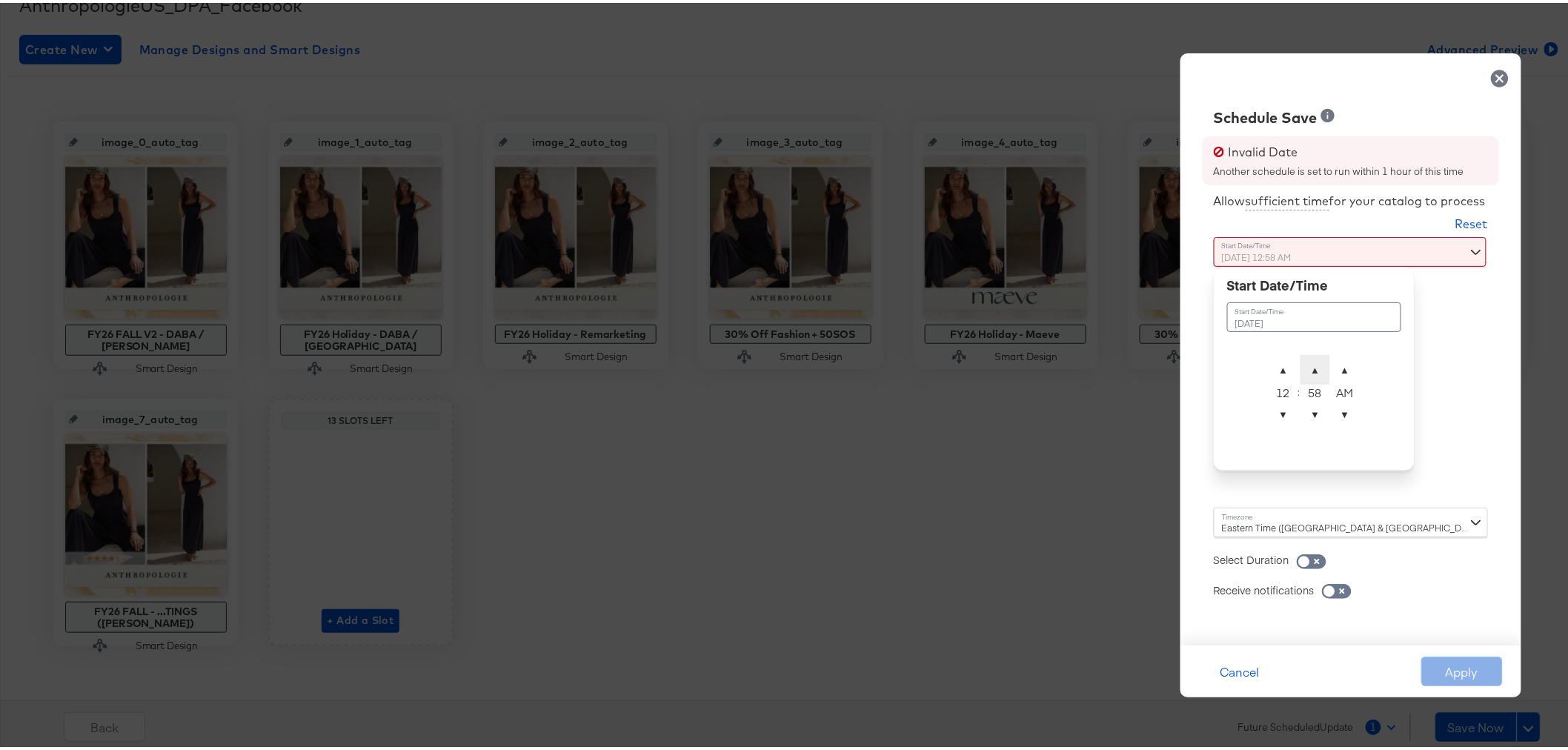
click at [1305, 364] on span "▲" at bounding box center [1315, 367] width 30 height 30
click at [1305, 411] on span "▼" at bounding box center [1315, 412] width 30 height 30
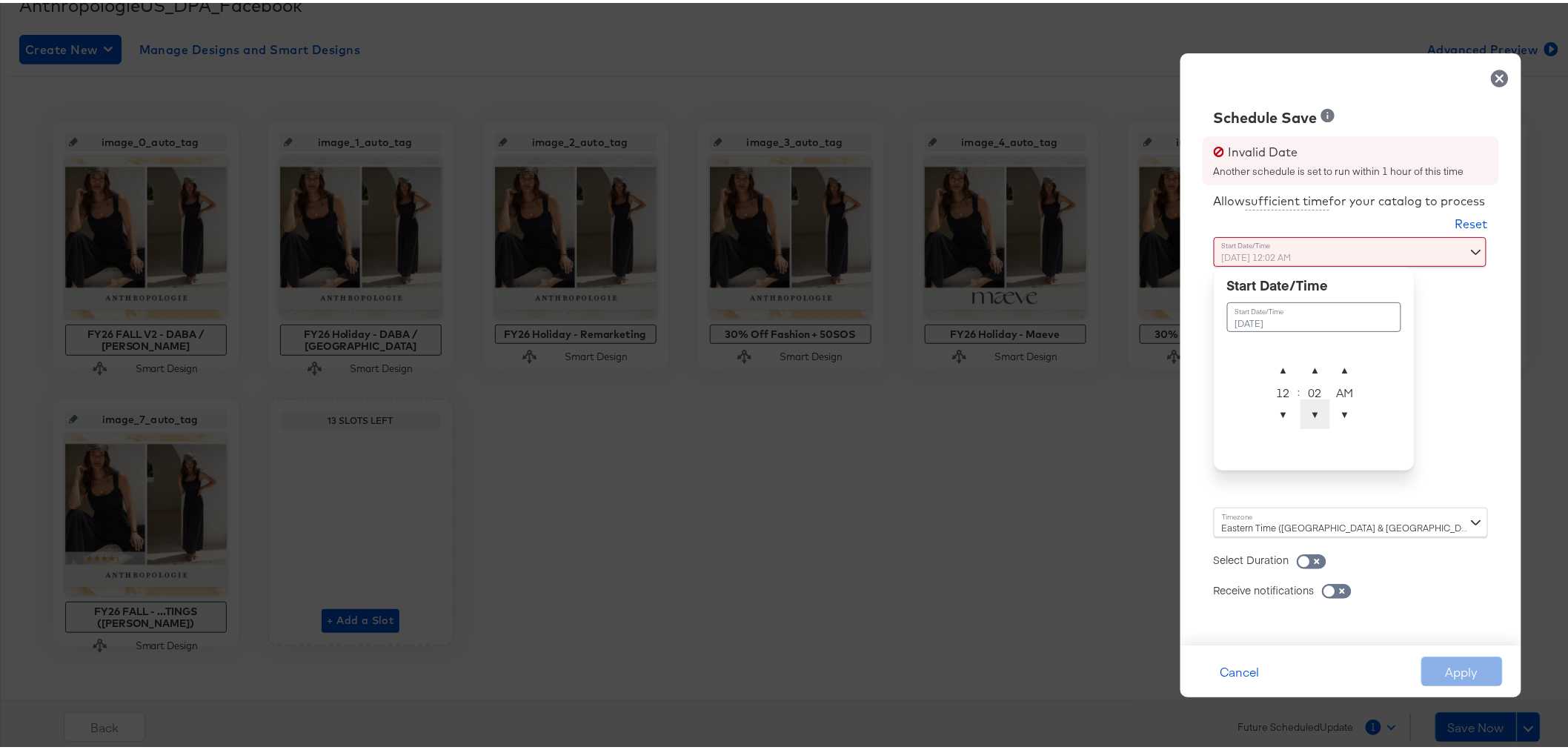
type input "[DATE] 12:01 AM"
click at [1457, 372] on div "Schedule Save Invalid Date Another schedule is set to run within 1 hour of this…" at bounding box center [1351, 347] width 341 height 593
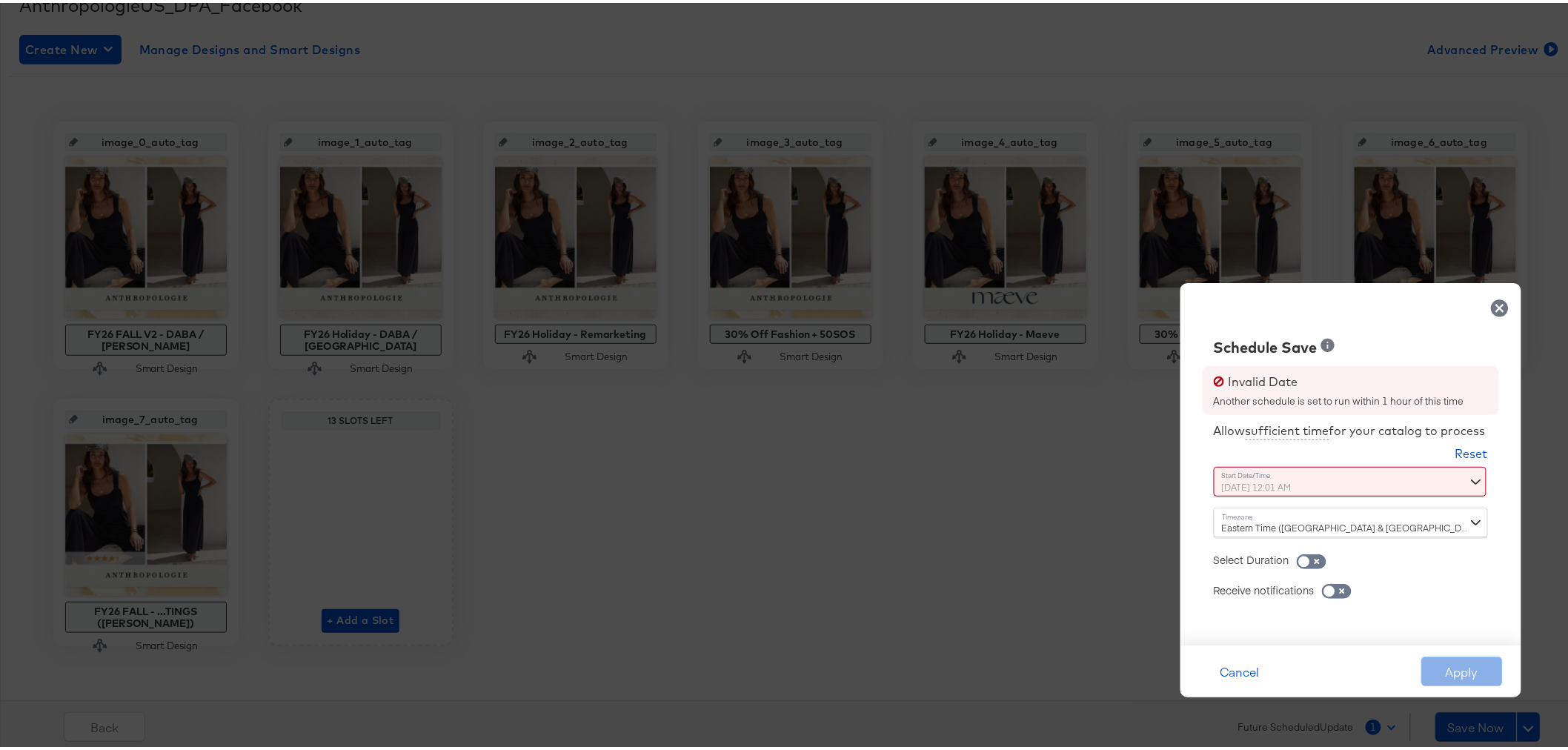
click at [1493, 297] on icon at bounding box center [1499, 306] width 17 height 17
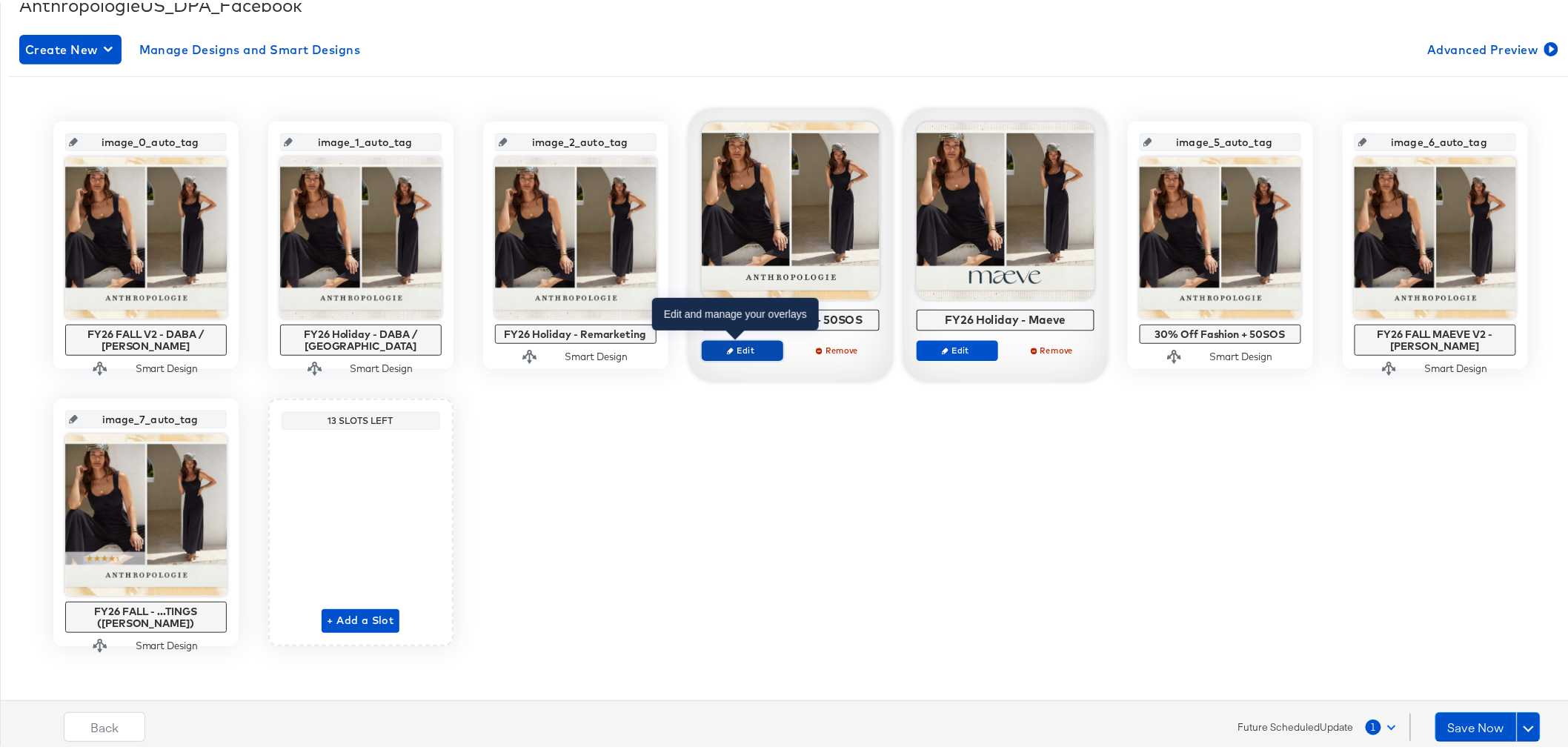
click at [762, 348] on span "Edit" at bounding box center [741, 347] width 68 height 11
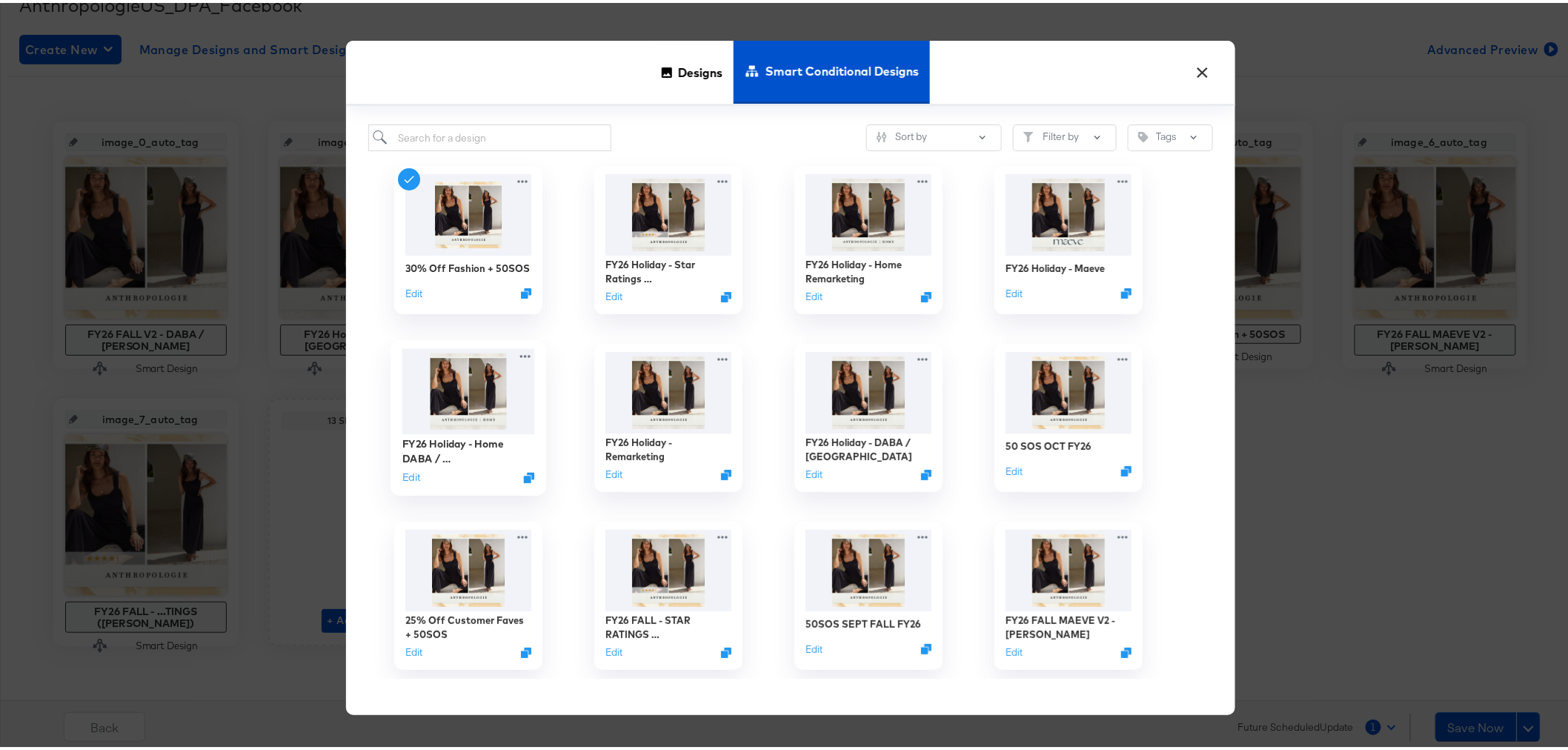
click at [479, 391] on img at bounding box center [468, 388] width 132 height 85
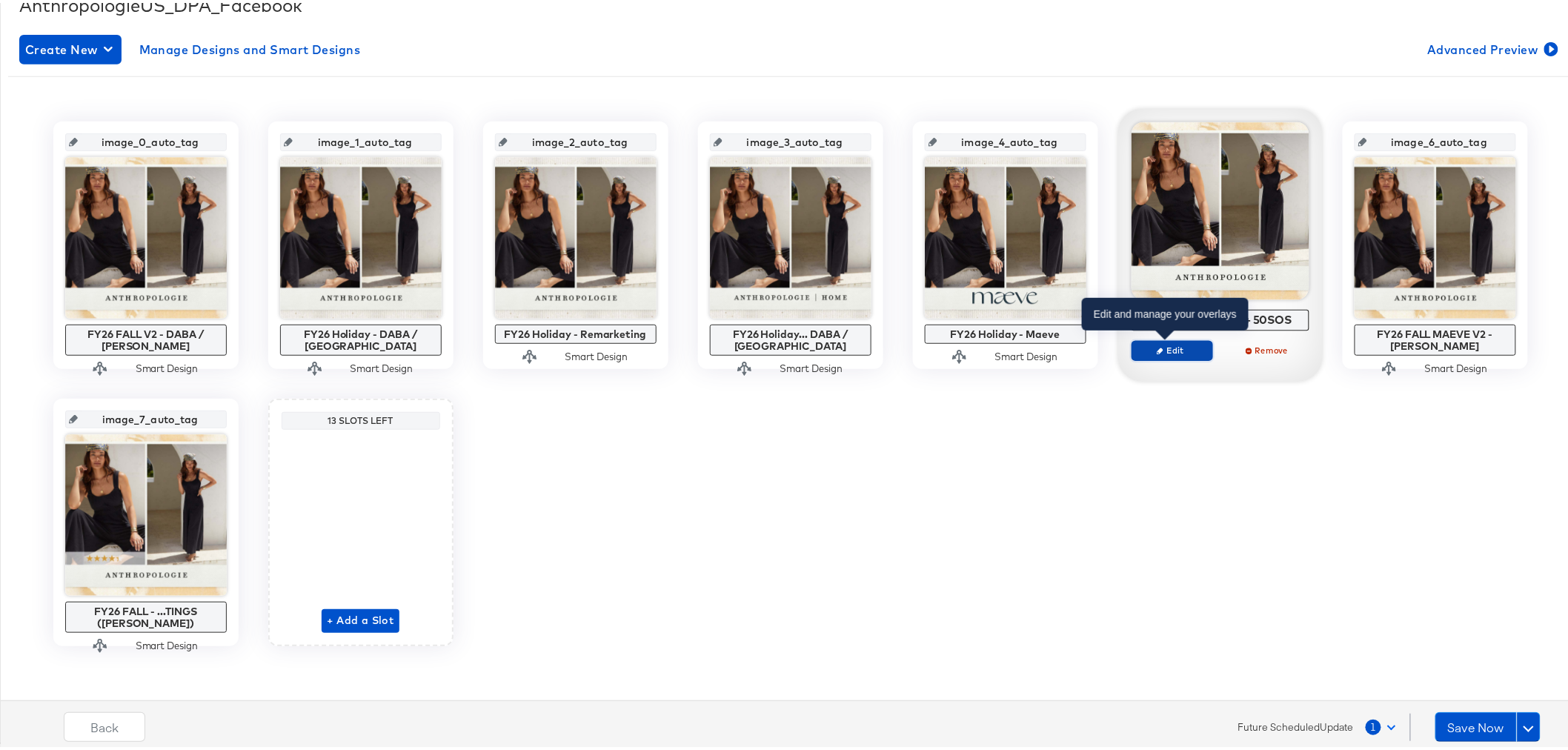
click at [1167, 350] on span "Edit" at bounding box center [1171, 347] width 68 height 11
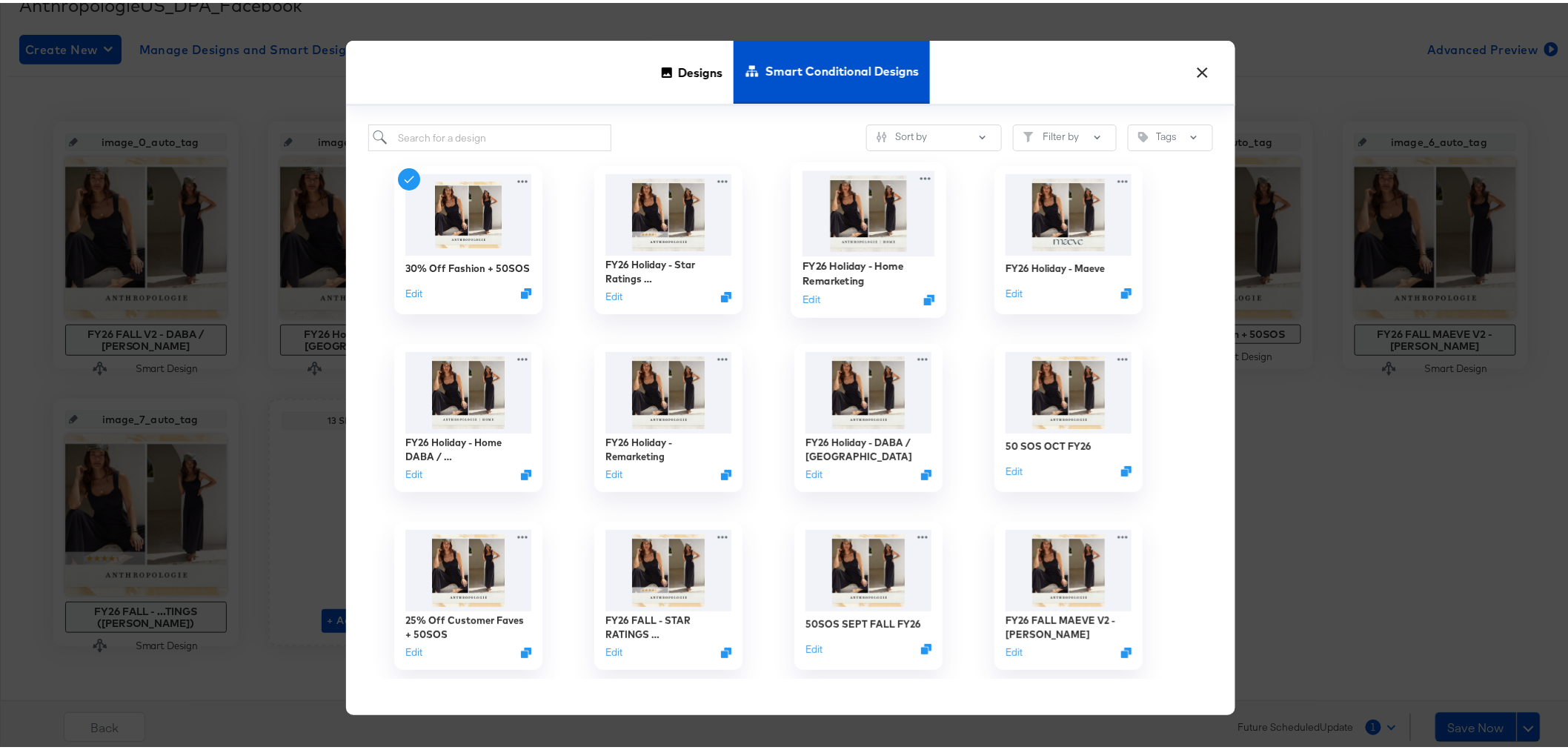
click at [886, 231] on img at bounding box center [868, 210] width 132 height 85
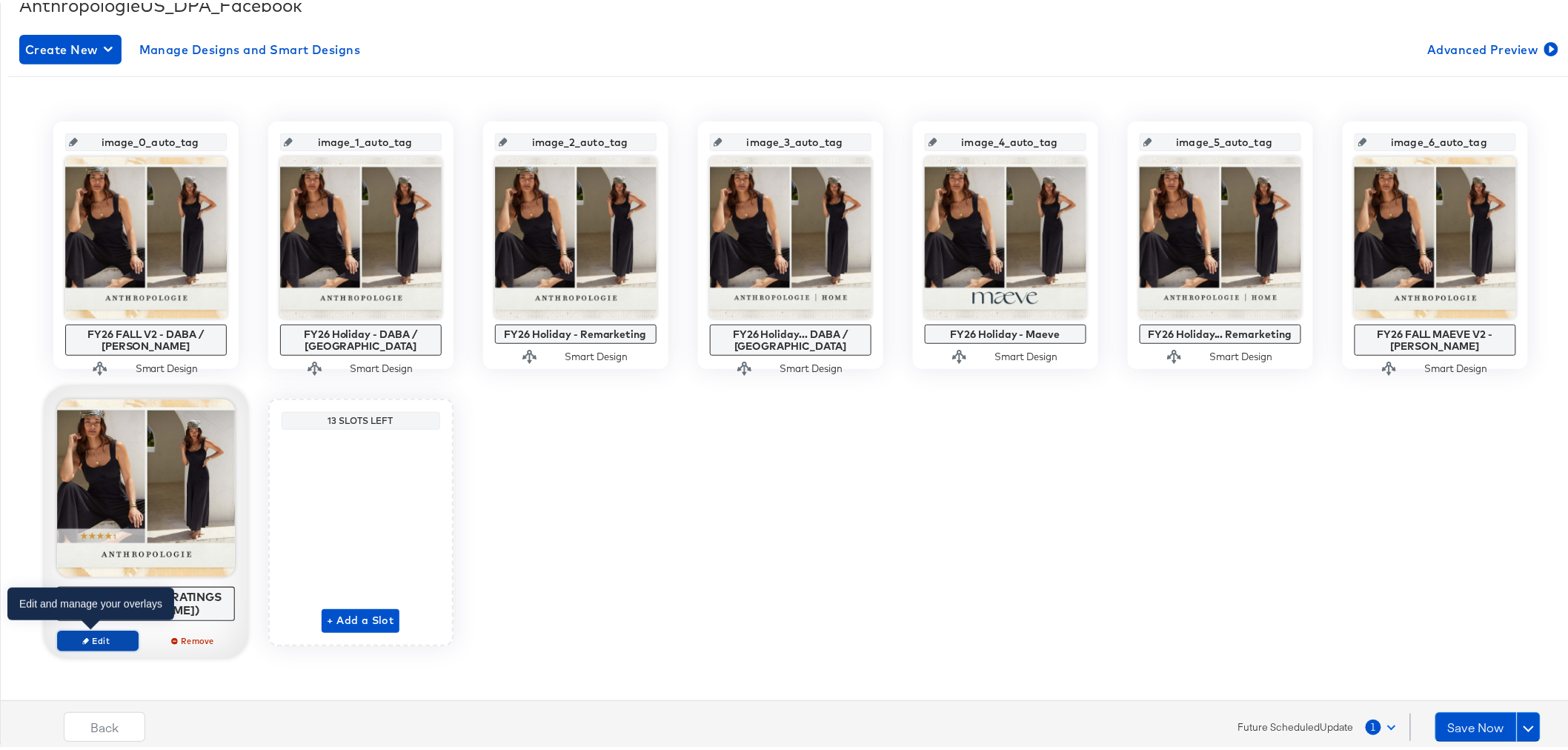
click at [93, 639] on span "Edit" at bounding box center [97, 638] width 68 height 11
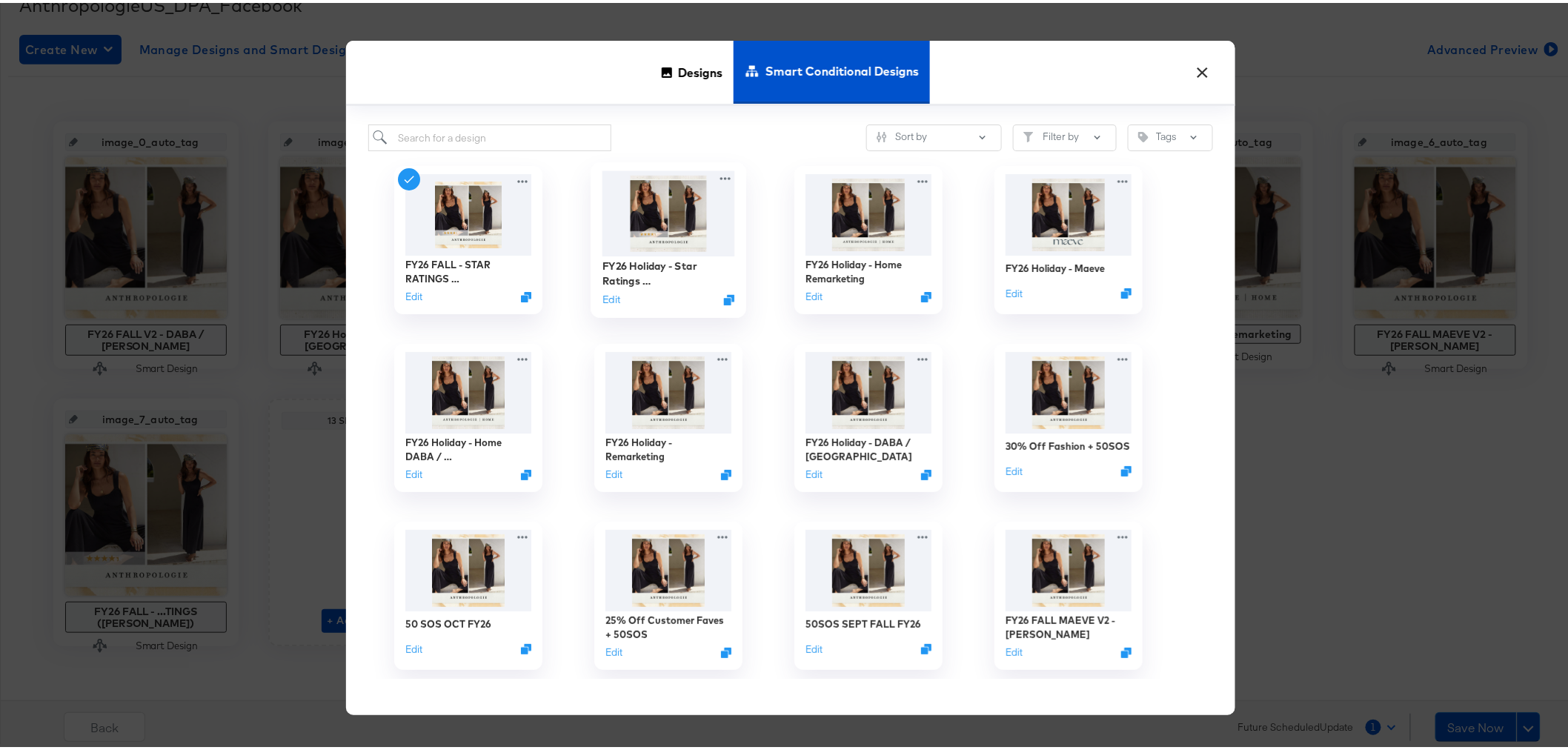
click at [651, 206] on img at bounding box center [668, 210] width 132 height 85
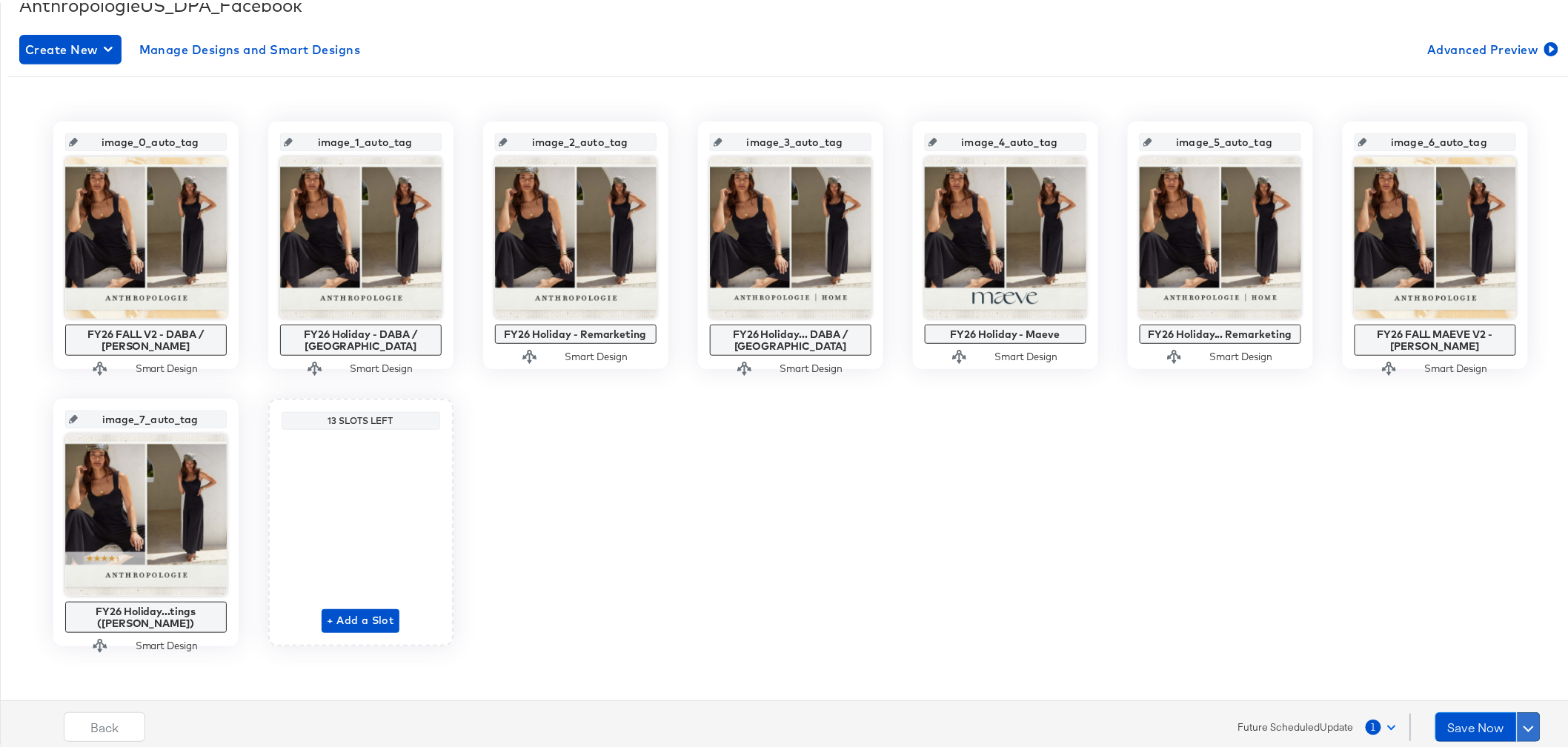
click at [1524, 723] on span at bounding box center [1528, 723] width 10 height 10
click at [1498, 688] on div "Schedule Save" at bounding box center [1493, 695] width 68 height 14
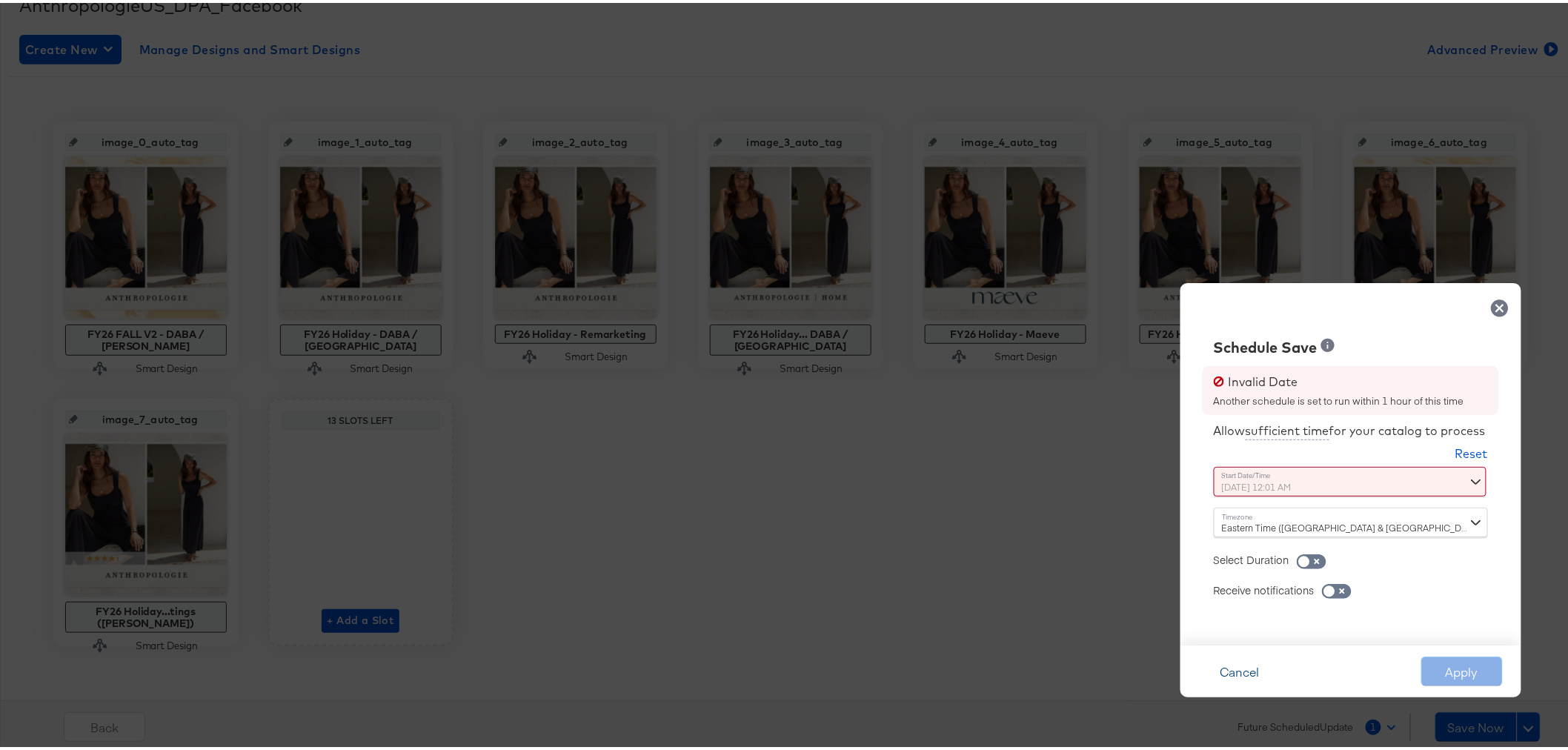
click at [1229, 670] on button "Cancel" at bounding box center [1240, 669] width 82 height 30
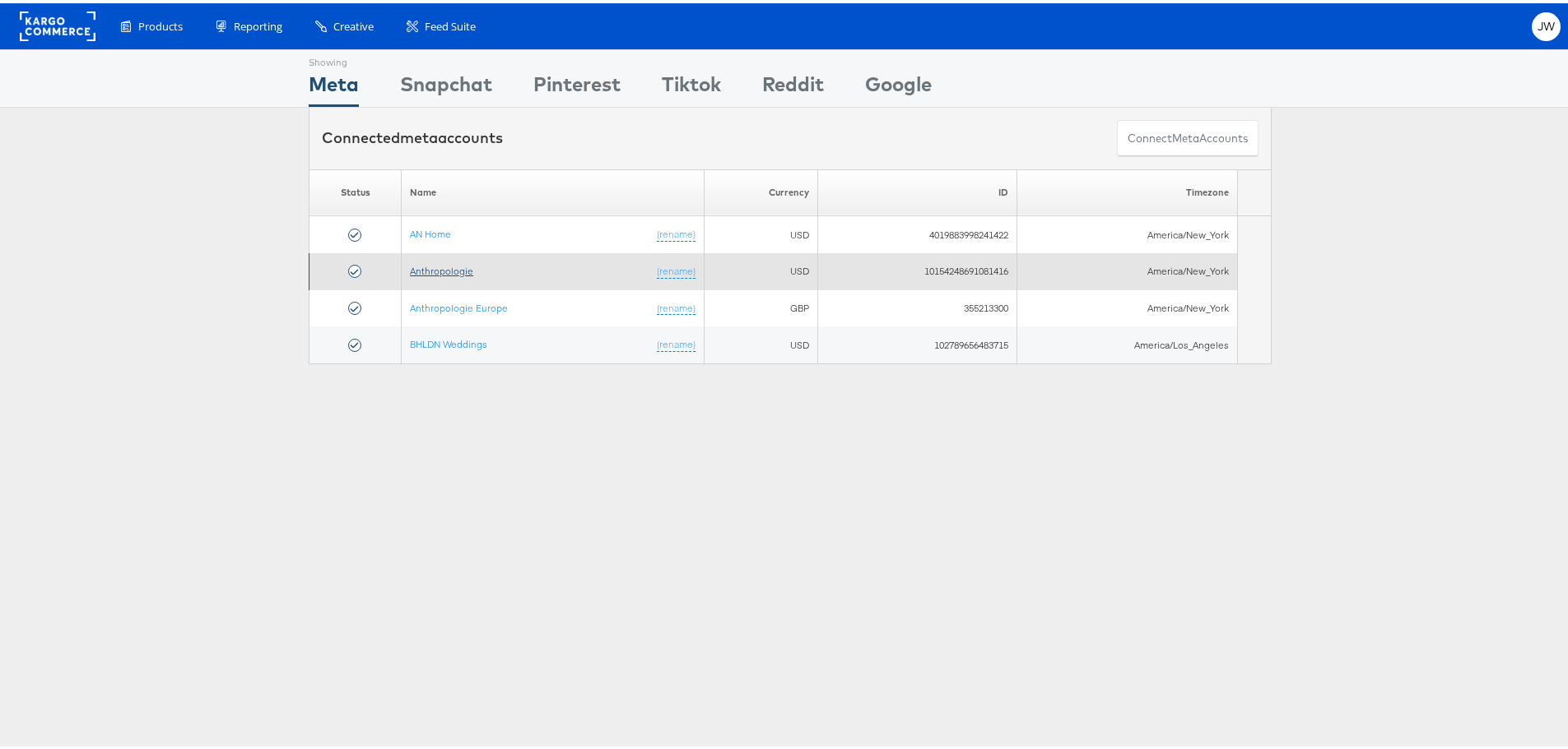
click at [432, 264] on link "Anthropologie" at bounding box center [441, 267] width 63 height 12
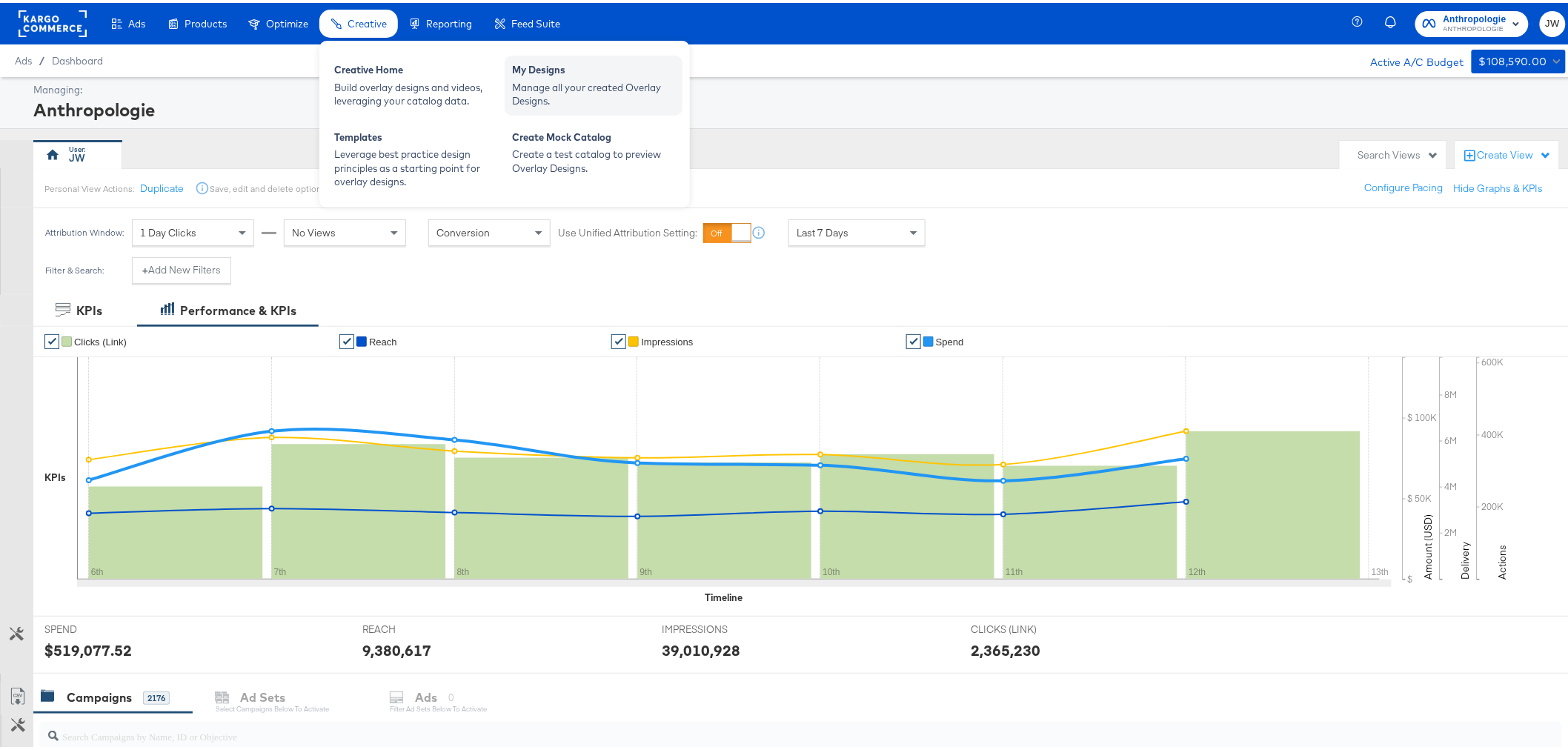
click at [531, 55] on div "My Designs Manage all your created Overlay Designs." at bounding box center [594, 83] width 178 height 60
click at [585, 93] on div "Manage all your created Overlay Designs." at bounding box center [593, 91] width 163 height 27
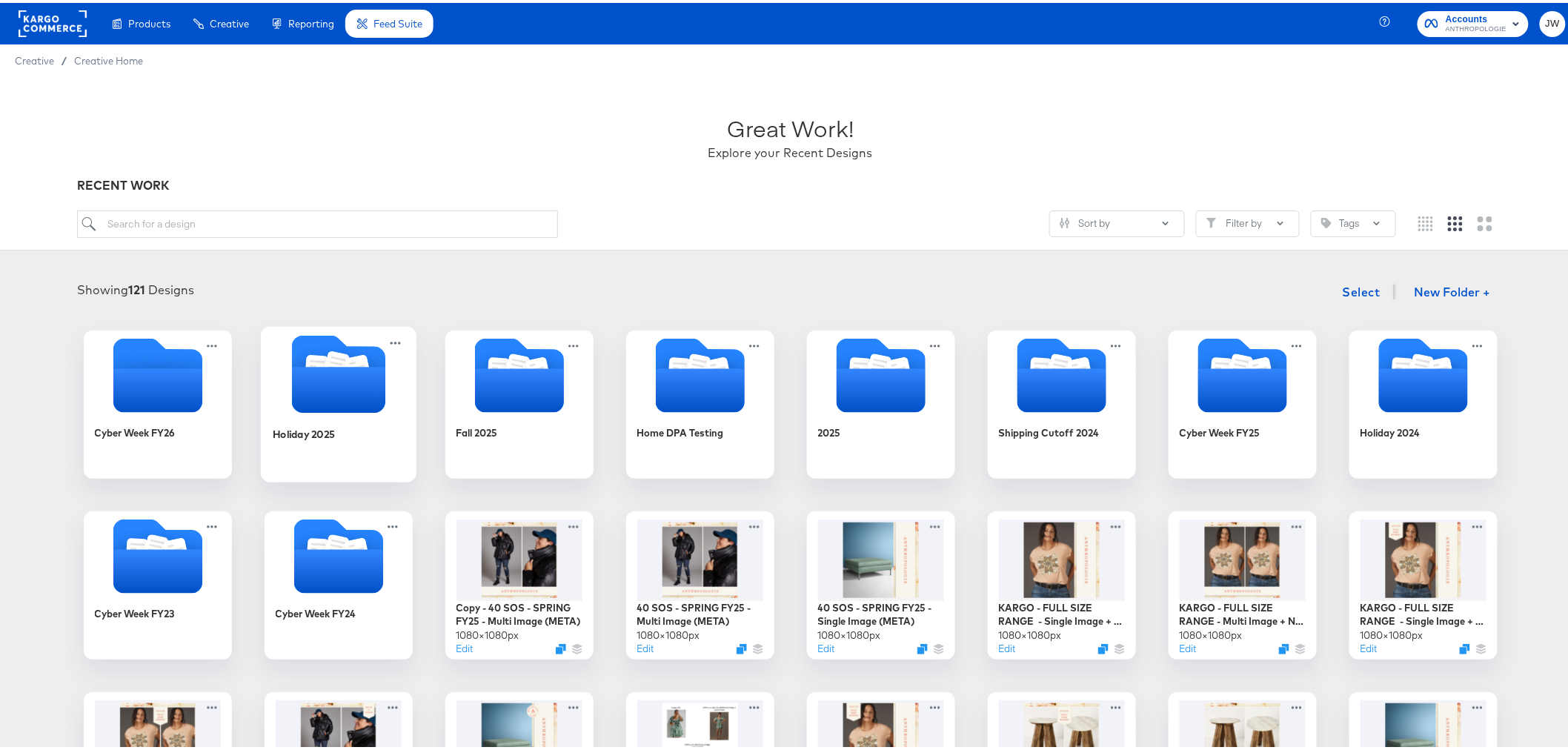
click at [361, 443] on div "Holiday 2025" at bounding box center [338, 442] width 132 height 57
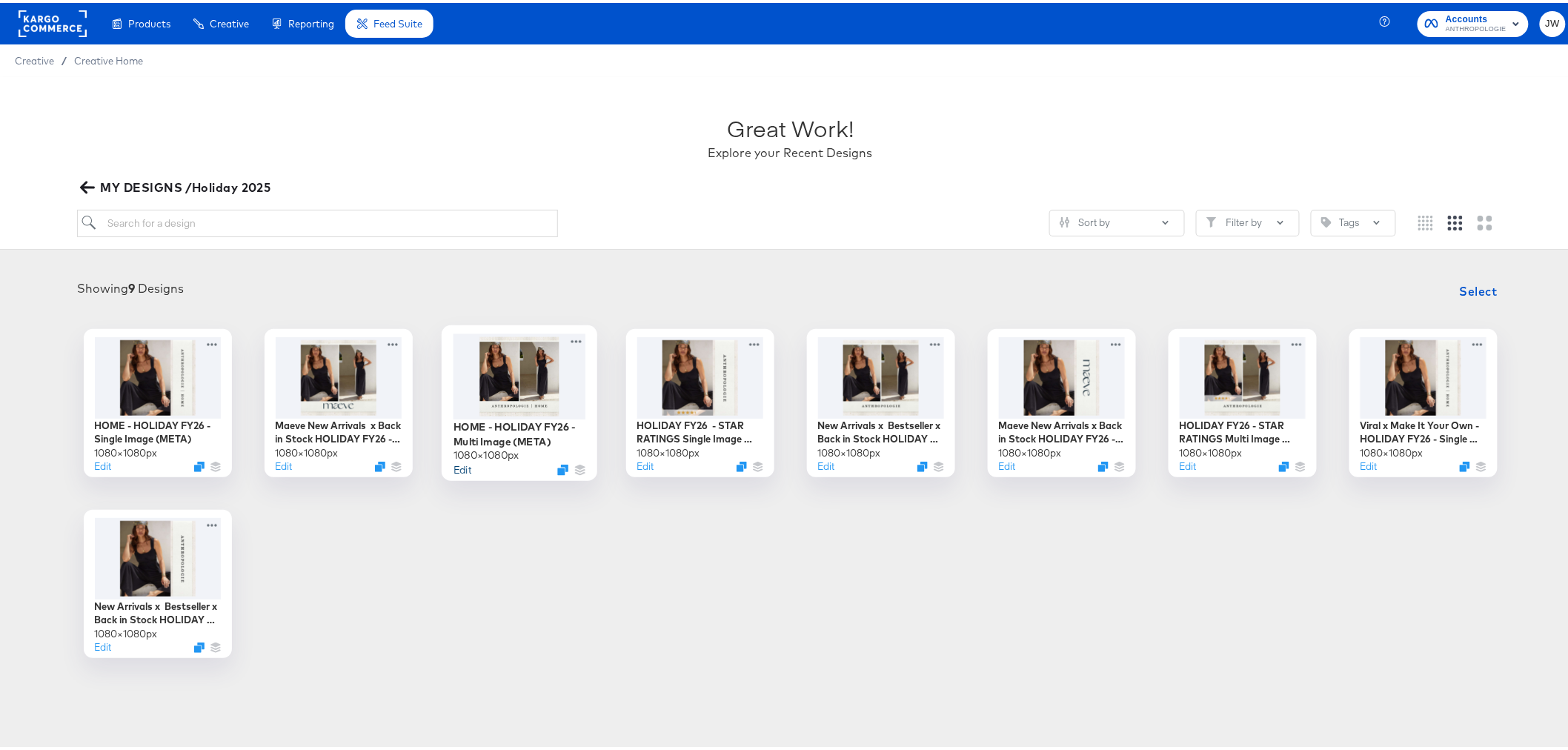
click at [455, 468] on button "Edit" at bounding box center [461, 467] width 18 height 14
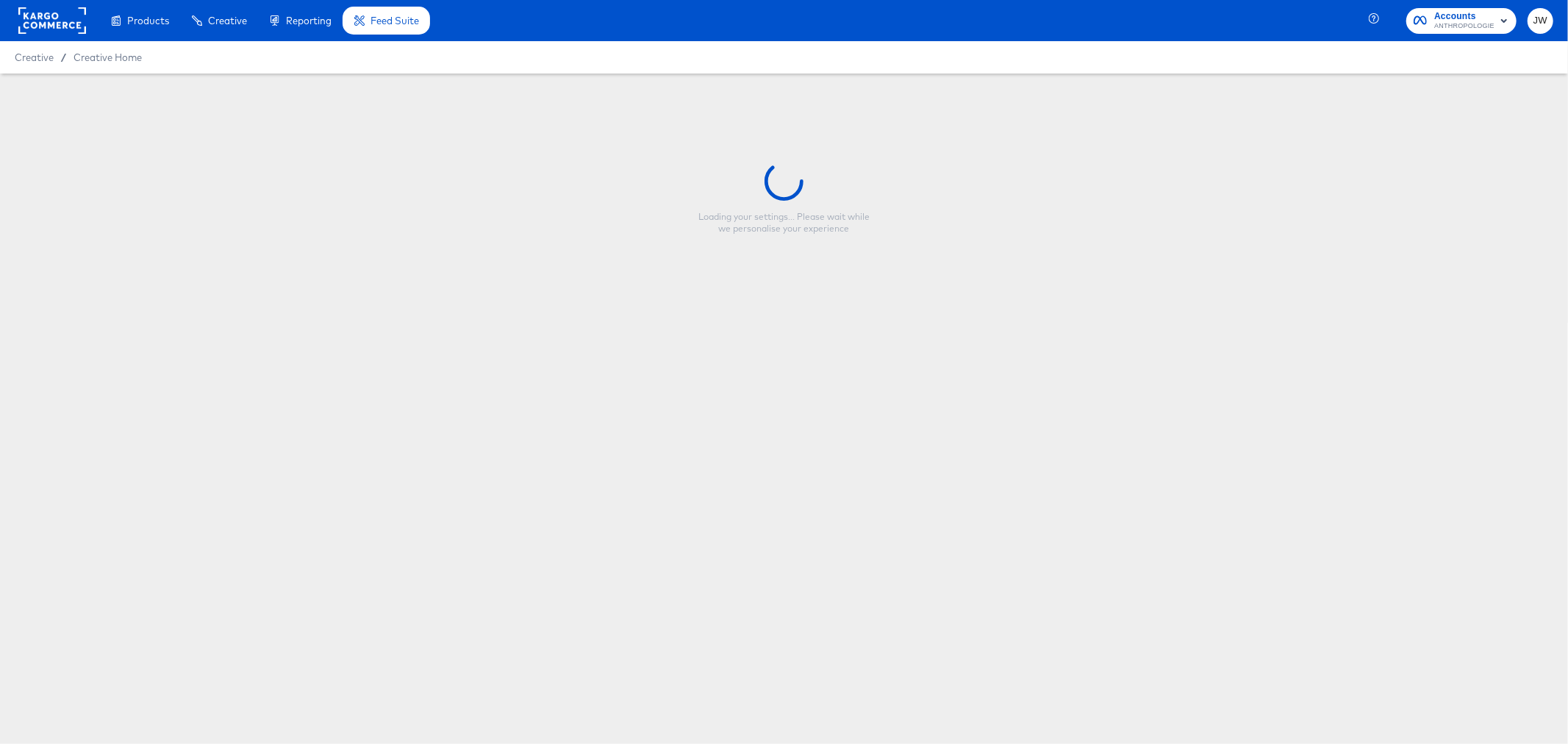
type input "HOME - HOLIDAY FY26 - Multi Image (META)"
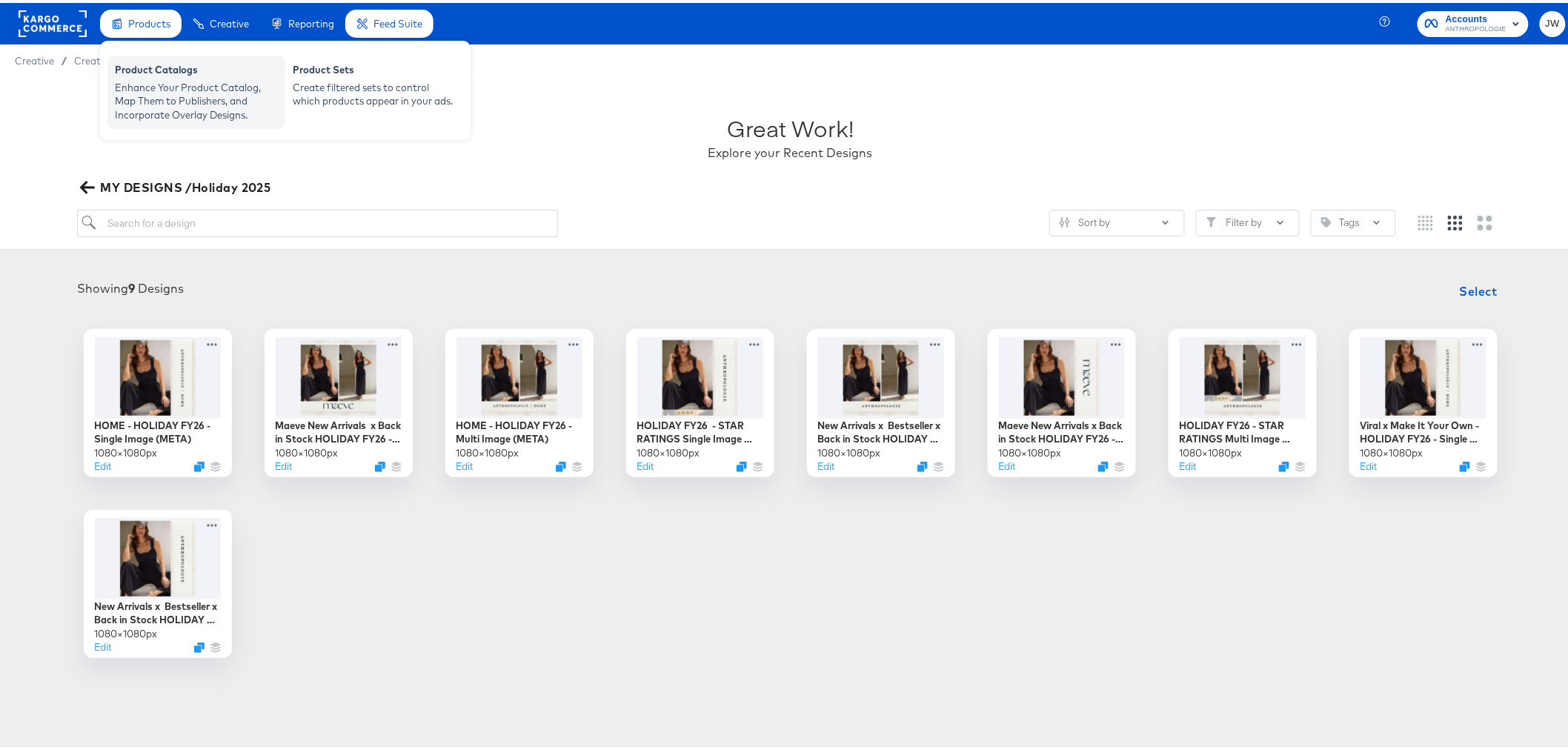
click at [165, 74] on div "Product Catalogs" at bounding box center [196, 69] width 163 height 18
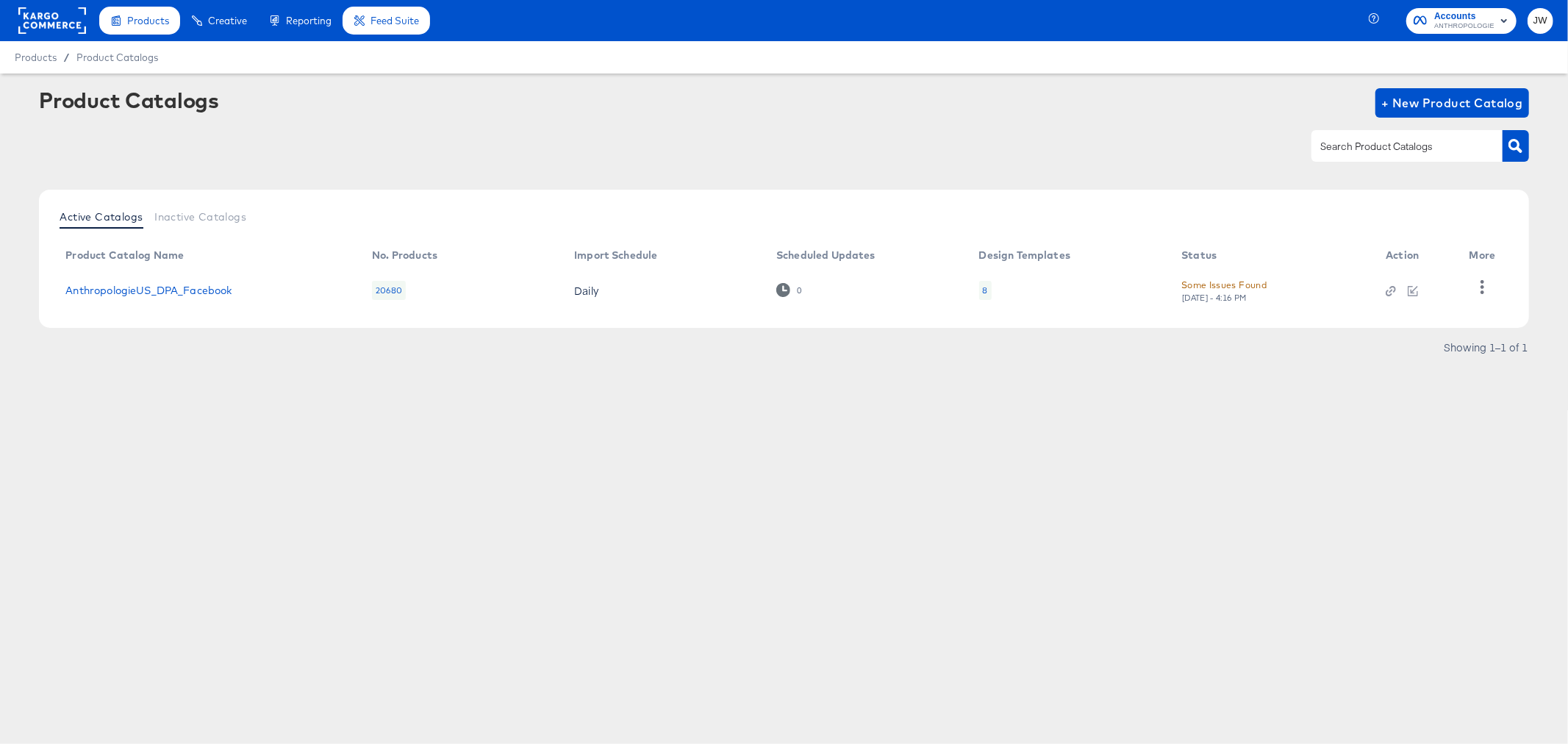
click at [159, 280] on td "AnthropologieUS_DPA_Facebook" at bounding box center [206, 290] width 307 height 46
click at [214, 292] on link "AnthropologieUS_DPA_Facebook" at bounding box center [148, 290] width 166 height 12
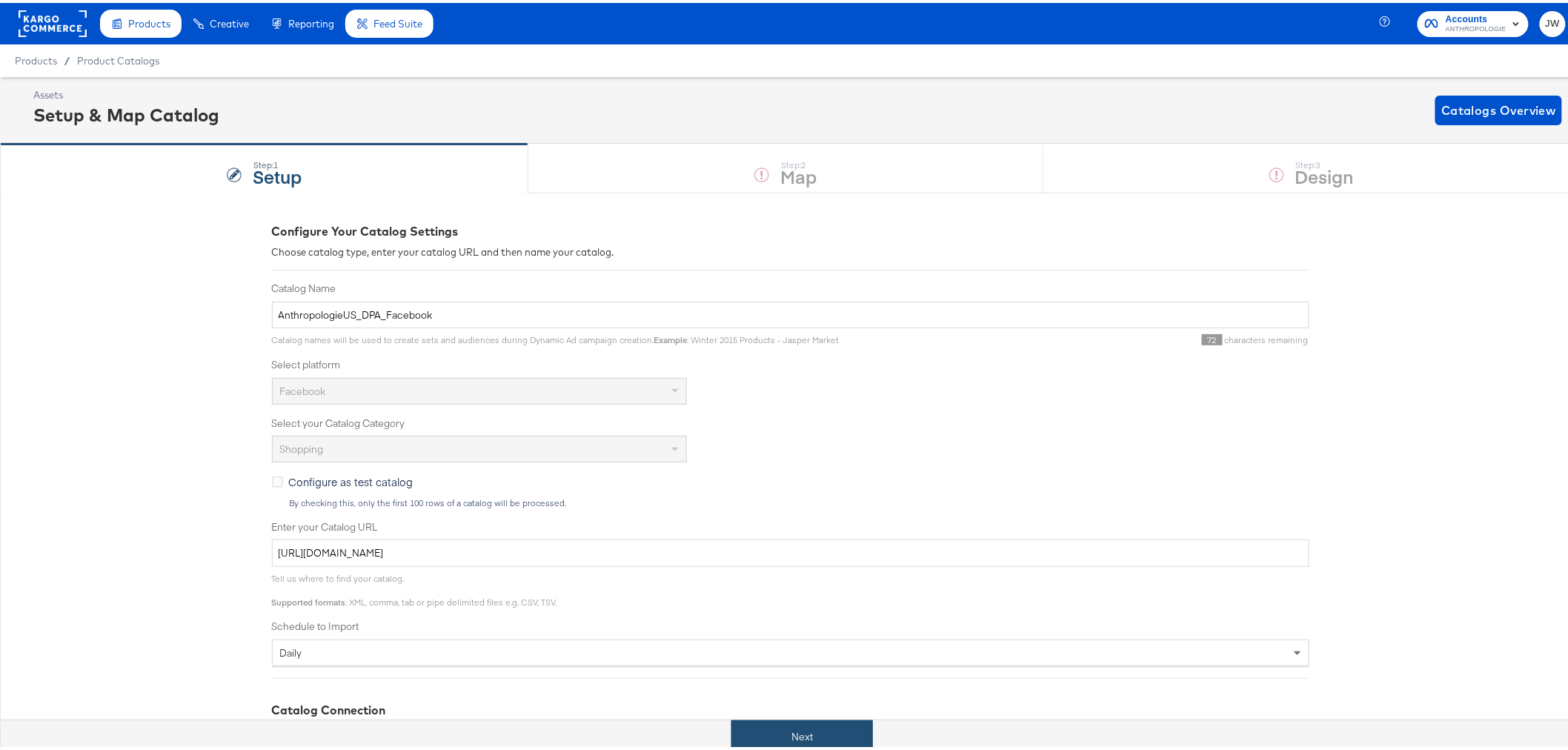
click at [798, 728] on button "Next" at bounding box center [803, 734] width 142 height 34
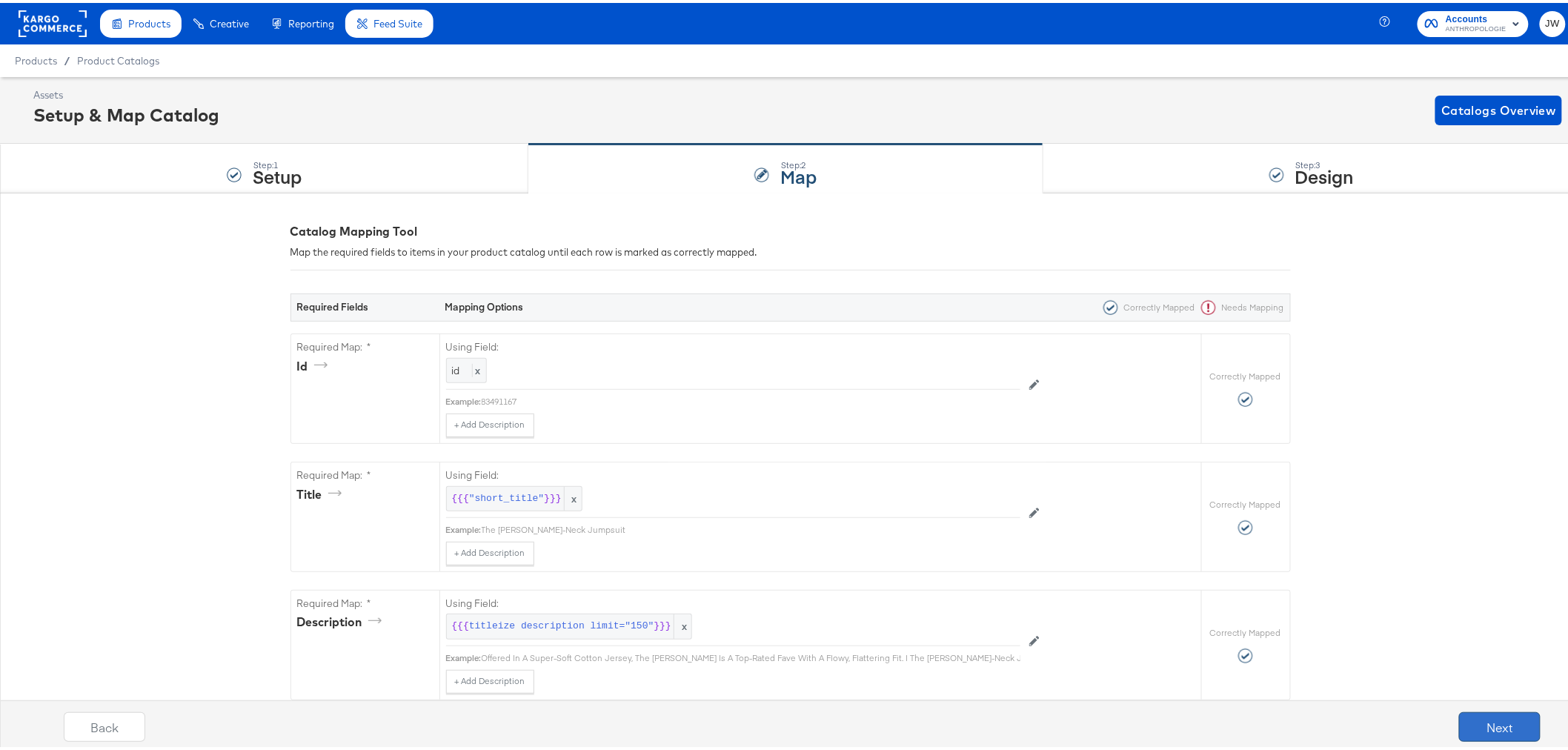
click at [1483, 721] on button "Next" at bounding box center [1500, 724] width 82 height 30
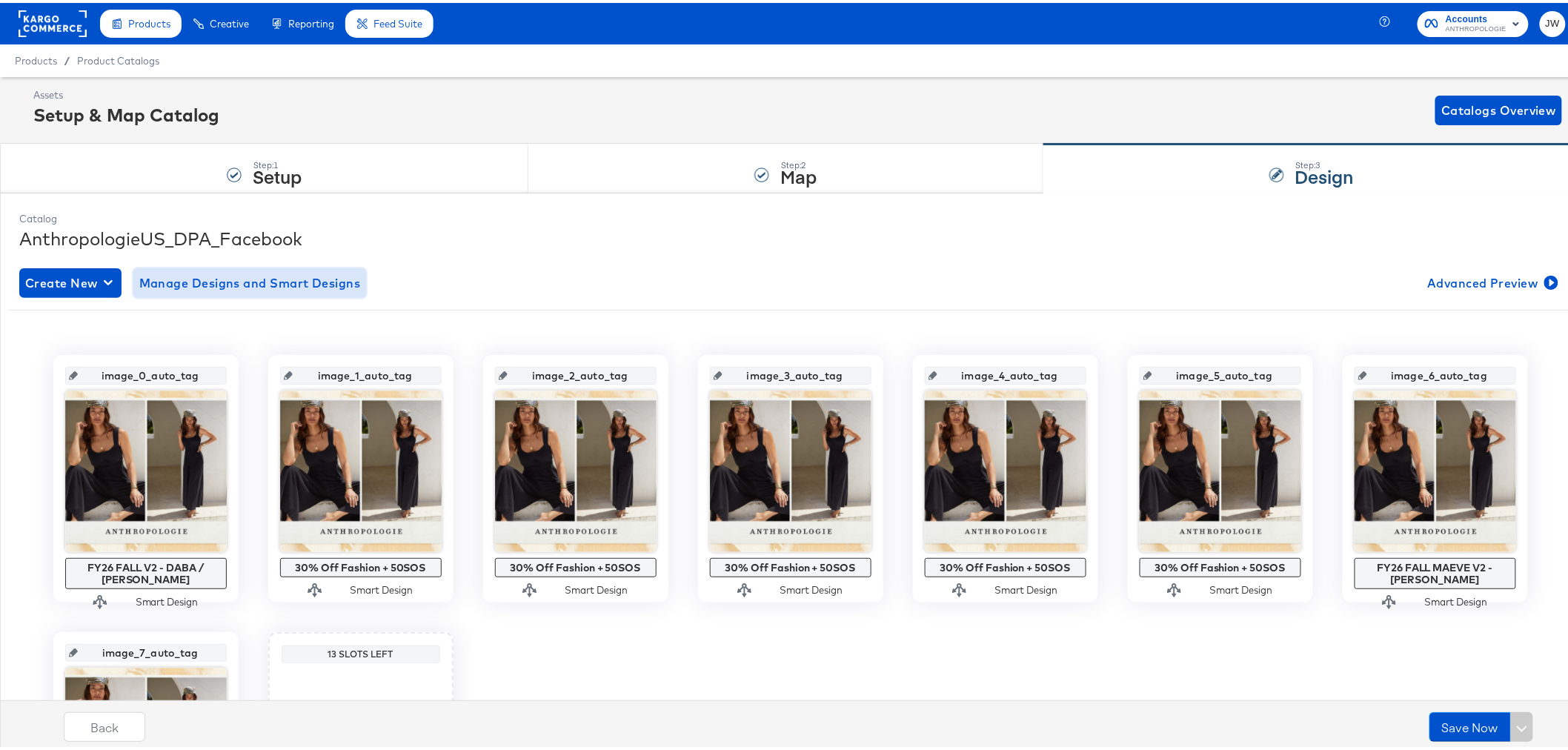
click at [275, 278] on span "Manage Designs and Smart Designs" at bounding box center [250, 280] width 221 height 21
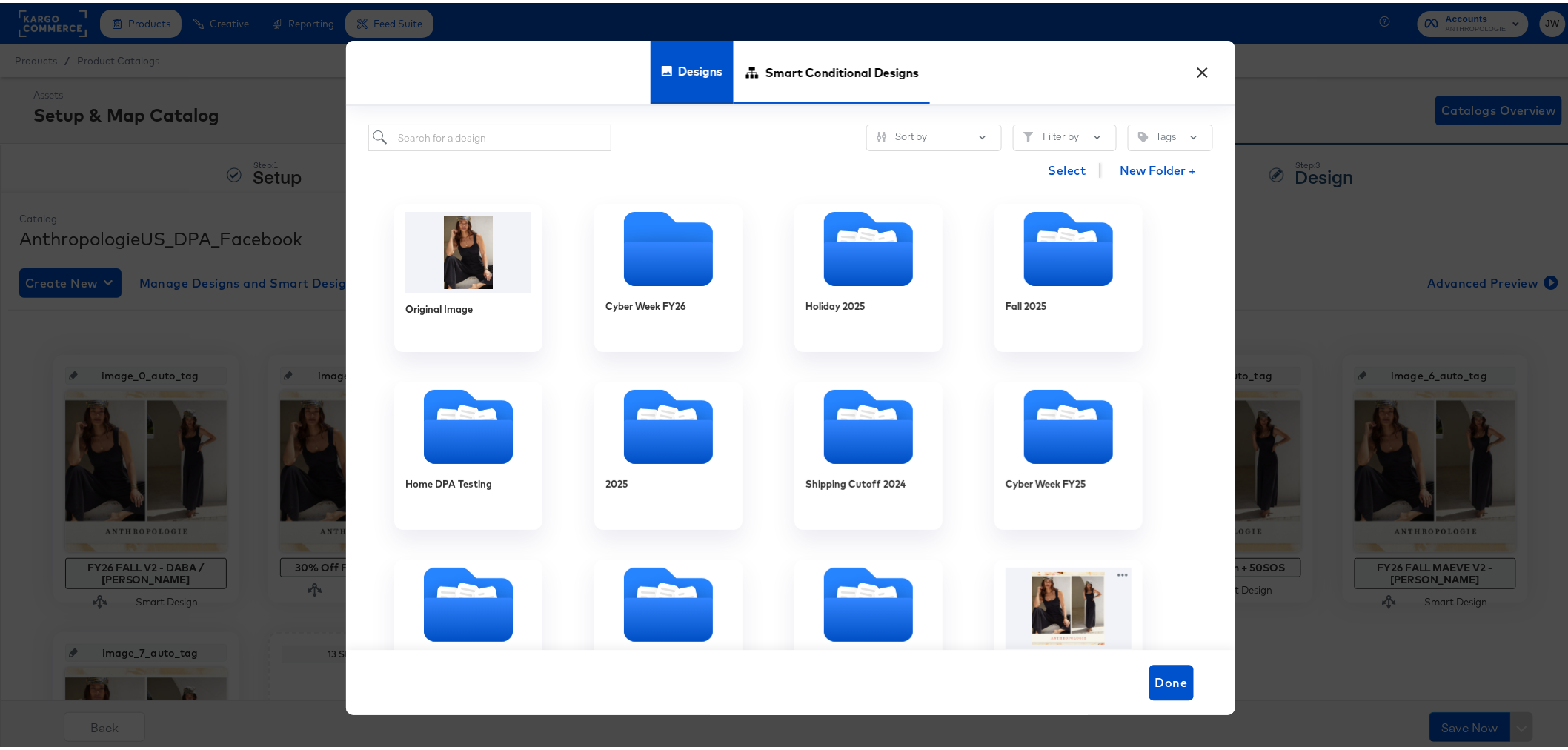
click at [808, 67] on span "Smart Conditional Designs" at bounding box center [842, 69] width 154 height 65
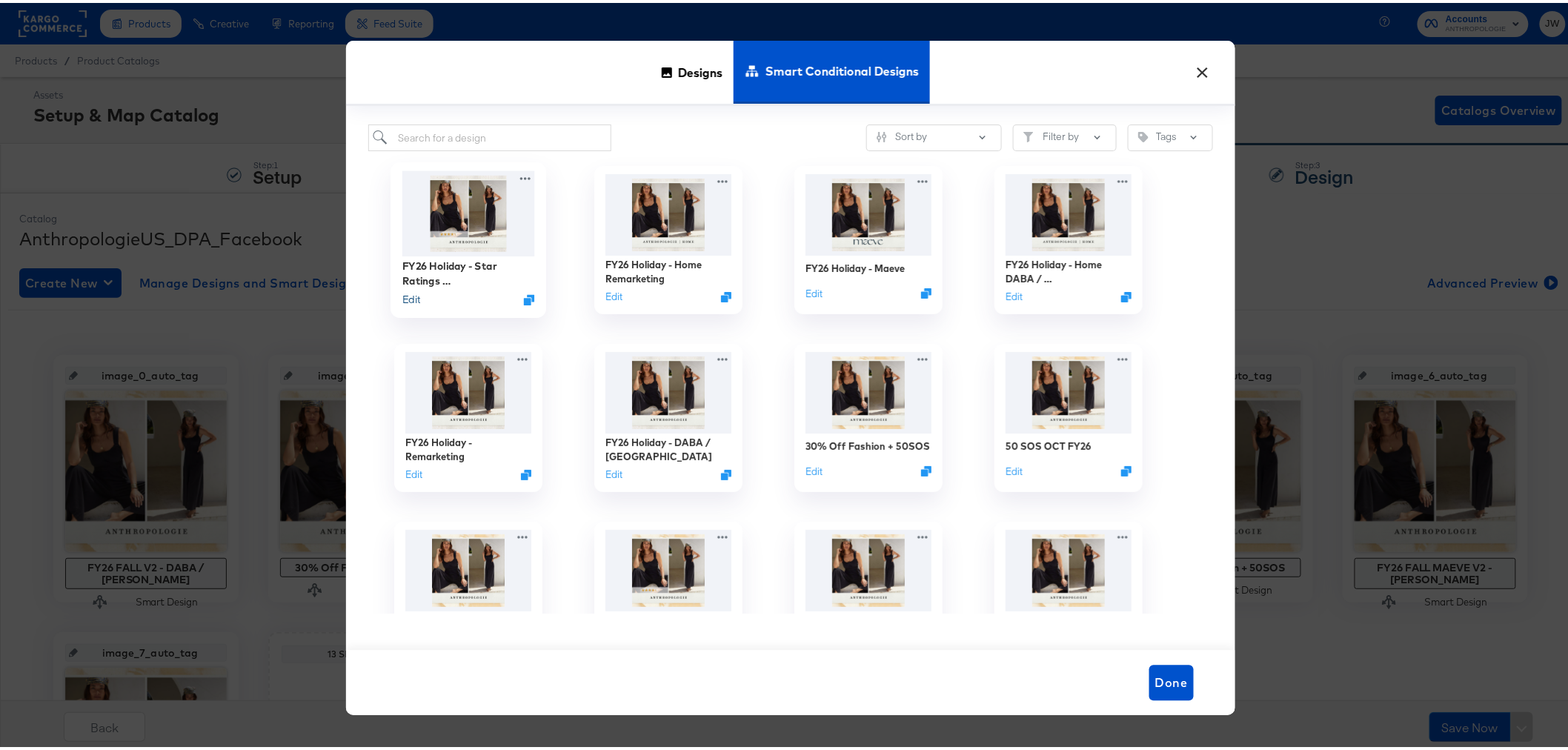
click at [408, 301] on button "Edit" at bounding box center [410, 297] width 18 height 14
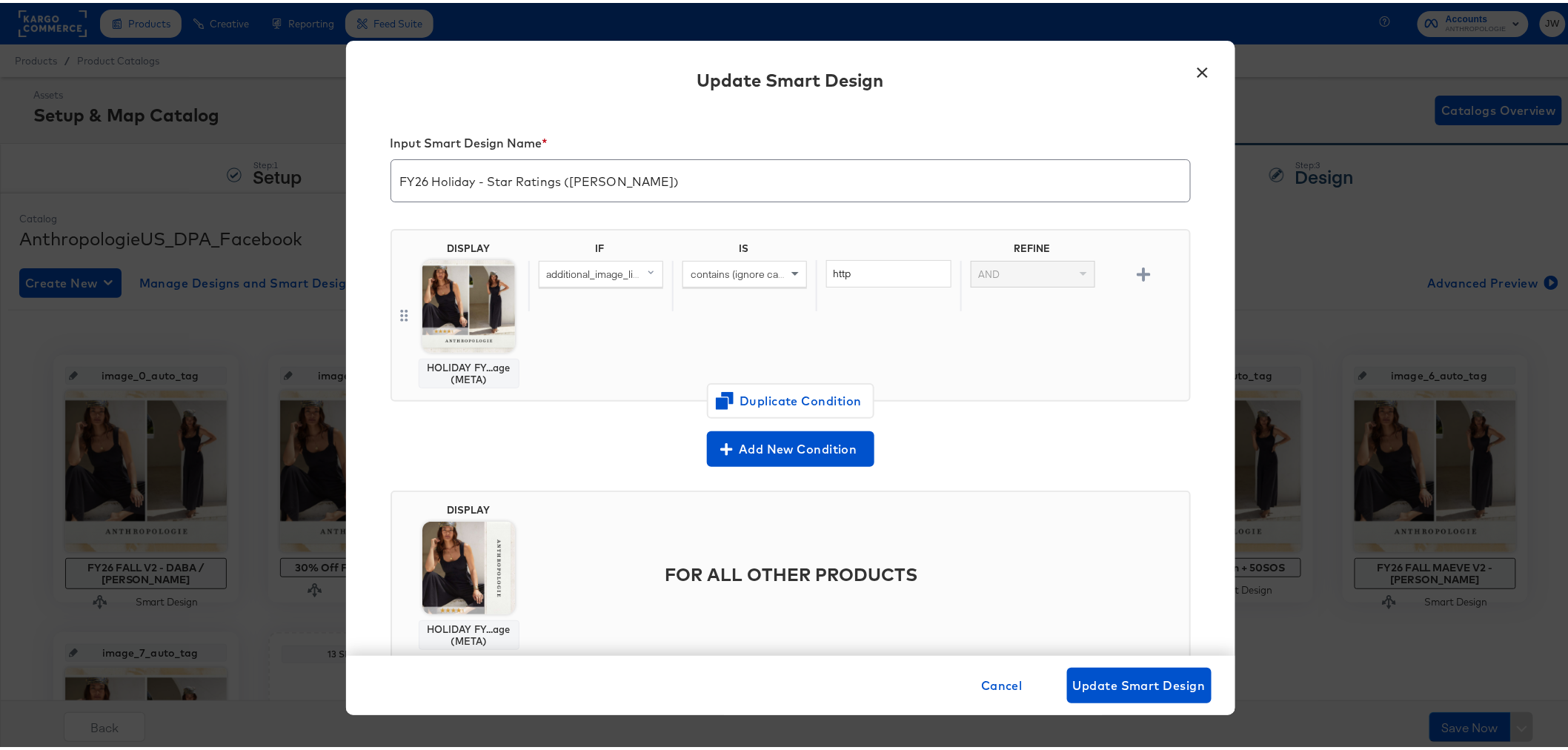
click at [1201, 71] on button "×" at bounding box center [1203, 66] width 26 height 27
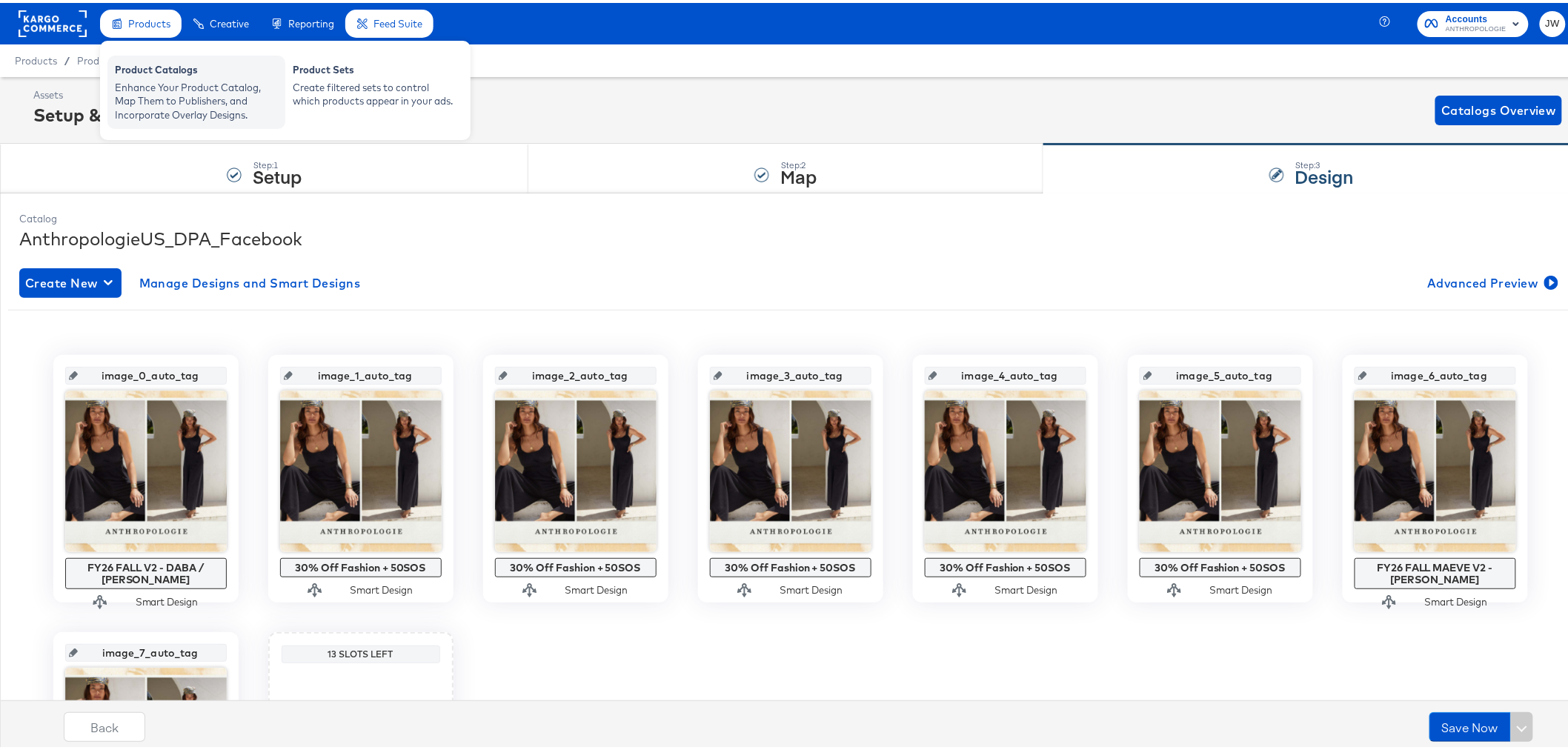
click at [150, 87] on div "Enhance Your Product Catalog, Map Them to Publishers, and Incorporate Overlay D…" at bounding box center [196, 98] width 163 height 41
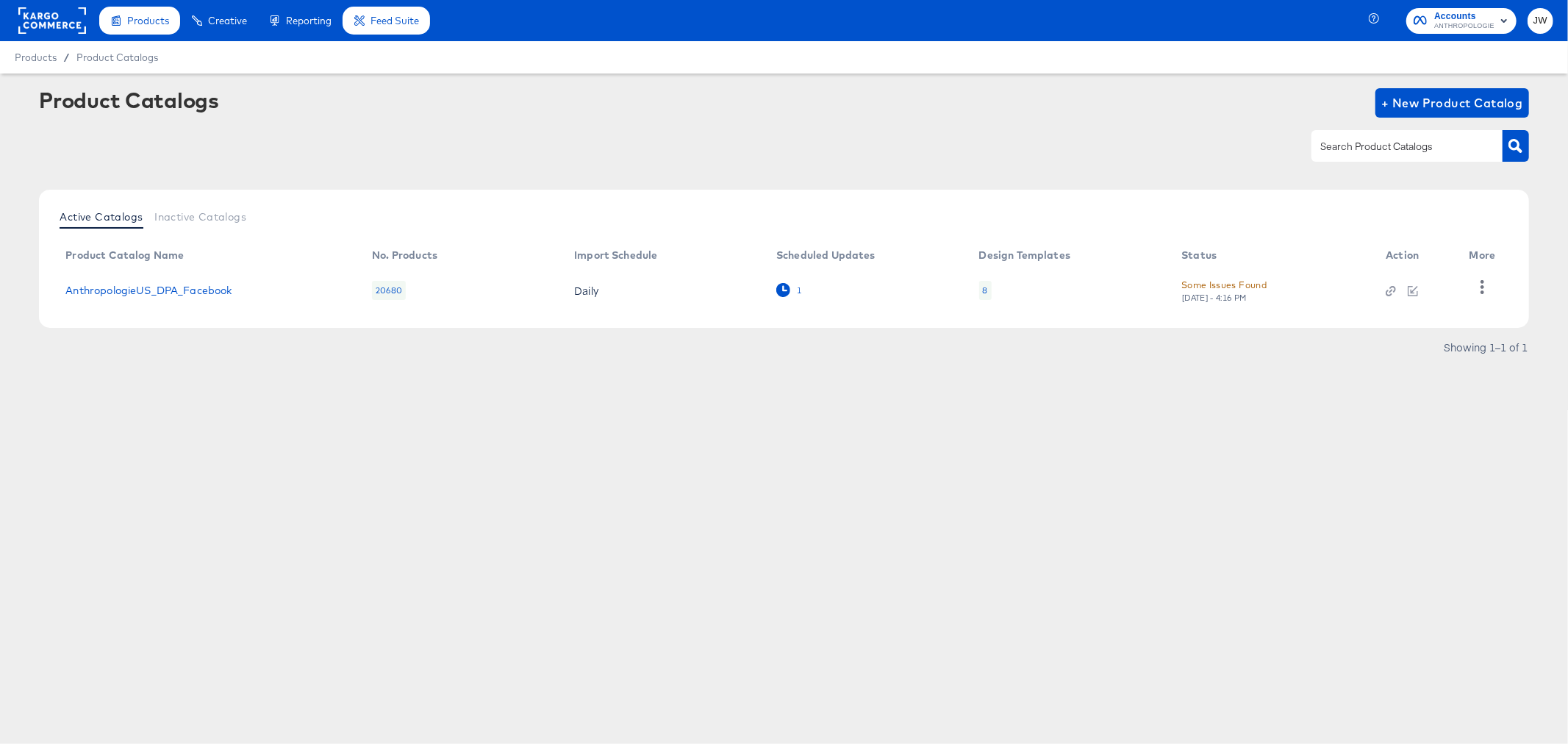
click at [790, 288] on div "1" at bounding box center [789, 290] width 26 height 14
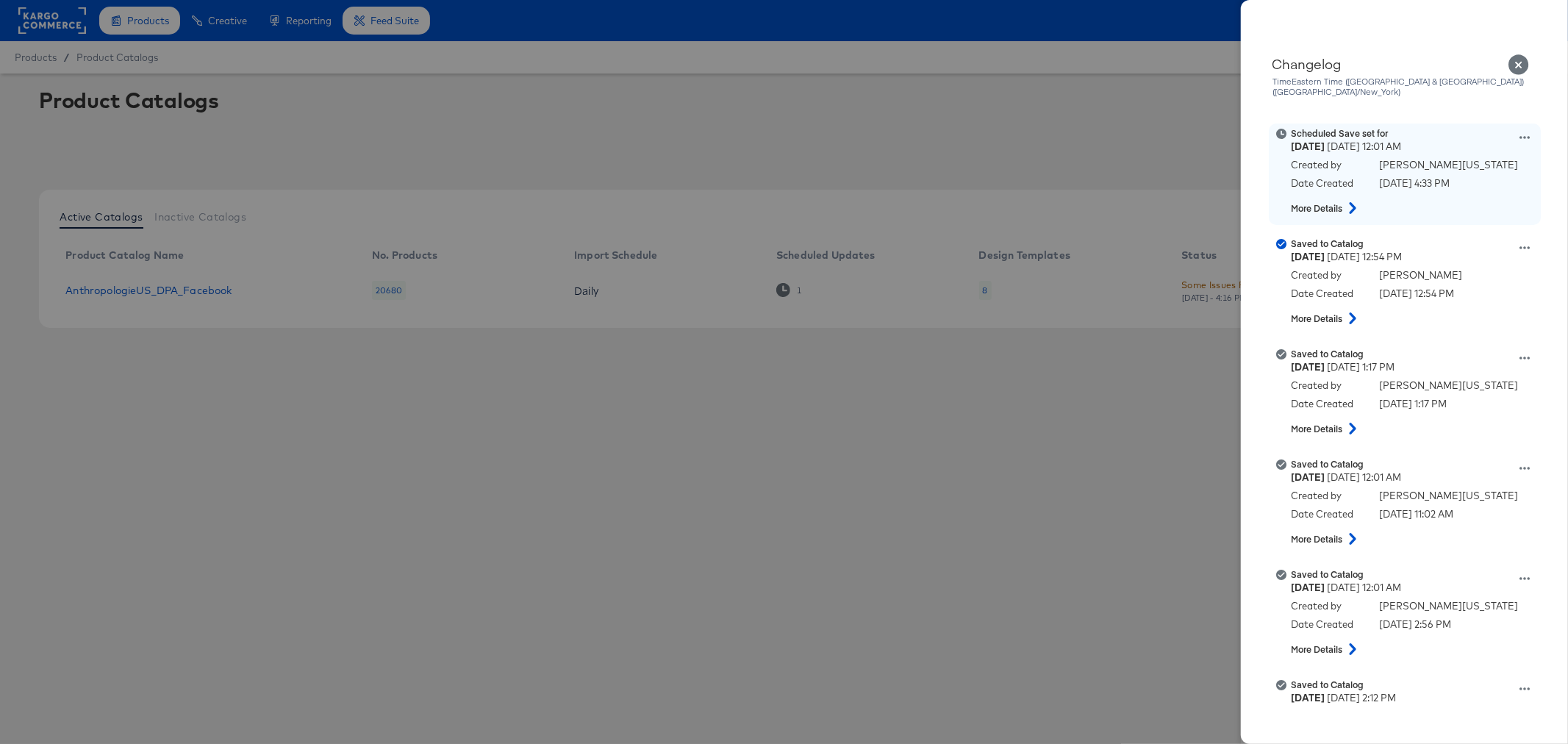
click at [1520, 134] on div at bounding box center [1525, 139] width 10 height 14
click at [1520, 132] on icon at bounding box center [1525, 137] width 10 height 10
click at [1447, 189] on button "Remove schedule" at bounding box center [1457, 196] width 147 height 22
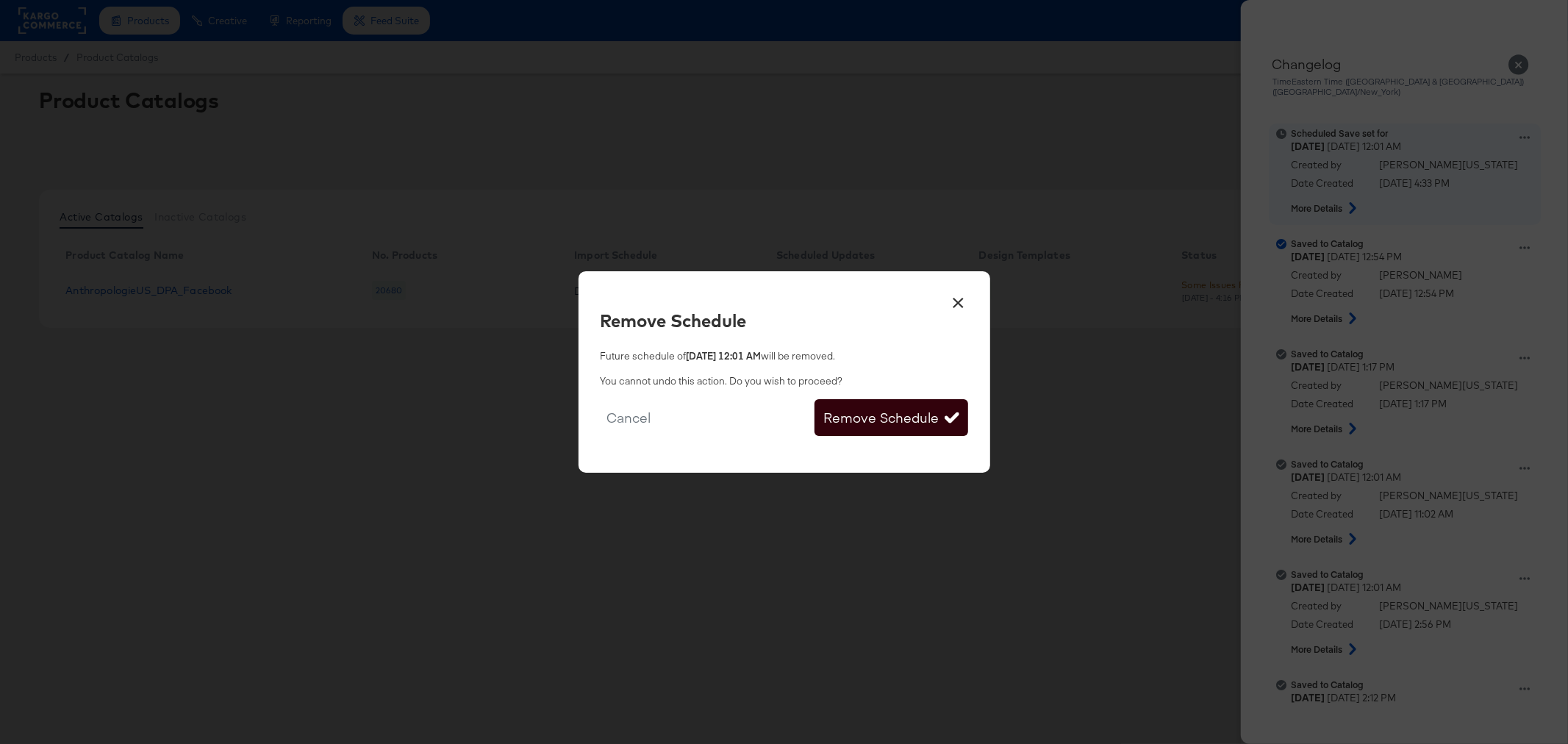
click at [838, 424] on button "Remove Schedule" at bounding box center [891, 418] width 153 height 37
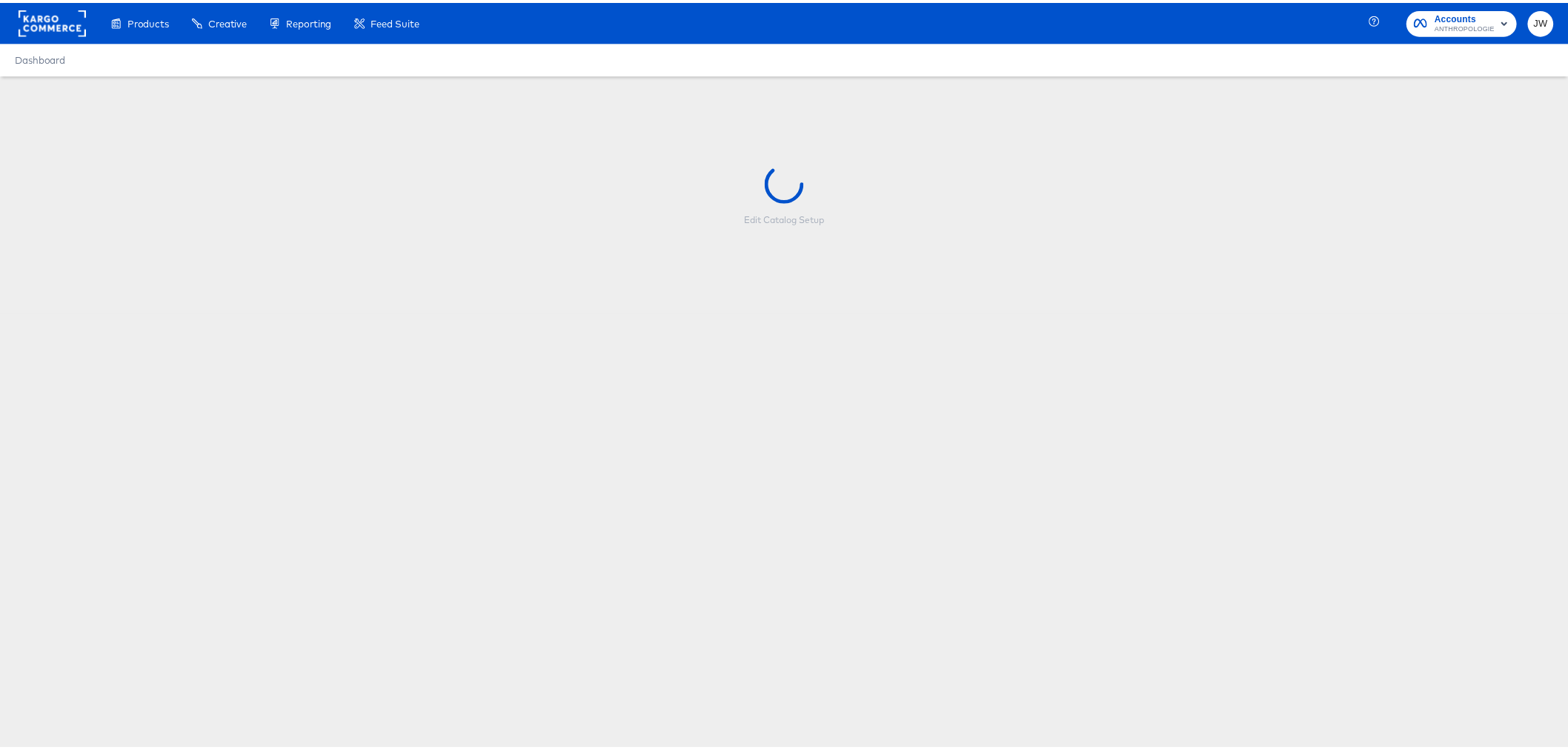
scroll to position [175, 0]
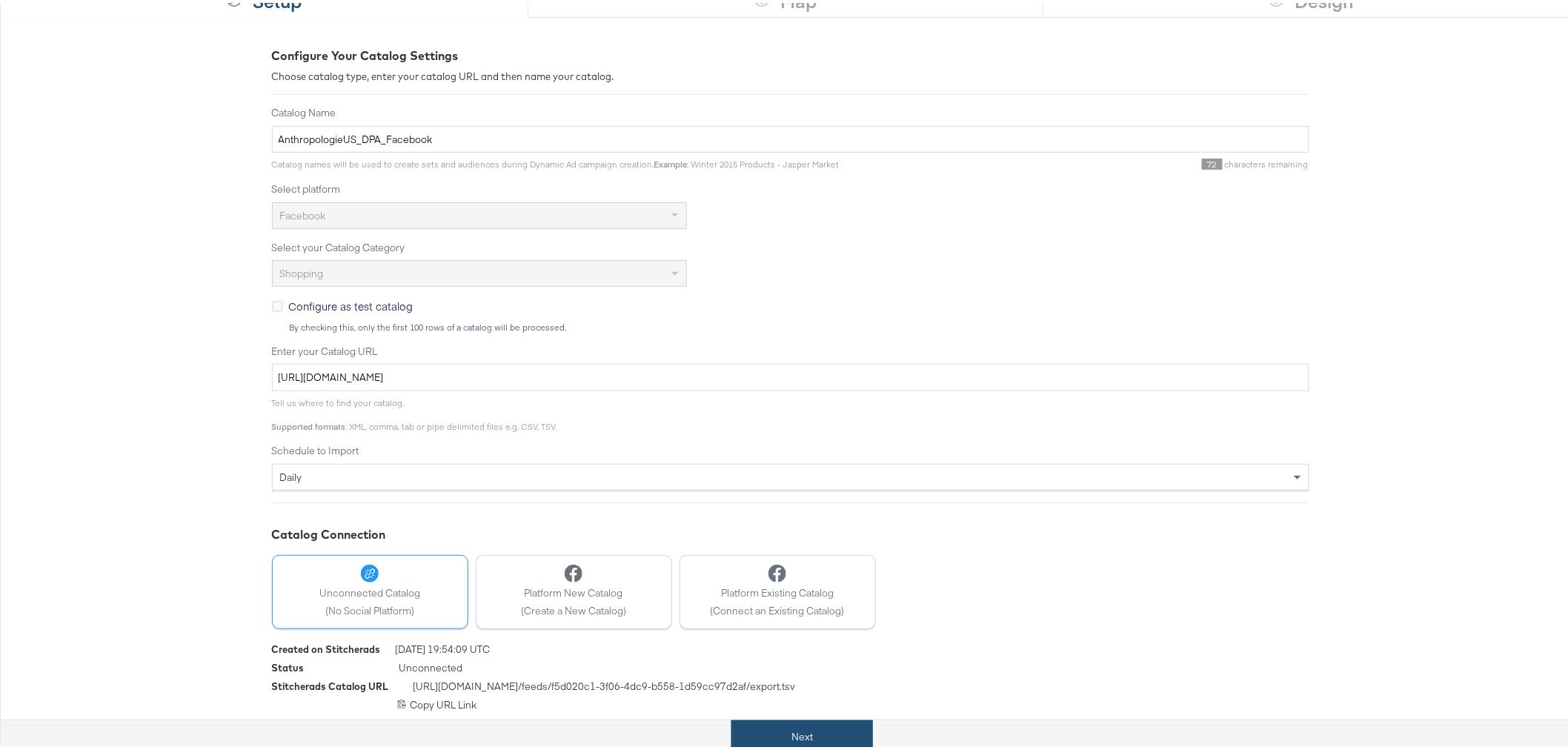
click at [812, 728] on button "Next" at bounding box center [803, 734] width 142 height 34
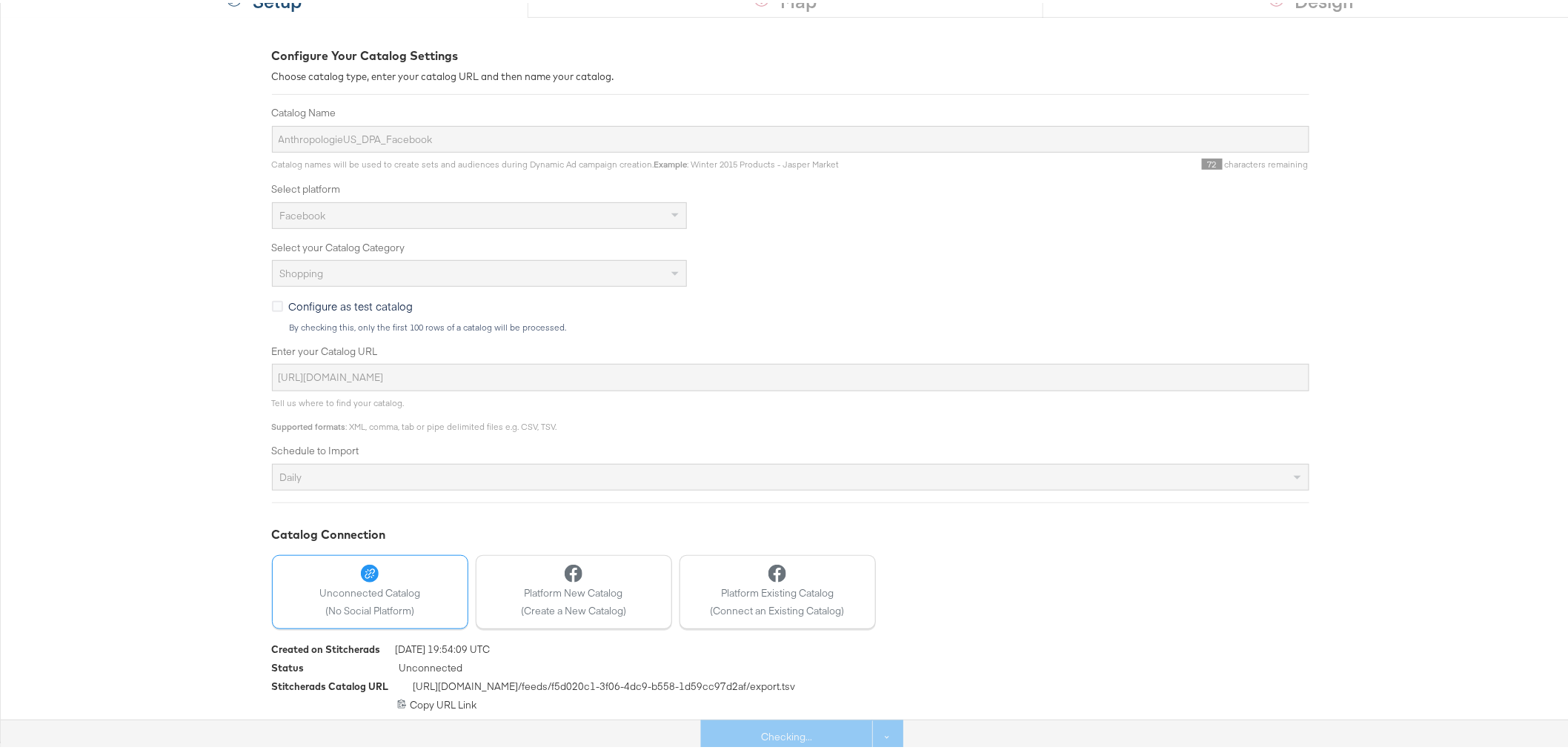
scroll to position [0, 0]
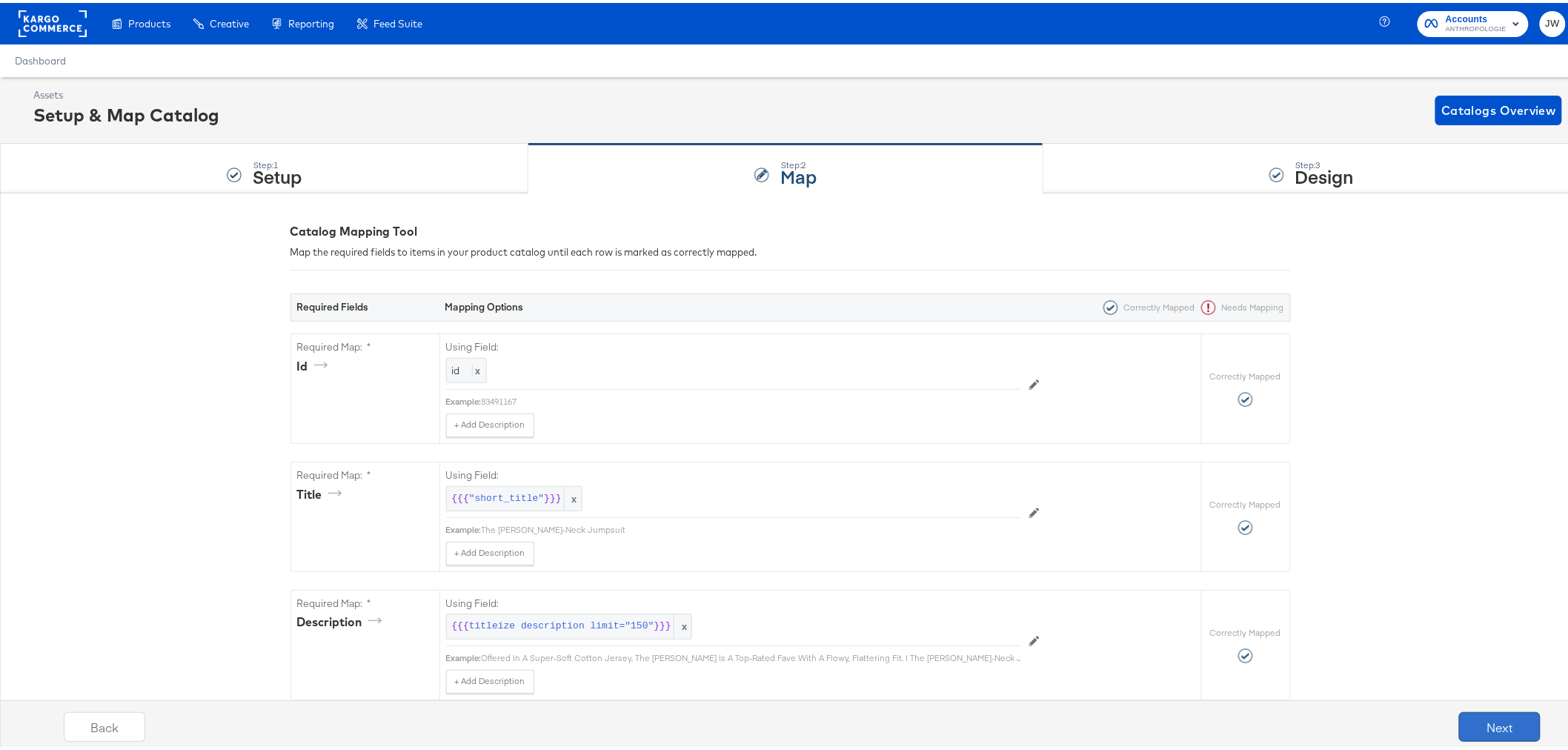
click at [1478, 725] on button "Next" at bounding box center [1500, 724] width 82 height 30
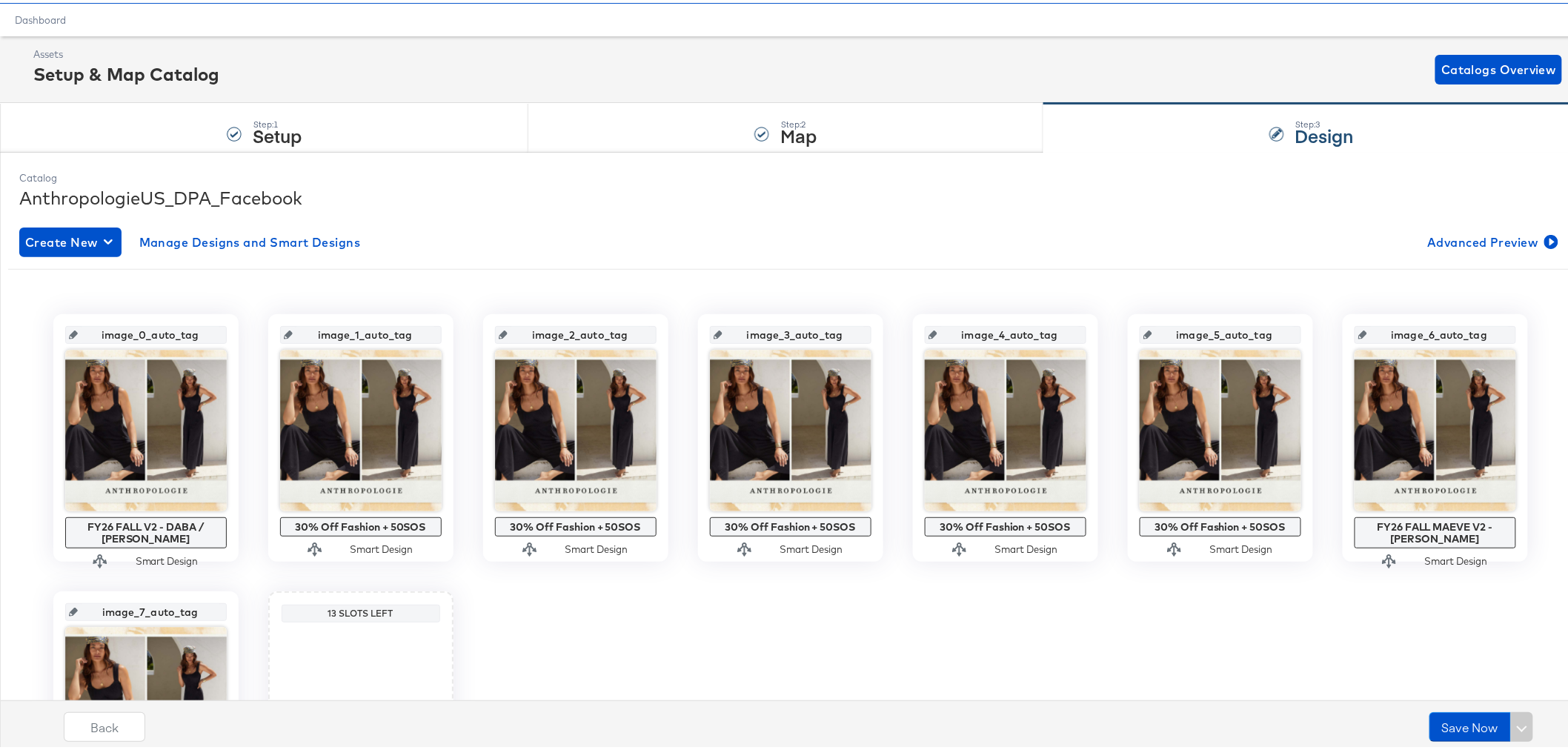
scroll to position [83, 0]
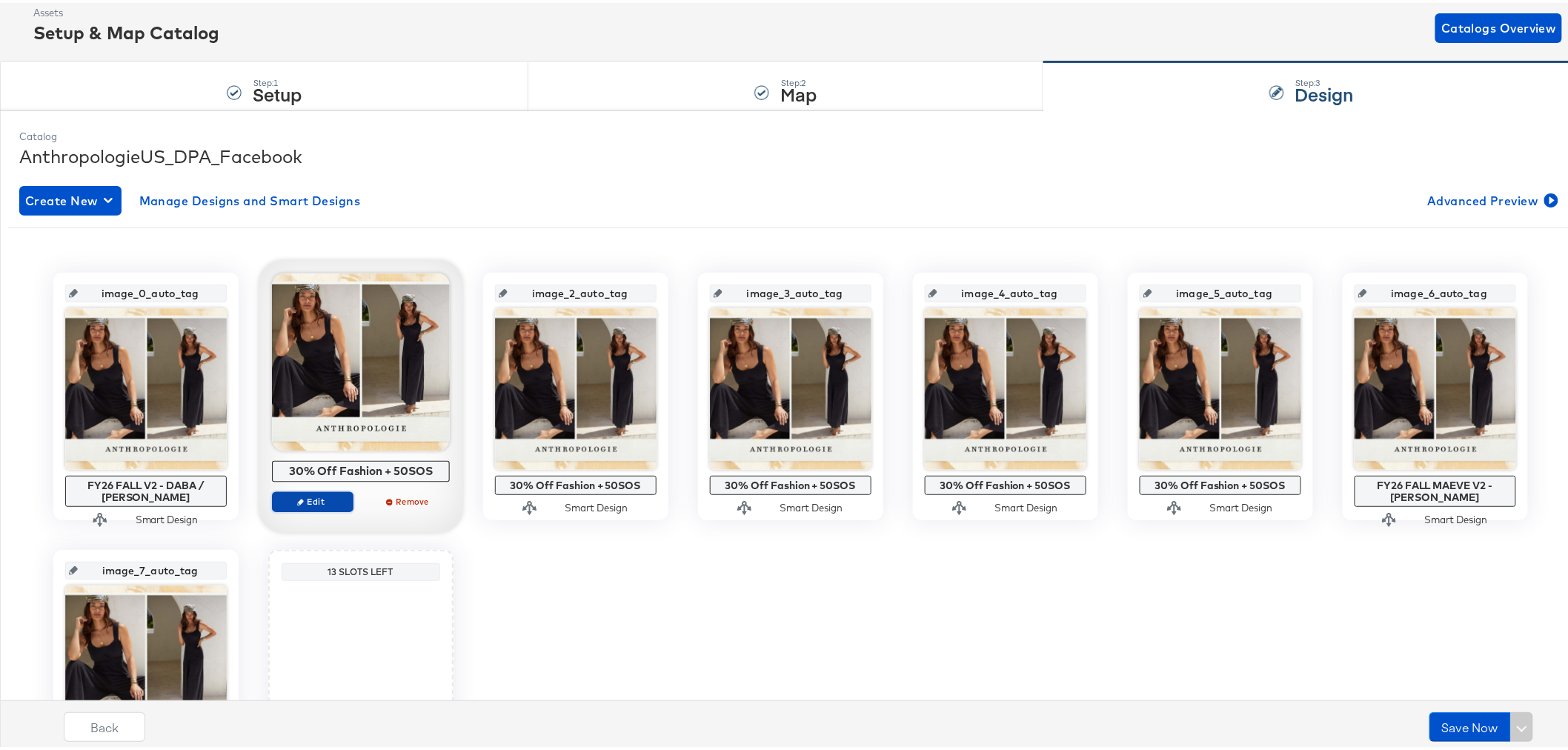
click at [327, 493] on span "Edit" at bounding box center [312, 498] width 68 height 11
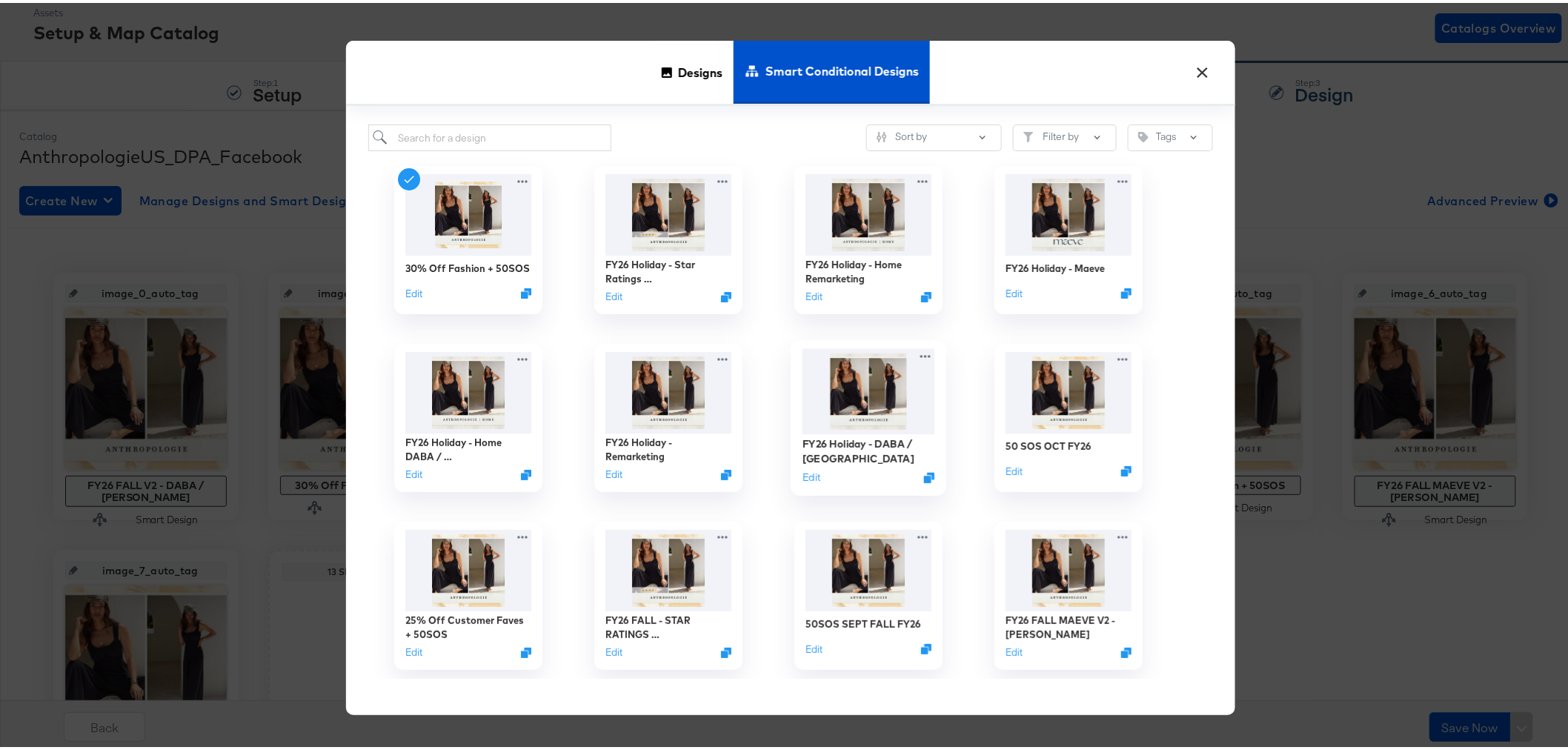
click at [845, 372] on img at bounding box center [868, 388] width 132 height 85
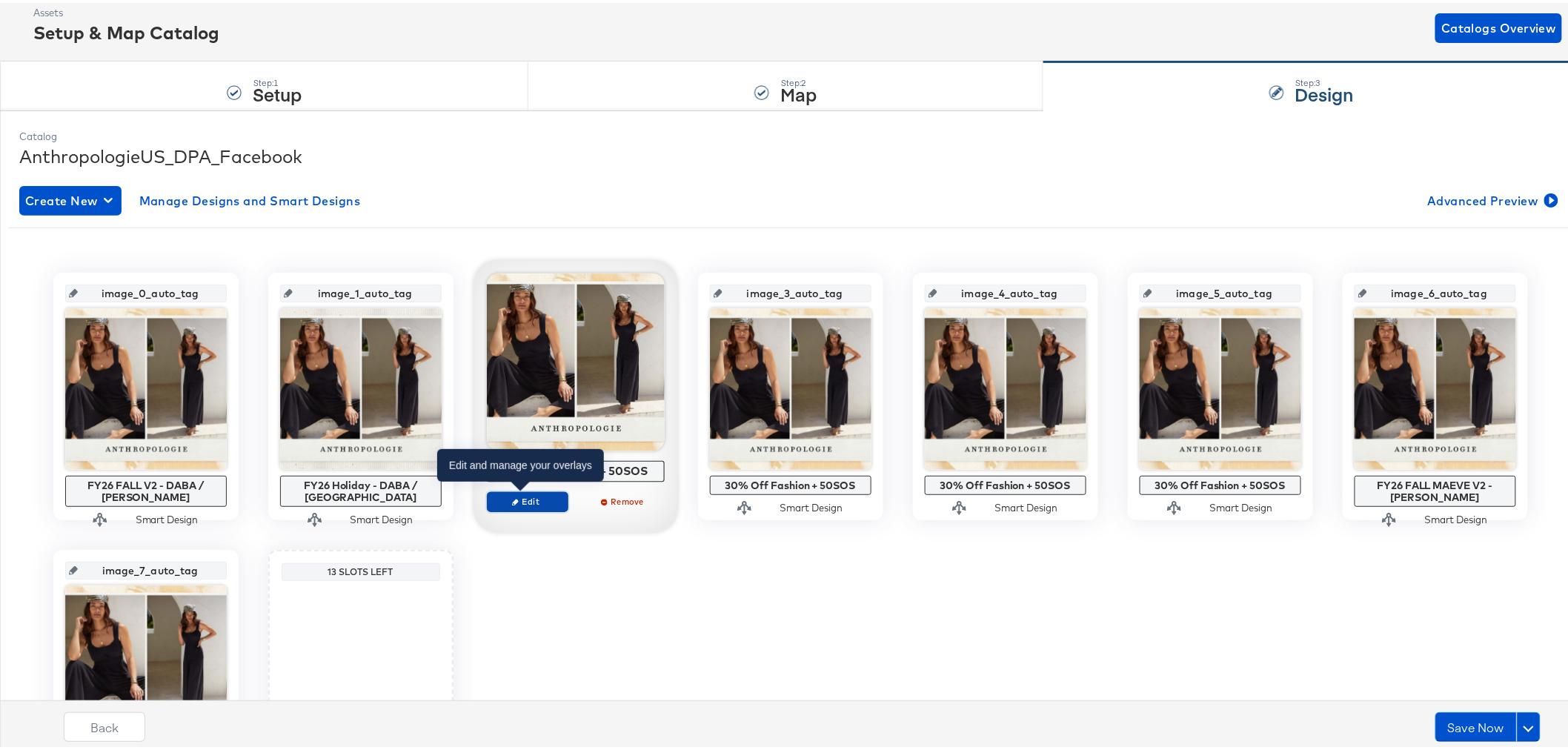
click at [535, 503] on span "Edit" at bounding box center [526, 498] width 68 height 11
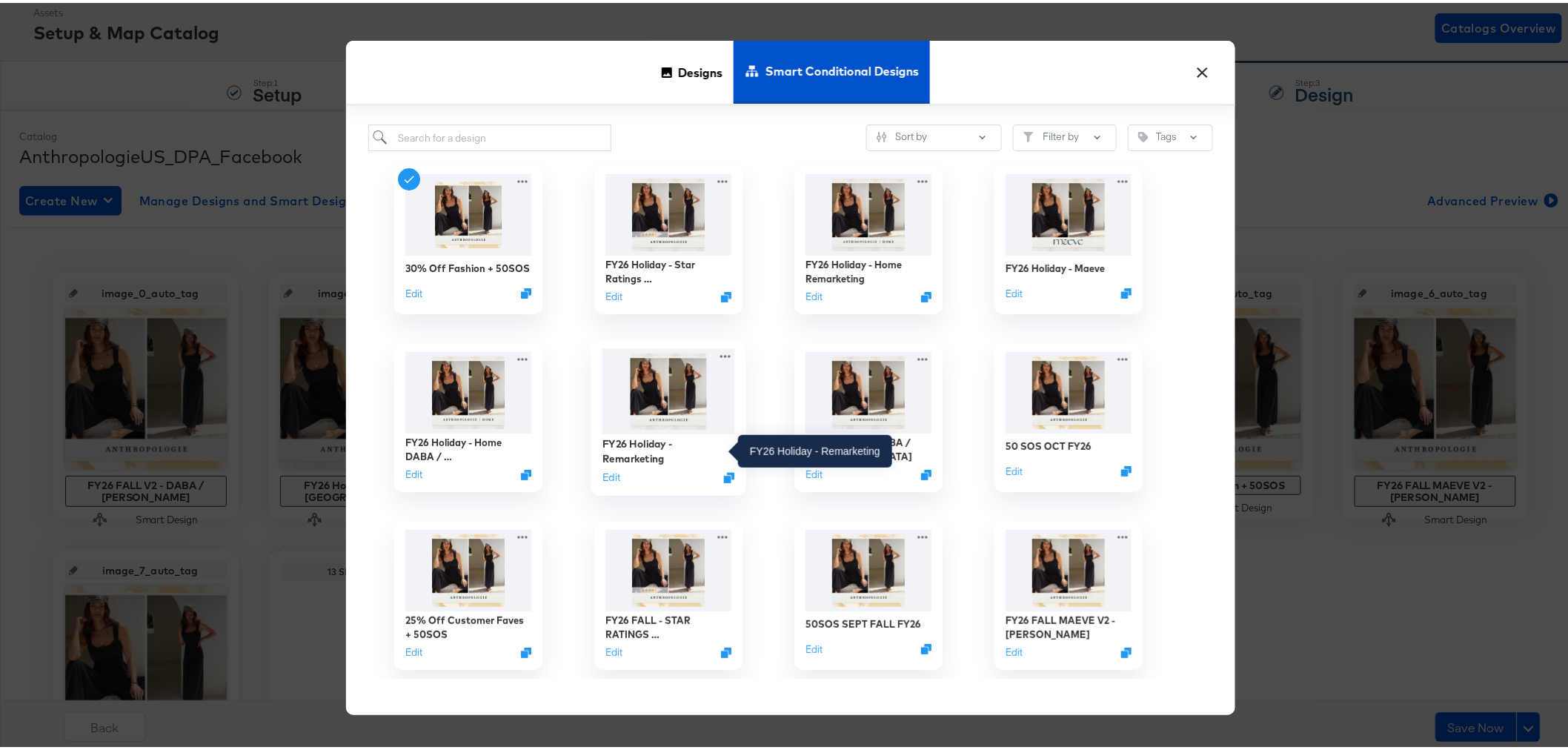
click at [700, 433] on div "FY26 Holiday - Remarketing" at bounding box center [668, 448] width 132 height 29
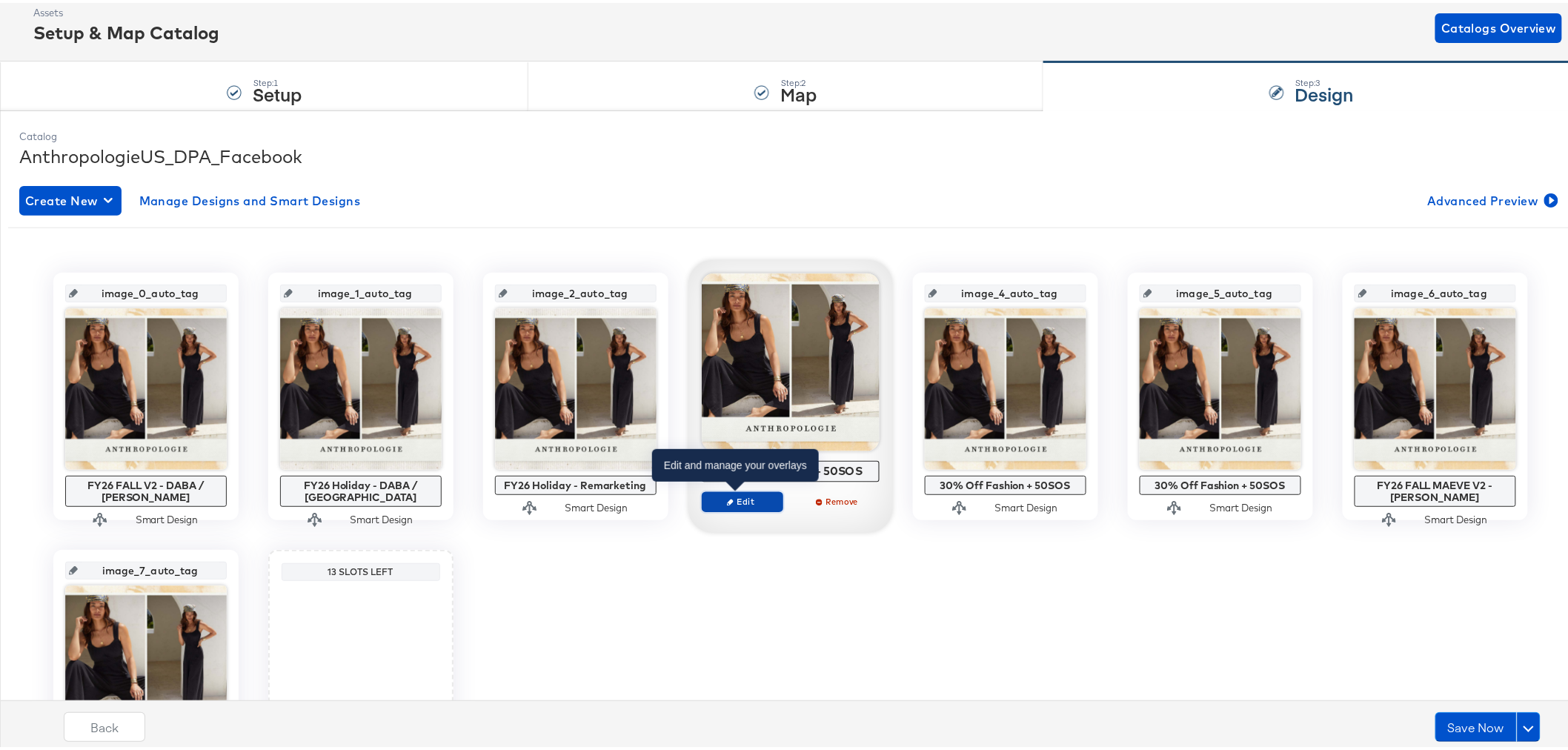
click at [759, 503] on span "Edit" at bounding box center [741, 498] width 68 height 11
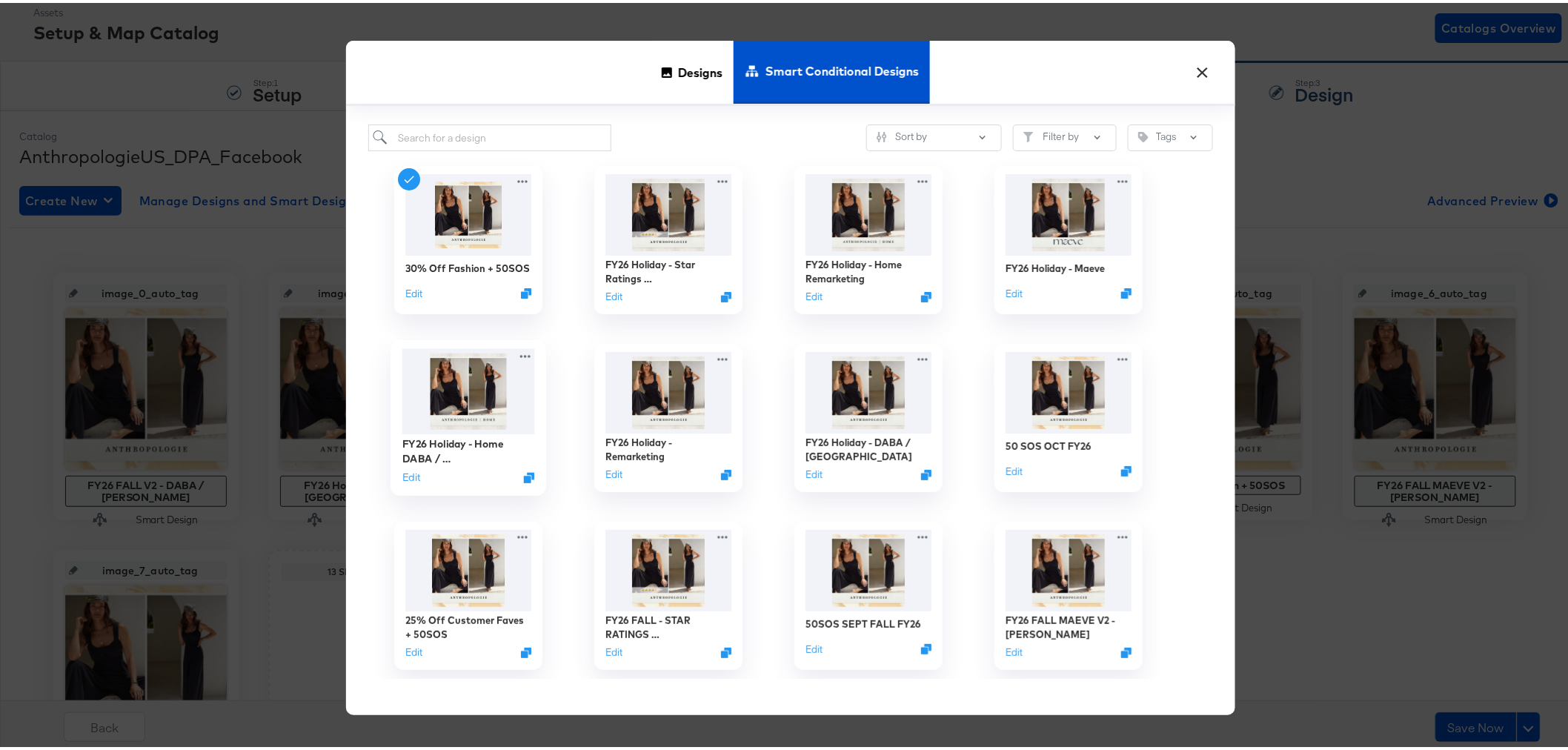
click at [452, 394] on img at bounding box center [468, 388] width 132 height 85
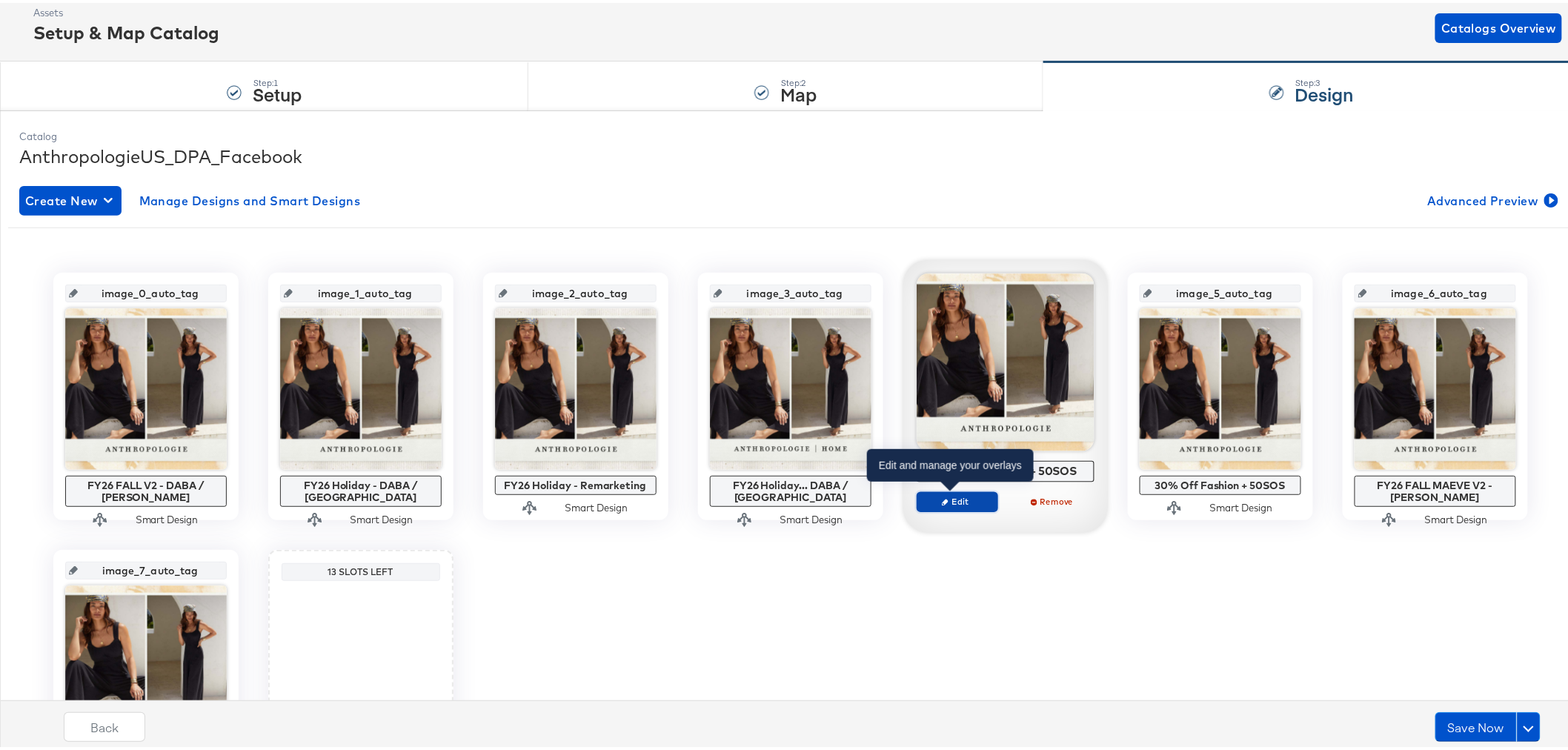
click at [964, 501] on span "Edit" at bounding box center [956, 498] width 68 height 11
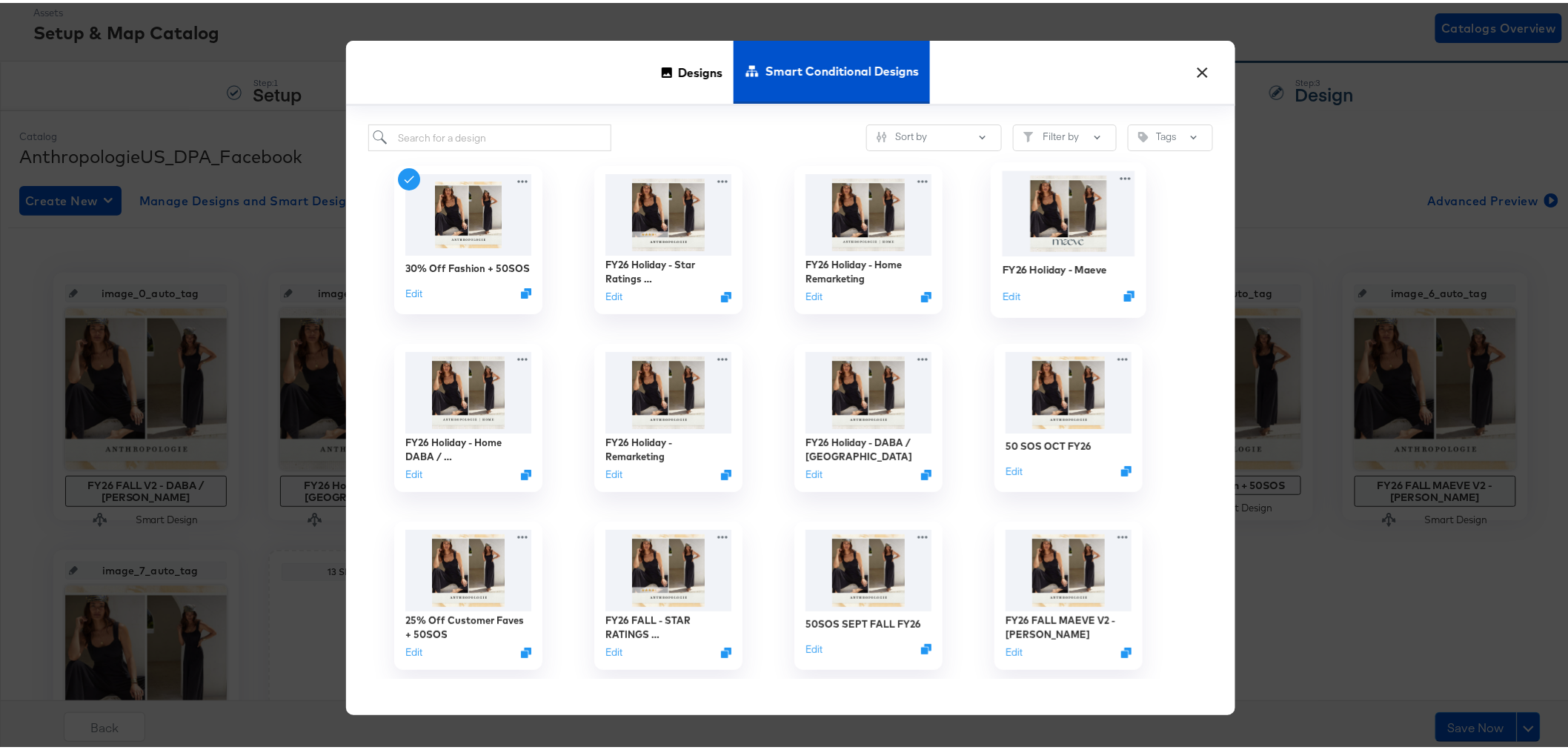
click at [1068, 201] on img at bounding box center [1068, 210] width 132 height 85
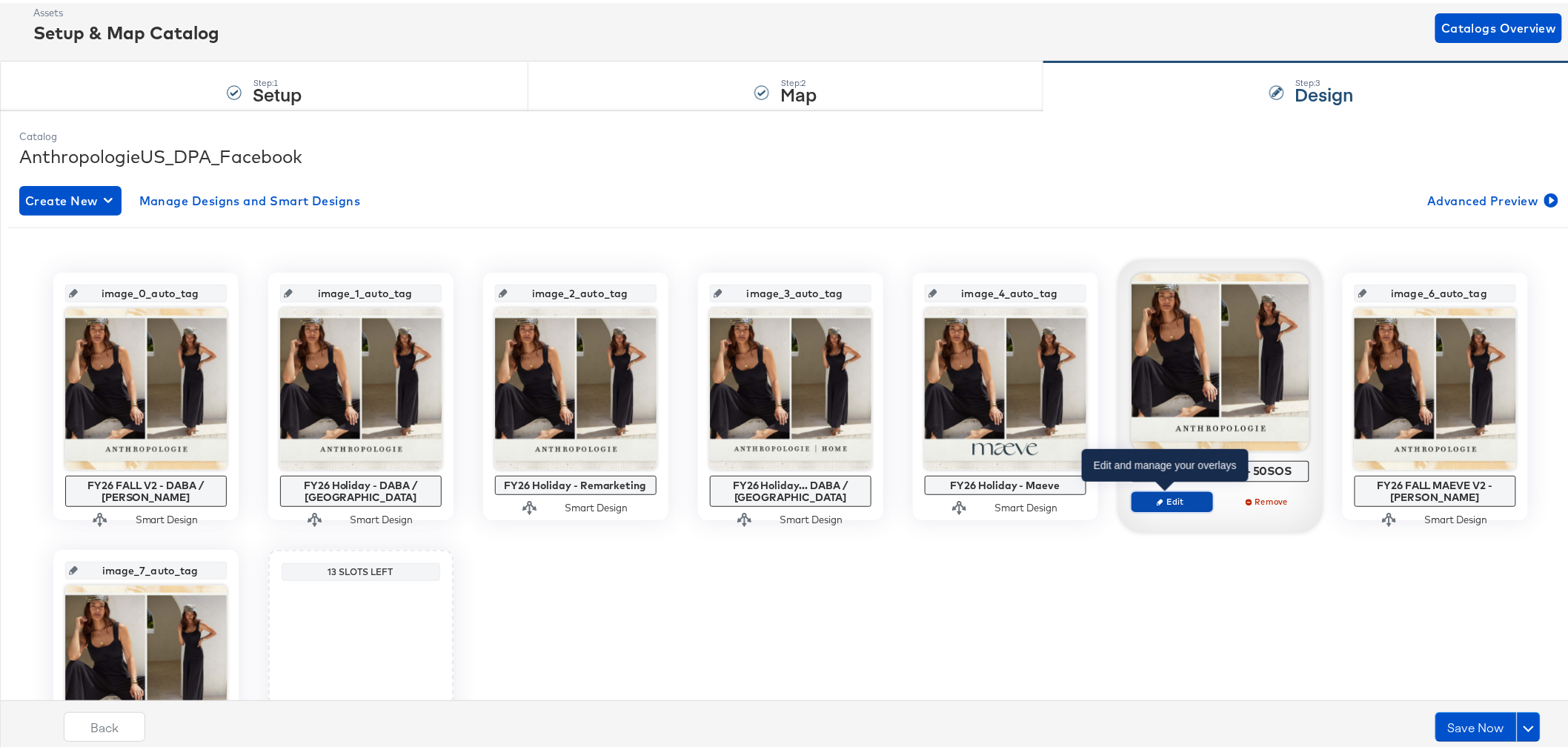
click at [1167, 497] on span "Edit" at bounding box center [1171, 498] width 68 height 11
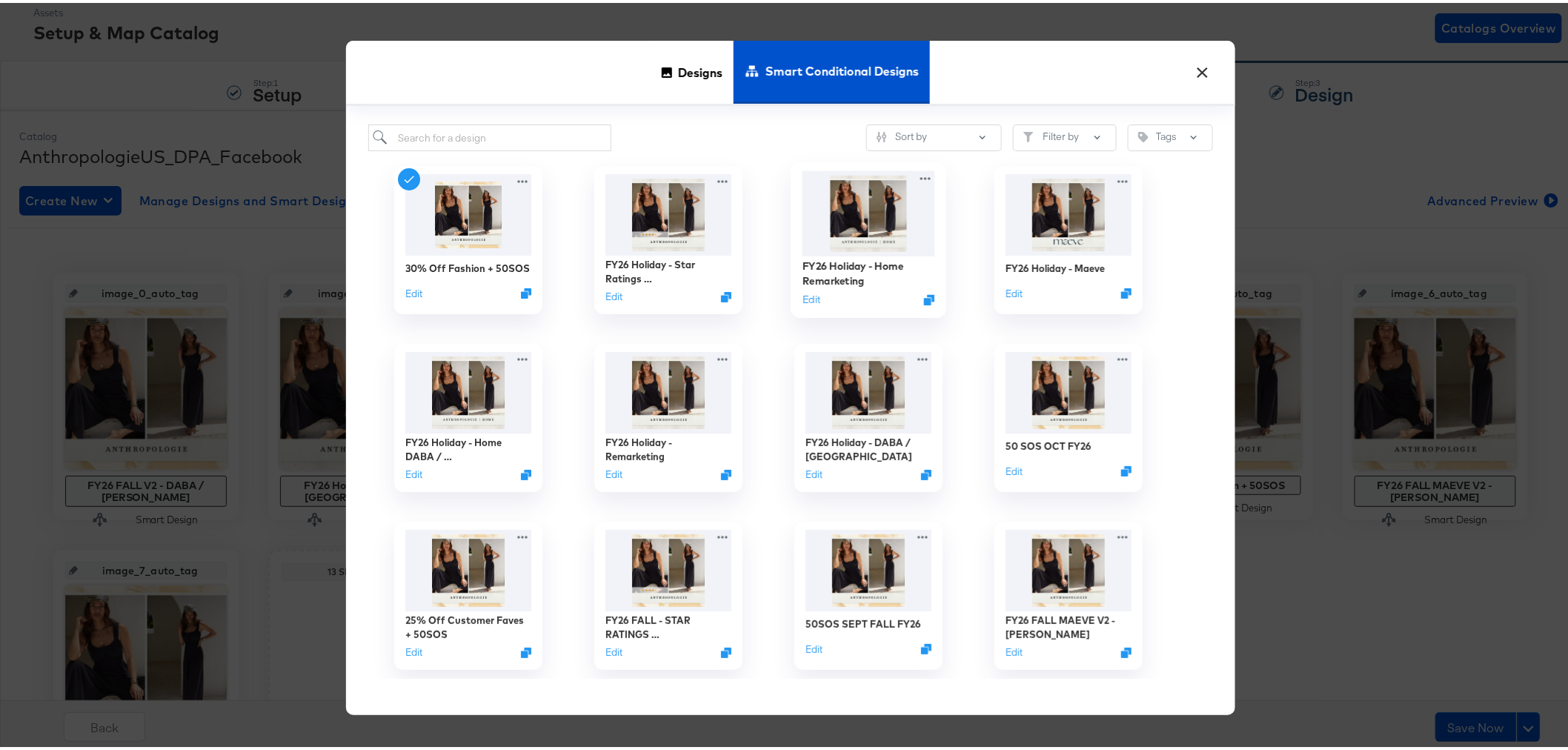
click at [873, 227] on img at bounding box center [868, 210] width 132 height 85
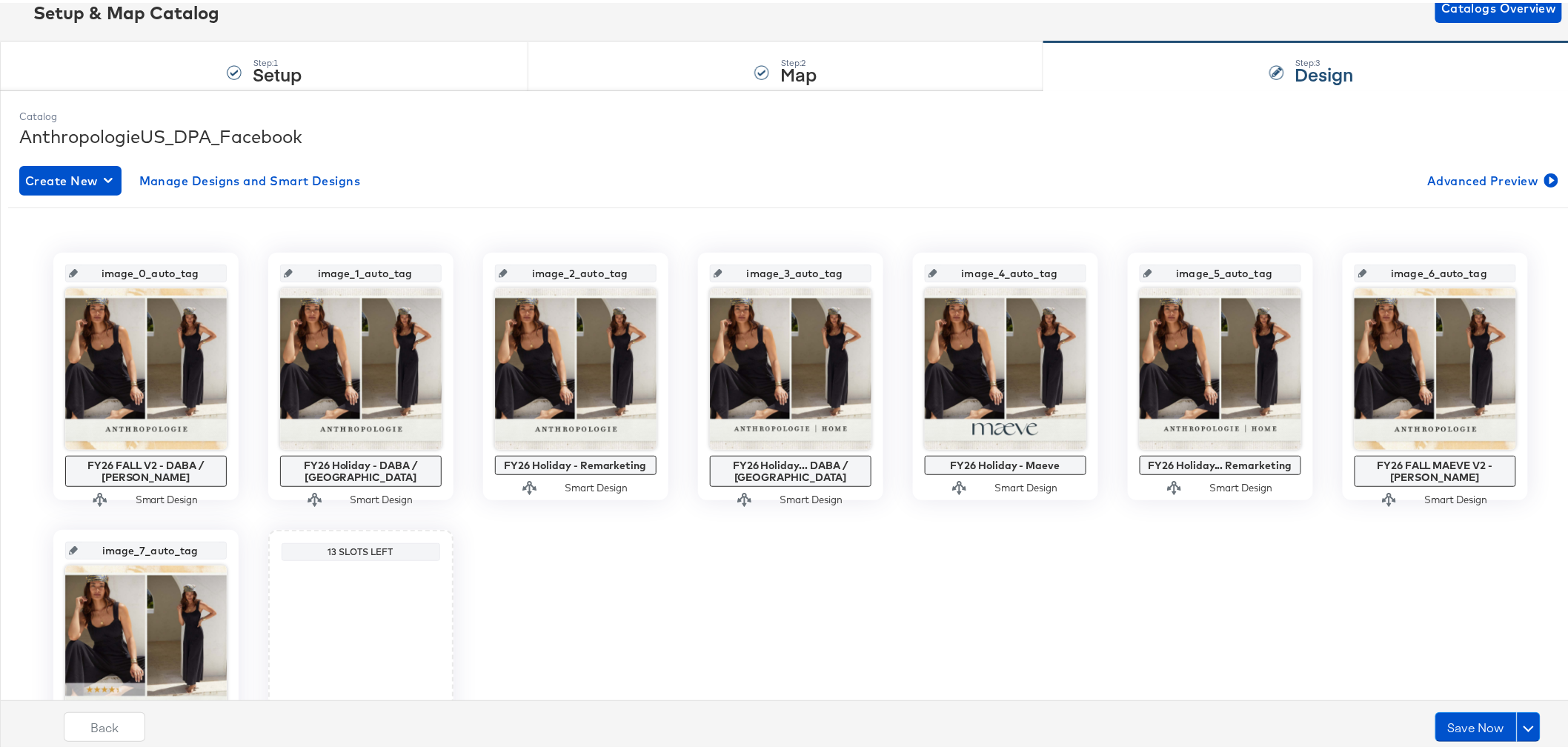
scroll to position [234, 0]
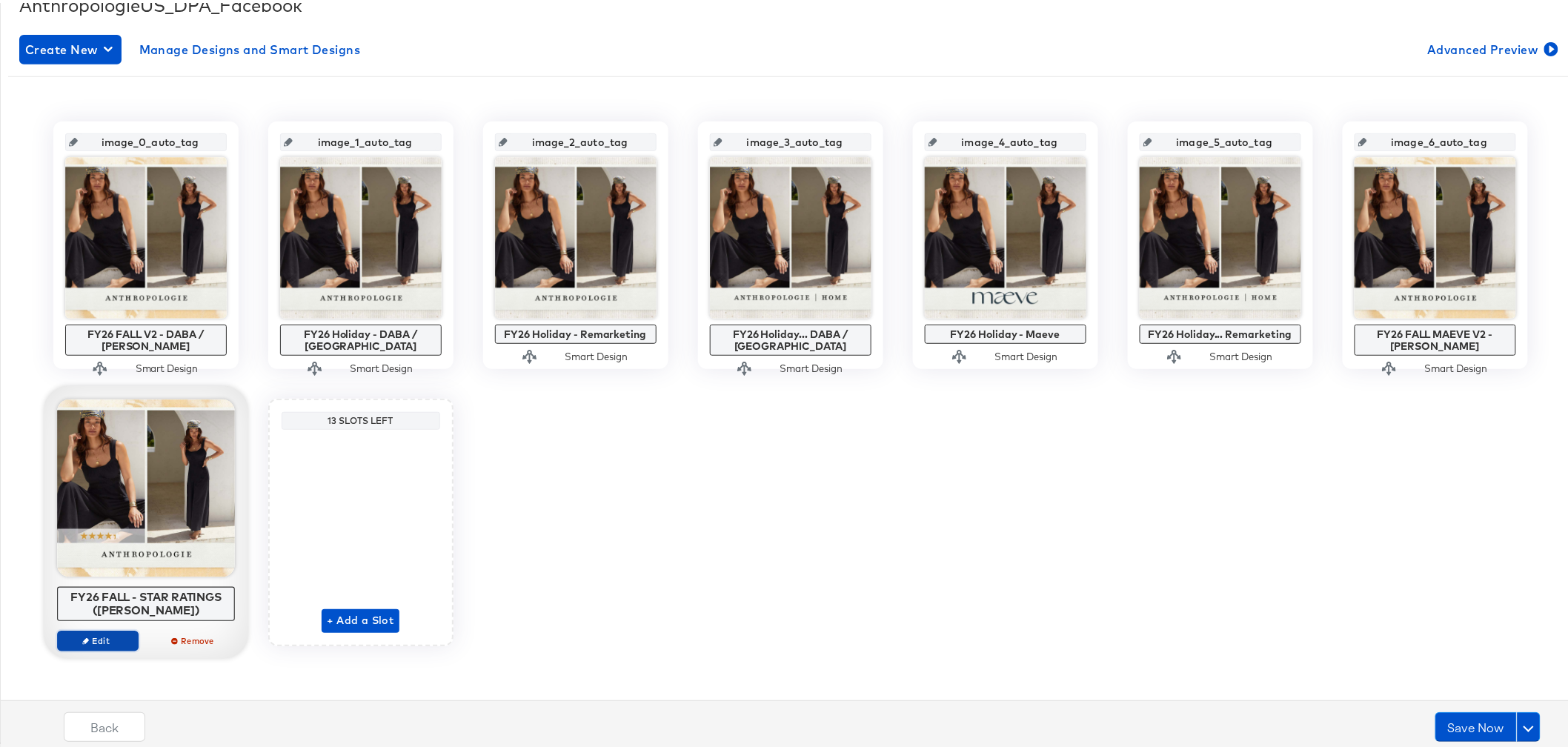
click at [112, 640] on span "Edit" at bounding box center [97, 638] width 68 height 11
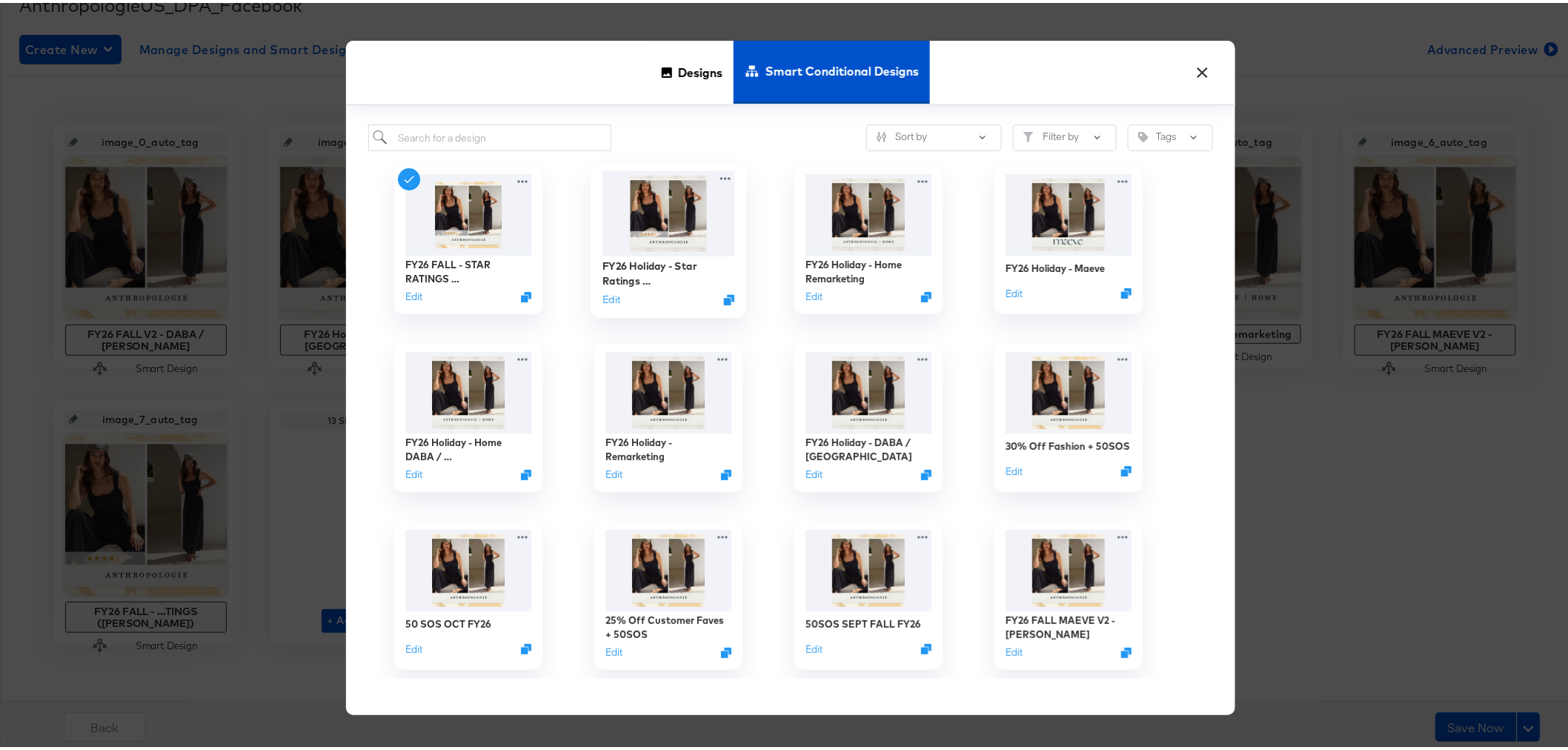
click at [715, 214] on img at bounding box center [668, 210] width 132 height 85
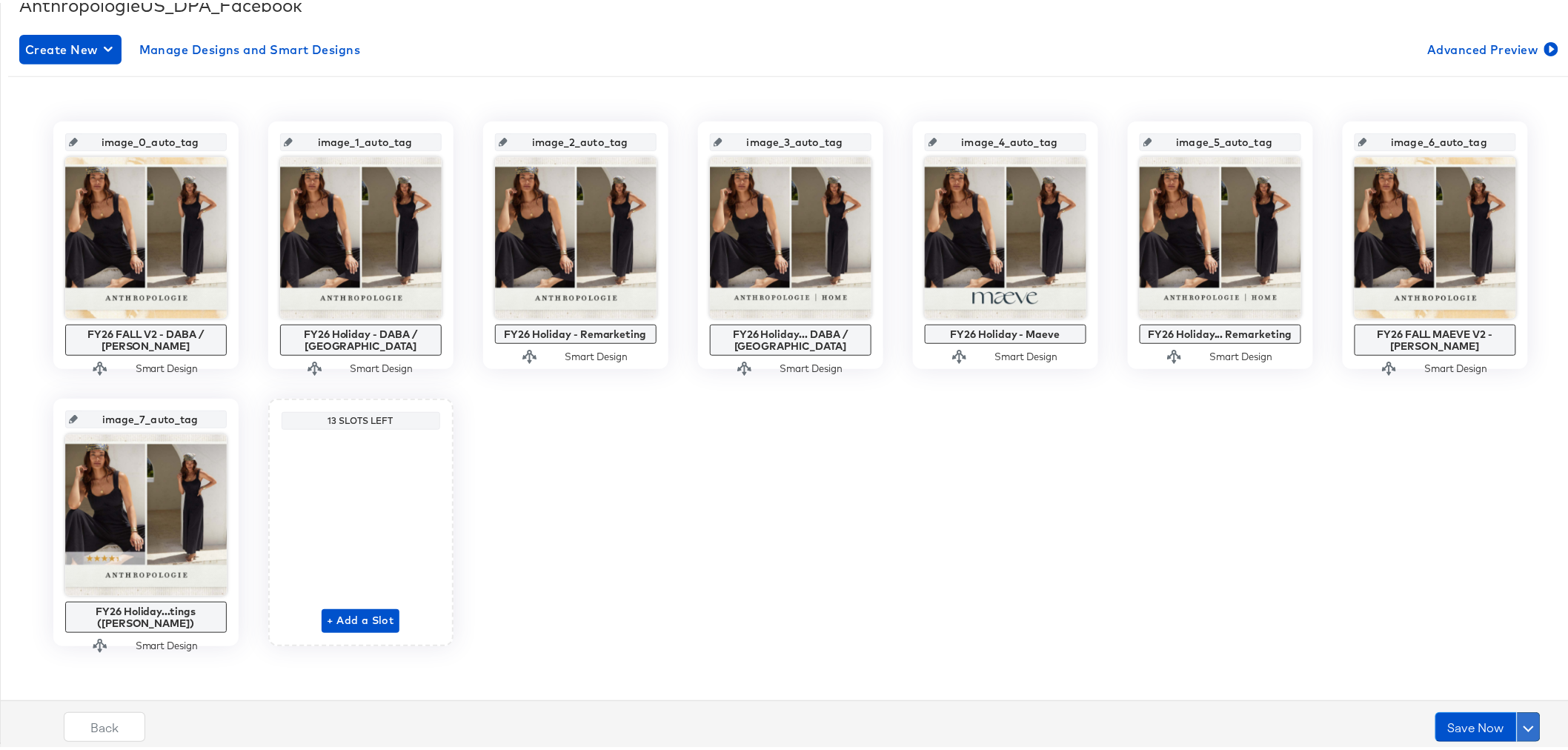
click at [1524, 719] on span at bounding box center [1528, 723] width 10 height 10
click at [1499, 690] on div "Schedule Save" at bounding box center [1493, 695] width 68 height 14
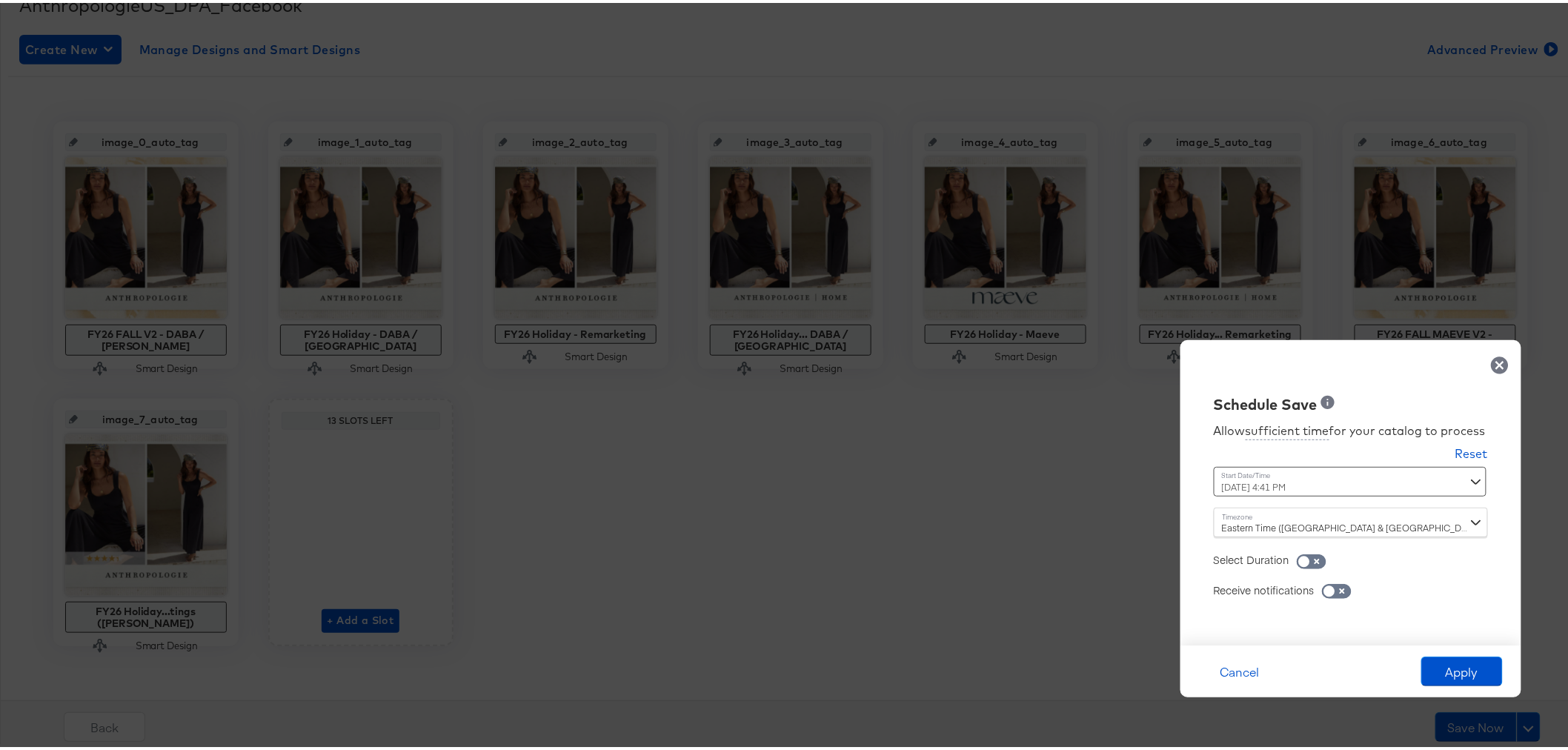
click at [1401, 484] on div "October 14th 2025 4:41 PM ‹ October 2025 › Su Mo Tu We Th Fr Sa 28 29 30 1 2 3 …" at bounding box center [1315, 479] width 201 height 30
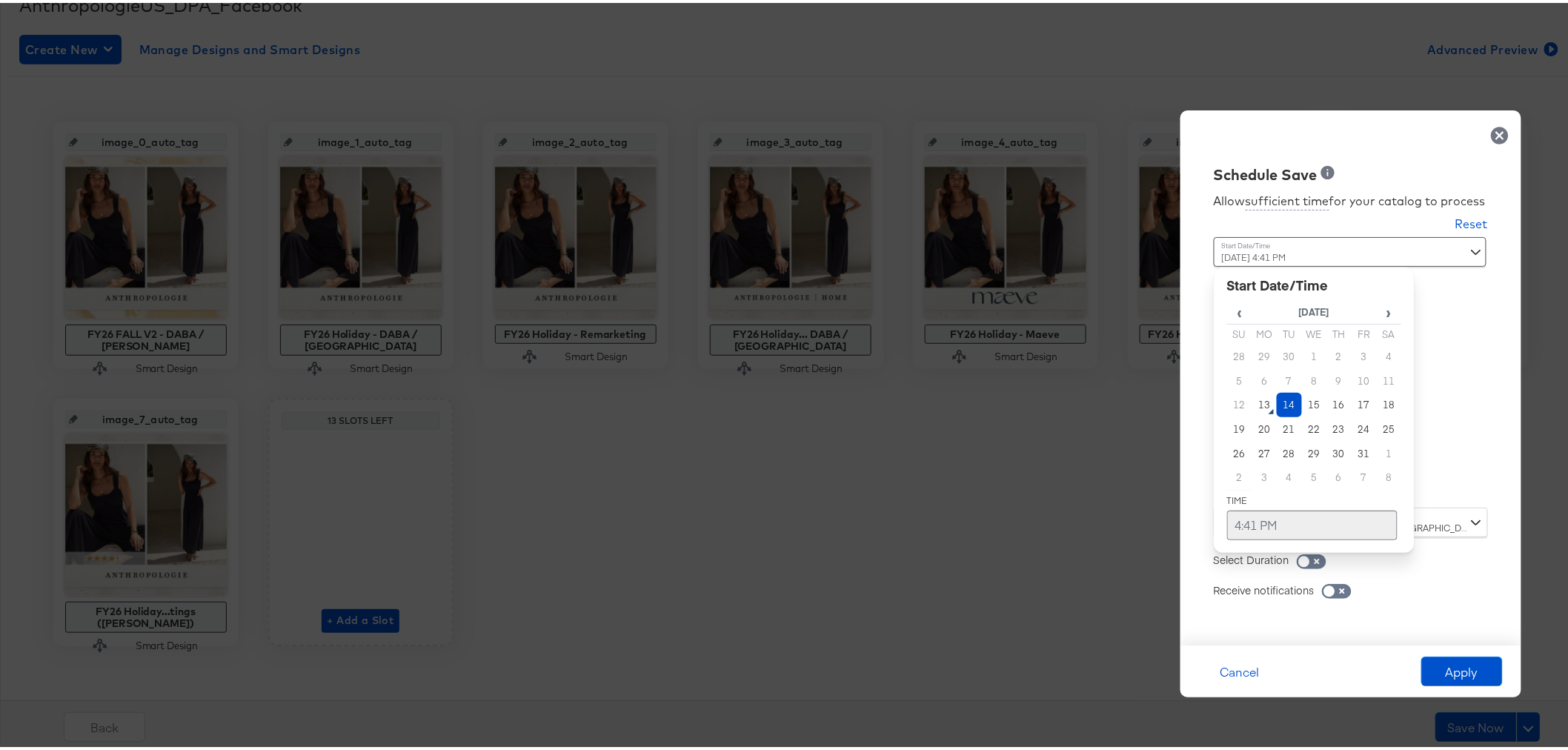
click at [1249, 526] on td "4:41 PM" at bounding box center [1312, 522] width 171 height 30
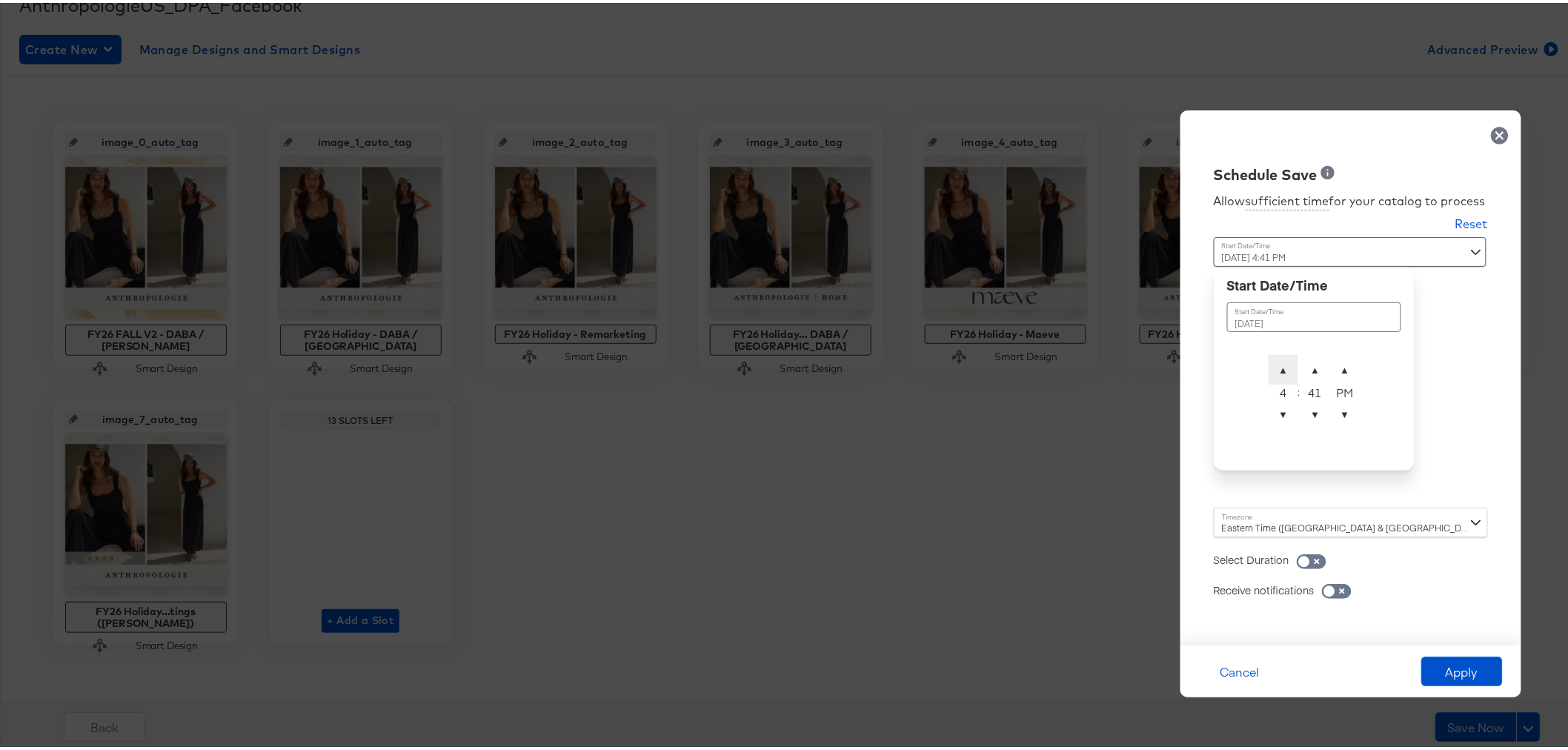
click at [1275, 366] on span "▲" at bounding box center [1284, 367] width 30 height 30
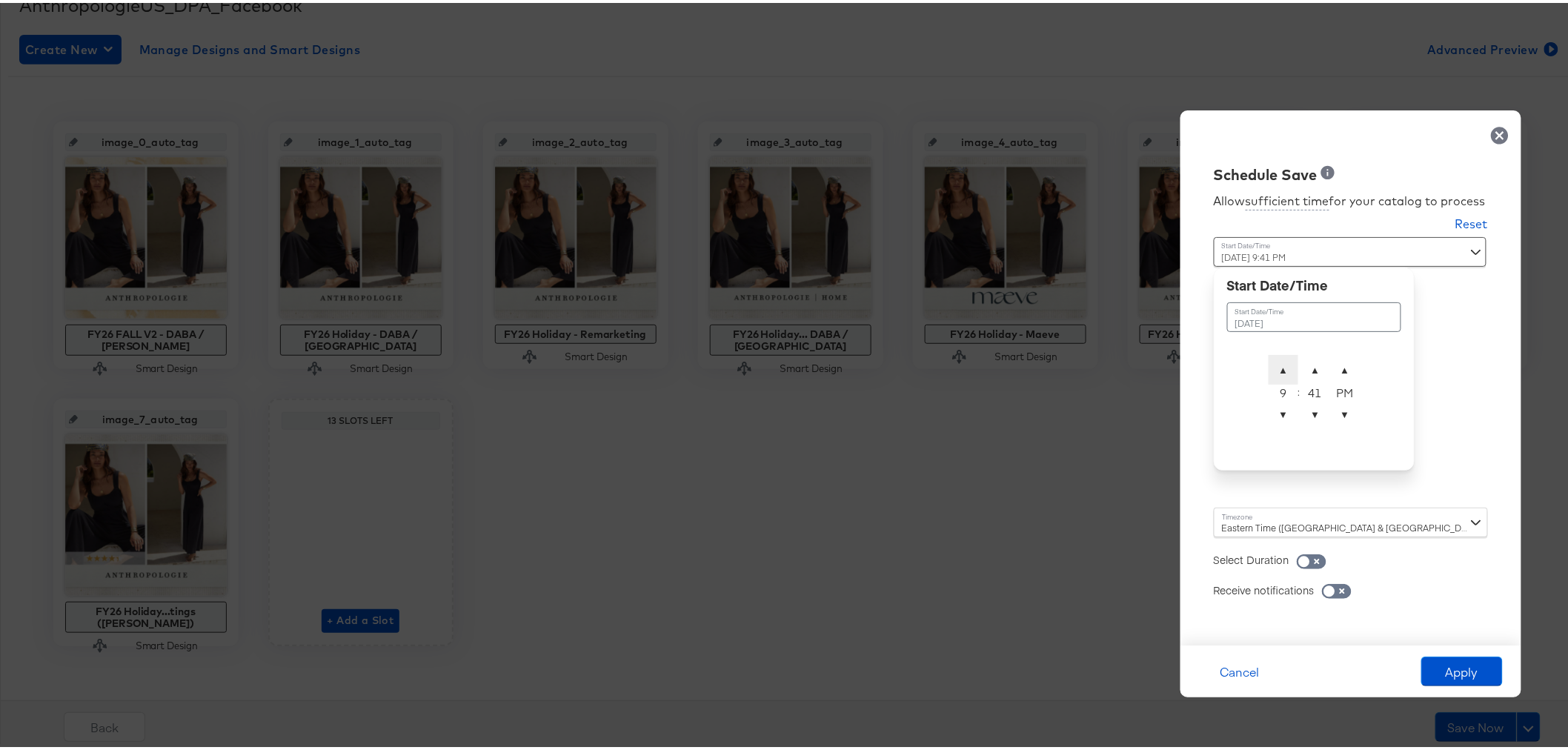
click at [1275, 366] on span "▲" at bounding box center [1284, 367] width 30 height 30
click at [1273, 418] on span "▼" at bounding box center [1284, 412] width 30 height 30
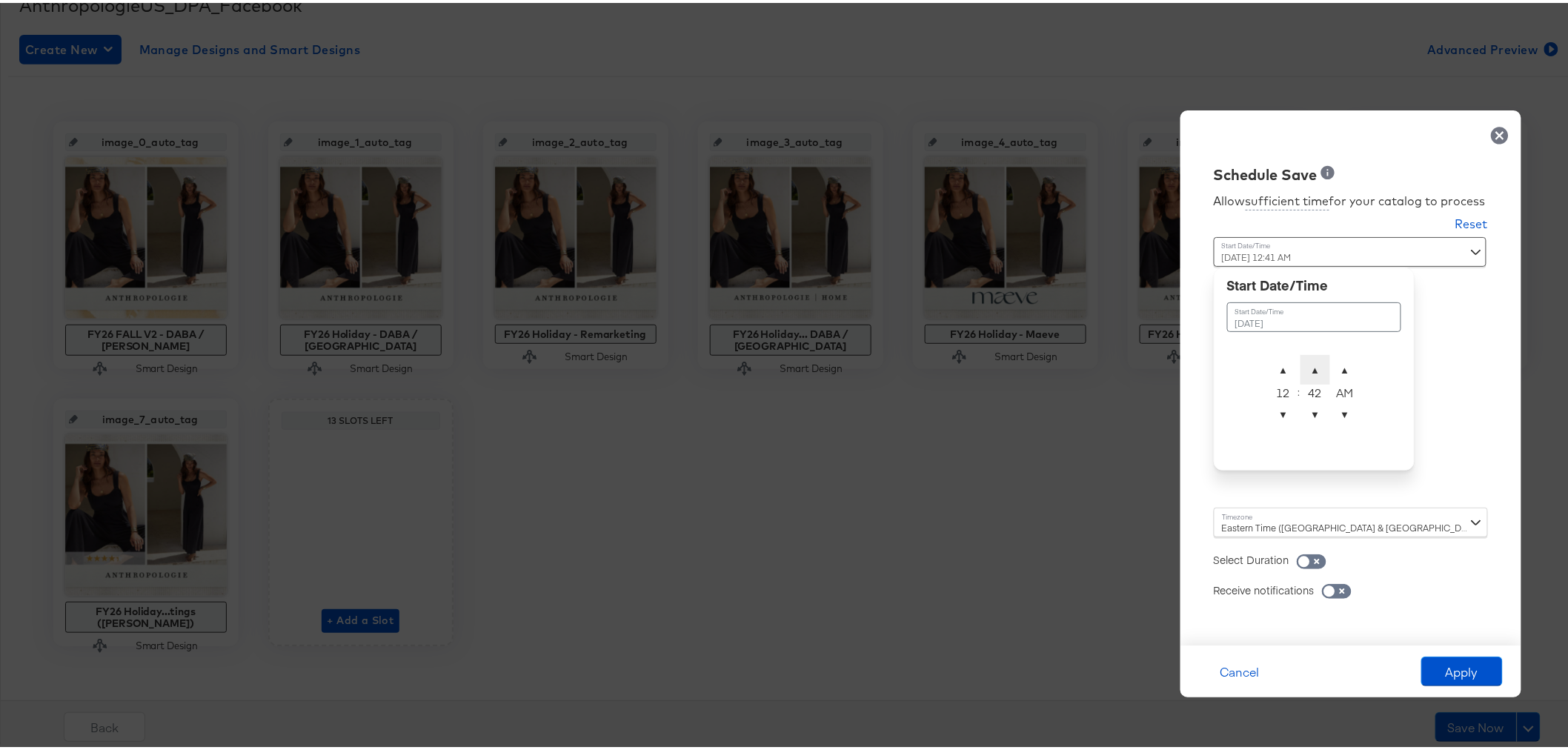
click at [1301, 361] on span "▲" at bounding box center [1315, 367] width 30 height 30
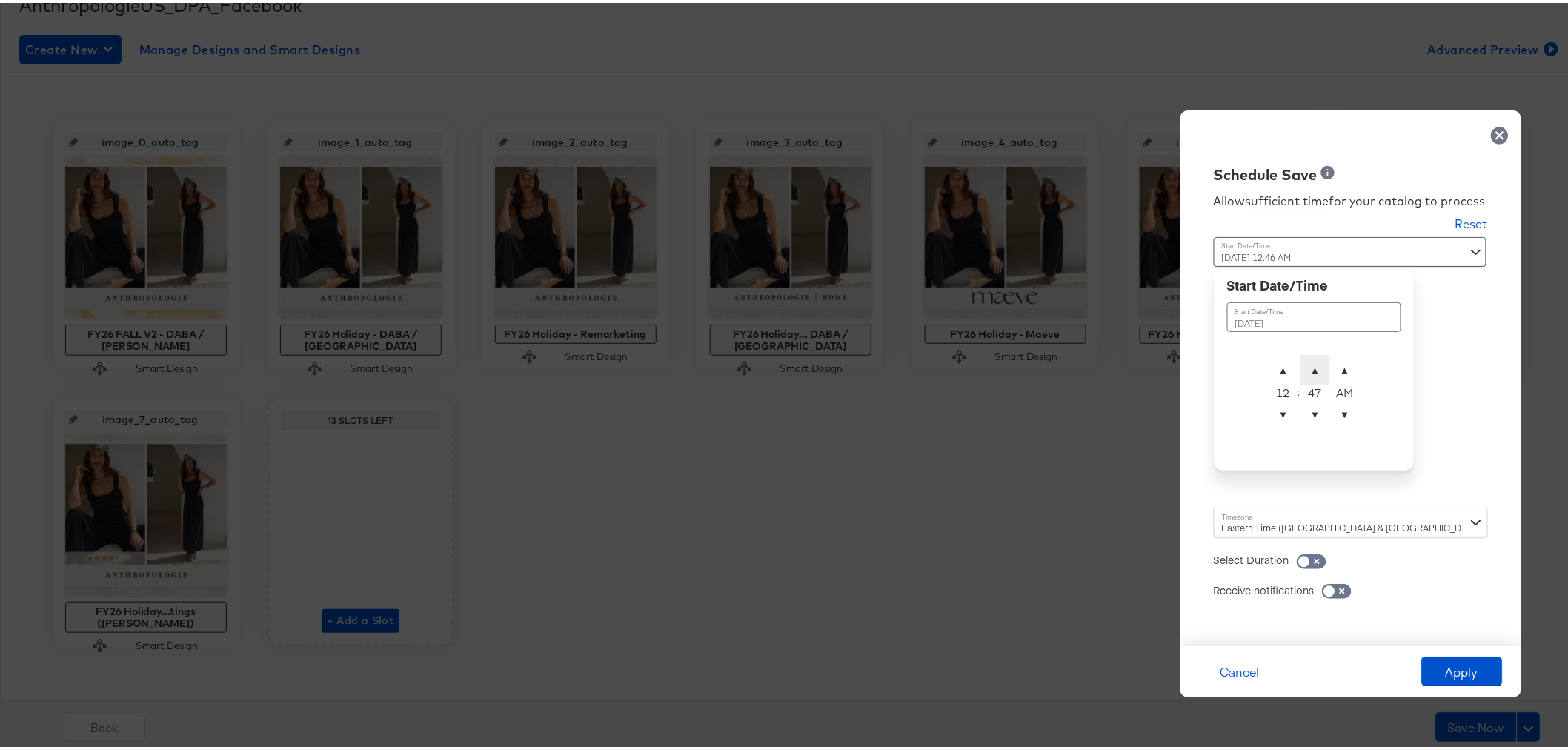
click at [1301, 361] on span "▲" at bounding box center [1315, 367] width 30 height 30
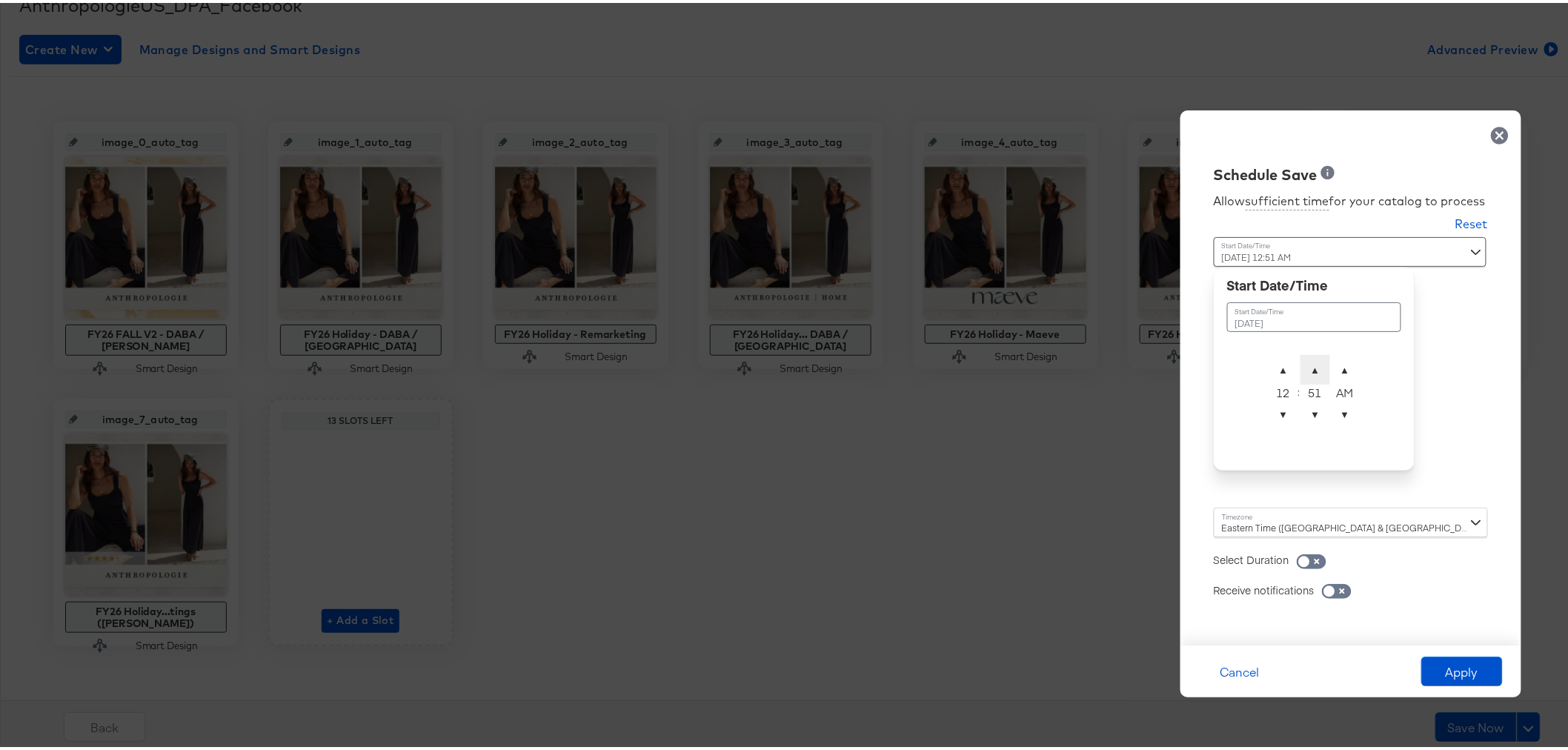
click at [1301, 361] on span "▲" at bounding box center [1315, 367] width 30 height 30
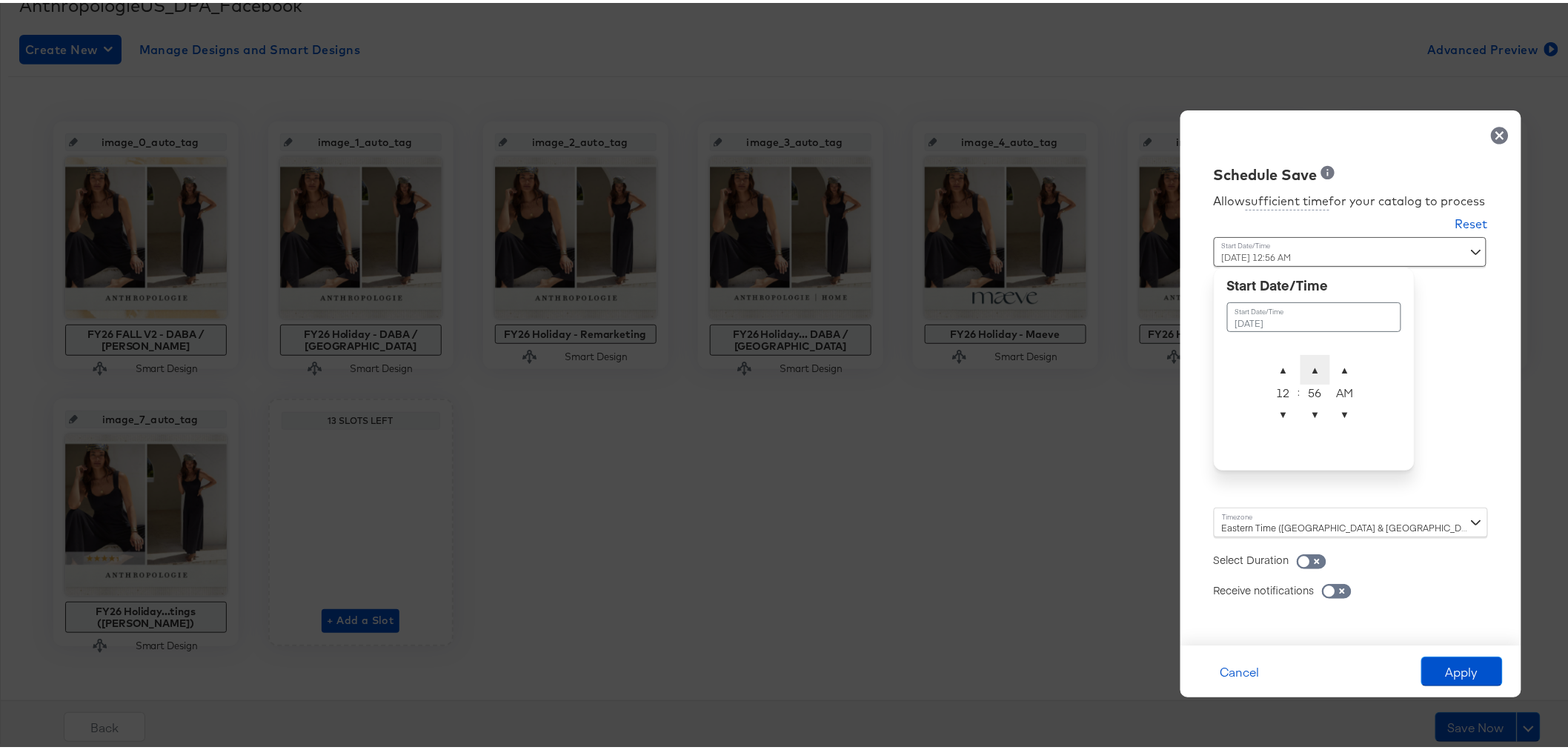
click at [1301, 361] on span "▲" at bounding box center [1315, 367] width 30 height 30
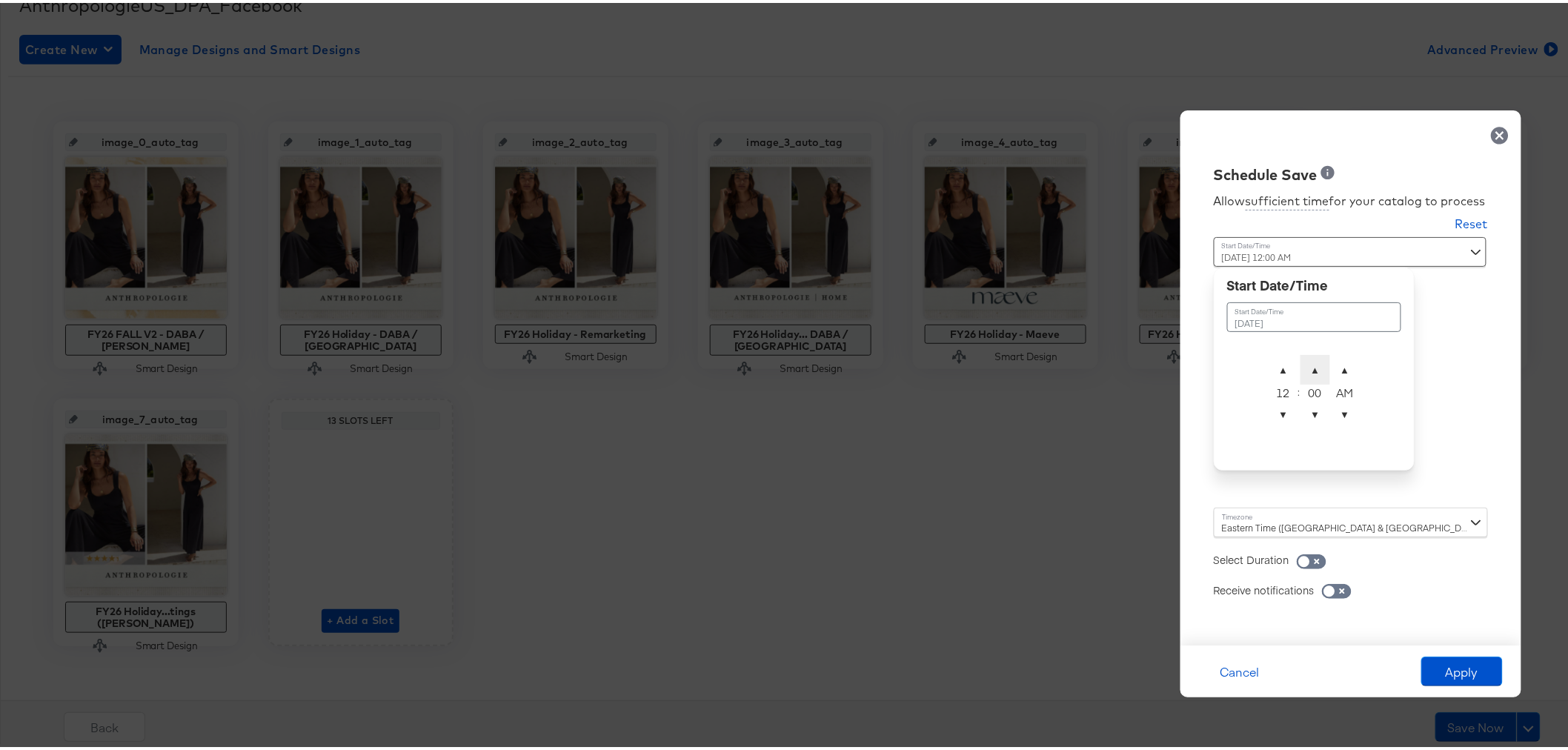
type input "[DATE] 12:01 AM"
click at [1460, 667] on button "Apply" at bounding box center [1462, 669] width 82 height 30
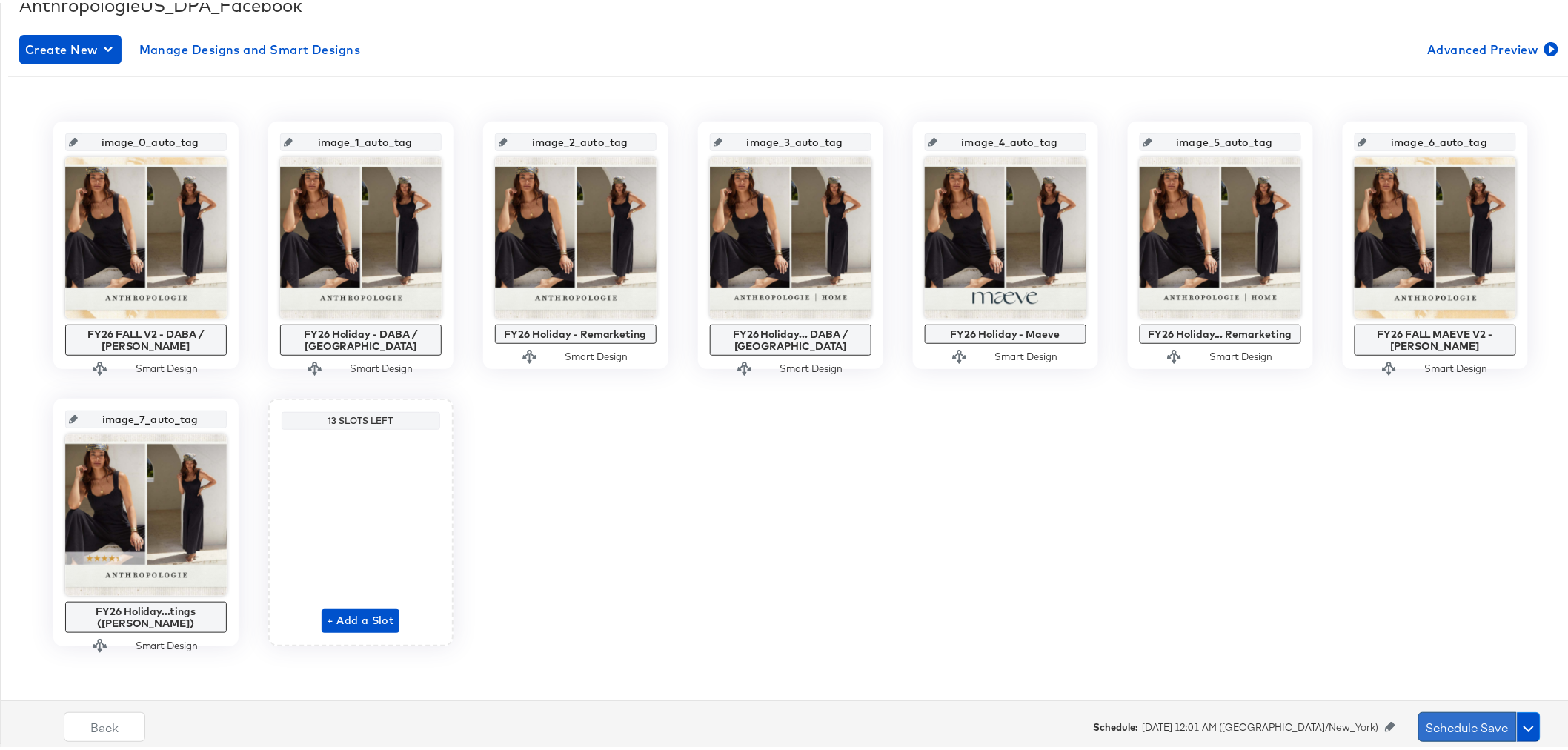
click at [1425, 715] on button "Schedule Save" at bounding box center [1467, 724] width 98 height 30
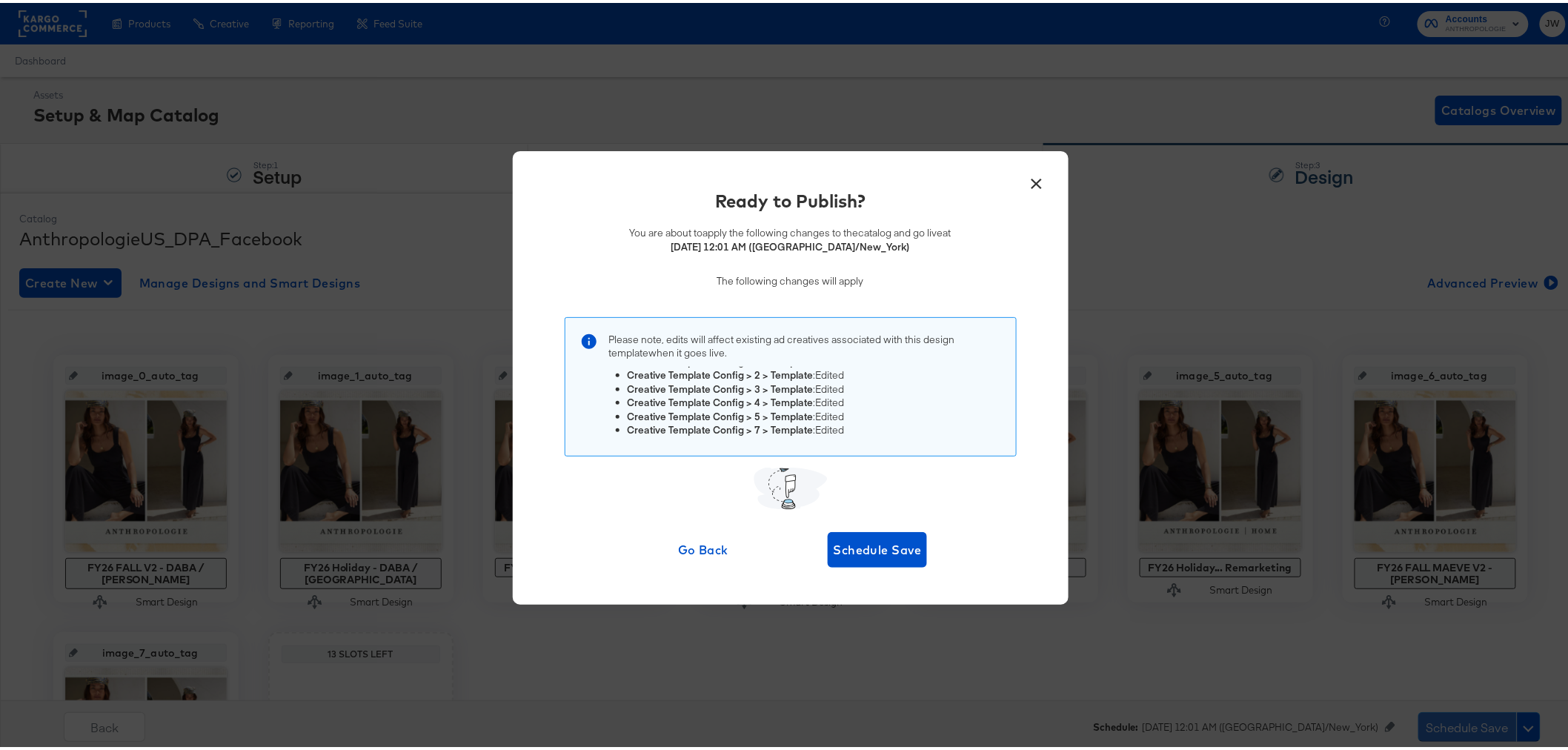
scroll to position [15, 0]
click at [899, 547] on span "Schedule Save" at bounding box center [878, 547] width 88 height 21
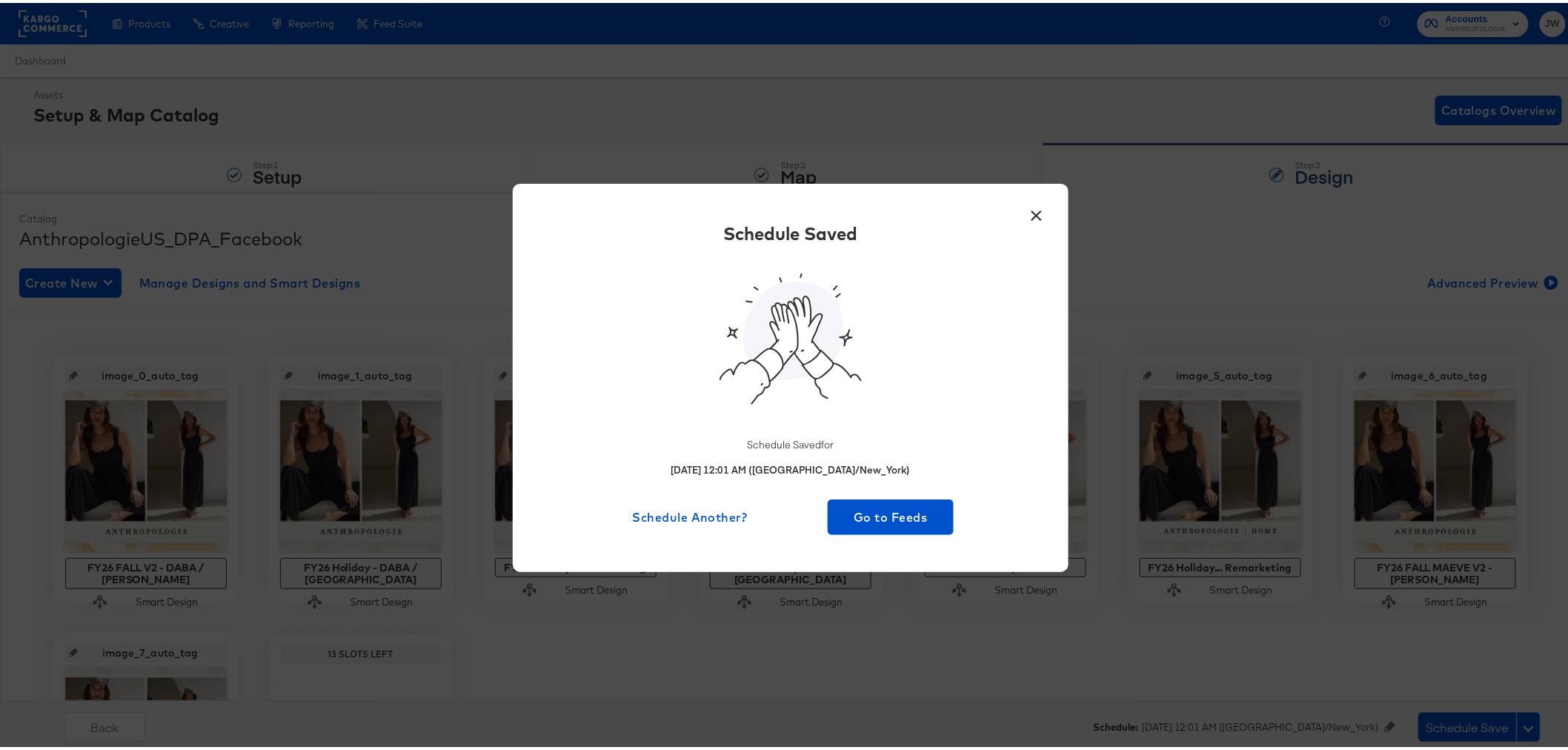
click at [1031, 216] on button "×" at bounding box center [1037, 209] width 26 height 27
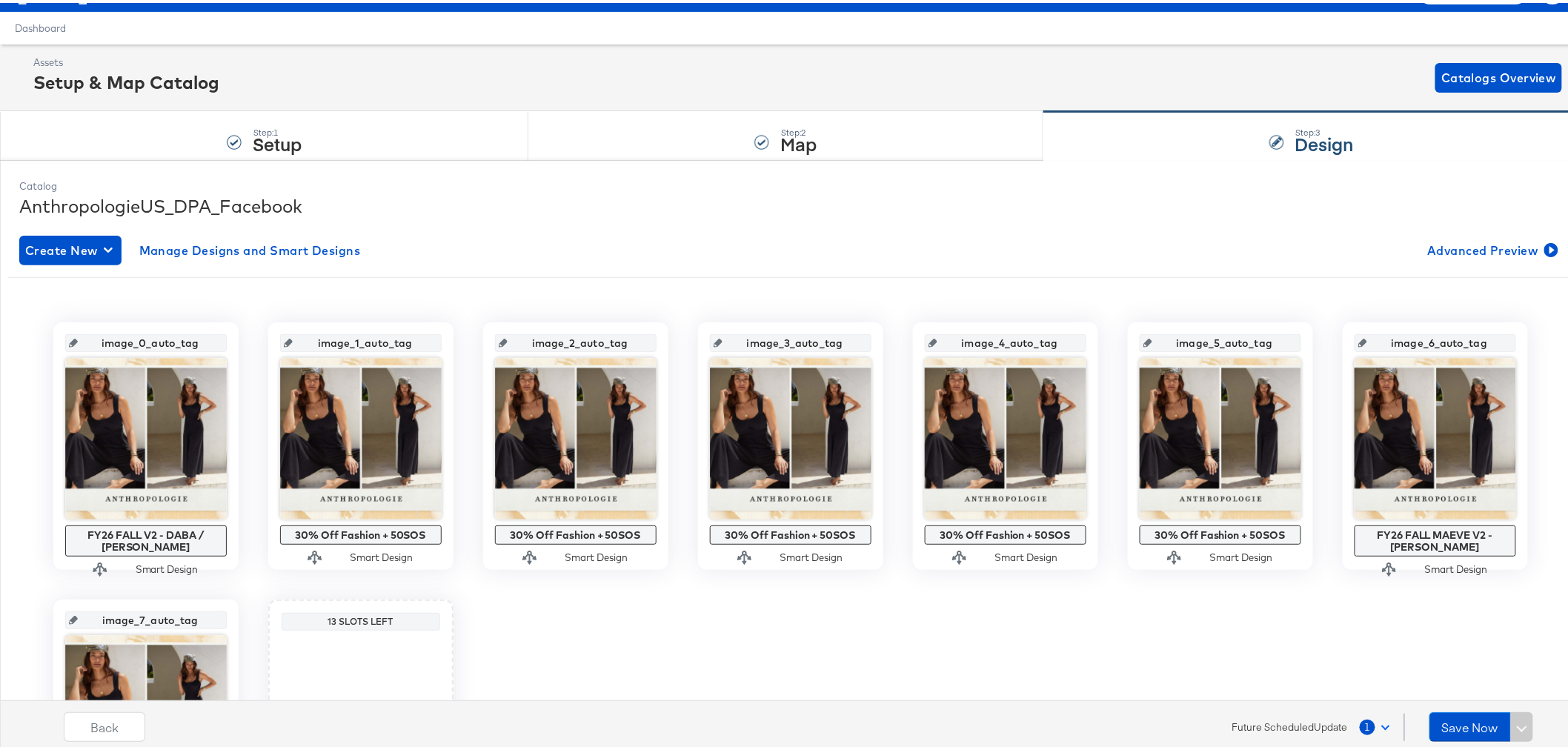
scroll to position [0, 0]
